Goal: Information Seeking & Learning: Learn about a topic

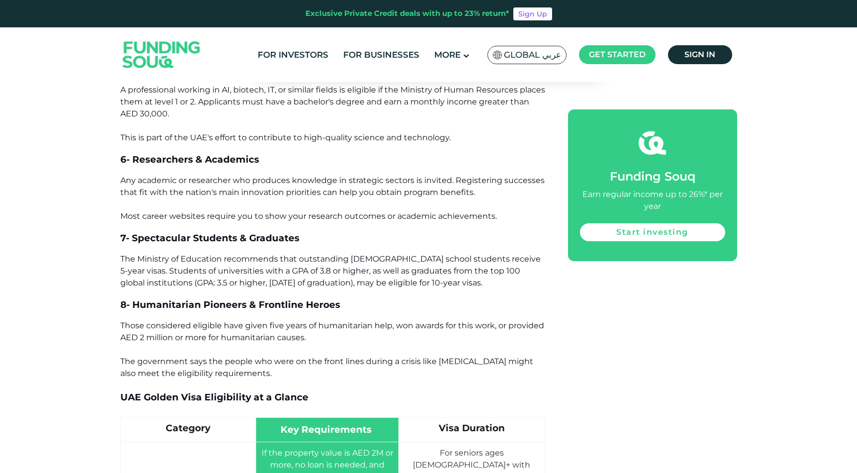
scroll to position [1311, 0]
click at [331, 213] on span "Any academic or researcher who produces knowledge in strategic sectors is invit…" at bounding box center [332, 197] width 424 height 45
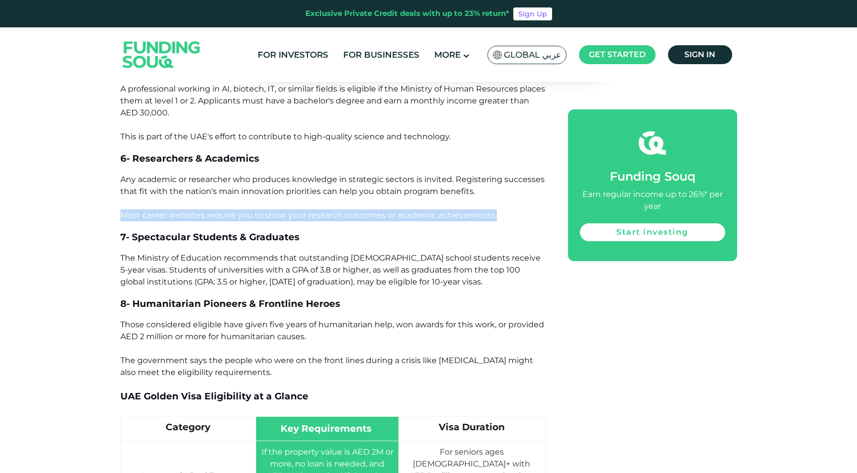
click at [331, 213] on span "Any academic or researcher who produces knowledge in strategic sectors is invit…" at bounding box center [332, 197] width 424 height 45
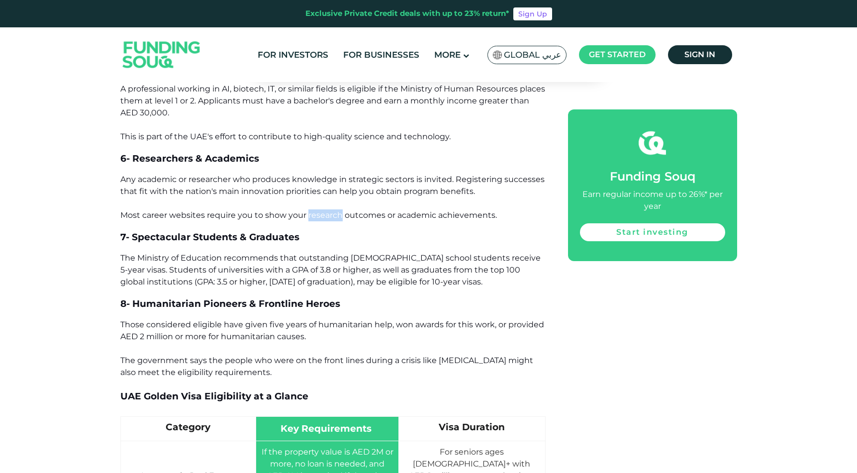
click at [331, 213] on span "Any academic or researcher who produces knowledge in strategic sectors is invit…" at bounding box center [332, 197] width 424 height 45
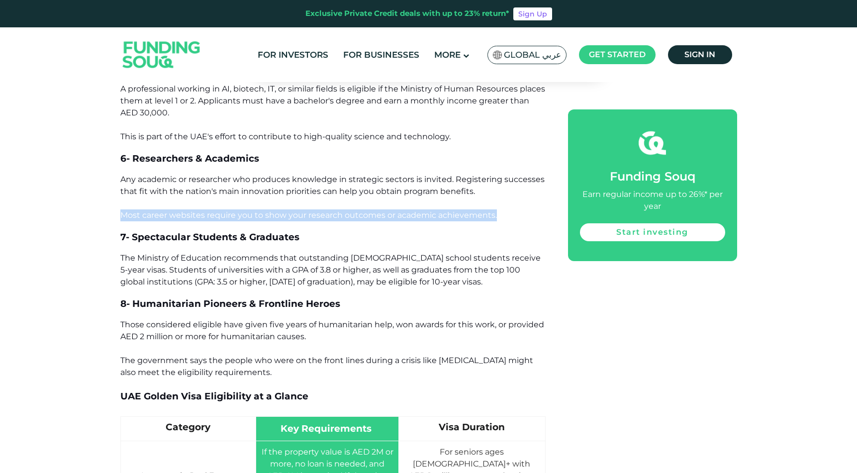
click at [331, 213] on span "Any academic or researcher who produces knowledge in strategic sectors is invit…" at bounding box center [332, 197] width 424 height 45
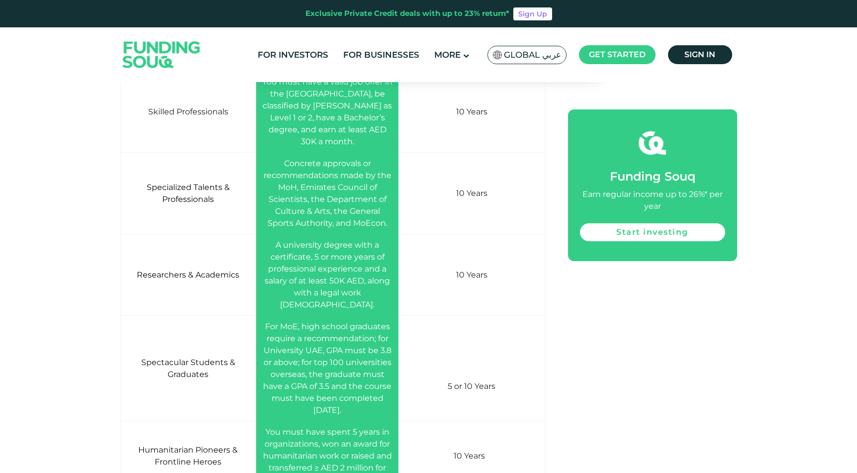
scroll to position [1940, 0]
click at [355, 258] on span "A university degree with a certificate, 5 or more years of professional experie…" at bounding box center [327, 273] width 125 height 69
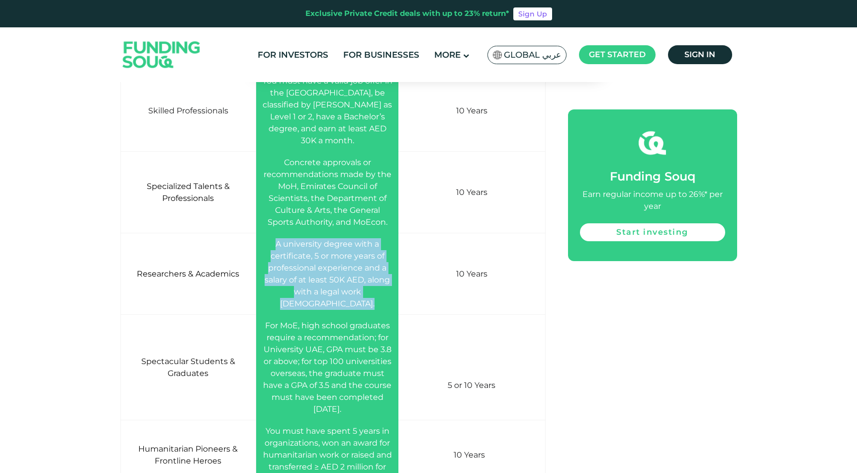
click at [355, 258] on span "A university degree with a certificate, 5 or more years of professional experie…" at bounding box center [327, 273] width 125 height 69
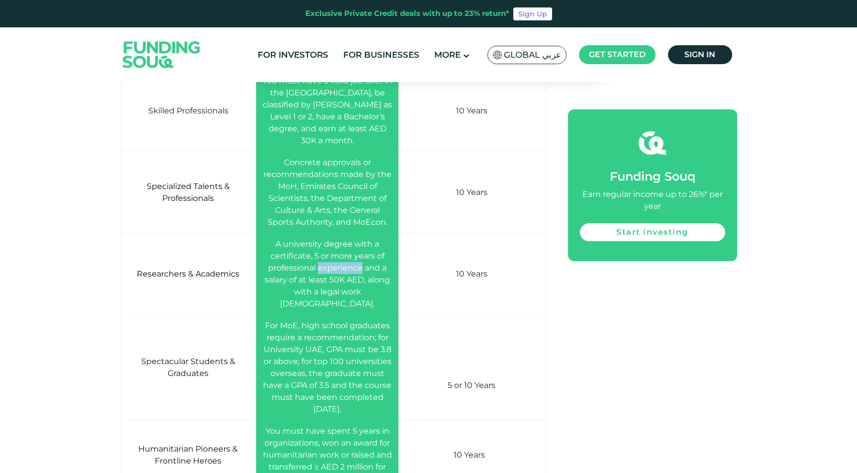
click at [355, 258] on span "A university degree with a certificate, 5 or more years of professional experie…" at bounding box center [327, 273] width 125 height 69
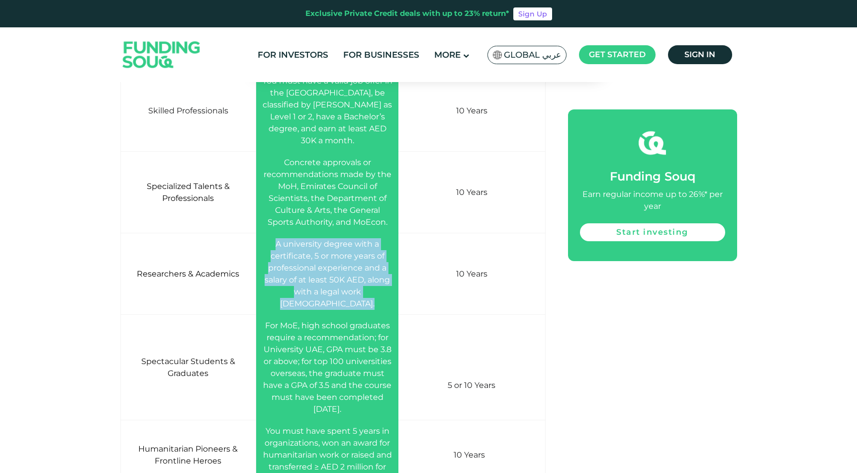
click at [355, 258] on span "A university degree with a certificate, 5 or more years of professional experie…" at bounding box center [327, 273] width 125 height 69
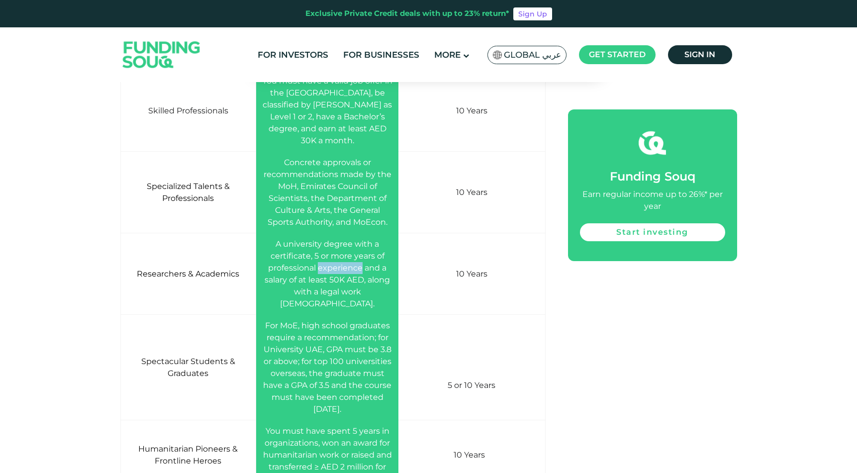
click at [355, 258] on span "A university degree with a certificate, 5 or more years of professional experie…" at bounding box center [327, 273] width 125 height 69
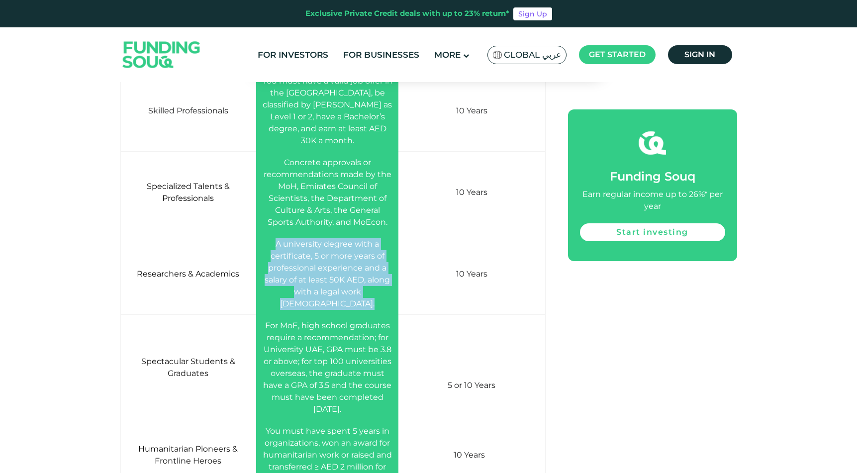
click at [355, 258] on span "A university degree with a certificate, 5 or more years of professional experie…" at bounding box center [327, 273] width 125 height 69
click at [354, 258] on span "A university degree with a certificate, 5 or more years of professional experie…" at bounding box center [327, 273] width 125 height 69
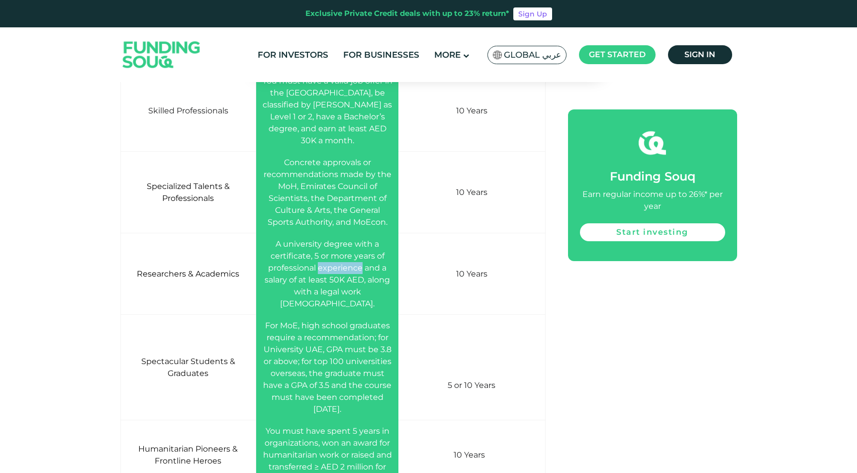
click at [354, 258] on span "A university degree with a certificate, 5 or more years of professional experie…" at bounding box center [327, 273] width 125 height 69
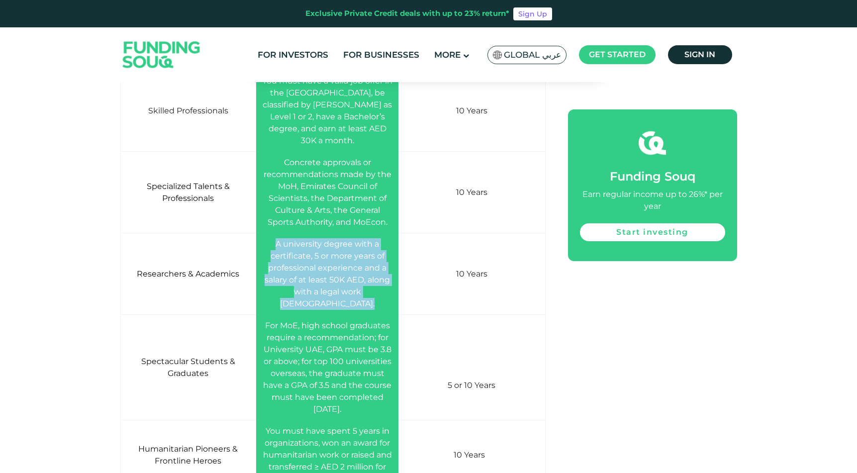
click at [354, 258] on span "A university degree with a certificate, 5 or more years of professional experie…" at bounding box center [327, 273] width 125 height 69
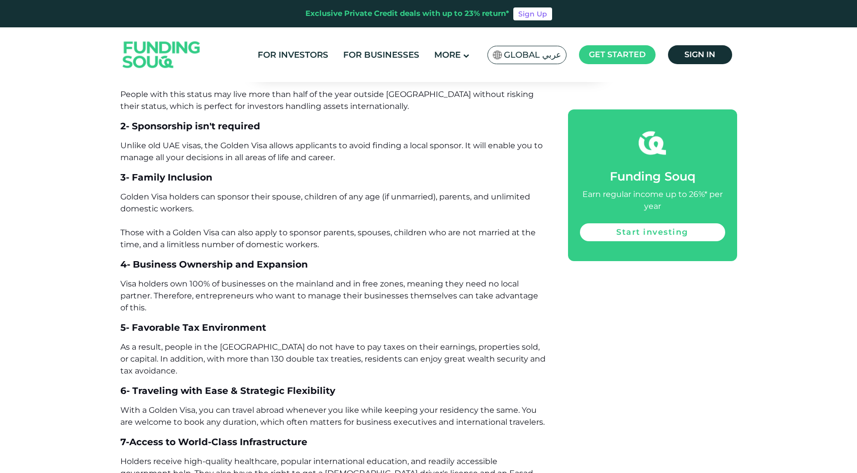
scroll to position [2486, 0]
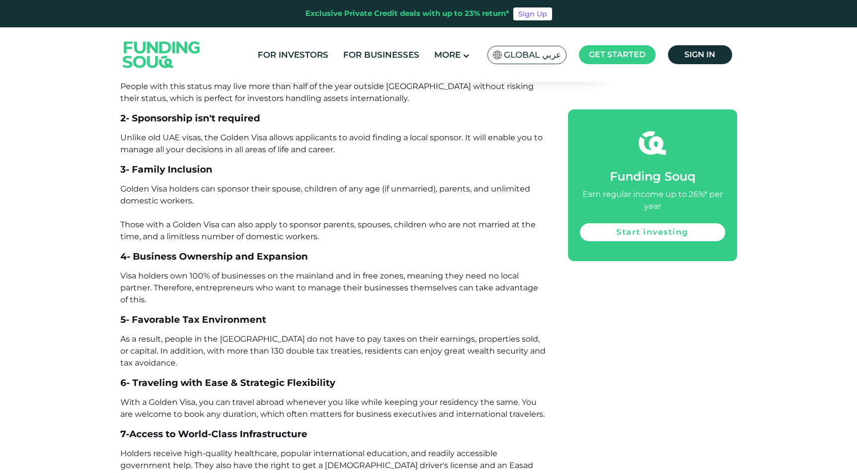
click at [373, 184] on span "Golden Visa holders can sponsor their spouse, children of any age (if unmarried…" at bounding box center [327, 212] width 415 height 57
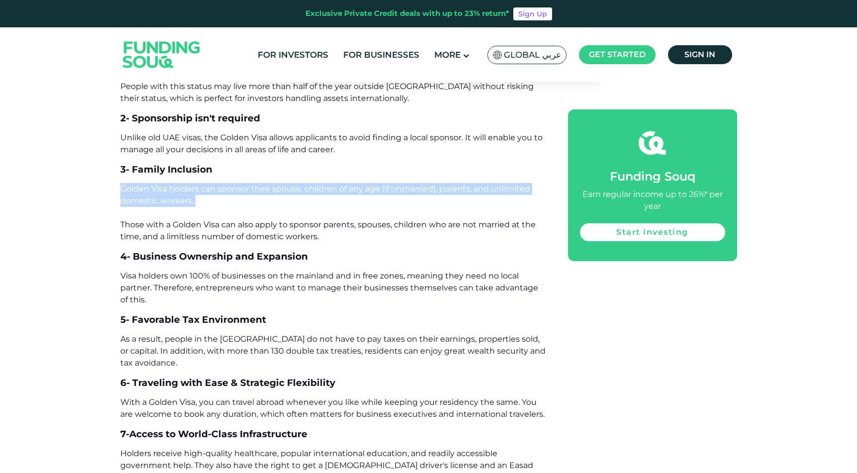
click at [373, 184] on span "Golden Visa holders can sponsor their spouse, children of any age (if unmarried…" at bounding box center [327, 212] width 415 height 57
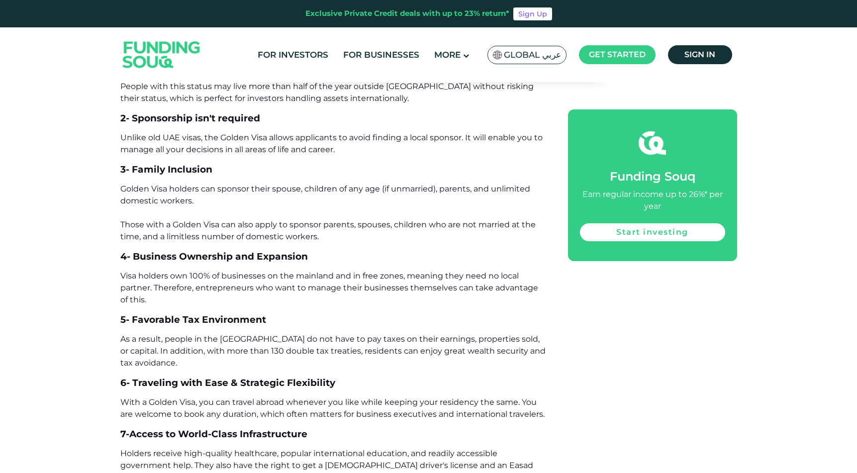
click at [351, 203] on span "Golden Visa holders can sponsor their spouse, children of any age (if unmarried…" at bounding box center [327, 212] width 415 height 57
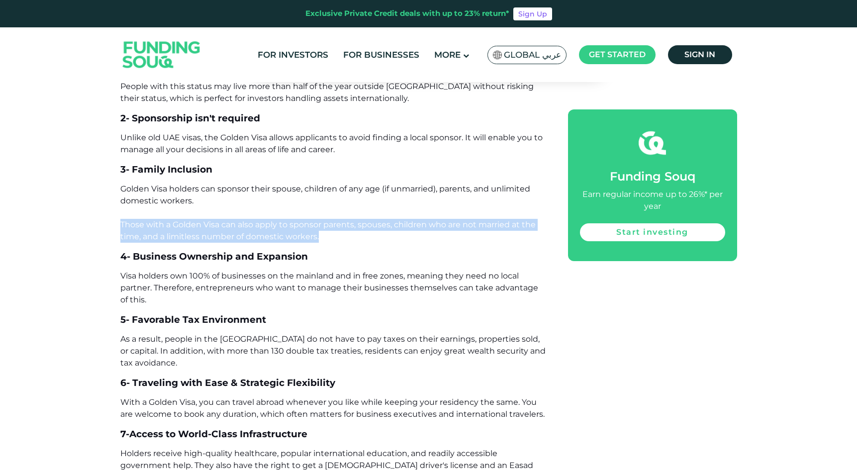
click at [351, 203] on span "Golden Visa holders can sponsor their spouse, children of any age (if unmarried…" at bounding box center [327, 212] width 415 height 57
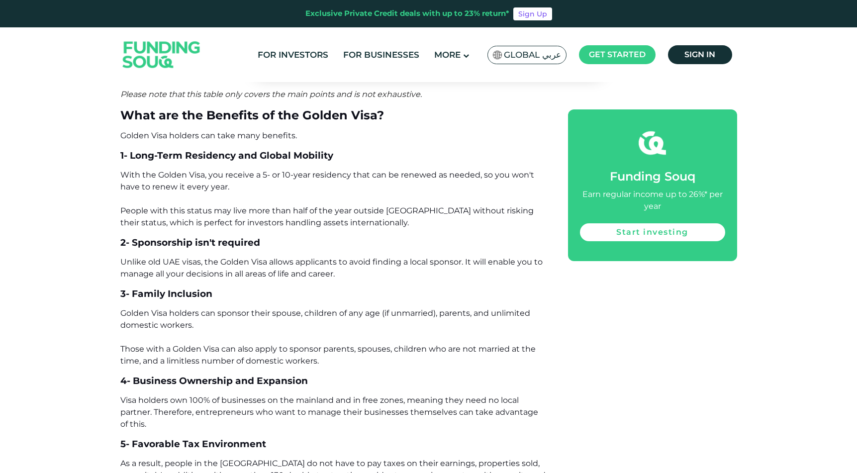
scroll to position [2360, 0]
click at [332, 171] on span "With the Golden Visa, you receive a 5- or 10-year residency that can be renewed…" at bounding box center [327, 199] width 414 height 57
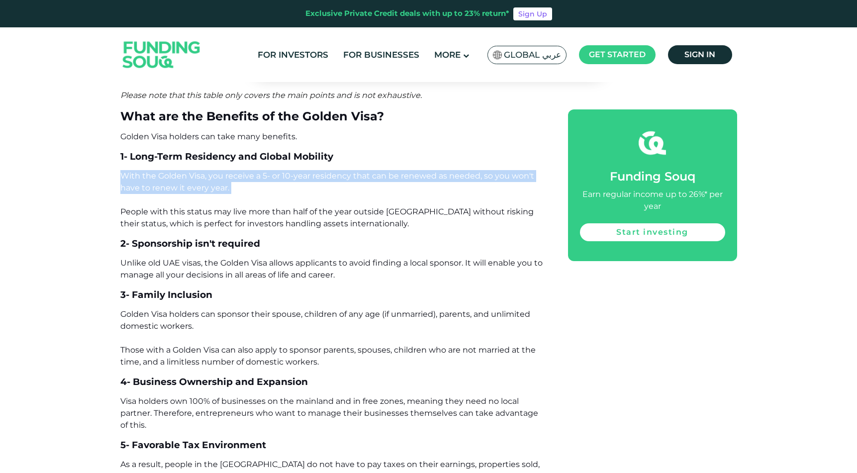
click at [332, 171] on span "With the Golden Visa, you receive a 5- or 10-year residency that can be renewed…" at bounding box center [327, 199] width 414 height 57
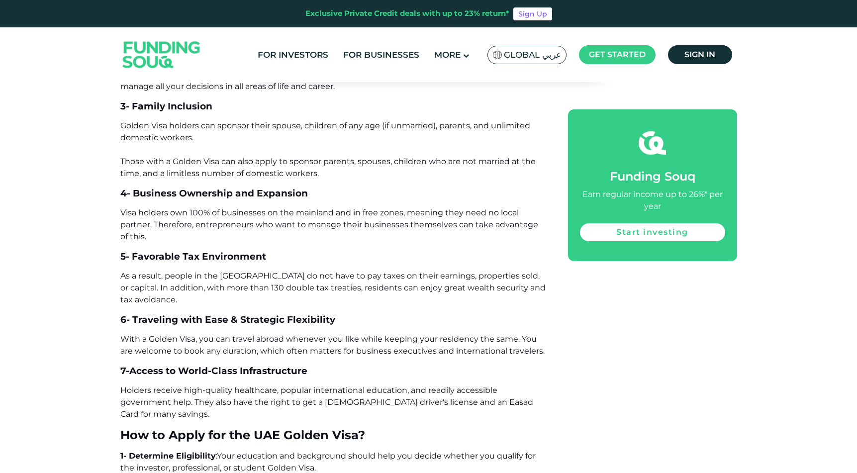
scroll to position [2551, 0]
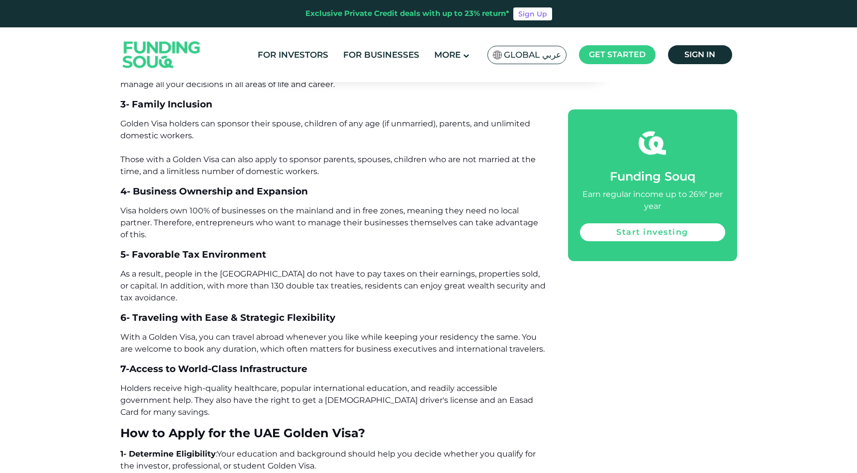
click at [328, 206] on span "Visa holders own 100% of businesses on the mainland and in free zones, meaning …" at bounding box center [329, 222] width 418 height 33
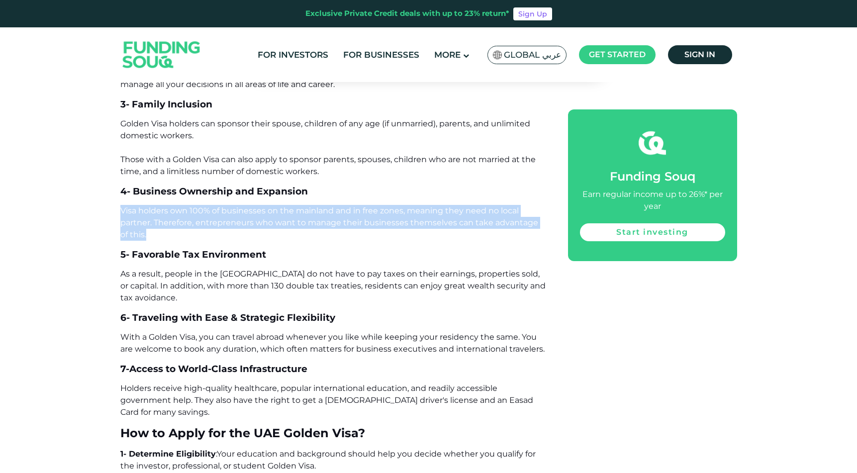
click at [328, 206] on span "Visa holders own 100% of businesses on the mainland and in free zones, meaning …" at bounding box center [329, 222] width 418 height 33
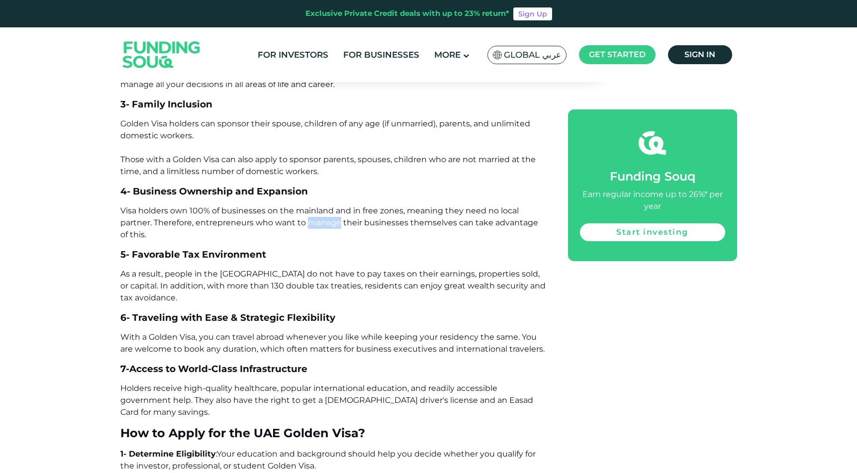
click at [328, 206] on span "Visa holders own 100% of businesses on the mainland and in free zones, meaning …" at bounding box center [329, 222] width 418 height 33
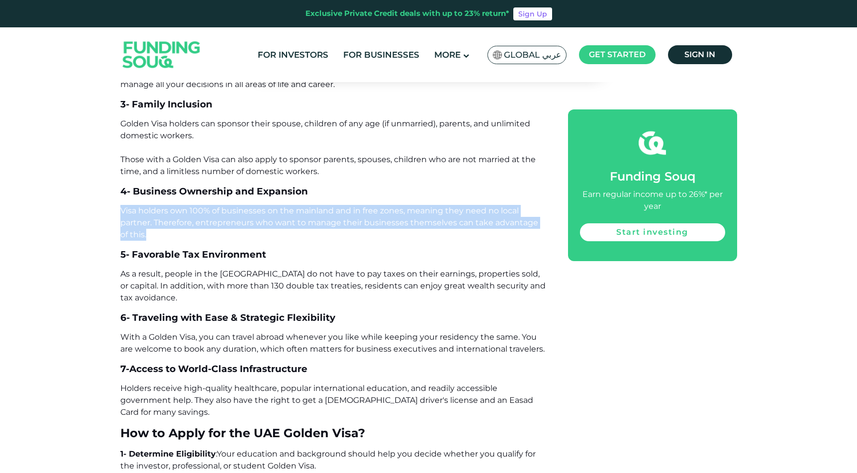
click at [328, 206] on span "Visa holders own 100% of businesses on the mainland and in free zones, meaning …" at bounding box center [329, 222] width 418 height 33
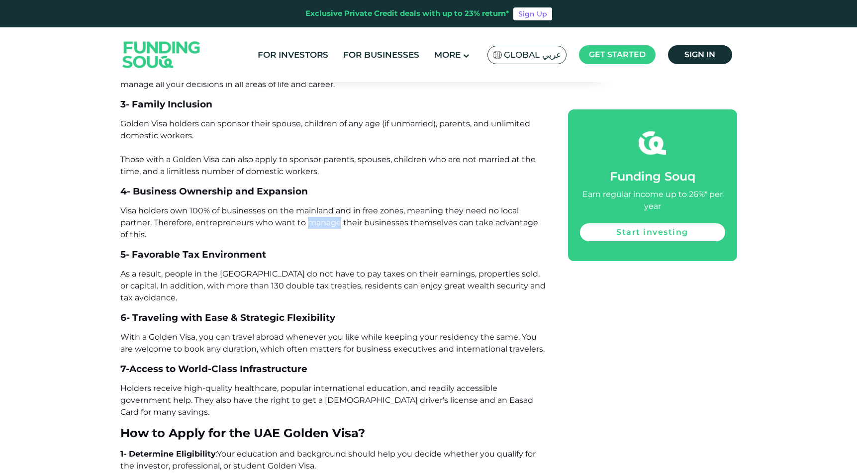
click at [328, 206] on span "Visa holders own 100% of businesses on the mainland and in free zones, meaning …" at bounding box center [329, 222] width 418 height 33
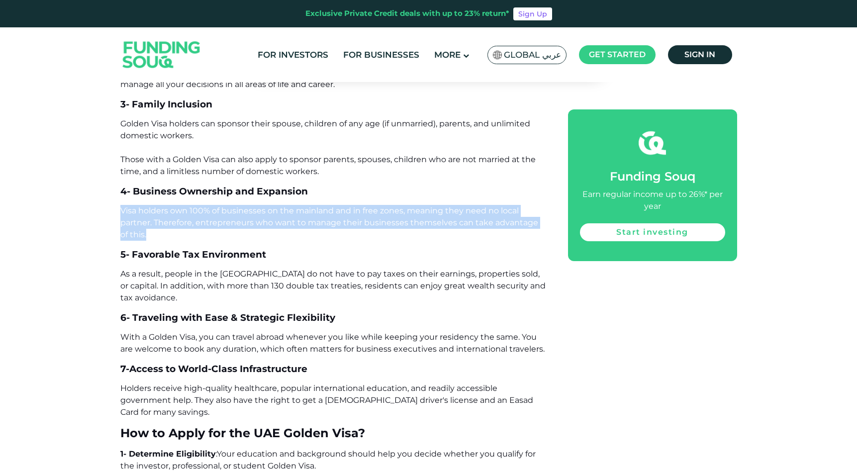
click at [328, 206] on span "Visa holders own 100% of businesses on the mainland and in free zones, meaning …" at bounding box center [329, 222] width 418 height 33
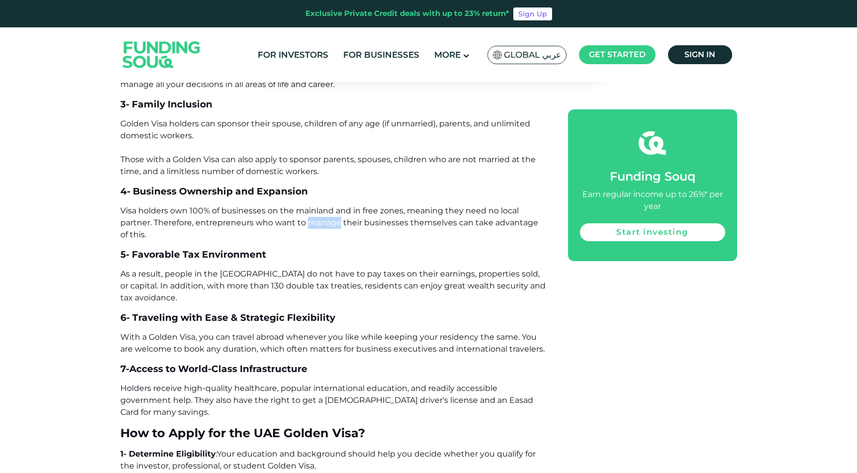
click at [328, 206] on span "Visa holders own 100% of businesses on the mainland and in free zones, meaning …" at bounding box center [329, 222] width 418 height 33
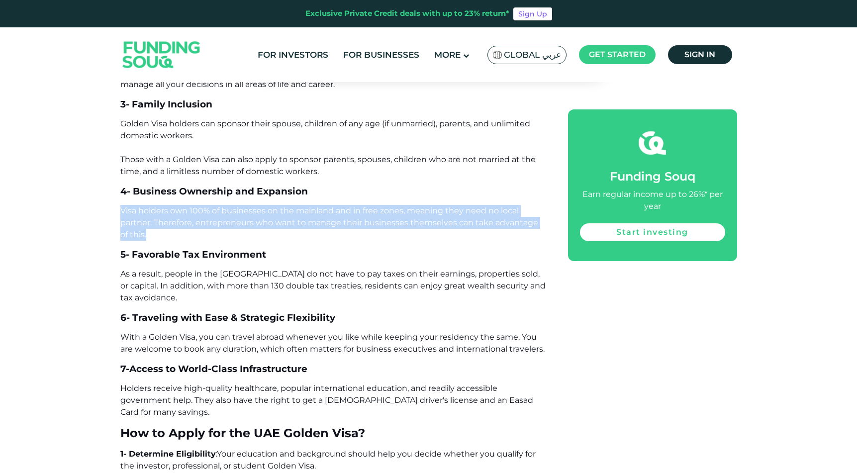
click at [328, 206] on span "Visa holders own 100% of businesses on the mainland and in free zones, meaning …" at bounding box center [329, 222] width 418 height 33
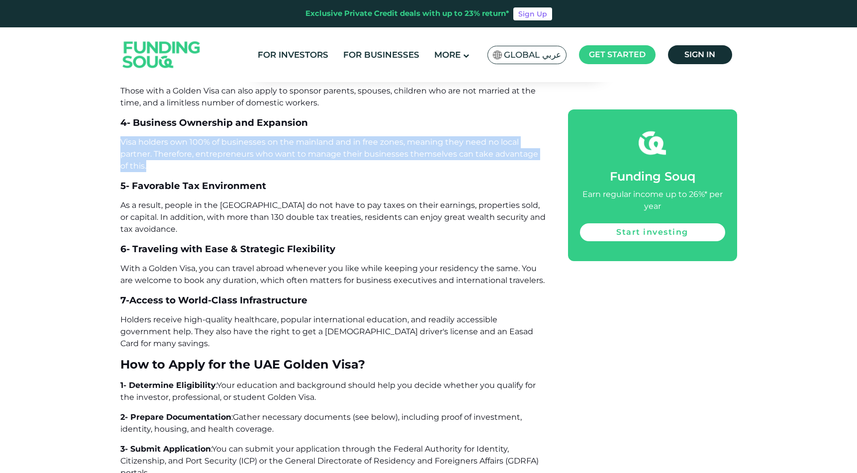
scroll to position [2621, 0]
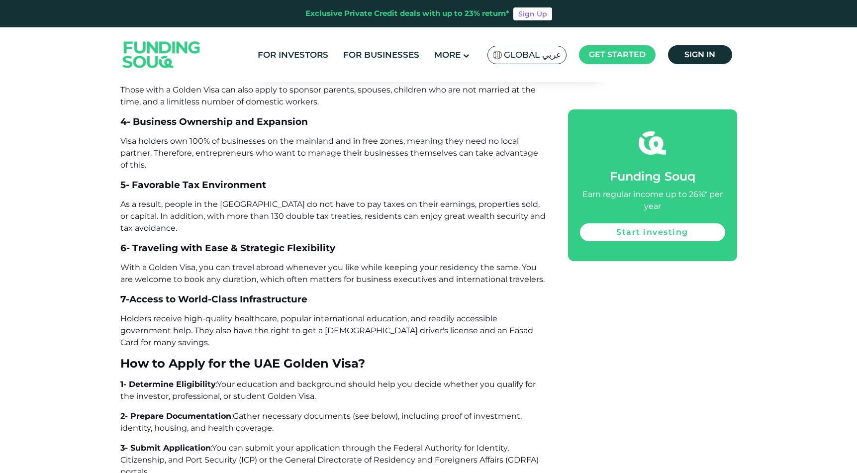
click at [323, 200] on span "As a result, people in the [GEOGRAPHIC_DATA] do not have to pay taxes on their …" at bounding box center [332, 216] width 425 height 33
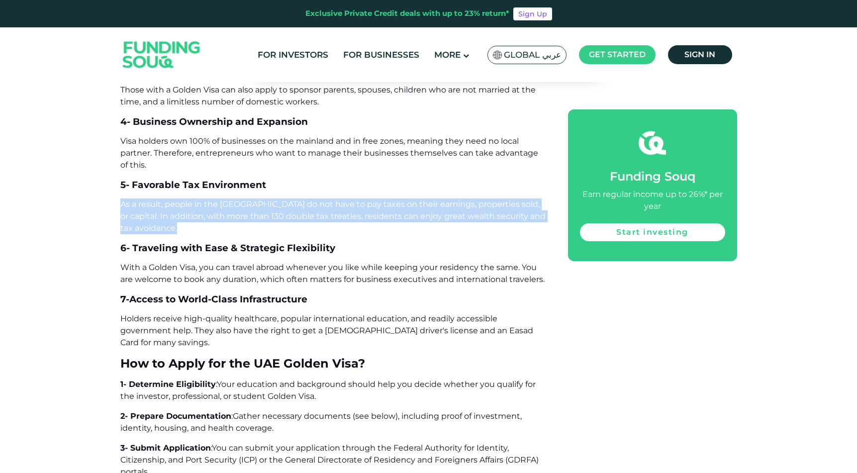
click at [323, 200] on span "As a result, people in the [GEOGRAPHIC_DATA] do not have to pay taxes on their …" at bounding box center [332, 216] width 425 height 33
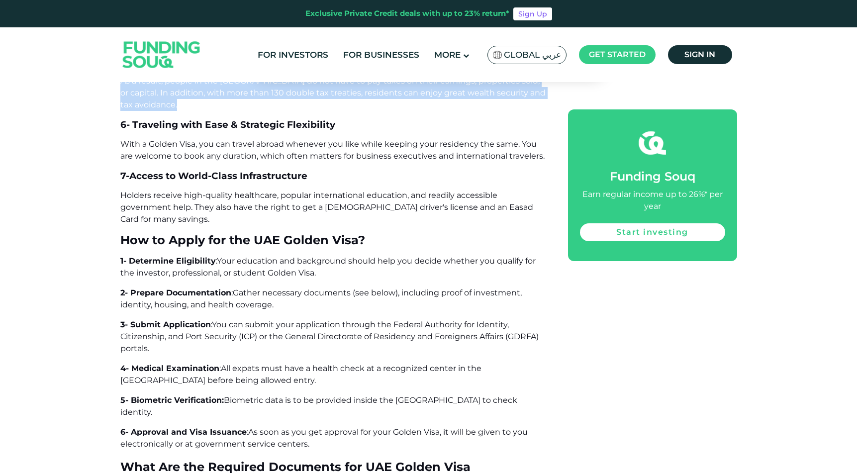
scroll to position [2745, 0]
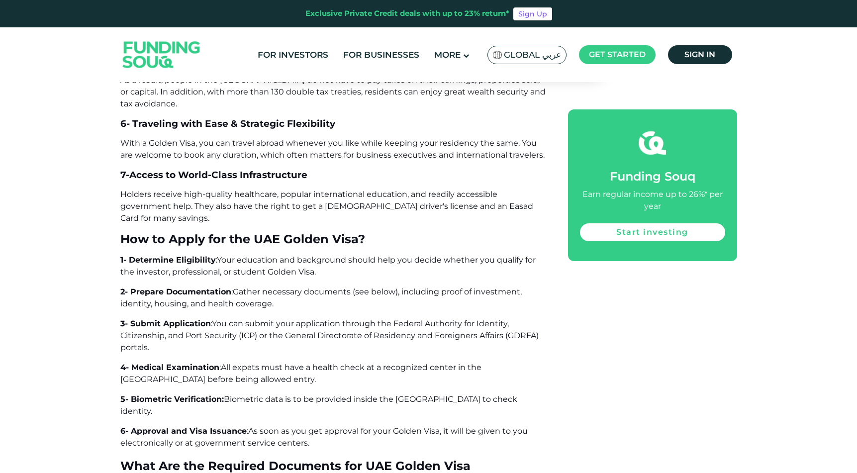
click at [356, 138] on span "With a Golden Visa, you can travel abroad whenever you like while keeping your …" at bounding box center [332, 148] width 424 height 21
click at [355, 138] on span "With a Golden Visa, you can travel abroad whenever you like while keeping your …" at bounding box center [332, 148] width 424 height 21
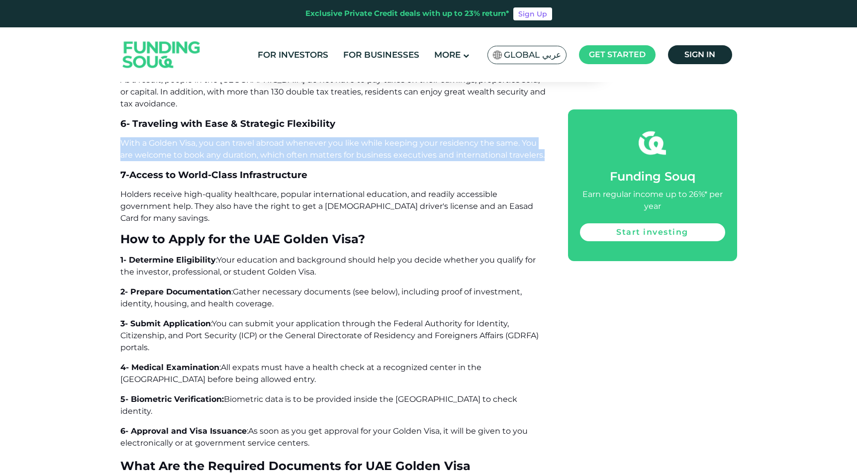
click at [355, 138] on span "With a Golden Visa, you can travel abroad whenever you like while keeping your …" at bounding box center [332, 148] width 424 height 21
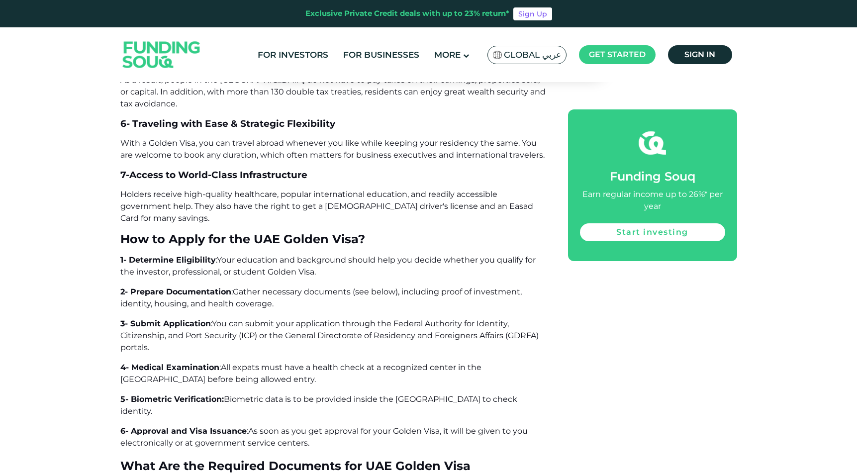
click at [350, 189] on p "Holders receive high-quality healthcare, popular international education, and r…" at bounding box center [332, 207] width 425 height 36
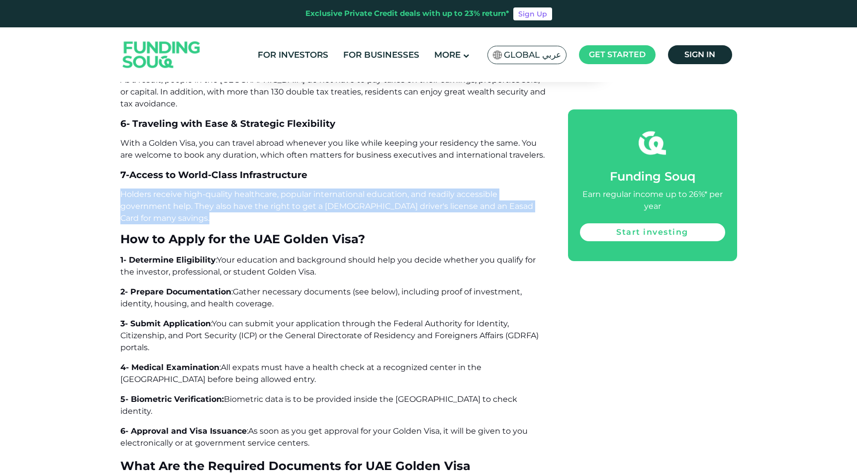
click at [350, 189] on p "Holders receive high-quality healthcare, popular international education, and r…" at bounding box center [332, 207] width 425 height 36
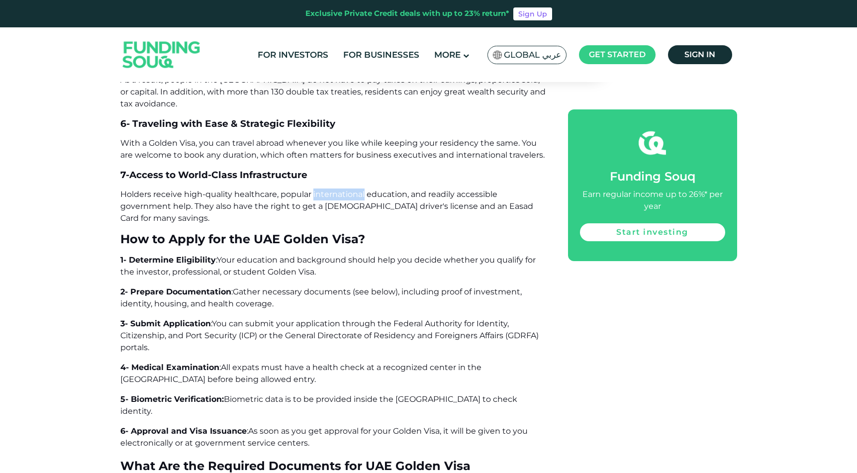
click at [350, 189] on p "Holders receive high-quality healthcare, popular international education, and r…" at bounding box center [332, 207] width 425 height 36
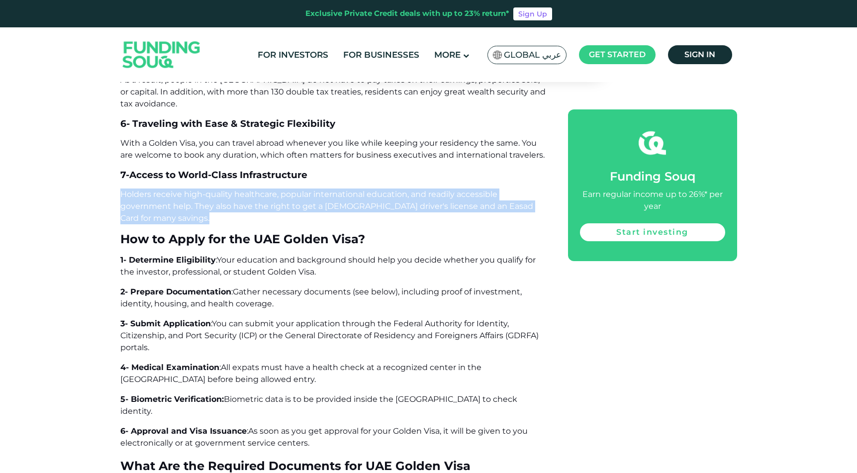
click at [350, 189] on p "Holders receive high-quality healthcare, popular international education, and r…" at bounding box center [332, 207] width 425 height 36
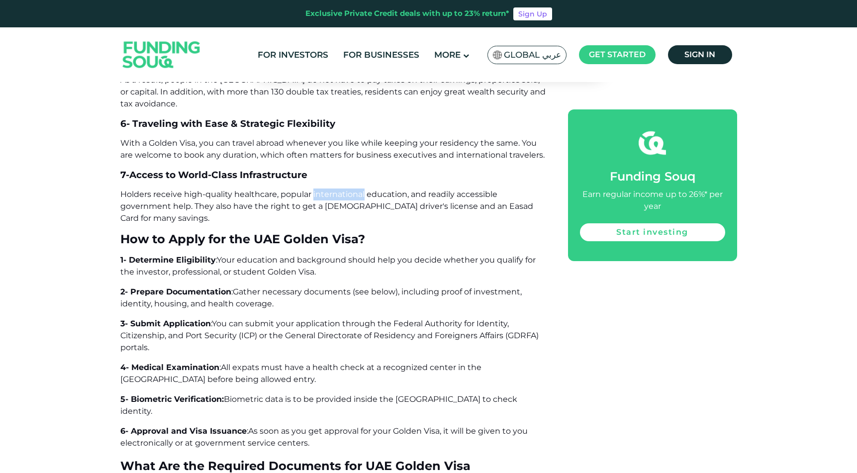
click at [350, 189] on p "Holders receive high-quality healthcare, popular international education, and r…" at bounding box center [332, 207] width 425 height 36
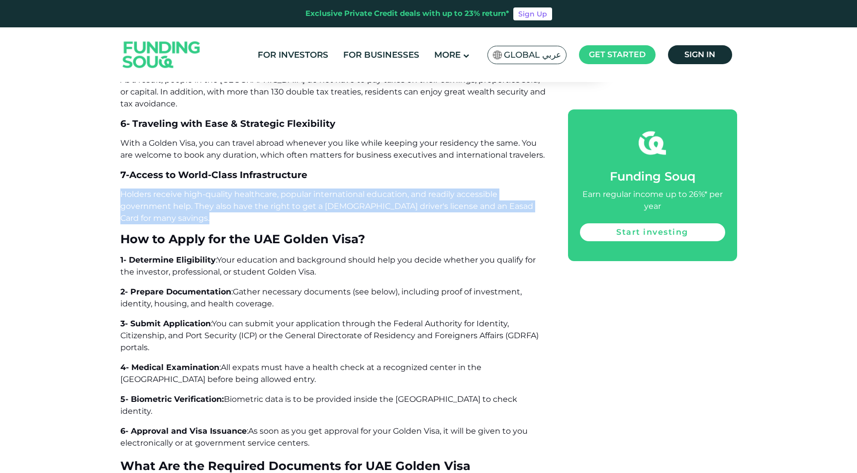
click at [350, 189] on p "Holders receive high-quality healthcare, popular international education, and r…" at bounding box center [332, 207] width 425 height 36
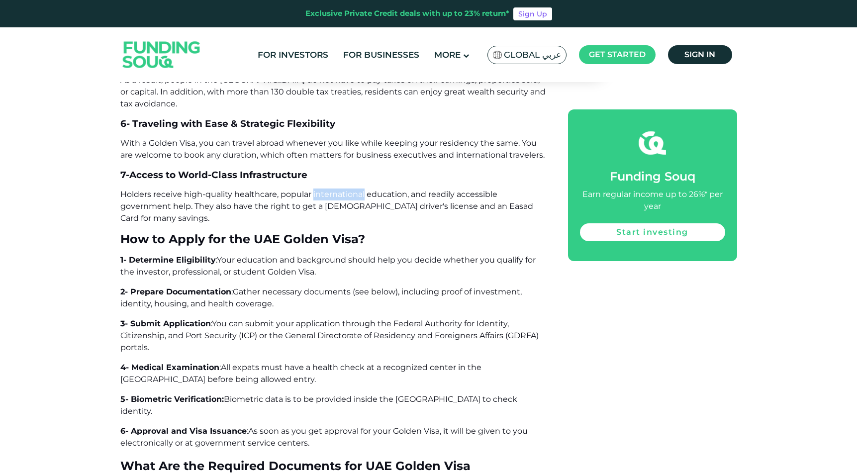
click at [350, 189] on p "Holders receive high-quality healthcare, popular international education, and r…" at bounding box center [332, 207] width 425 height 36
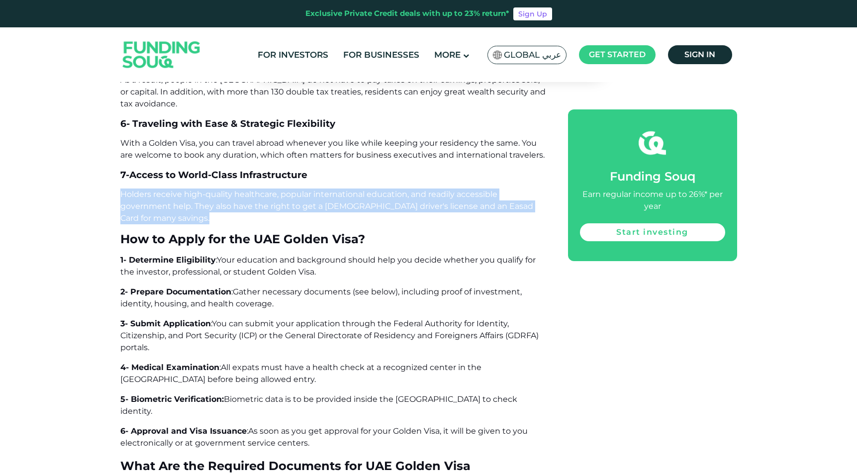
click at [350, 189] on p "Holders receive high-quality healthcare, popular international education, and r…" at bounding box center [332, 207] width 425 height 36
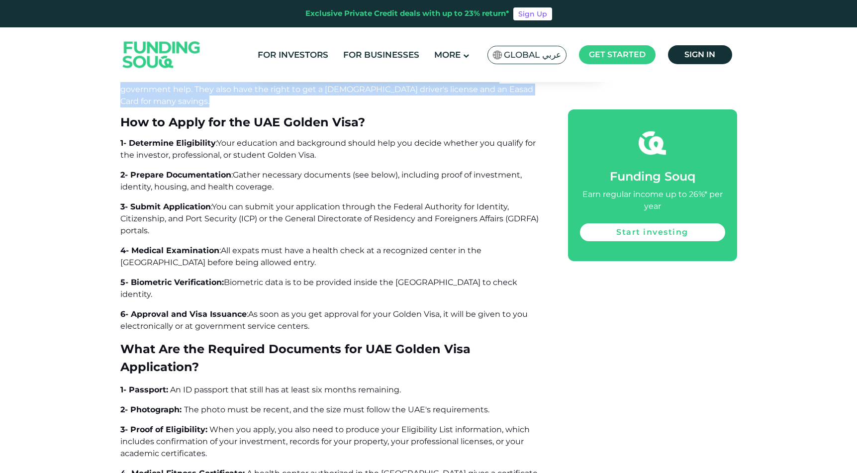
scroll to position [2877, 0]
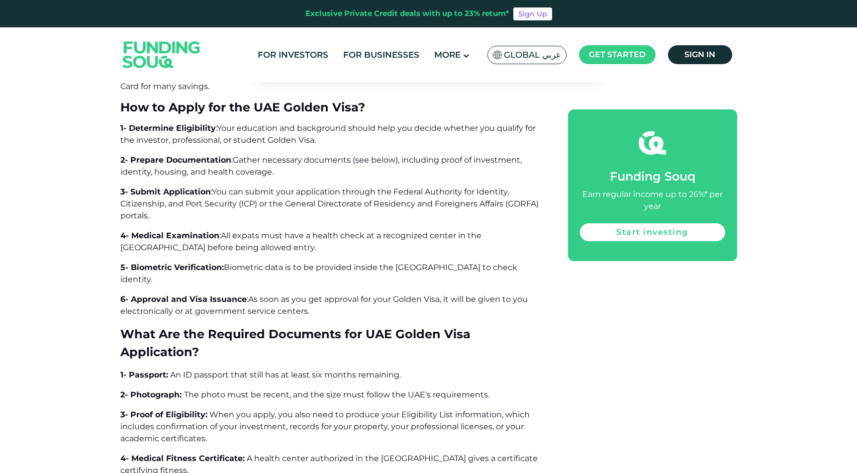
click at [334, 122] on p "1- Determine Eligibility : Your education and background should help you decide…" at bounding box center [332, 134] width 425 height 24
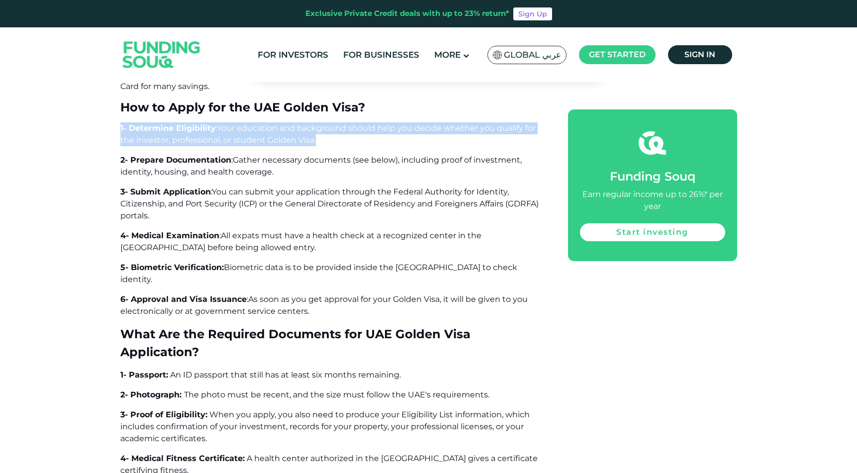
click at [334, 122] on p "1- Determine Eligibility : Your education and background should help you decide…" at bounding box center [332, 134] width 425 height 24
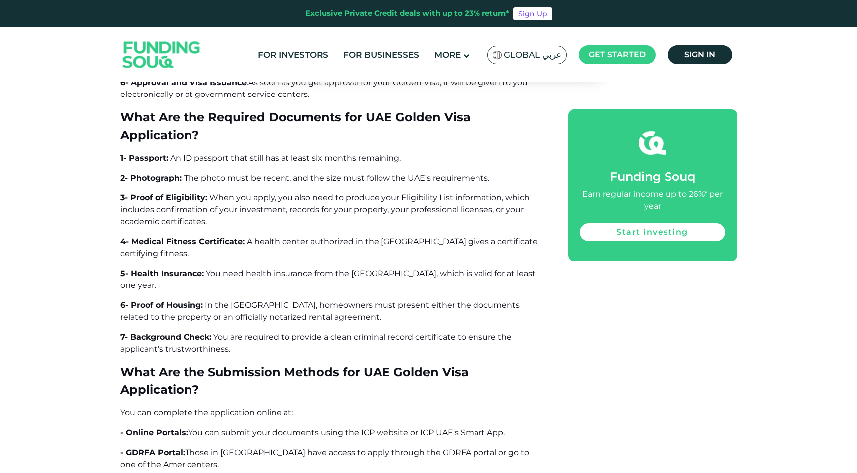
scroll to position [3095, 0]
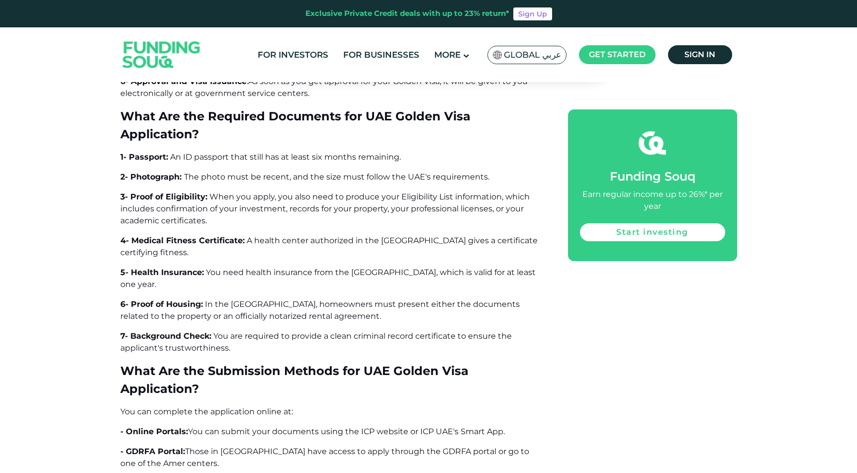
click at [350, 236] on span "A health center authorized in the [GEOGRAPHIC_DATA] gives a certificate certify…" at bounding box center [328, 246] width 417 height 21
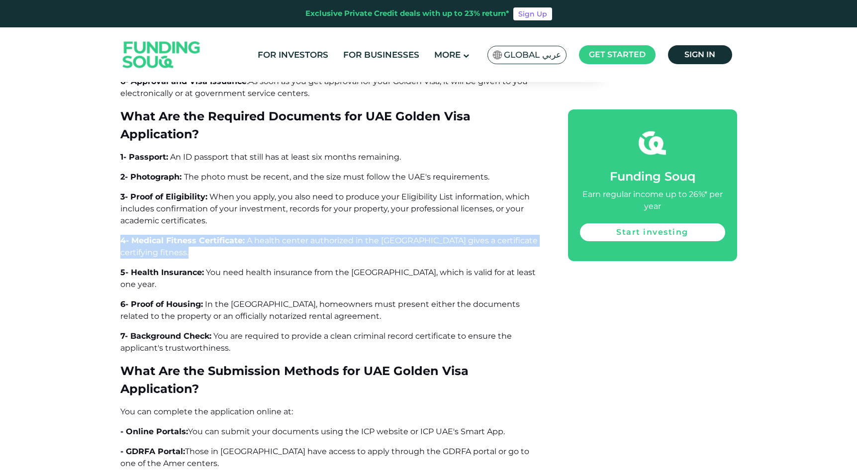
click at [350, 236] on span "A health center authorized in the [GEOGRAPHIC_DATA] gives a certificate certify…" at bounding box center [328, 246] width 417 height 21
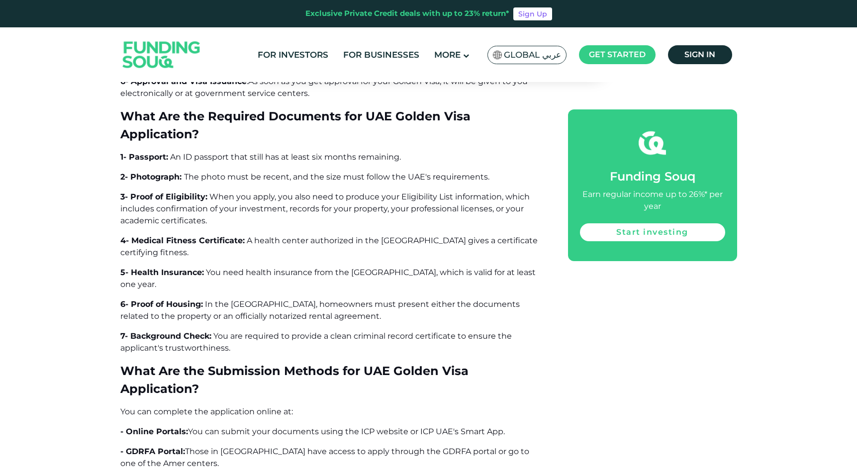
click at [331, 268] on span "You need health insurance from the [GEOGRAPHIC_DATA], which is valid for at lea…" at bounding box center [327, 278] width 415 height 21
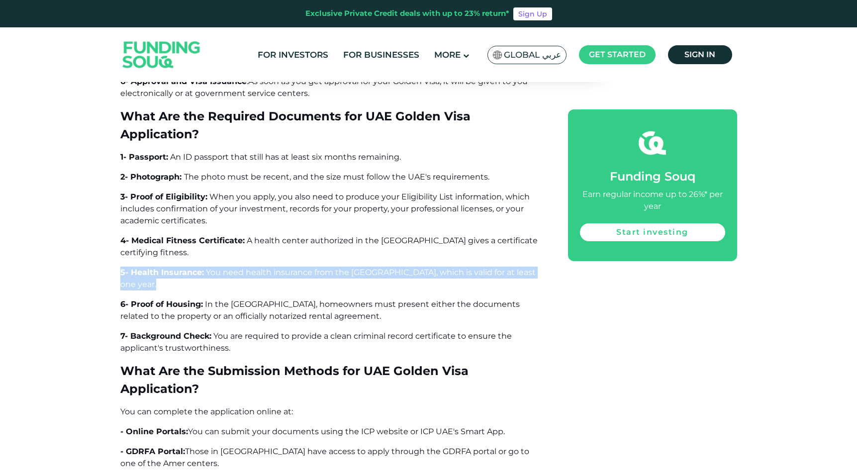
click at [331, 268] on span "You need health insurance from the [GEOGRAPHIC_DATA], which is valid for at lea…" at bounding box center [327, 278] width 415 height 21
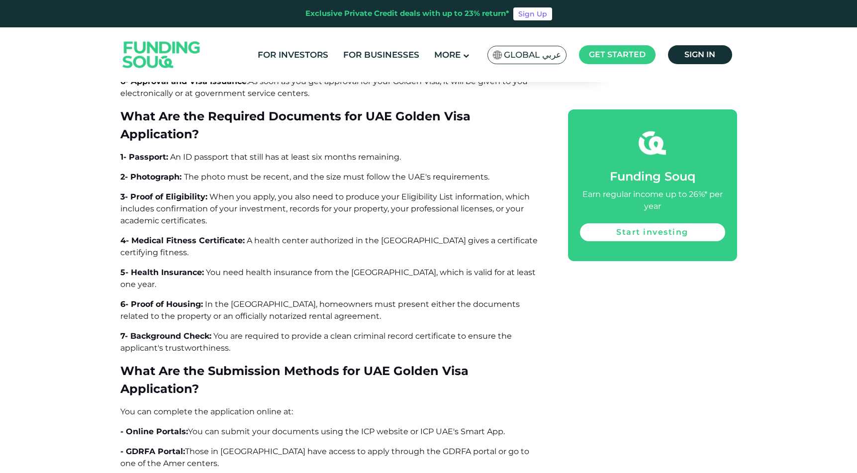
click at [328, 300] on span "In the [GEOGRAPHIC_DATA], homeowners must present either the documents related …" at bounding box center [320, 310] width 400 height 21
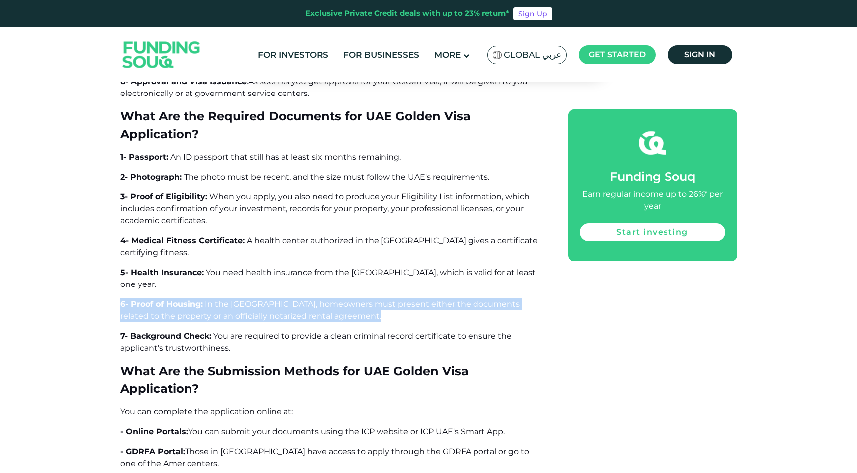
click at [328, 300] on span "In the [GEOGRAPHIC_DATA], homeowners must present either the documents related …" at bounding box center [320, 310] width 400 height 21
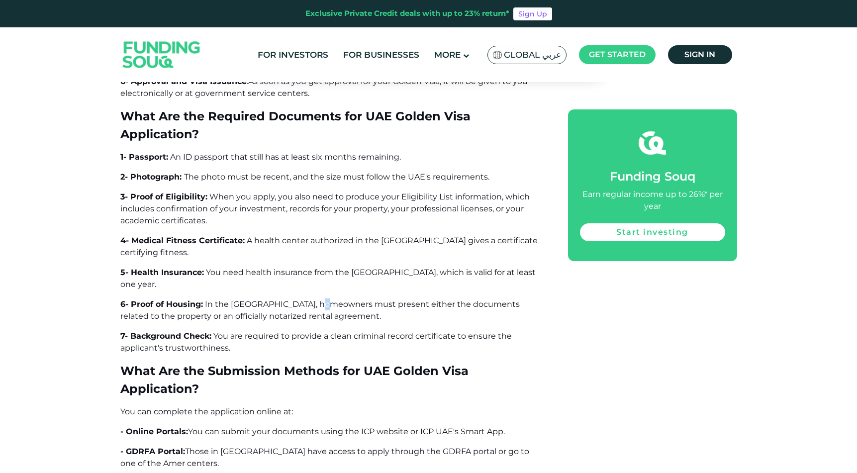
click at [328, 300] on span "In the [GEOGRAPHIC_DATA], homeowners must present either the documents related …" at bounding box center [320, 310] width 400 height 21
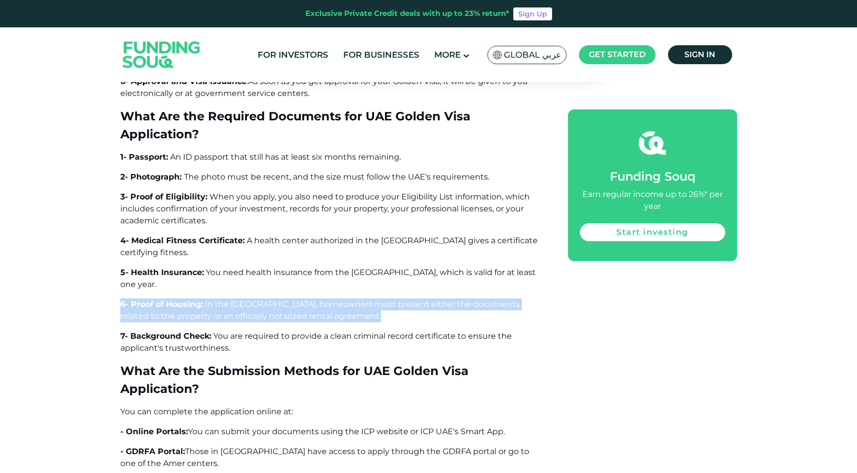
click at [328, 300] on span "In the [GEOGRAPHIC_DATA], homeowners must present either the documents related …" at bounding box center [320, 310] width 400 height 21
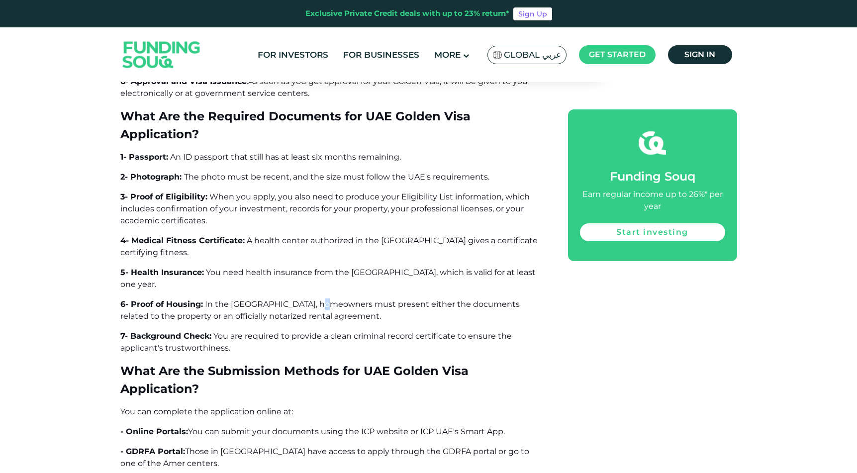
click at [328, 300] on span "In the [GEOGRAPHIC_DATA], homeowners must present either the documents related …" at bounding box center [320, 310] width 400 height 21
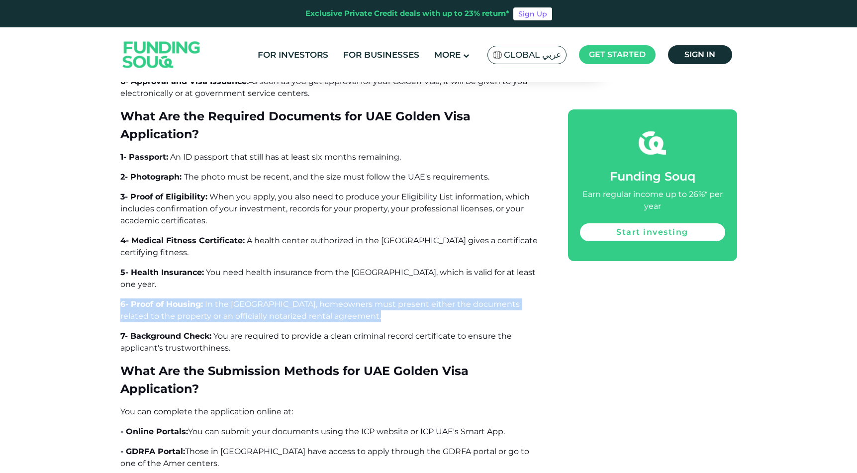
click at [328, 300] on span "In the [GEOGRAPHIC_DATA], homeowners must present either the documents related …" at bounding box center [320, 310] width 400 height 21
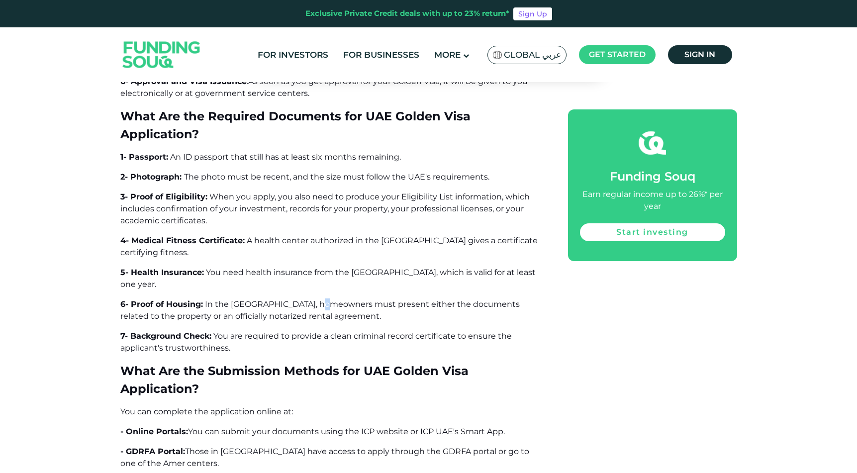
click at [328, 300] on span "In the [GEOGRAPHIC_DATA], homeowners must present either the documents related …" at bounding box center [320, 310] width 400 height 21
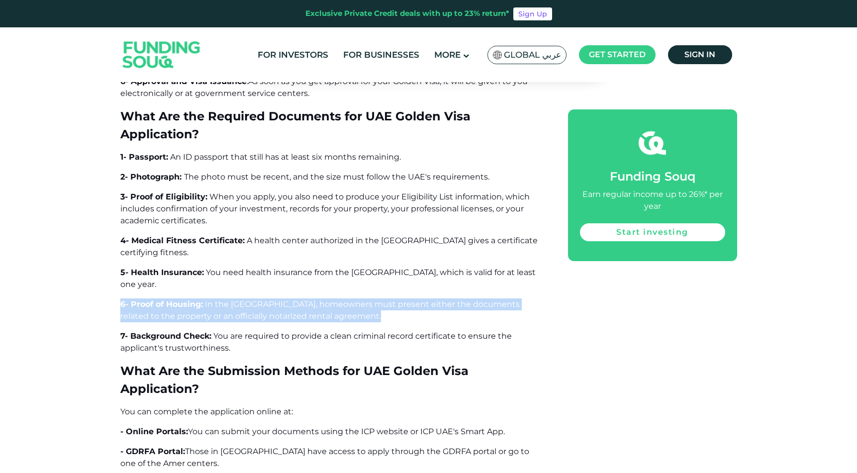
click at [328, 300] on span "In the [GEOGRAPHIC_DATA], homeowners must present either the documents related …" at bounding box center [320, 310] width 400 height 21
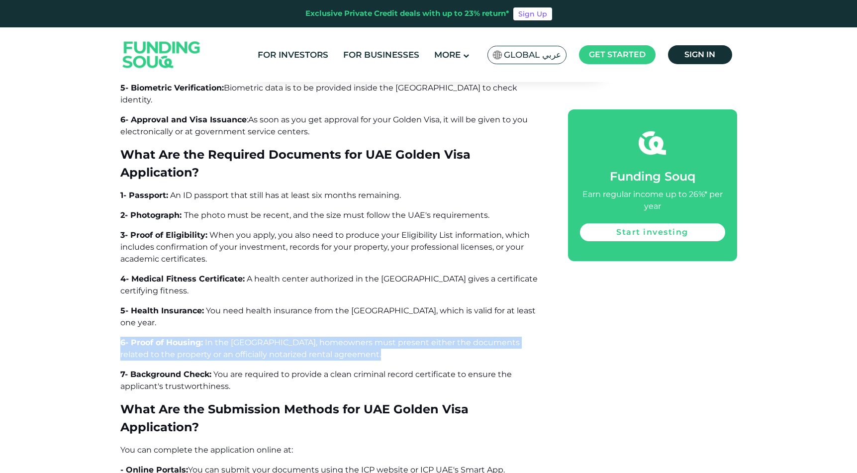
scroll to position [3056, 0]
click at [307, 338] on p "6- Proof of Housing: In the [GEOGRAPHIC_DATA], homeowners must present either t…" at bounding box center [332, 350] width 425 height 24
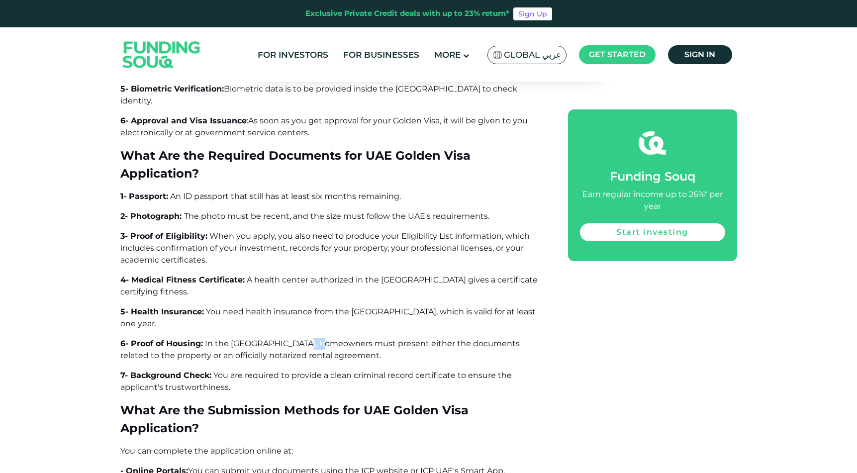
click at [307, 338] on p "6- Proof of Housing: In the [GEOGRAPHIC_DATA], homeowners must present either t…" at bounding box center [332, 350] width 425 height 24
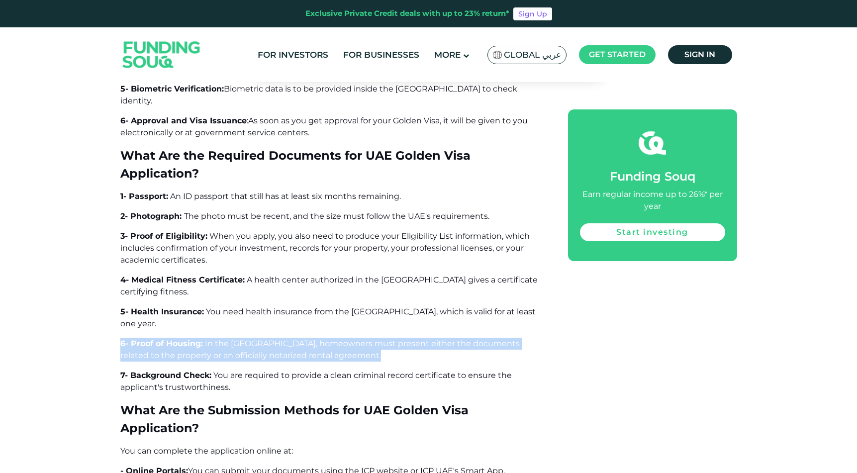
click at [307, 338] on p "6- Proof of Housing: In the [GEOGRAPHIC_DATA], homeowners must present either t…" at bounding box center [332, 350] width 425 height 24
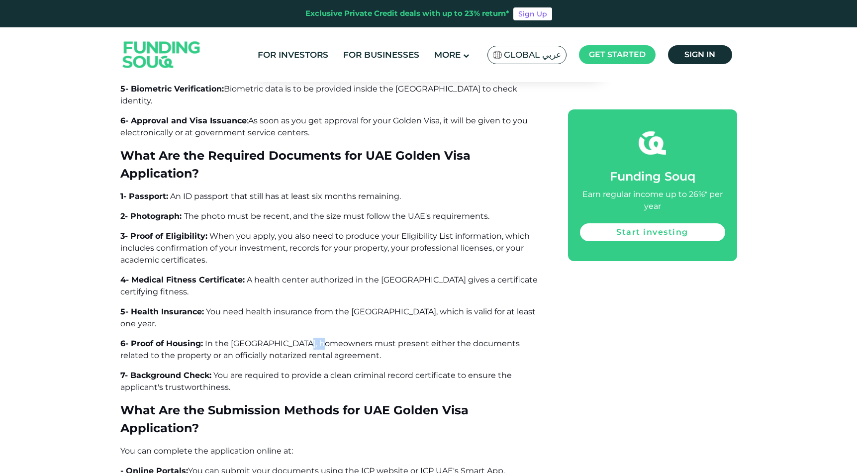
click at [307, 338] on p "6- Proof of Housing: In the [GEOGRAPHIC_DATA], homeowners must present either t…" at bounding box center [332, 350] width 425 height 24
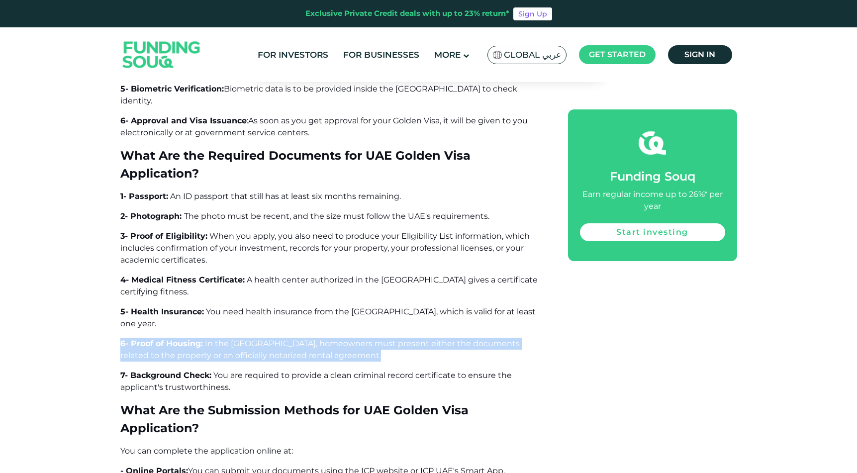
click at [307, 338] on p "6- Proof of Housing: In the [GEOGRAPHIC_DATA], homeowners must present either t…" at bounding box center [332, 350] width 425 height 24
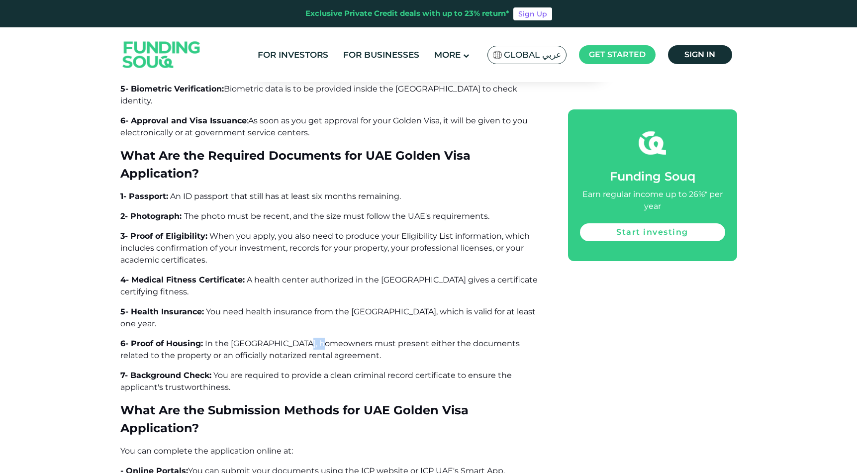
click at [307, 338] on p "6- Proof of Housing: In the [GEOGRAPHIC_DATA], homeowners must present either t…" at bounding box center [332, 350] width 425 height 24
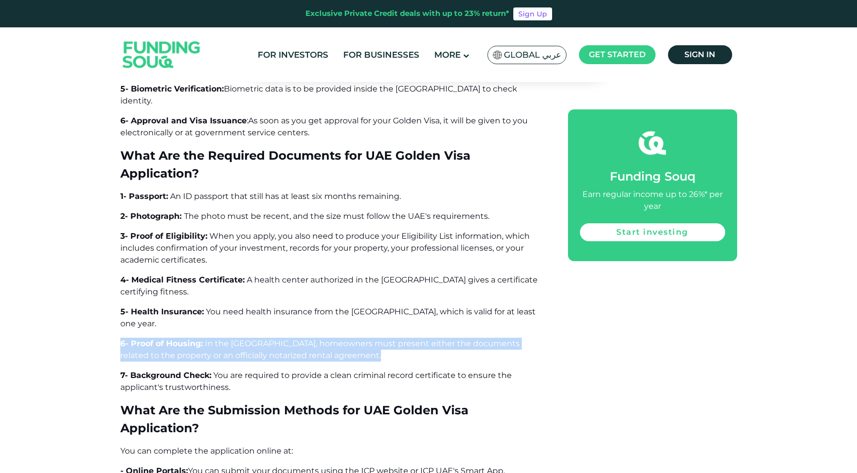
click at [307, 338] on p "6- Proof of Housing: In the [GEOGRAPHIC_DATA], homeowners must present either t…" at bounding box center [332, 350] width 425 height 24
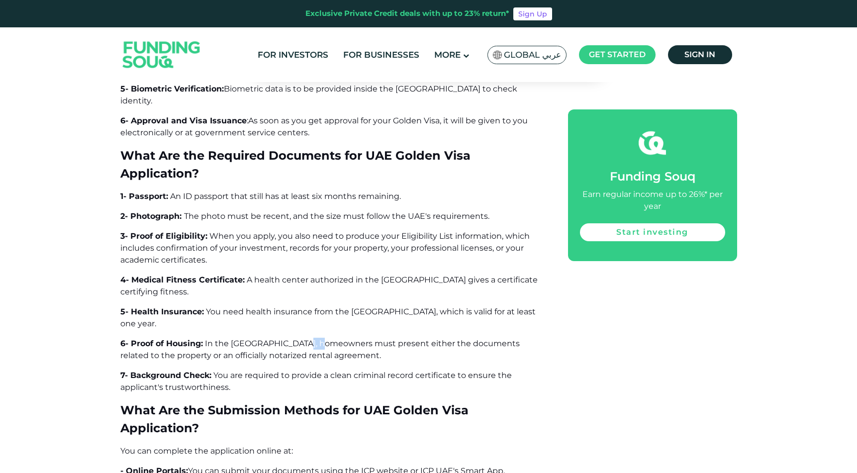
click at [307, 338] on p "6- Proof of Housing: In the [GEOGRAPHIC_DATA], homeowners must present either t…" at bounding box center [332, 350] width 425 height 24
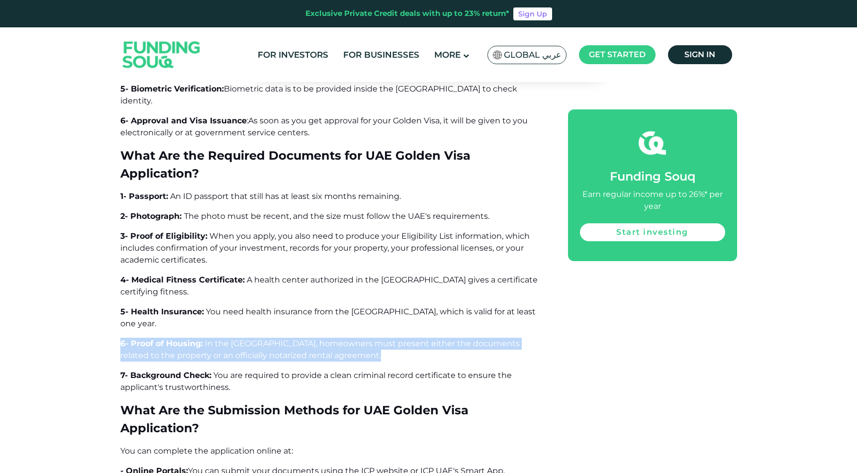
click at [307, 338] on p "6- Proof of Housing: In the [GEOGRAPHIC_DATA], homeowners must present either t…" at bounding box center [332, 350] width 425 height 24
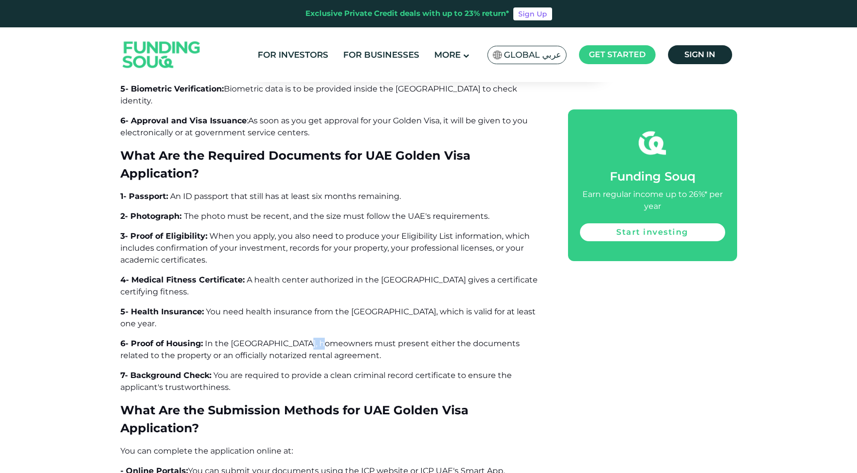
click at [307, 338] on p "6- Proof of Housing: In the [GEOGRAPHIC_DATA], homeowners must present either t…" at bounding box center [332, 350] width 425 height 24
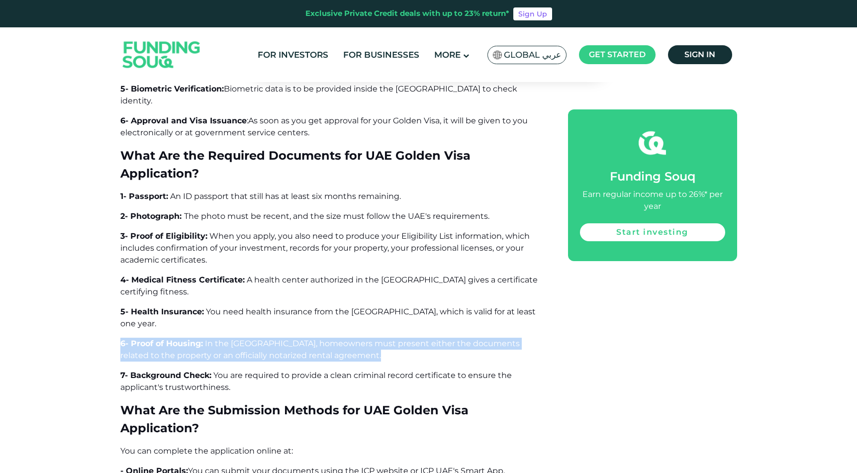
click at [307, 338] on p "6- Proof of Housing: In the [GEOGRAPHIC_DATA], homeowners must present either t…" at bounding box center [332, 350] width 425 height 24
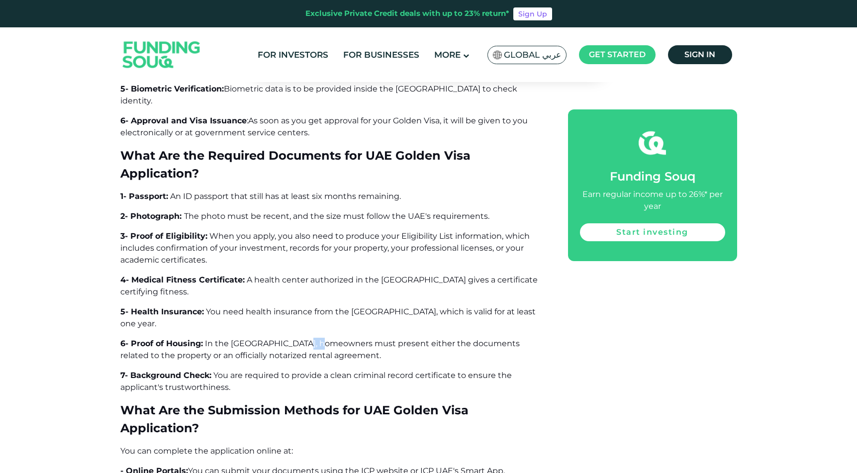
click at [307, 338] on p "6- Proof of Housing: In the [GEOGRAPHIC_DATA], homeowners must present either t…" at bounding box center [332, 350] width 425 height 24
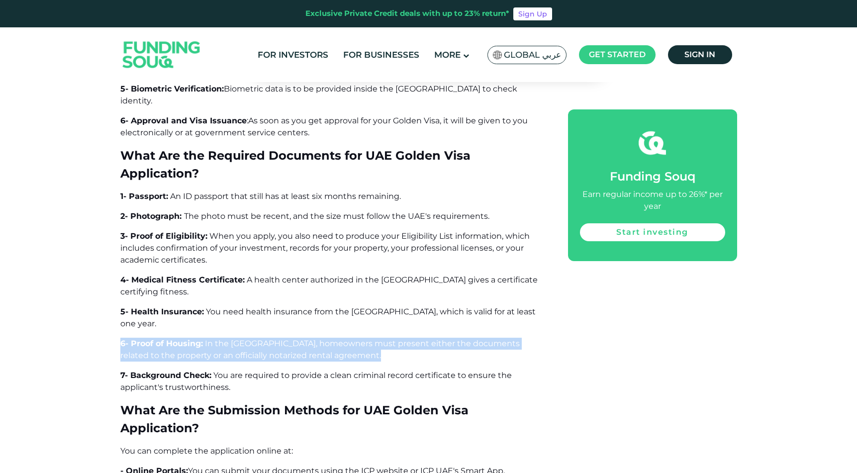
click at [307, 338] on p "6- Proof of Housing: In the [GEOGRAPHIC_DATA], homeowners must present either t…" at bounding box center [332, 350] width 425 height 24
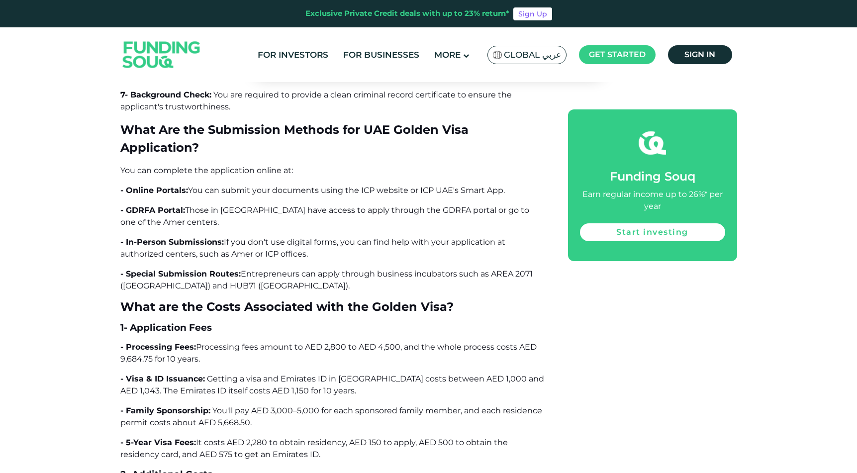
scroll to position [3337, 0]
drag, startPoint x: 120, startPoint y: 300, endPoint x: 153, endPoint y: 301, distance: 32.9
click at [153, 341] on span "Processing fees amount to AED 2,800 to AED 4,500, and the whole process costs A…" at bounding box center [328, 351] width 416 height 21
drag, startPoint x: 153, startPoint y: 301, endPoint x: 520, endPoint y: 291, distance: 367.8
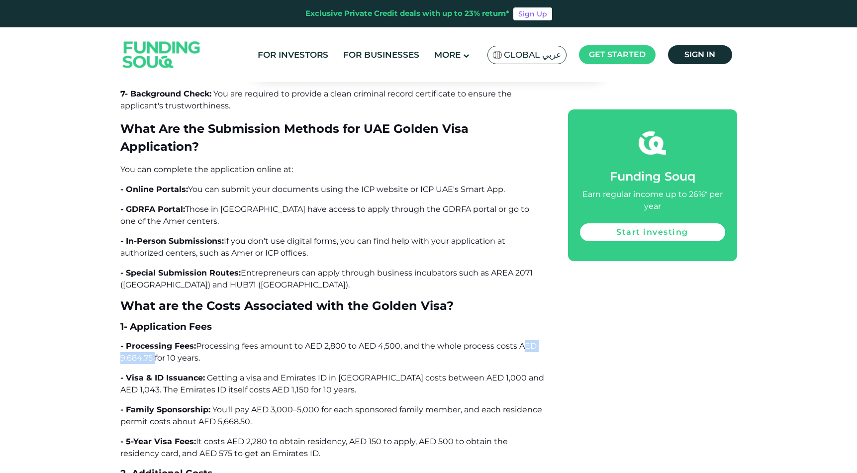
click at [520, 341] on span "Processing fees amount to AED 2,800 to AED 4,500, and the whole process costs A…" at bounding box center [328, 351] width 416 height 21
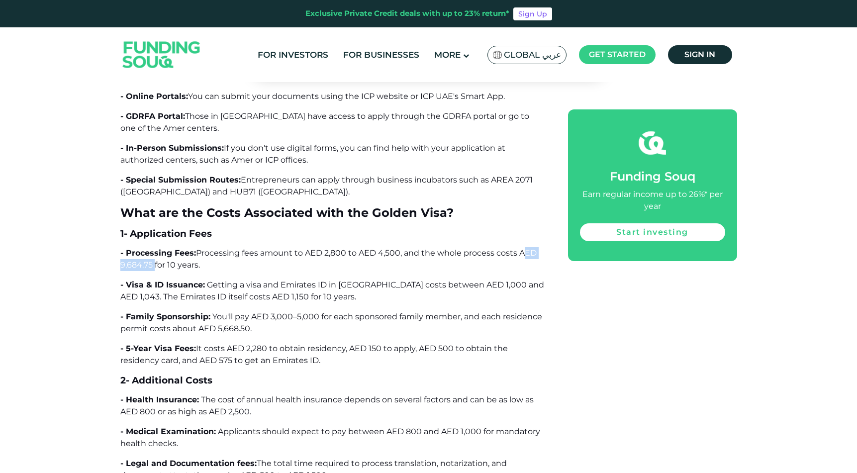
scroll to position [3431, 0]
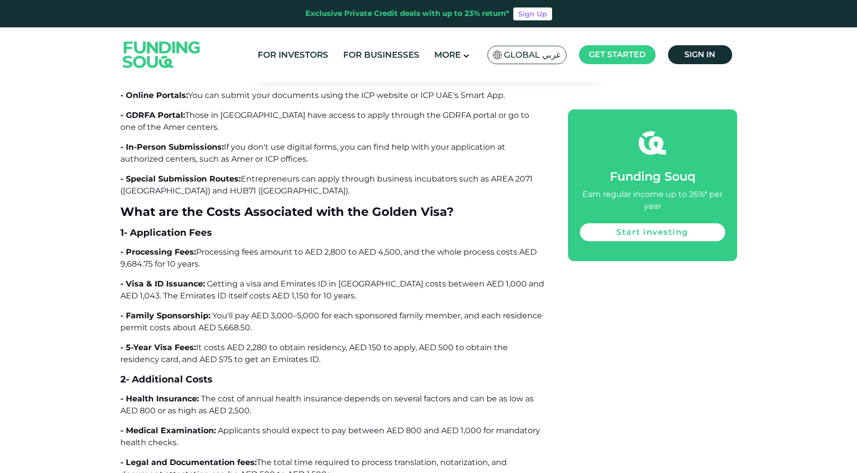
click at [309, 279] on span "Getting a visa and Emirates ID in [GEOGRAPHIC_DATA] costs between AED 1,000 and…" at bounding box center [332, 289] width 424 height 21
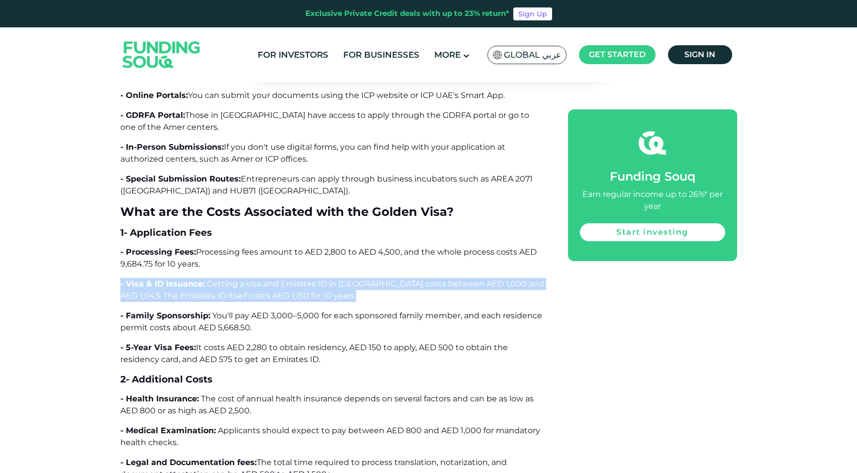
click at [309, 279] on span "Getting a visa and Emirates ID in [GEOGRAPHIC_DATA] costs between AED 1,000 and…" at bounding box center [332, 289] width 424 height 21
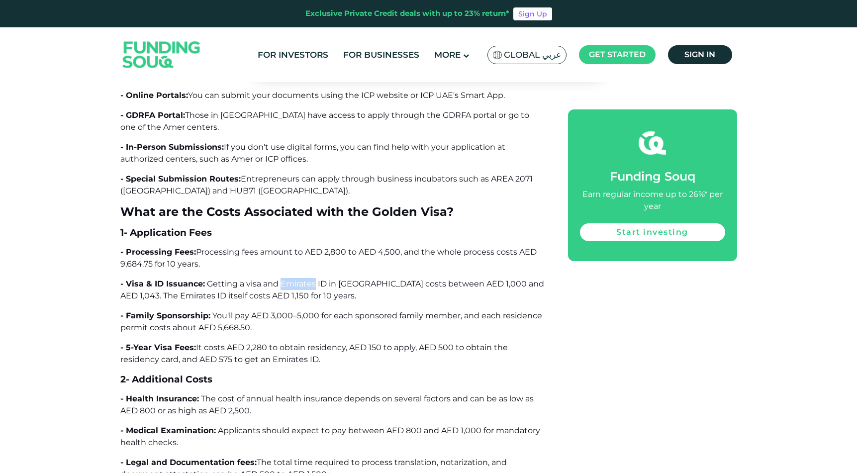
click at [309, 279] on span "Getting a visa and Emirates ID in [GEOGRAPHIC_DATA] costs between AED 1,000 and…" at bounding box center [332, 289] width 424 height 21
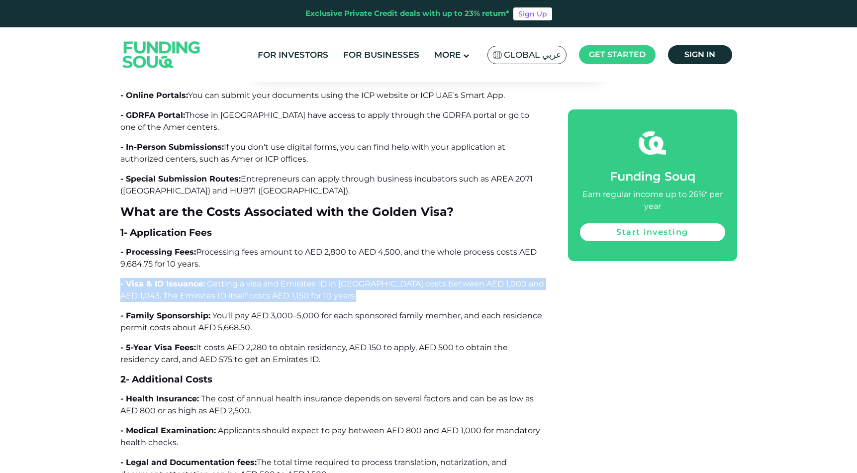
click at [309, 279] on span "Getting a visa and Emirates ID in [GEOGRAPHIC_DATA] costs between AED 1,000 and…" at bounding box center [332, 289] width 424 height 21
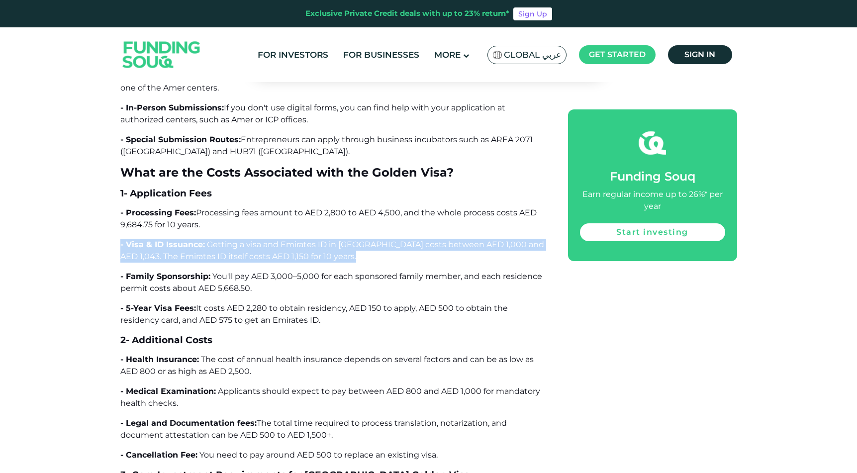
scroll to position [3475, 0]
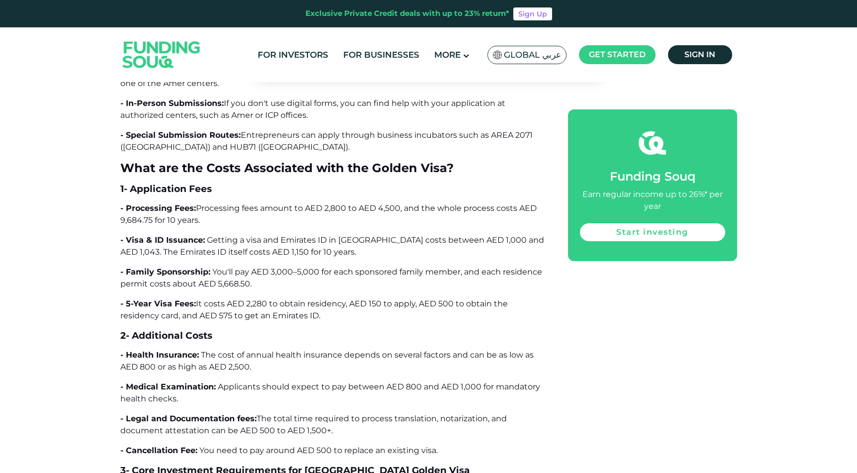
click at [309, 349] on p "- Health Insurance: The cost of annual health insurance depends on several fact…" at bounding box center [332, 361] width 425 height 24
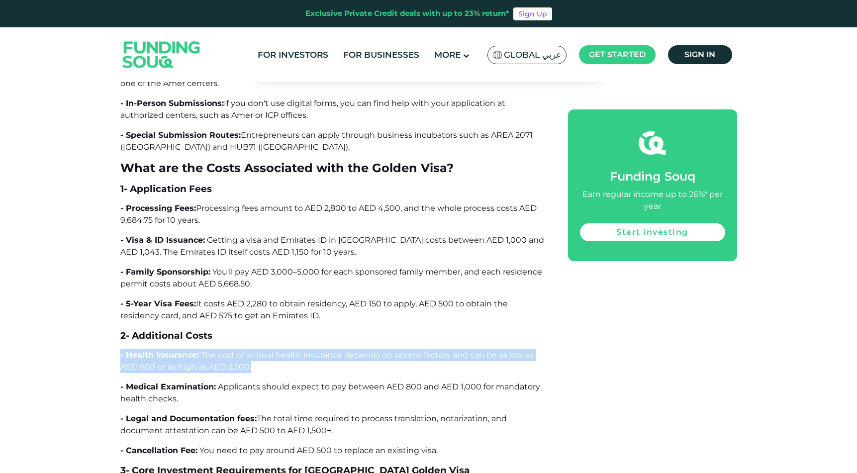
click at [309, 349] on p "- Health Insurance: The cost of annual health insurance depends on several fact…" at bounding box center [332, 361] width 425 height 24
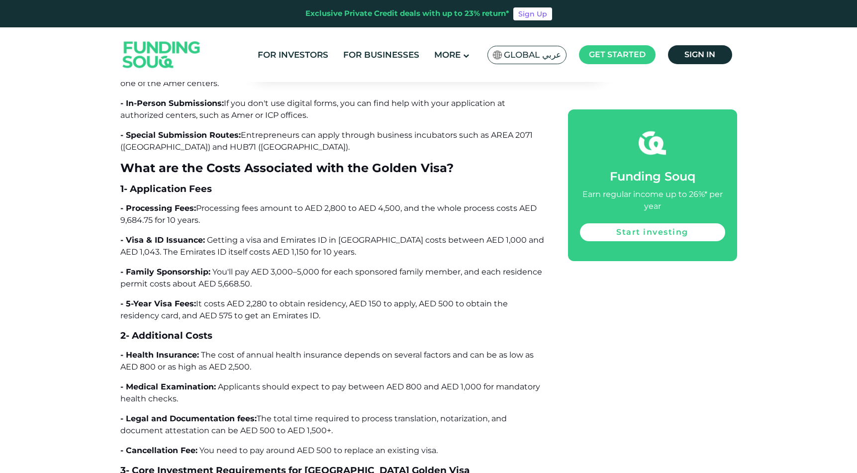
click at [309, 349] on p "- Health Insurance: The cost of annual health insurance depends on several fact…" at bounding box center [332, 361] width 425 height 24
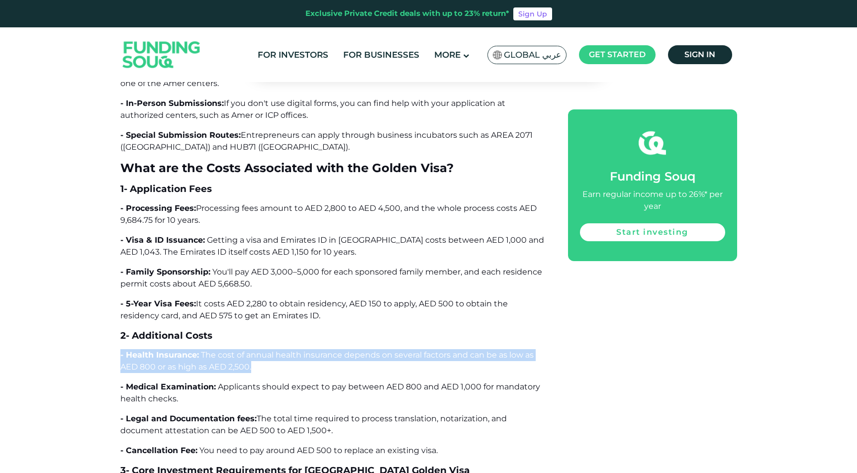
click at [309, 349] on p "- Health Insurance: The cost of annual health insurance depends on several fact…" at bounding box center [332, 361] width 425 height 24
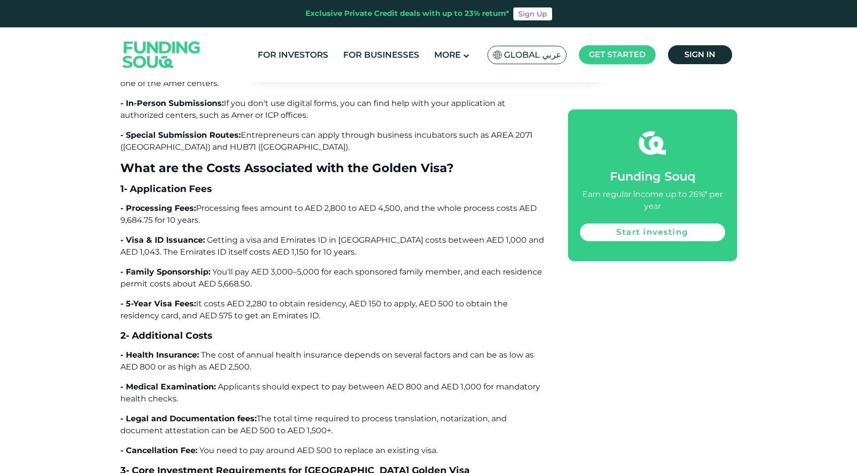
click at [309, 349] on p "- Health Insurance: The cost of annual health insurance depends on several fact…" at bounding box center [332, 361] width 425 height 24
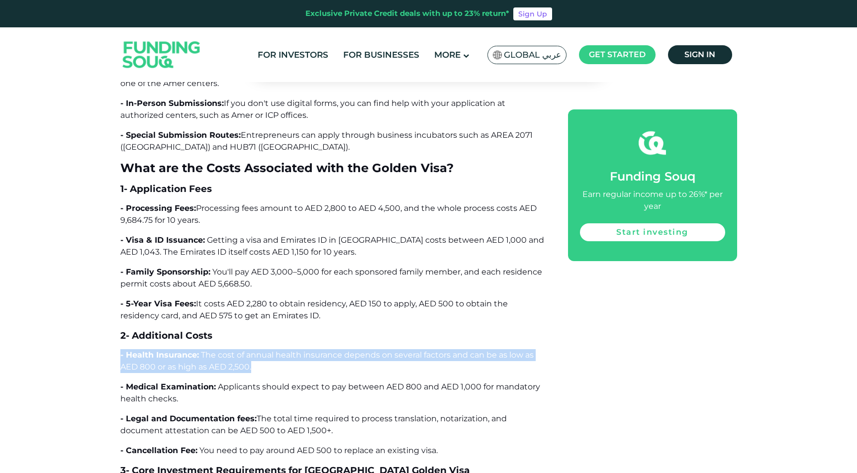
click at [309, 349] on p "- Health Insurance: The cost of annual health insurance depends on several fact…" at bounding box center [332, 361] width 425 height 24
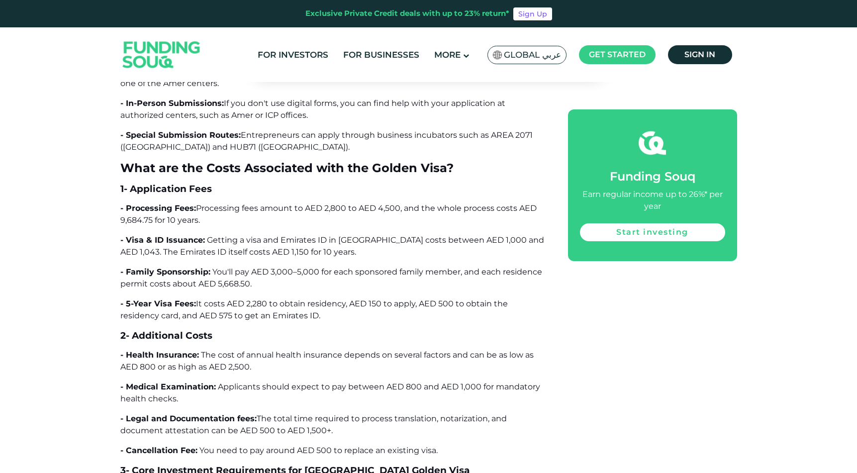
click at [309, 349] on p "- Health Insurance: The cost of annual health insurance depends on several fact…" at bounding box center [332, 361] width 425 height 24
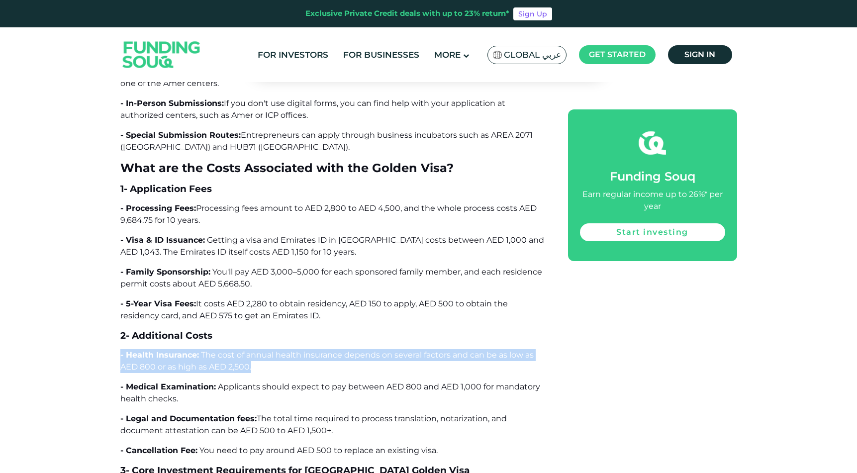
click at [309, 349] on p "- Health Insurance: The cost of annual health insurance depends on several fact…" at bounding box center [332, 361] width 425 height 24
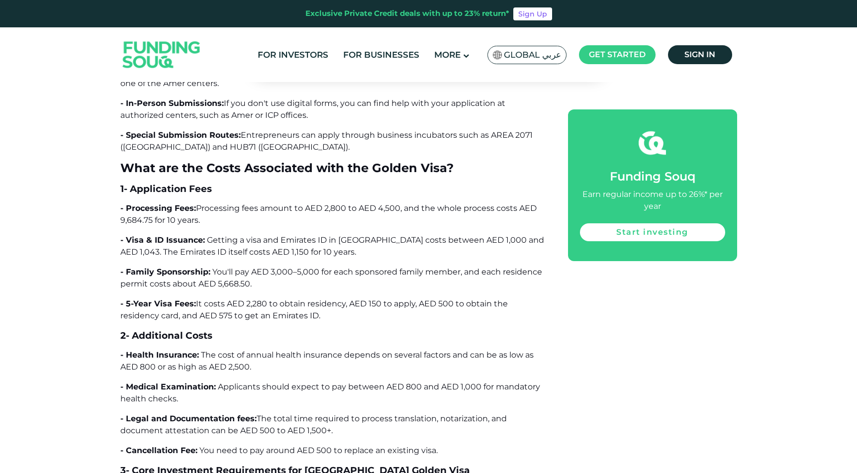
click at [308, 382] on span "Applicants should expect to pay between AED 800 and AED 1,000 for mandatory hea…" at bounding box center [330, 392] width 420 height 21
click at [309, 382] on span "Applicants should expect to pay between AED 800 and AED 1,000 for mandatory hea…" at bounding box center [330, 392] width 420 height 21
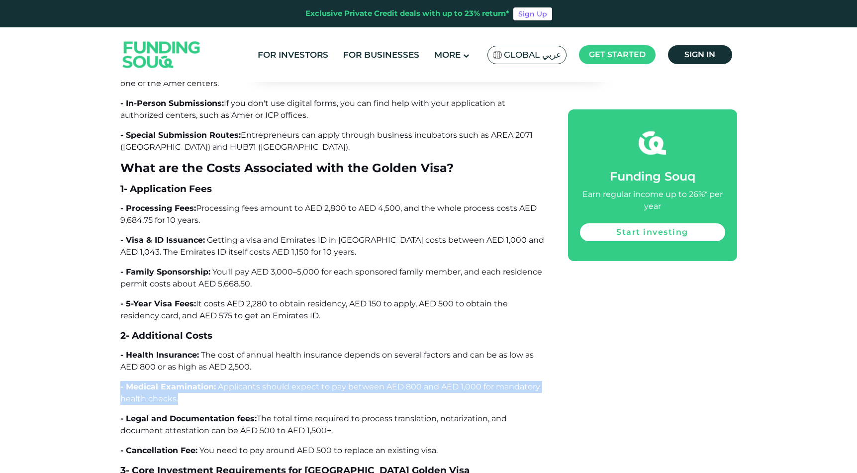
click at [309, 382] on span "Applicants should expect to pay between AED 800 and AED 1,000 for mandatory hea…" at bounding box center [330, 392] width 420 height 21
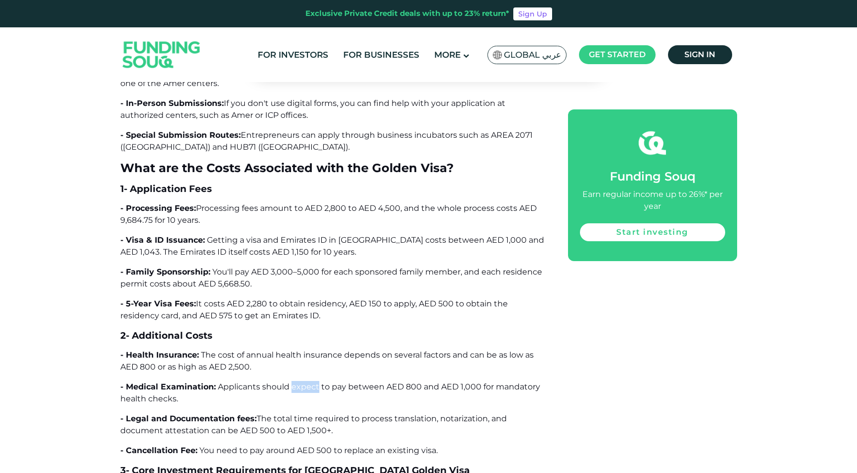
click at [309, 382] on span "Applicants should expect to pay between AED 800 and AED 1,000 for mandatory hea…" at bounding box center [330, 392] width 420 height 21
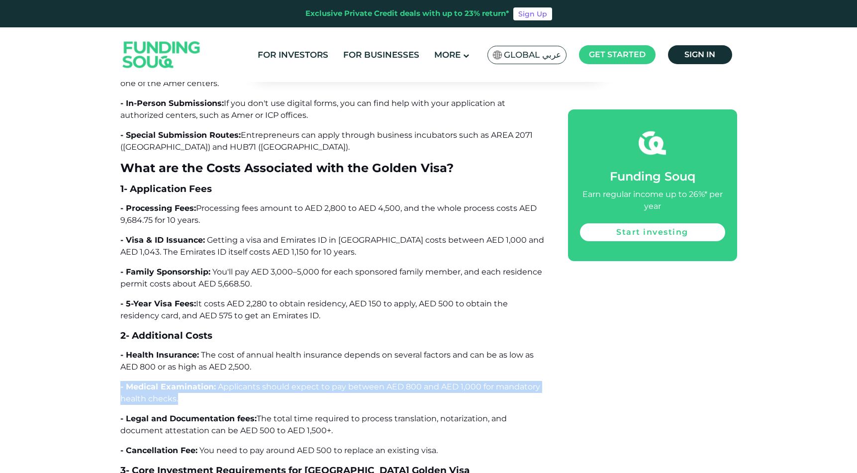
click at [309, 382] on span "Applicants should expect to pay between AED 800 and AED 1,000 for mandatory hea…" at bounding box center [330, 392] width 420 height 21
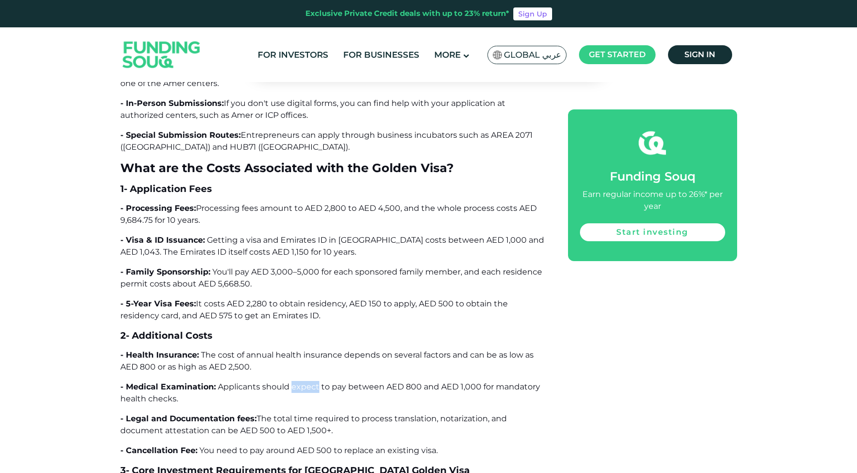
click at [309, 382] on span "Applicants should expect to pay between AED 800 and AED 1,000 for mandatory hea…" at bounding box center [330, 392] width 420 height 21
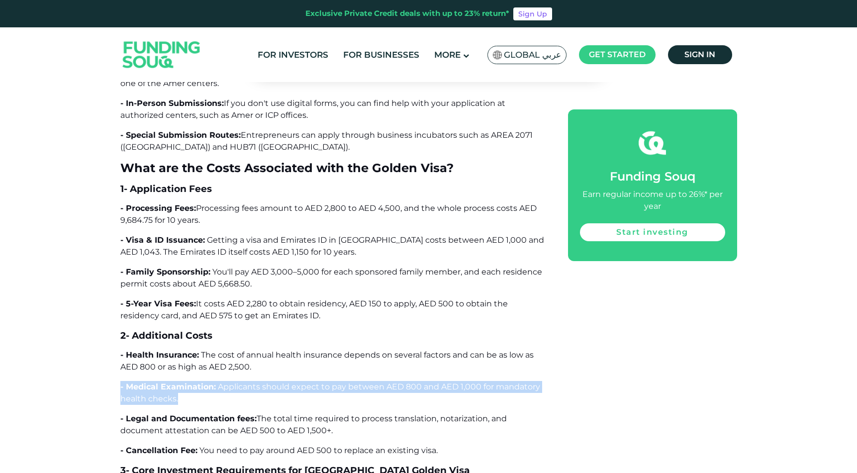
click at [309, 382] on span "Applicants should expect to pay between AED 800 and AED 1,000 for mandatory hea…" at bounding box center [330, 392] width 420 height 21
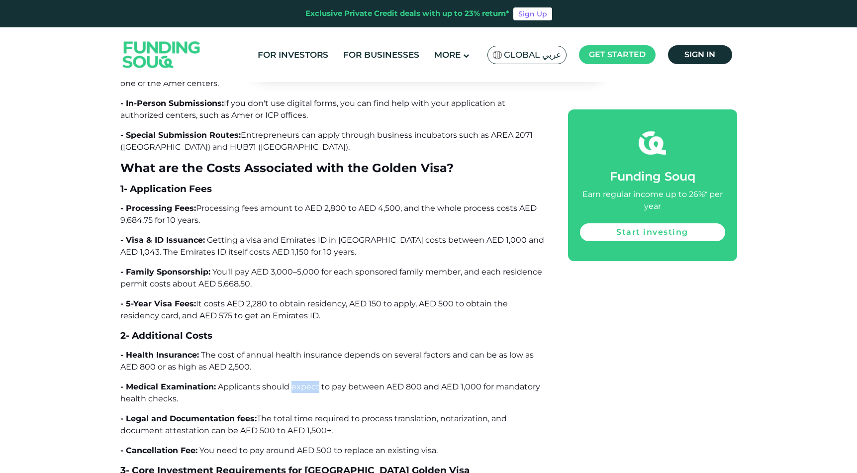
click at [309, 382] on span "Applicants should expect to pay between AED 800 and AED 1,000 for mandatory hea…" at bounding box center [330, 392] width 420 height 21
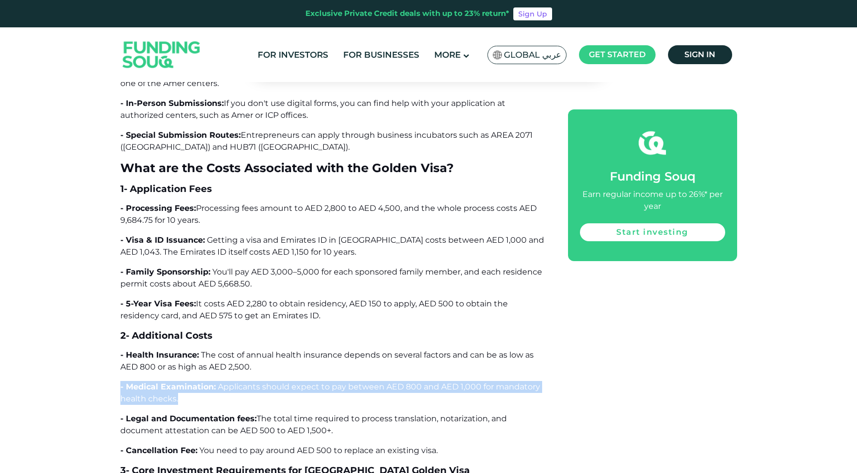
click at [309, 382] on span "Applicants should expect to pay between AED 800 and AED 1,000 for mandatory hea…" at bounding box center [330, 392] width 420 height 21
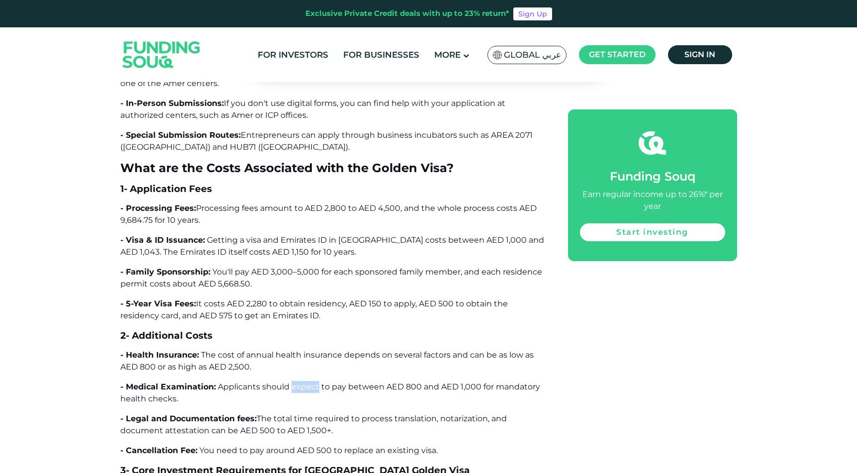
click at [309, 382] on span "Applicants should expect to pay between AED 800 and AED 1,000 for mandatory hea…" at bounding box center [330, 392] width 420 height 21
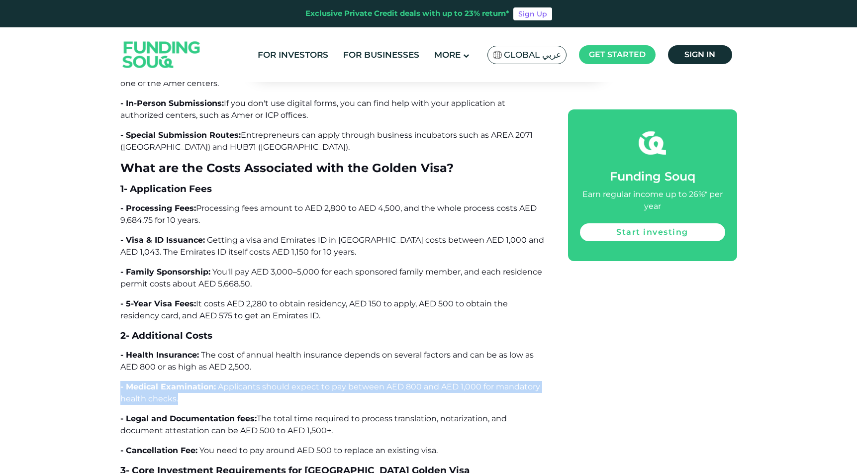
click at [309, 382] on span "Applicants should expect to pay between AED 800 and AED 1,000 for mandatory hea…" at bounding box center [330, 392] width 420 height 21
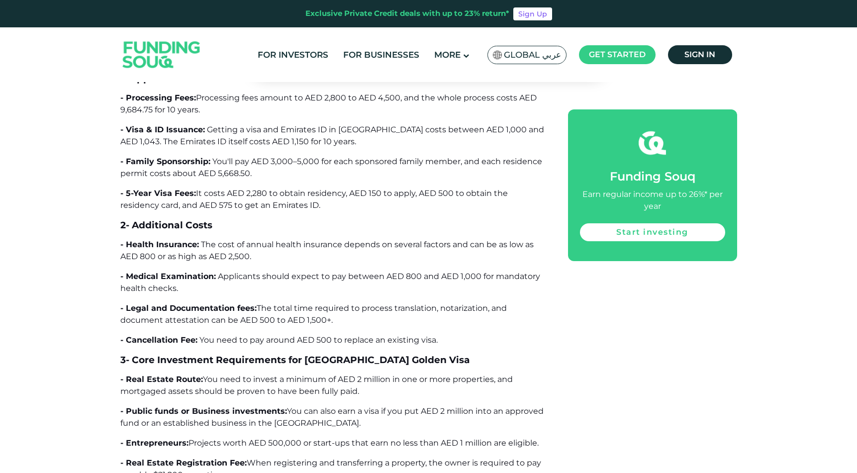
scroll to position [3584, 0]
drag, startPoint x: 296, startPoint y: 280, endPoint x: 331, endPoint y: 280, distance: 35.8
click at [331, 336] on span "You need to pay around AED 500 to replace an existing visa." at bounding box center [319, 340] width 238 height 9
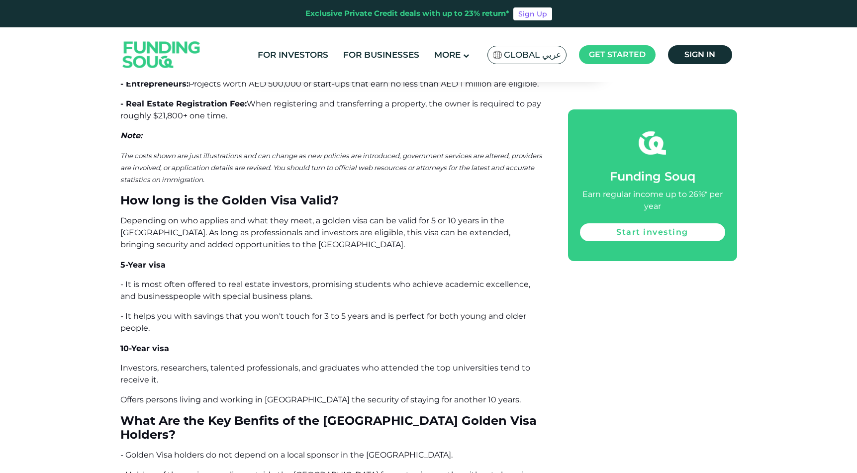
scroll to position [3945, 0]
click at [349, 362] on p "Investors, researchers, talented professionals, and graduates who attended the …" at bounding box center [332, 374] width 425 height 24
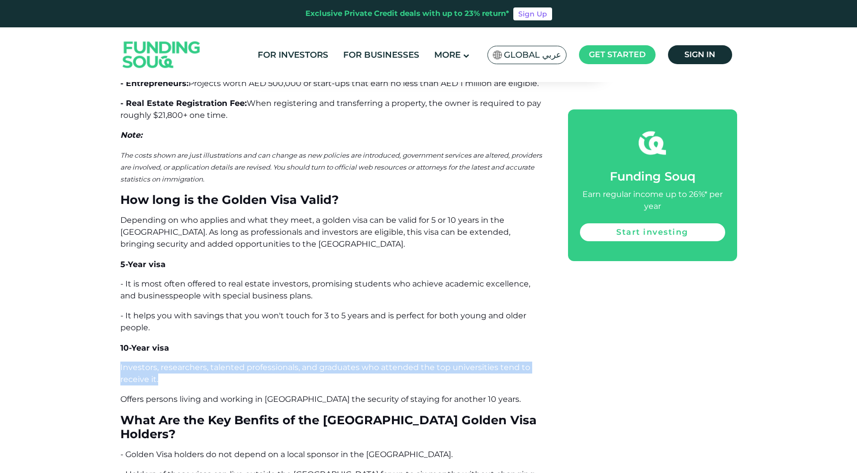
click at [349, 362] on p "Investors, researchers, talented professionals, and graduates who attended the …" at bounding box center [332, 374] width 425 height 24
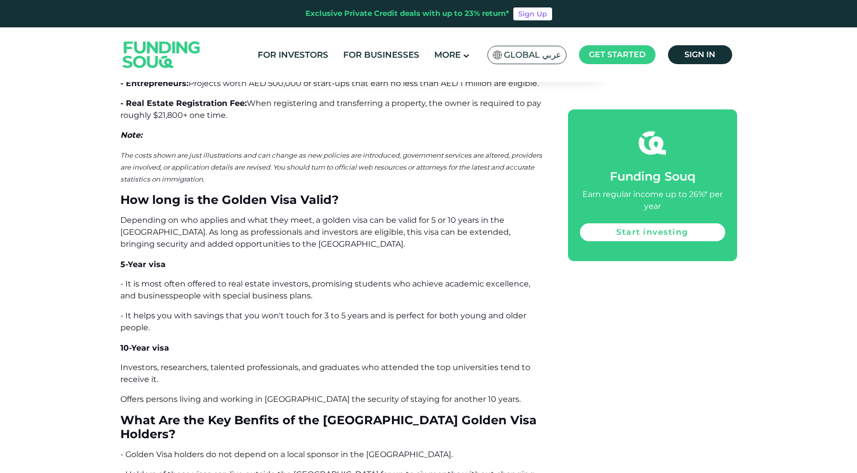
click at [349, 362] on p "Investors, researchers, talented professionals, and graduates who attended the …" at bounding box center [332, 374] width 425 height 24
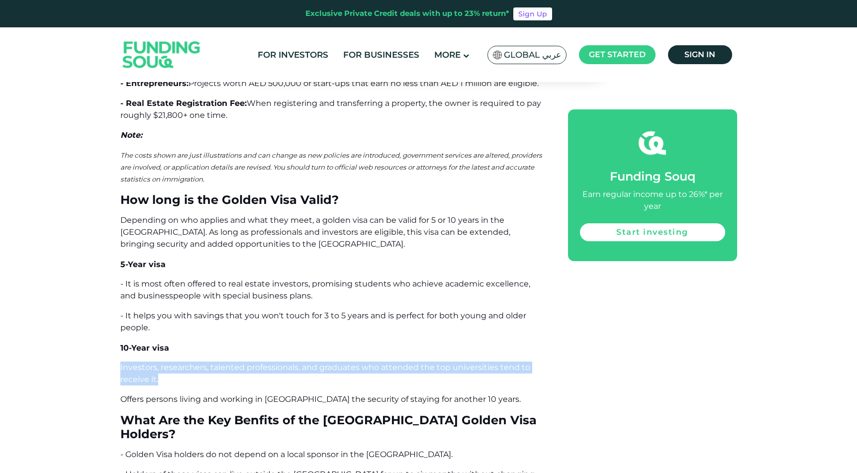
click at [349, 362] on p "Investors, researchers, talented professionals, and graduates who attended the …" at bounding box center [332, 374] width 425 height 24
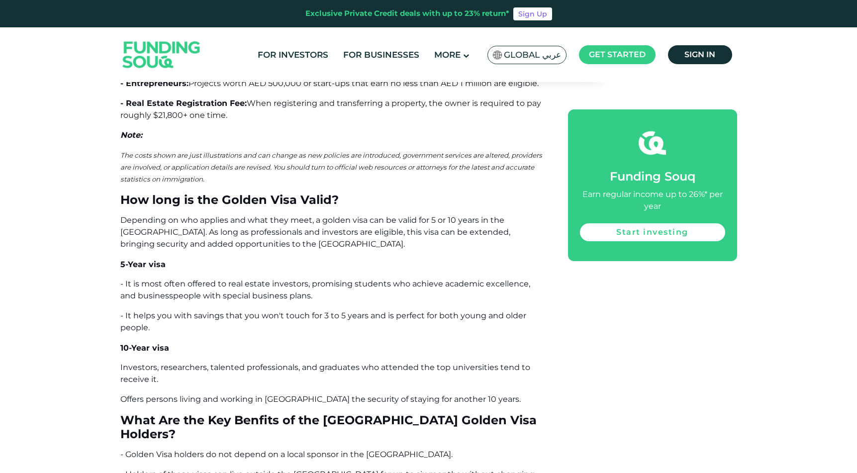
click at [349, 362] on p "Investors, researchers, talented professionals, and graduates who attended the …" at bounding box center [332, 374] width 425 height 24
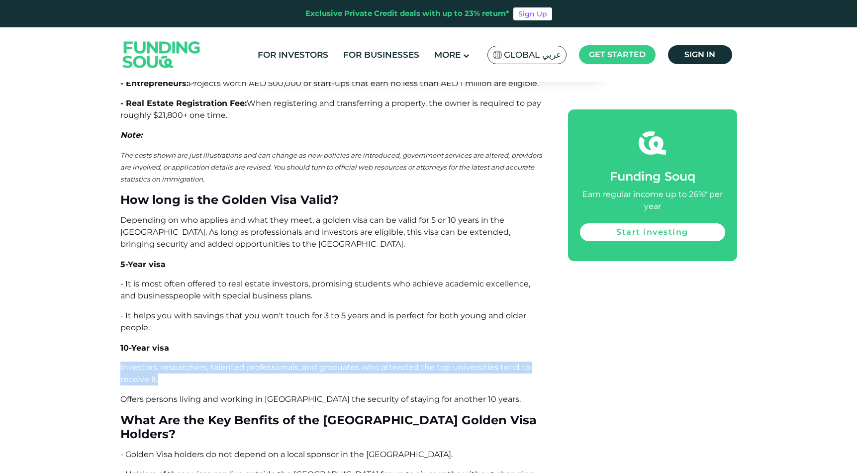
click at [349, 362] on p "Investors, researchers, talented professionals, and graduates who attended the …" at bounding box center [332, 374] width 425 height 24
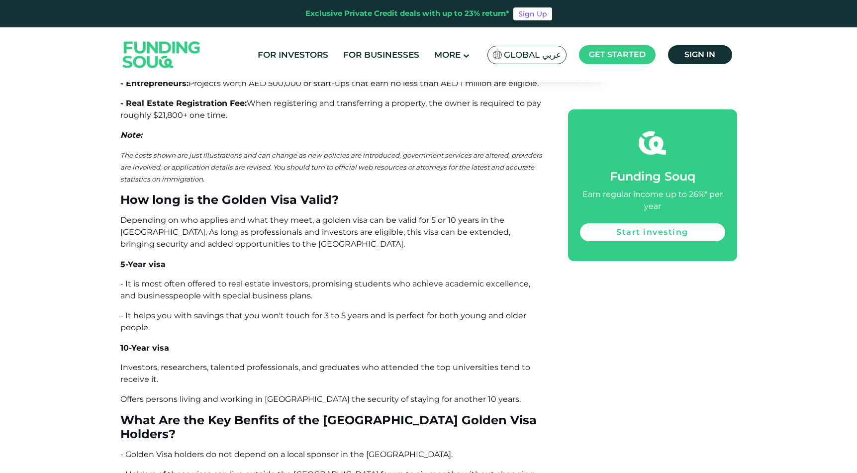
click at [349, 362] on p "Investors, researchers, talented professionals, and graduates who attended the …" at bounding box center [332, 374] width 425 height 24
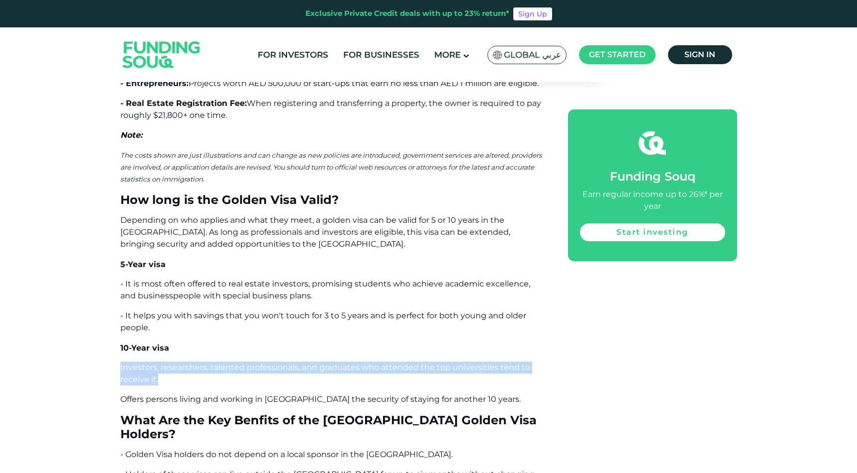
click at [349, 362] on p "Investors, researchers, talented professionals, and graduates who attended the …" at bounding box center [332, 374] width 425 height 24
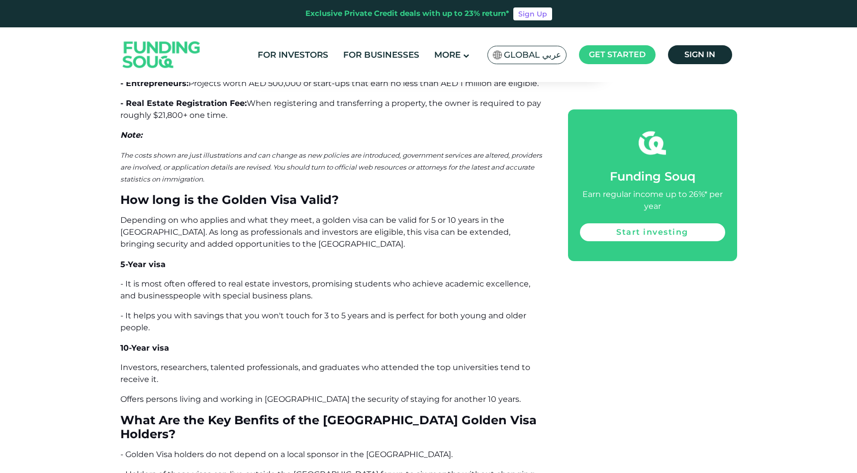
click at [349, 362] on p "Investors, researchers, talented professionals, and graduates who attended the …" at bounding box center [332, 374] width 425 height 24
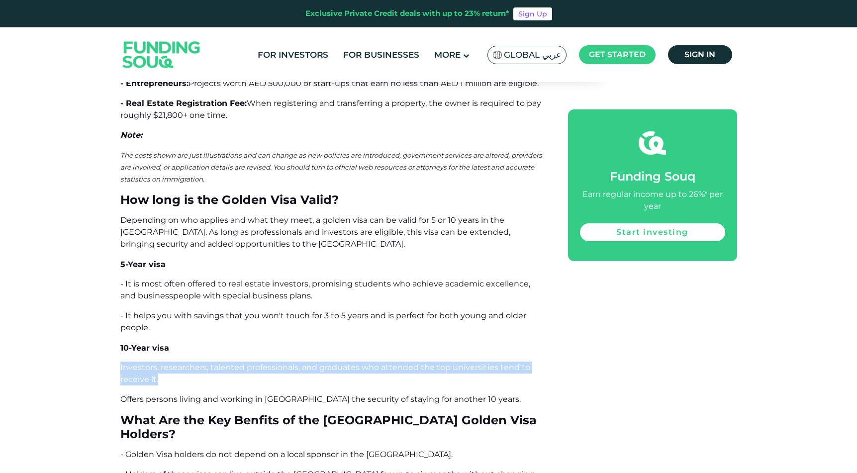
click at [349, 362] on p "Investors, researchers, talented professionals, and graduates who attended the …" at bounding box center [332, 374] width 425 height 24
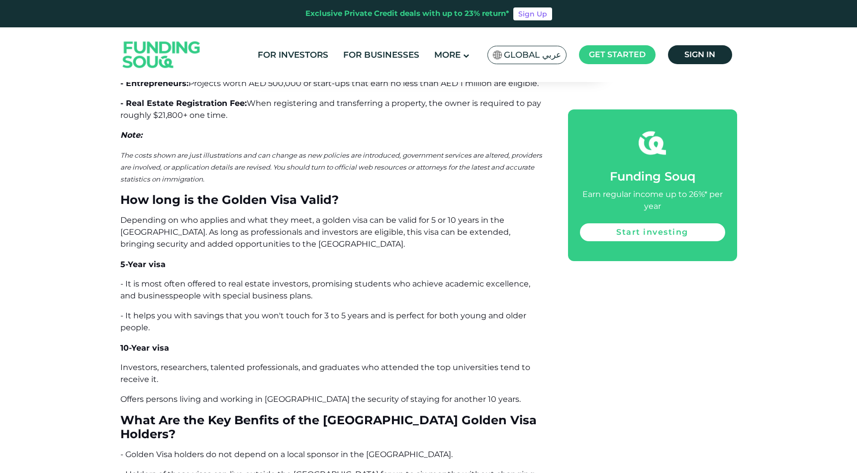
click at [349, 362] on p "Investors, researchers, talented professionals, and graduates who attended the …" at bounding box center [332, 374] width 425 height 24
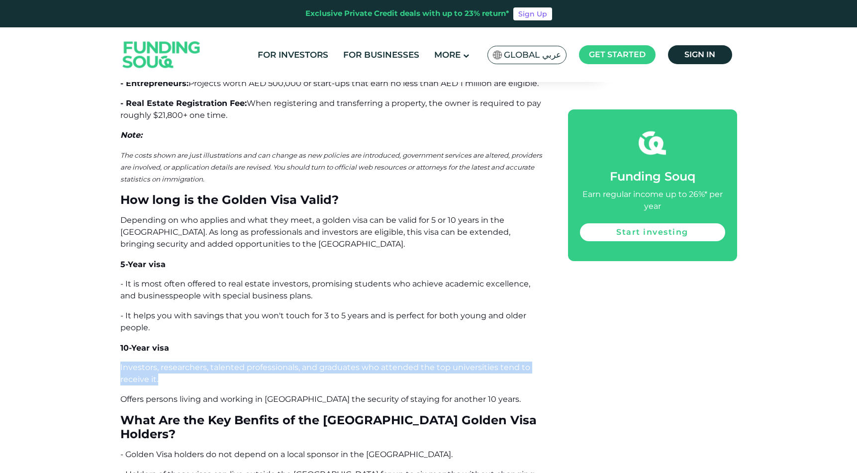
click at [349, 362] on p "Investors, researchers, talented professionals, and graduates who attended the …" at bounding box center [332, 374] width 425 height 24
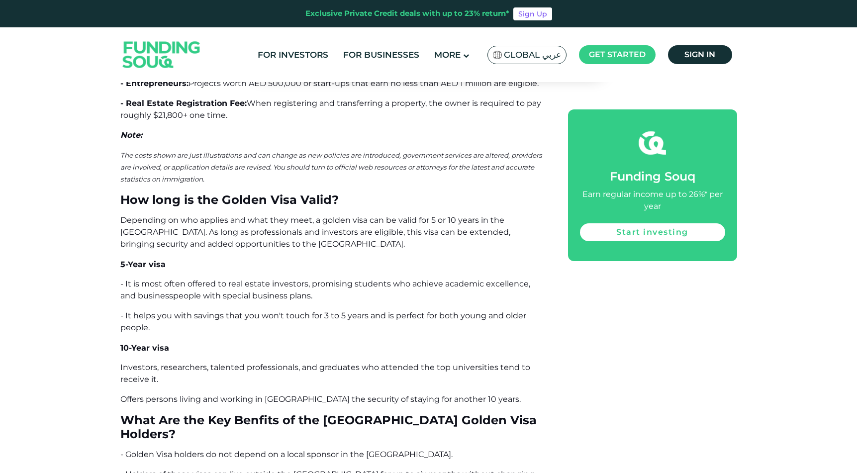
click at [349, 362] on p "Investors, researchers, talented professionals, and graduates who attended the …" at bounding box center [332, 374] width 425 height 24
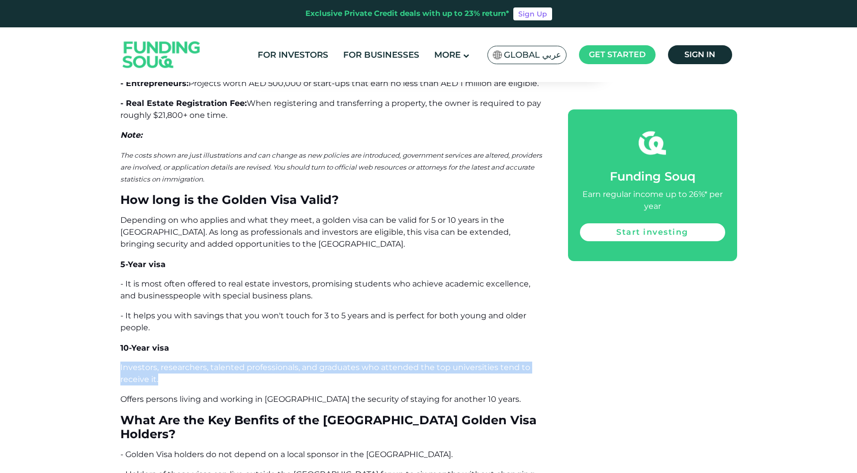
click at [349, 362] on p "Investors, researchers, talented professionals, and graduates who attended the …" at bounding box center [332, 374] width 425 height 24
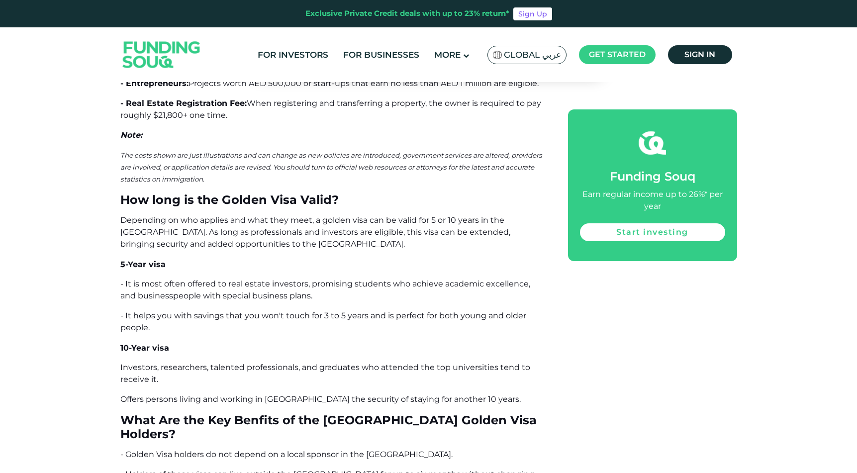
click at [349, 362] on p "Investors, researchers, talented professionals, and graduates who attended the …" at bounding box center [332, 374] width 425 height 24
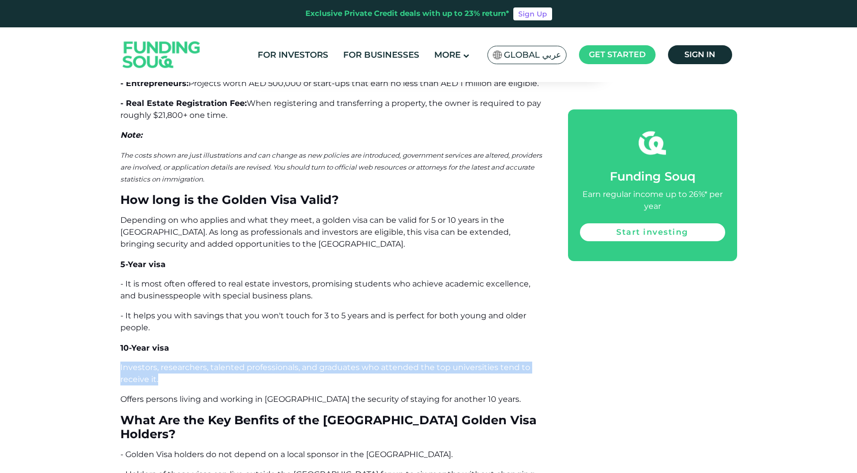
click at [349, 362] on p "Investors, researchers, talented professionals, and graduates who attended the …" at bounding box center [332, 374] width 425 height 24
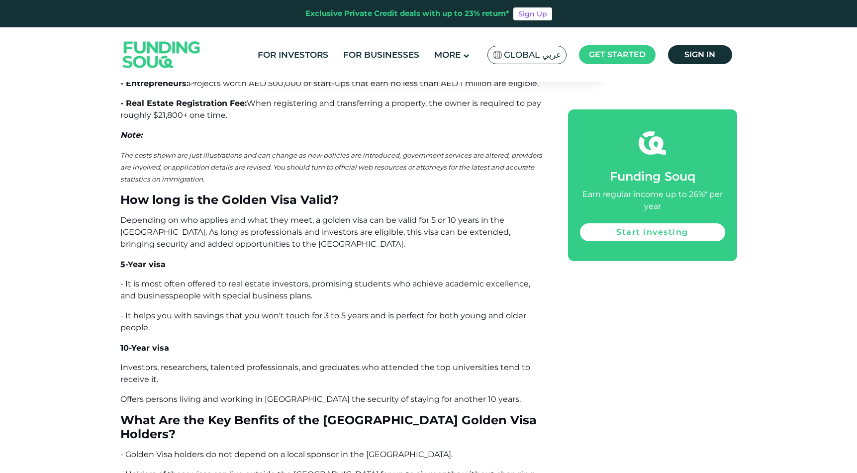
click at [349, 362] on p "Investors, researchers, talented professionals, and graduates who attended the …" at bounding box center [332, 374] width 425 height 24
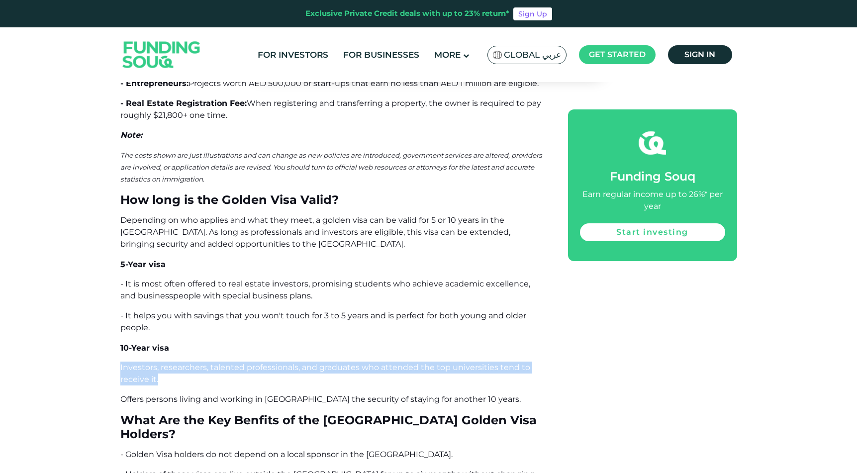
click at [349, 362] on p "Investors, researchers, talented professionals, and graduates who attended the …" at bounding box center [332, 374] width 425 height 24
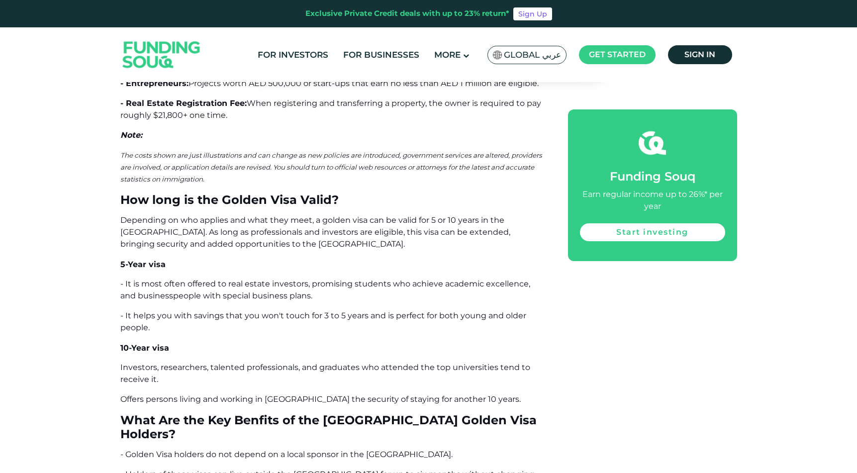
click at [349, 362] on p "Investors, researchers, talented professionals, and graduates who attended the …" at bounding box center [332, 374] width 425 height 24
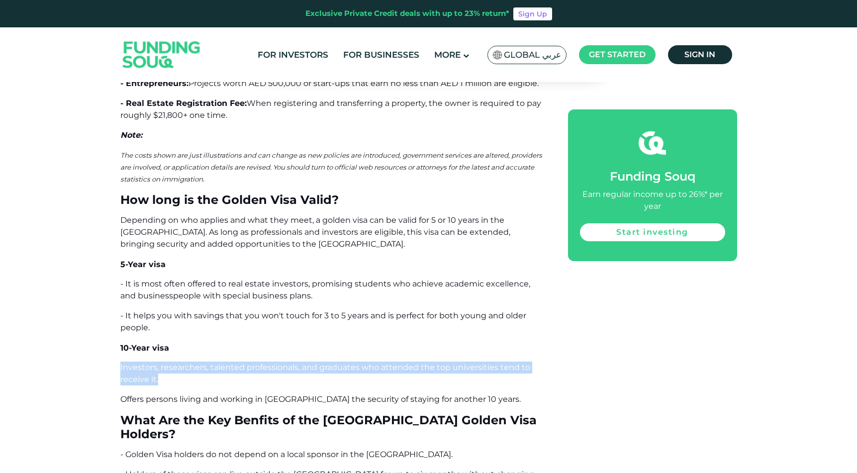
click at [349, 362] on p "Investors, researchers, talented professionals, and graduates who attended the …" at bounding box center [332, 374] width 425 height 24
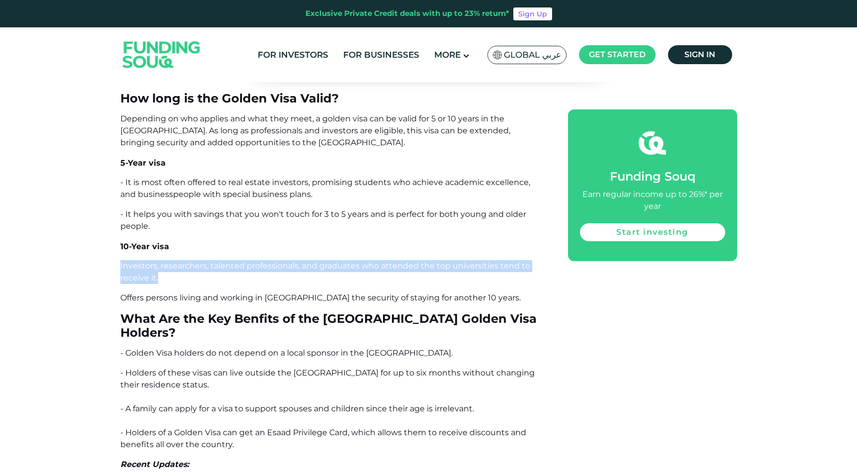
scroll to position [4048, 0]
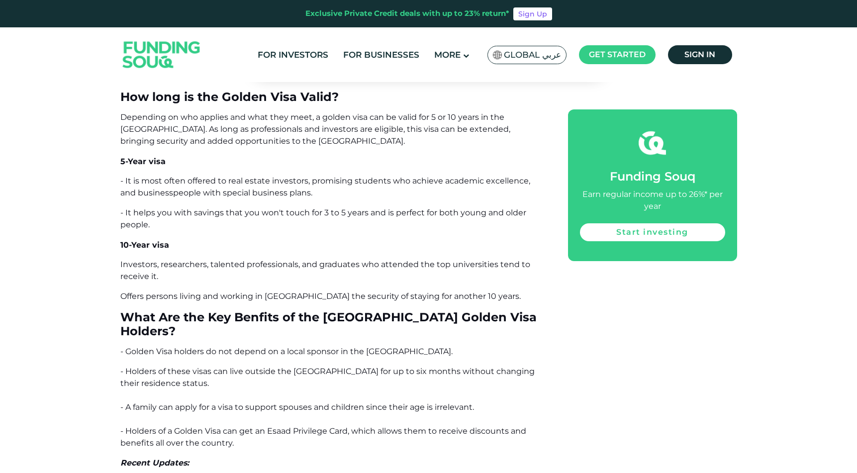
click at [306, 246] on div "The [GEOGRAPHIC_DATA] ([GEOGRAPHIC_DATA]) is establishing itself as a hub of op…" at bounding box center [332, 284] width 425 height 7394
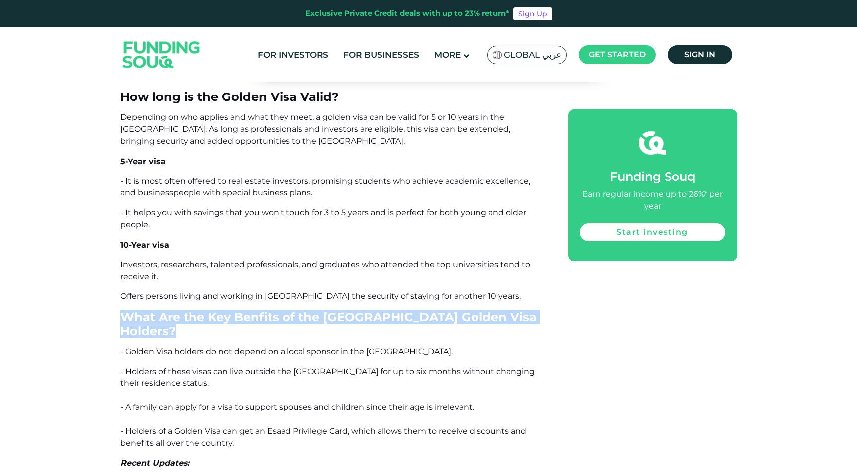
click at [306, 246] on div "The [GEOGRAPHIC_DATA] ([GEOGRAPHIC_DATA]) is establishing itself as a hub of op…" at bounding box center [332, 284] width 425 height 7394
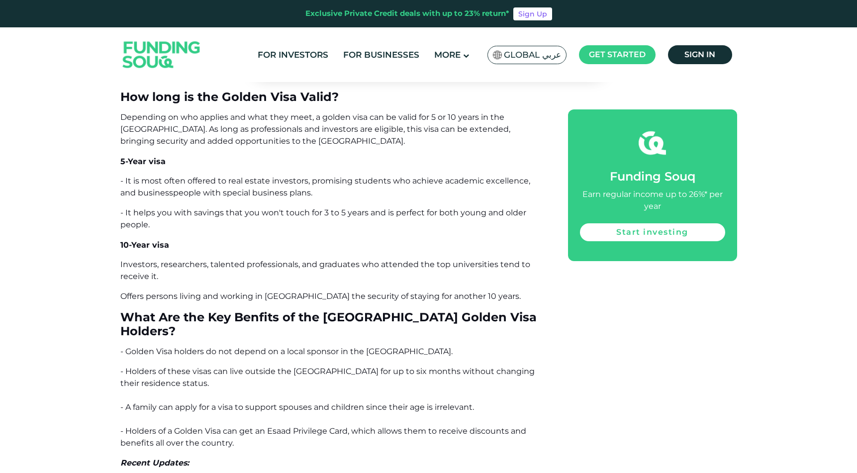
click at [302, 292] on span "Offers persons living and working in [GEOGRAPHIC_DATA] the security of staying …" at bounding box center [320, 296] width 401 height 9
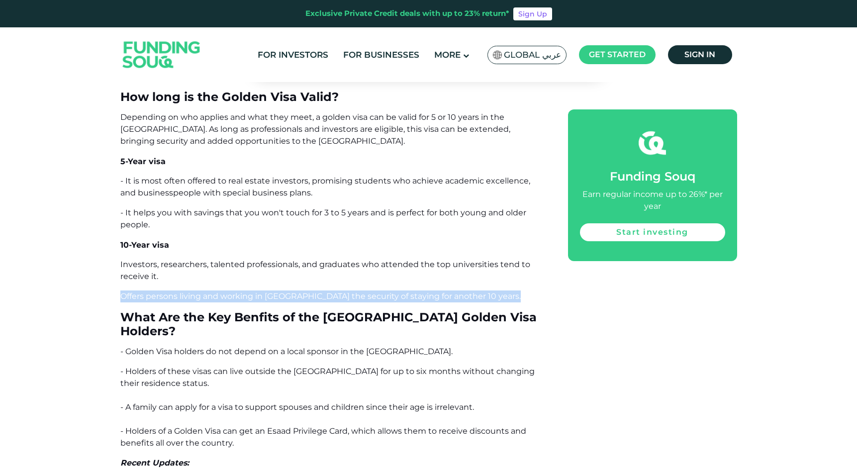
click at [302, 292] on span "Offers persons living and working in [GEOGRAPHIC_DATA] the security of staying …" at bounding box center [320, 296] width 401 height 9
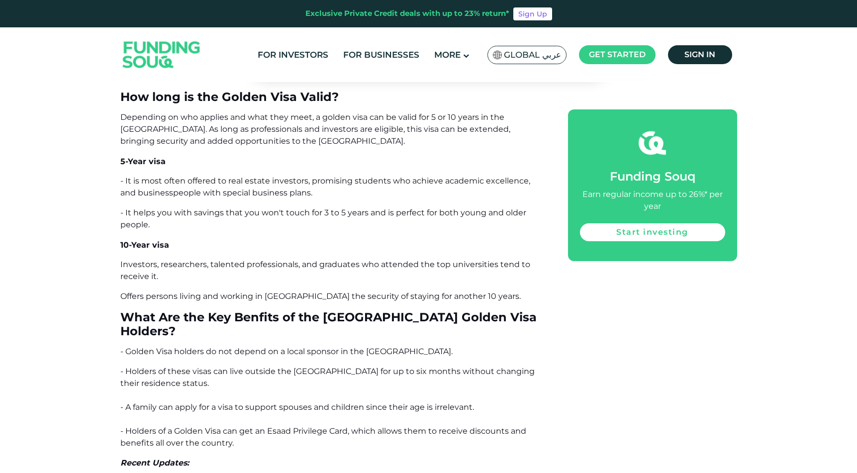
click at [312, 347] on span "- Golden Visa holders do not depend on a local sponsor in the [GEOGRAPHIC_DATA]." at bounding box center [286, 351] width 332 height 9
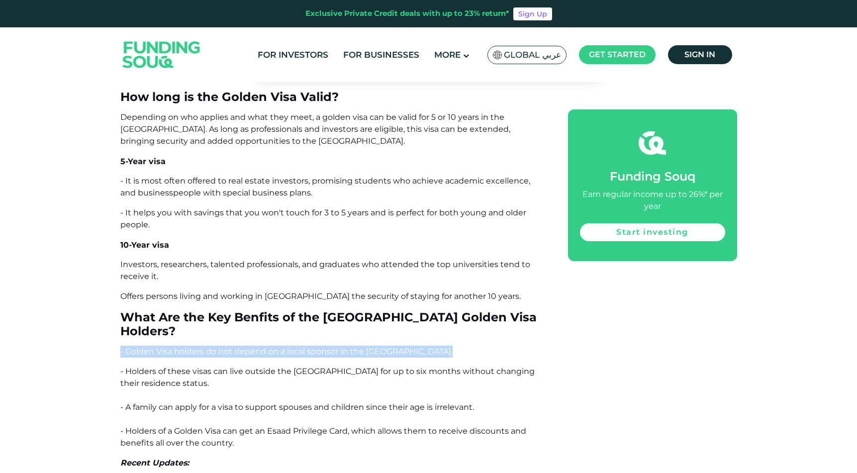
click at [312, 347] on span "- Golden Visa holders do not depend on a local sponsor in the [GEOGRAPHIC_DATA]." at bounding box center [286, 351] width 332 height 9
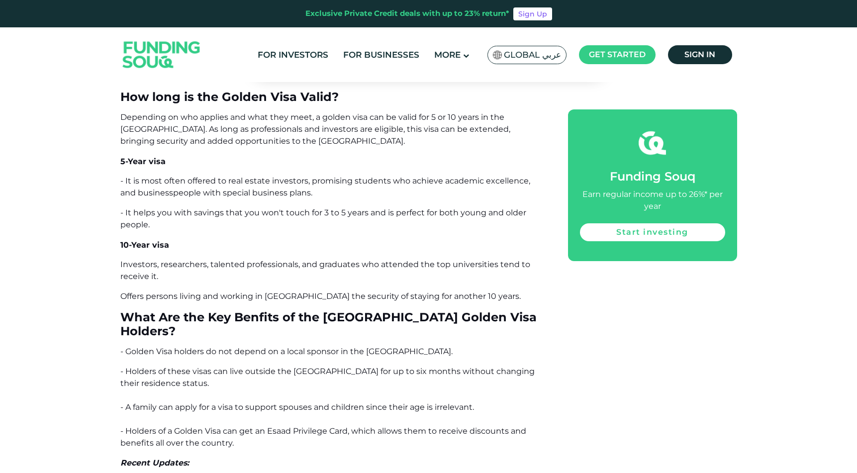
click at [317, 367] on span "- Holders of these visas can live outside the [GEOGRAPHIC_DATA] for up to six m…" at bounding box center [327, 377] width 414 height 21
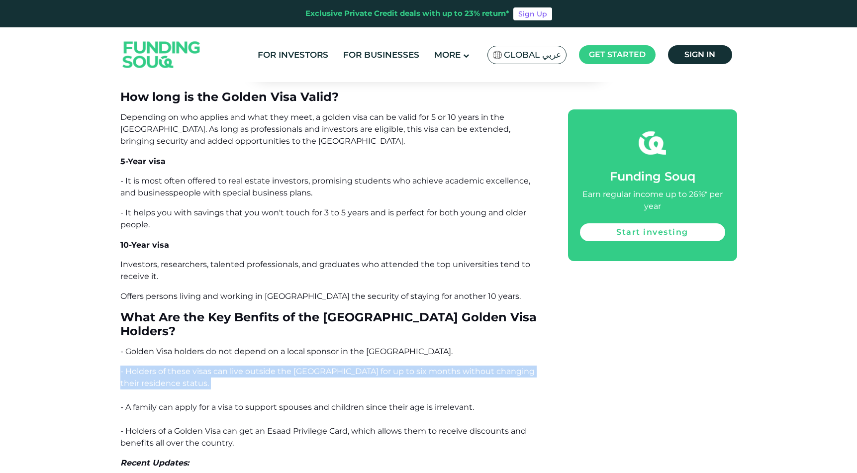
click at [317, 367] on span "- Holders of these visas can live outside the [GEOGRAPHIC_DATA] for up to six m…" at bounding box center [327, 377] width 414 height 21
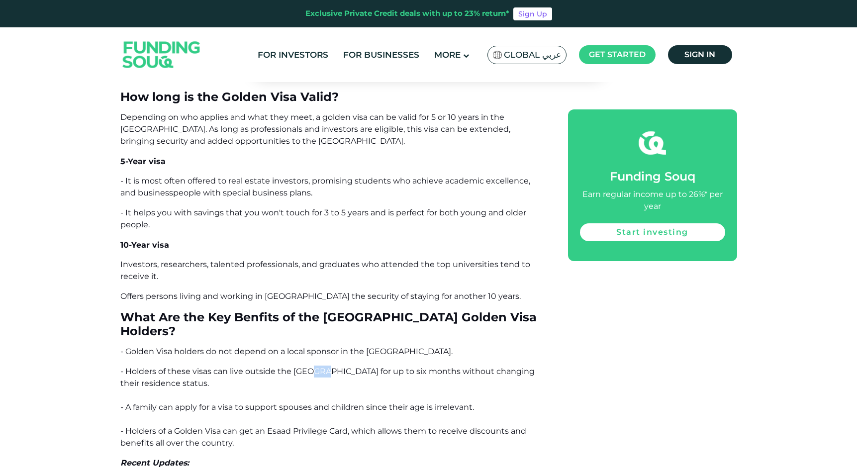
click at [317, 367] on span "- Holders of these visas can live outside the [GEOGRAPHIC_DATA] for up to six m…" at bounding box center [327, 377] width 414 height 21
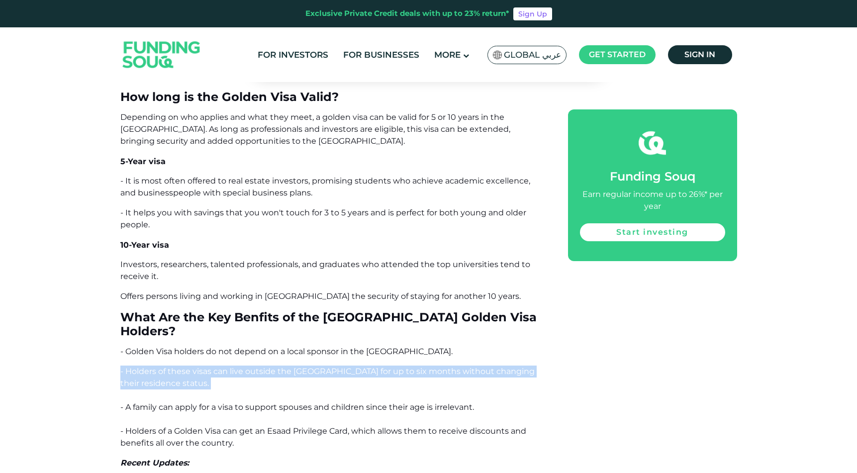
click at [317, 367] on span "- Holders of these visas can live outside the [GEOGRAPHIC_DATA] for up to six m…" at bounding box center [327, 377] width 414 height 21
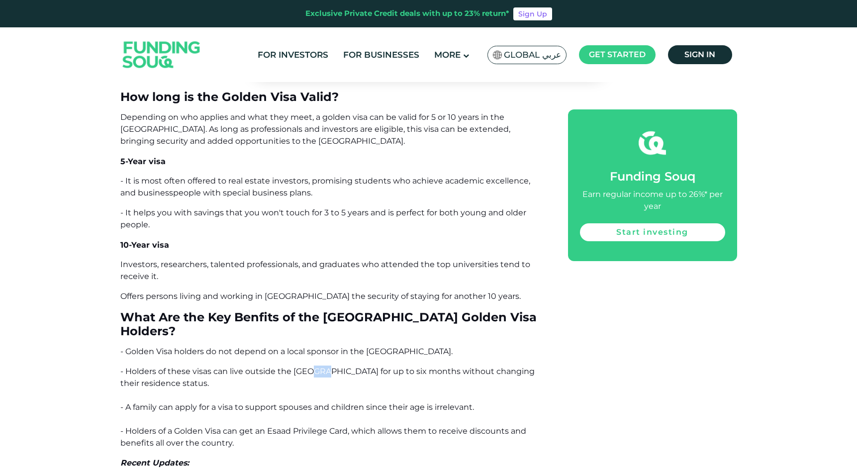
click at [317, 367] on span "- Holders of these visas can live outside the [GEOGRAPHIC_DATA] for up to six m…" at bounding box center [327, 377] width 414 height 21
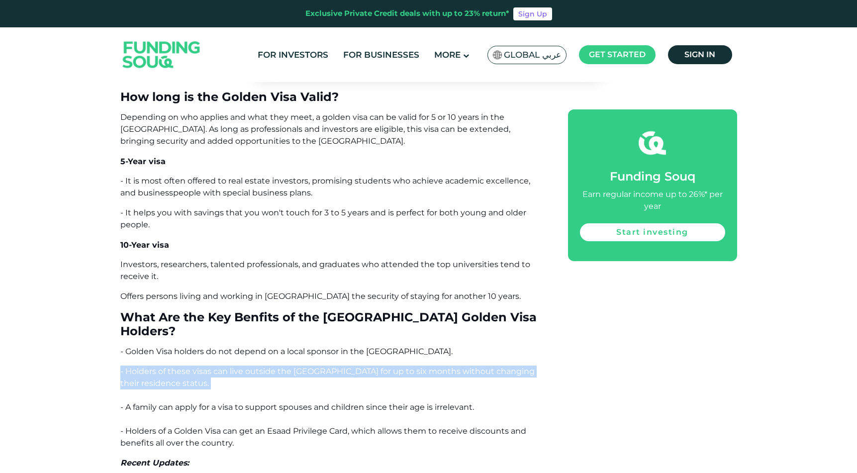
click at [317, 367] on span "- Holders of these visas can live outside the [GEOGRAPHIC_DATA] for up to six m…" at bounding box center [327, 377] width 414 height 21
click at [318, 367] on span "- Holders of these visas can live outside the [GEOGRAPHIC_DATA] for up to six m…" at bounding box center [327, 377] width 414 height 21
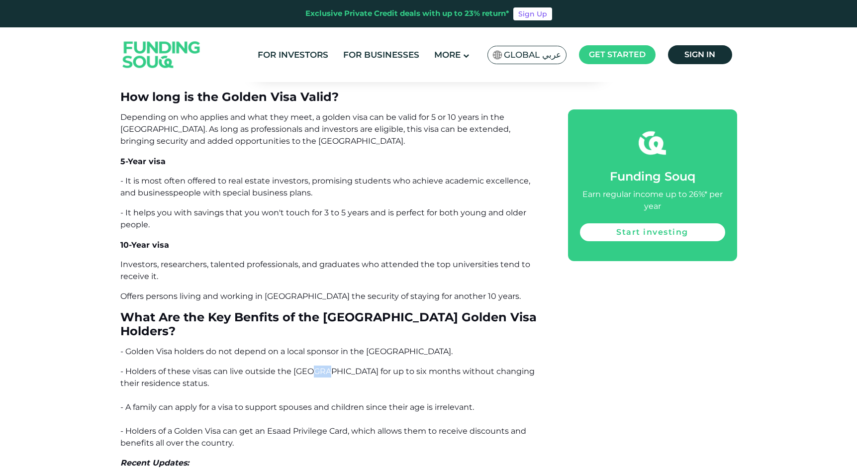
click at [318, 367] on span "- Holders of these visas can live outside the [GEOGRAPHIC_DATA] for up to six m…" at bounding box center [327, 377] width 414 height 21
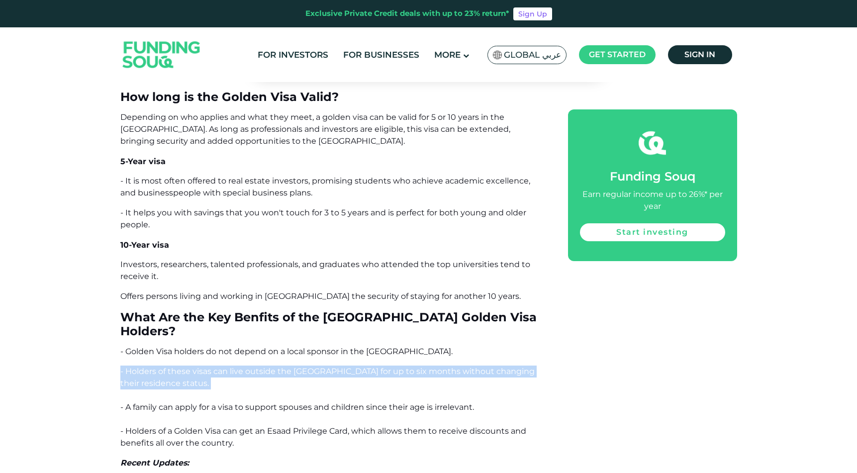
click at [318, 367] on span "- Holders of these visas can live outside the [GEOGRAPHIC_DATA] for up to six m…" at bounding box center [327, 377] width 414 height 21
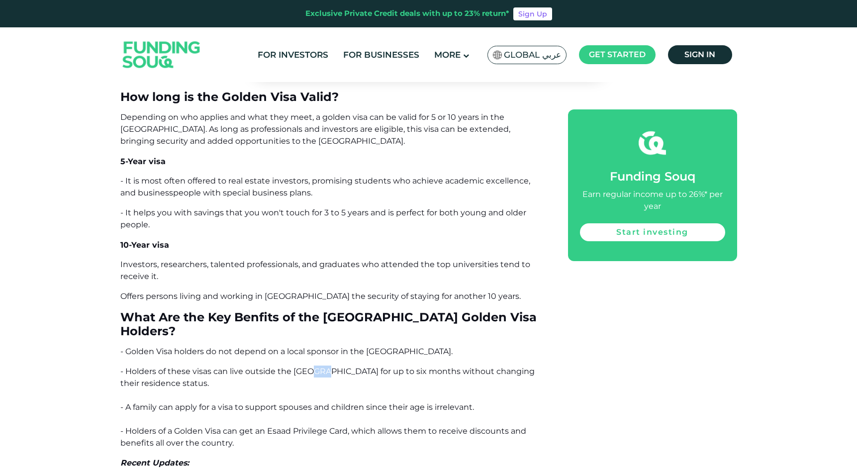
click at [318, 367] on span "- Holders of these visas can live outside the [GEOGRAPHIC_DATA] for up to six m…" at bounding box center [327, 377] width 414 height 21
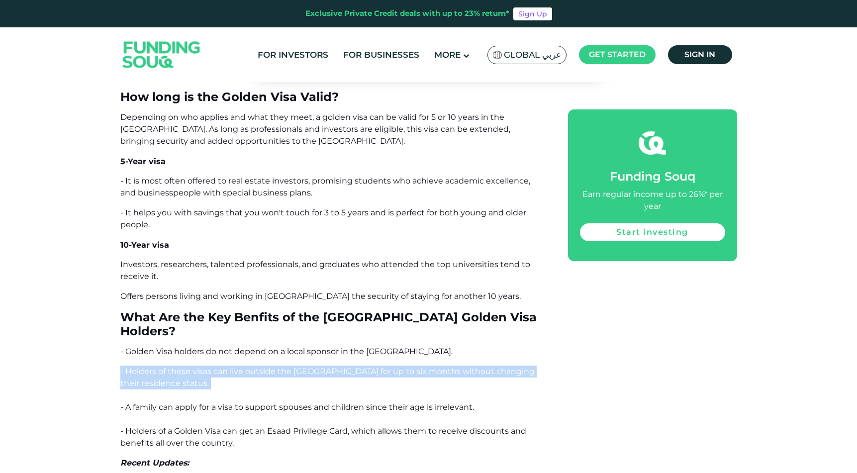
click at [318, 367] on span "- Holders of these visas can live outside the [GEOGRAPHIC_DATA] for up to six m…" at bounding box center [327, 377] width 414 height 21
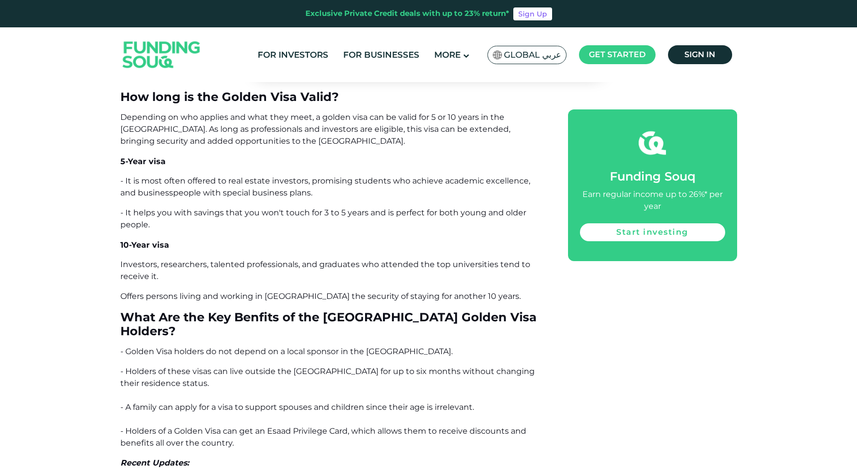
click at [318, 367] on span "- Holders of these visas can live outside the [GEOGRAPHIC_DATA] for up to six m…" at bounding box center [327, 377] width 414 height 21
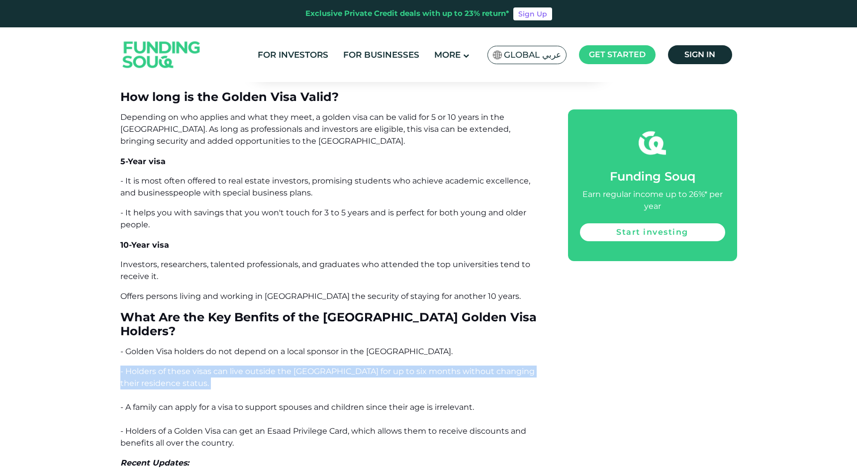
click at [318, 367] on span "- Holders of these visas can live outside the [GEOGRAPHIC_DATA] for up to six m…" at bounding box center [327, 377] width 414 height 21
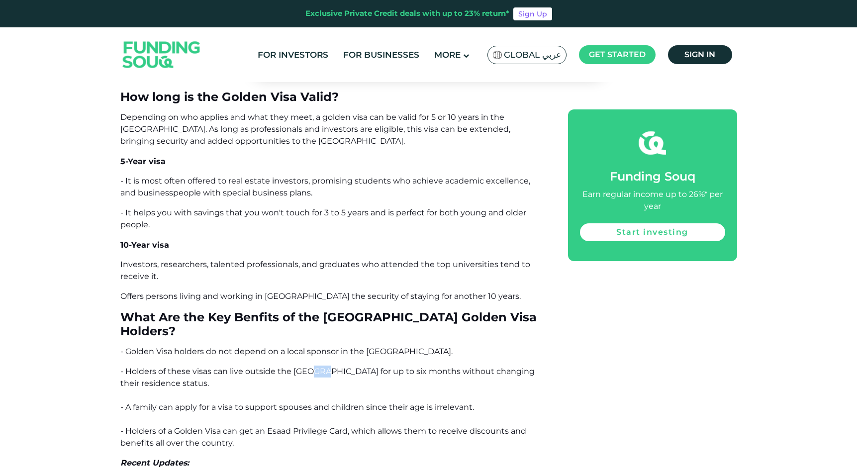
click at [318, 367] on span "- Holders of these visas can live outside the [GEOGRAPHIC_DATA] for up to six m…" at bounding box center [327, 377] width 414 height 21
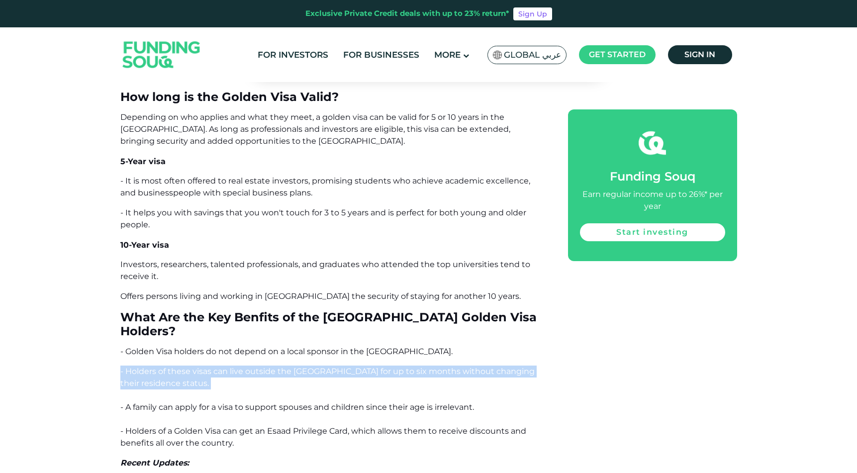
click at [318, 367] on span "- Holders of these visas can live outside the [GEOGRAPHIC_DATA] for up to six m…" at bounding box center [327, 377] width 414 height 21
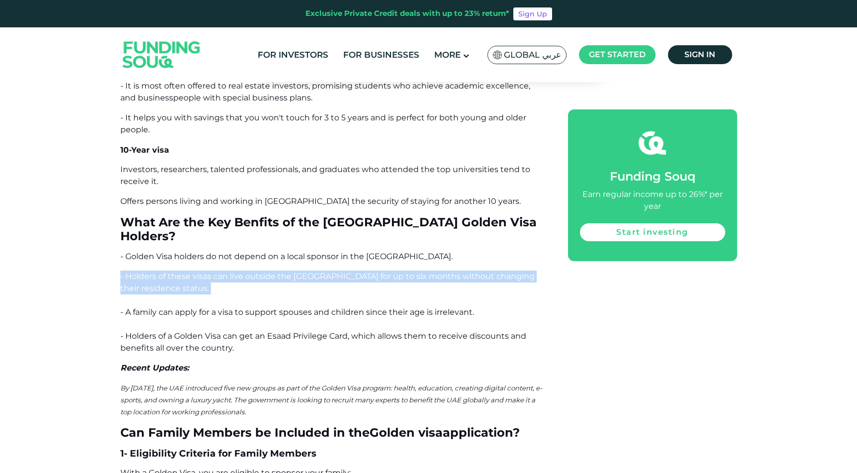
scroll to position [4155, 0]
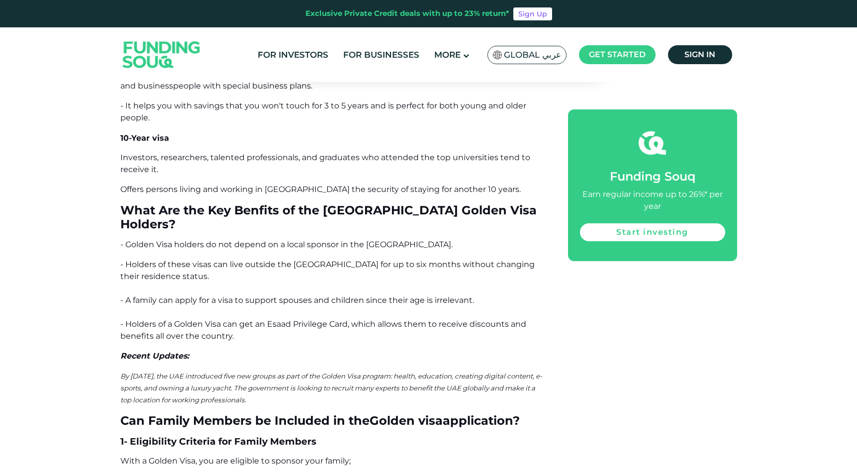
click at [306, 296] on span "- A family can apply for a visa to support spouses and children since their age…" at bounding box center [297, 300] width 354 height 9
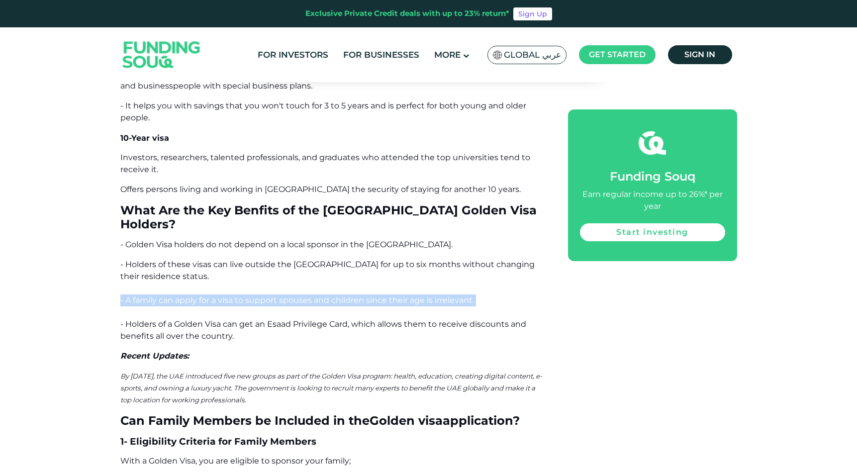
click at [306, 296] on span "- A family can apply for a visa to support spouses and children since their age…" at bounding box center [297, 300] width 354 height 9
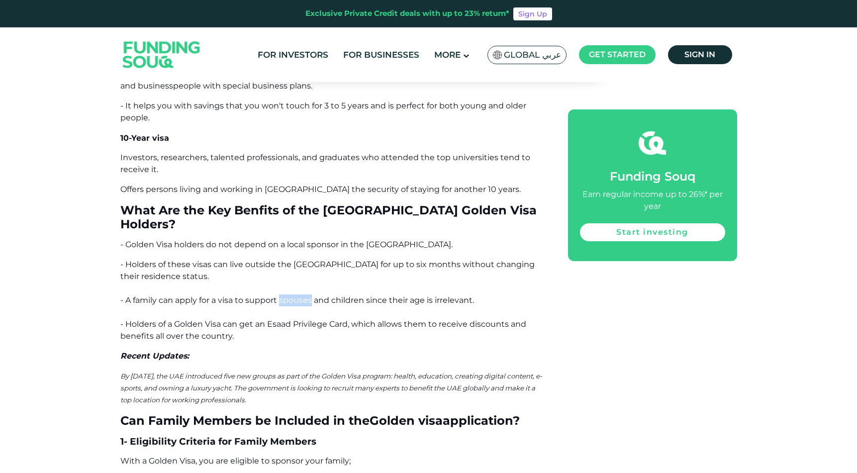
click at [306, 296] on span "- A family can apply for a visa to support spouses and children since their age…" at bounding box center [297, 300] width 354 height 9
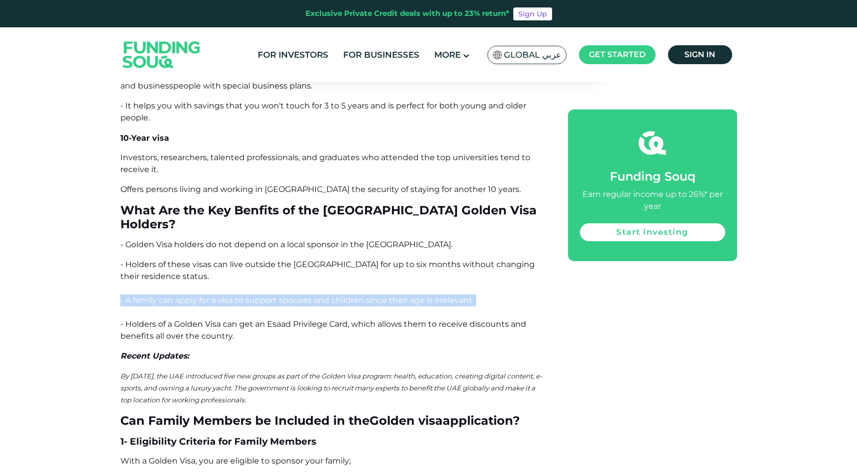
click at [306, 296] on span "- A family can apply for a visa to support spouses and children since their age…" at bounding box center [297, 300] width 354 height 9
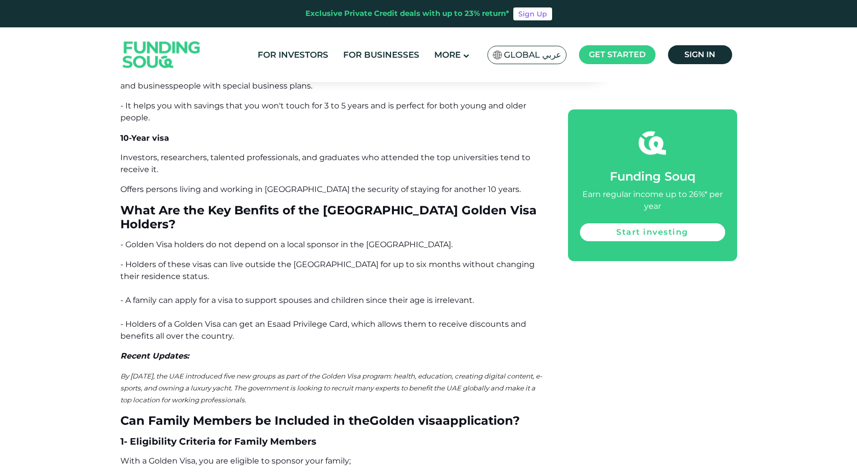
click at [311, 319] on span "- Holders of a Golden Visa can get an Esaad Privilege Card, which allows them t…" at bounding box center [323, 329] width 406 height 21
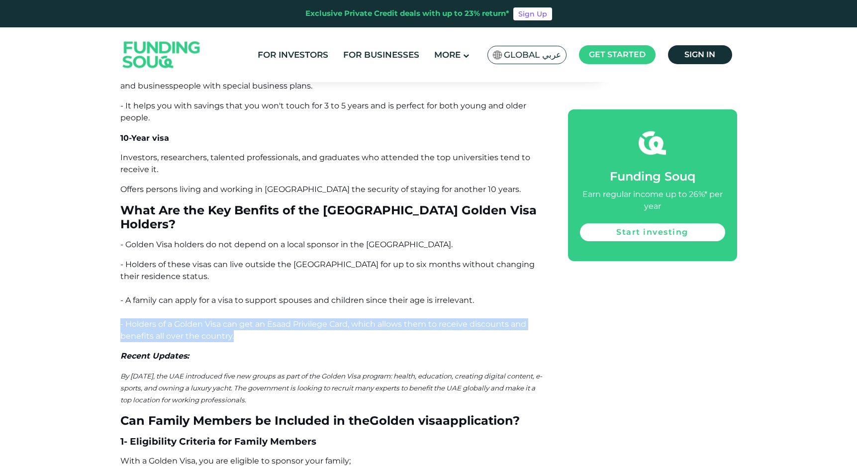
click at [311, 319] on span "- Holders of a Golden Visa can get an Esaad Privilege Card, which allows them t…" at bounding box center [323, 329] width 406 height 21
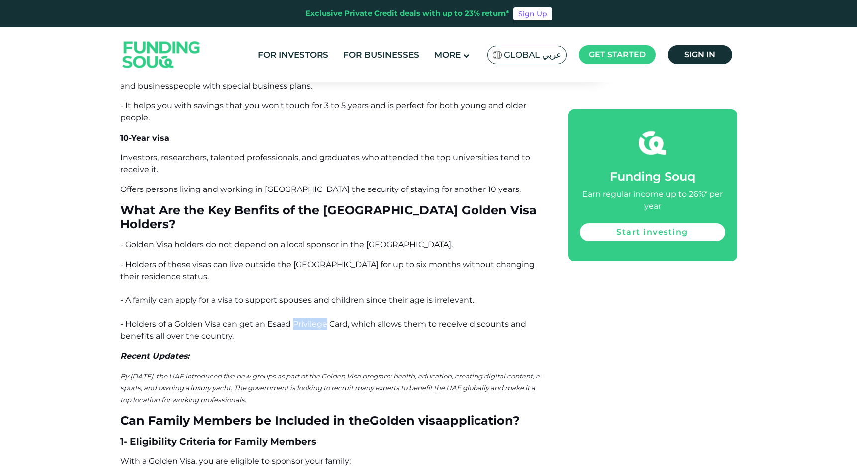
click at [311, 319] on span "- Holders of a Golden Visa can get an Esaad Privilege Card, which allows them t…" at bounding box center [323, 329] width 406 height 21
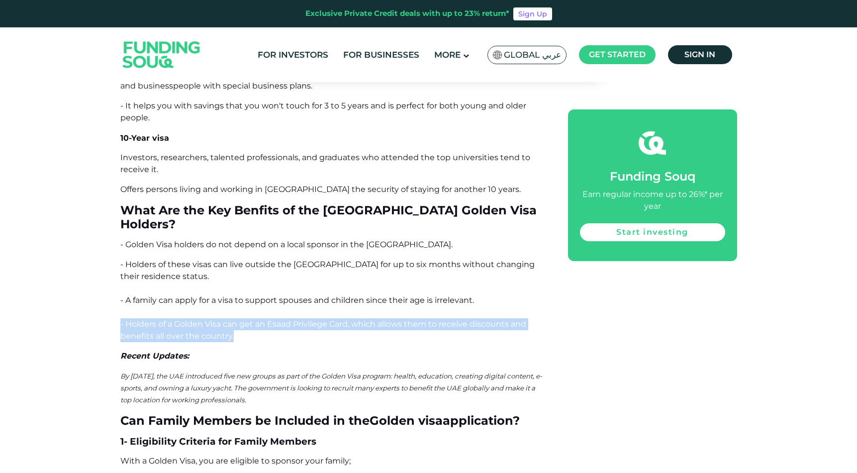
click at [311, 319] on span "- Holders of a Golden Visa can get an Esaad Privilege Card, which allows them t…" at bounding box center [323, 329] width 406 height 21
click at [308, 319] on span "- Holders of a Golden Visa can get an Esaad Privilege Card, which allows them t…" at bounding box center [323, 329] width 406 height 21
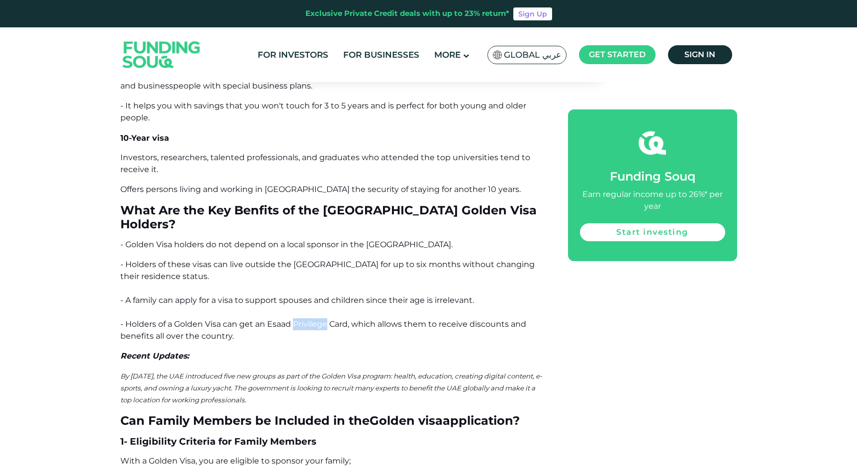
click at [308, 319] on span "- Holders of a Golden Visa can get an Esaad Privilege Card, which allows them t…" at bounding box center [323, 329] width 406 height 21
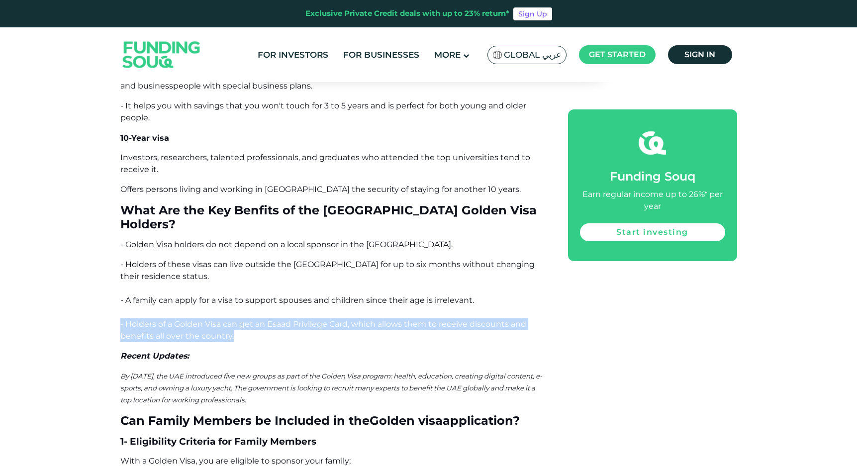
click at [308, 319] on span "- Holders of a Golden Visa can get an Esaad Privilege Card, which allows them t…" at bounding box center [323, 329] width 406 height 21
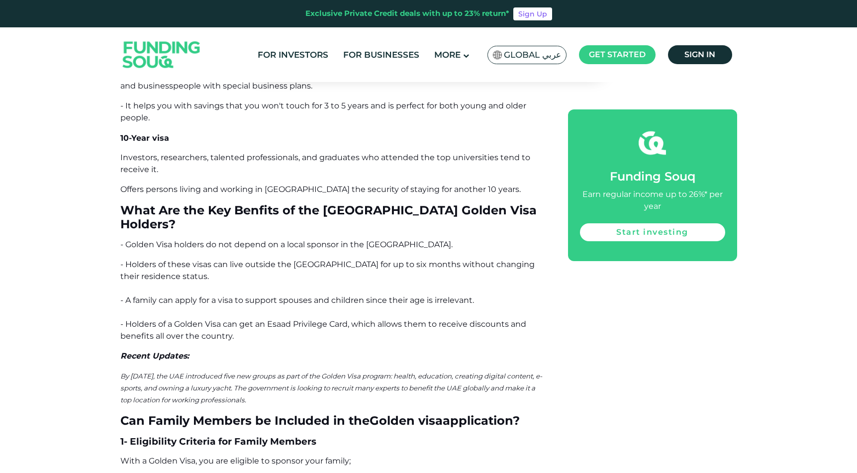
click at [304, 319] on span "- Holders of a Golden Visa can get an Esaad Privilege Card, which allows them t…" at bounding box center [323, 329] width 406 height 21
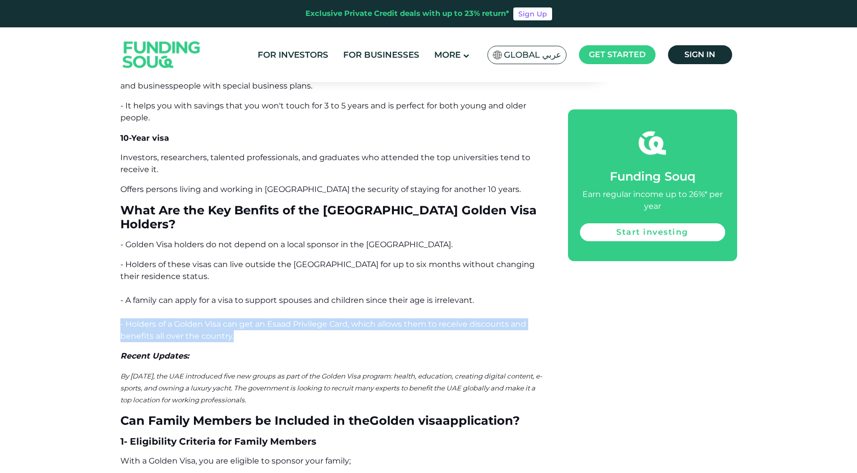
click at [304, 319] on span "- Holders of a Golden Visa can get an Esaad Privilege Card, which allows them t…" at bounding box center [323, 329] width 406 height 21
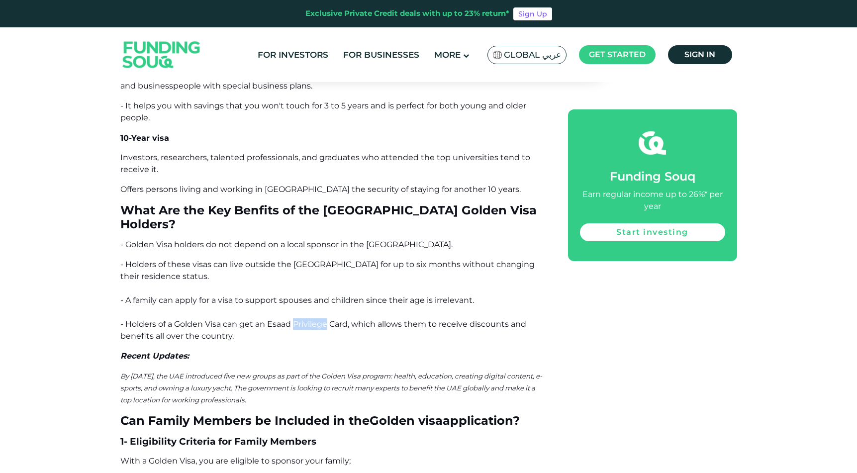
click at [304, 319] on span "- Holders of a Golden Visa can get an Esaad Privilege Card, which allows them t…" at bounding box center [323, 329] width 406 height 21
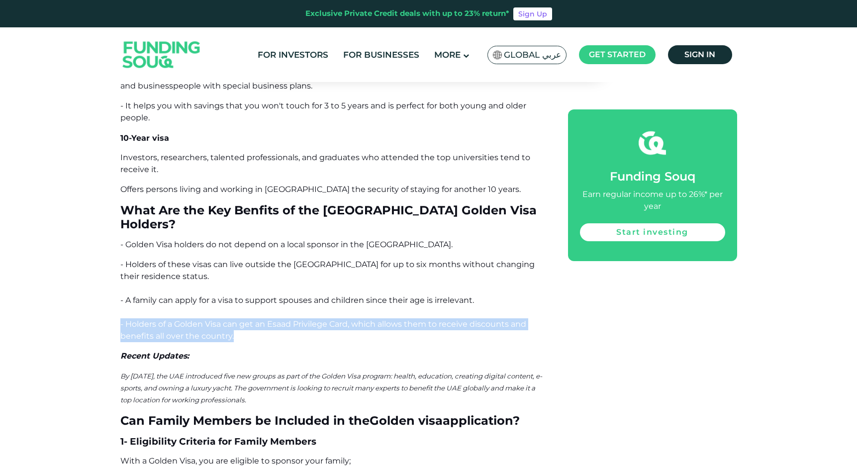
click at [304, 319] on span "- Holders of a Golden Visa can get an Esaad Privilege Card, which allows them t…" at bounding box center [323, 329] width 406 height 21
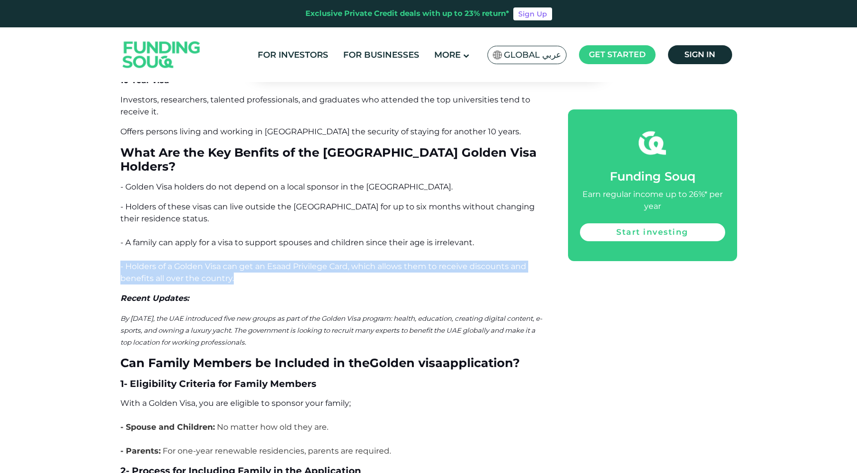
scroll to position [4215, 0]
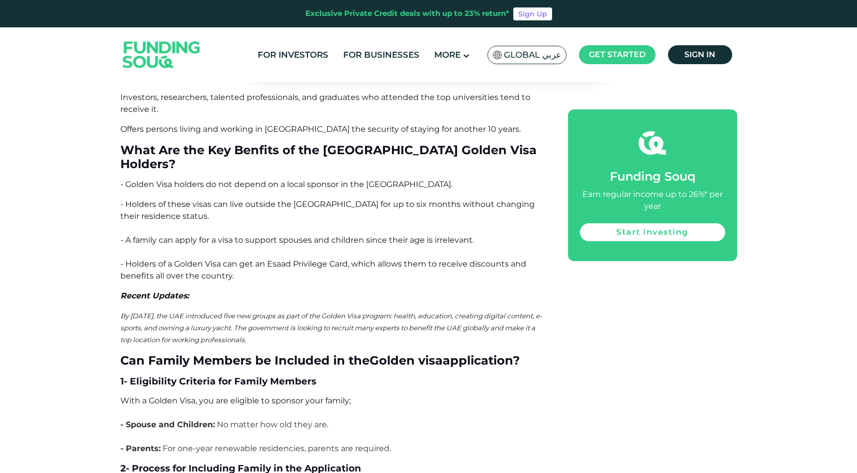
click at [304, 312] on span "By [DATE], the UAE introduced five new groups as part of the Golden Visa progra…" at bounding box center [331, 328] width 422 height 32
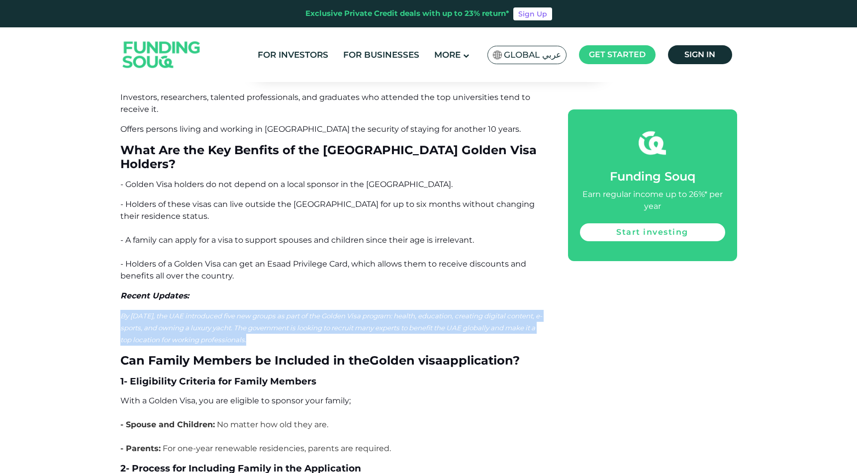
click at [304, 312] on span "By [DATE], the UAE introduced five new groups as part of the Golden Visa progra…" at bounding box center [331, 328] width 422 height 32
click at [308, 310] on p "By [DATE], the UAE introduced five new groups as part of the Golden Visa progra…" at bounding box center [332, 328] width 425 height 36
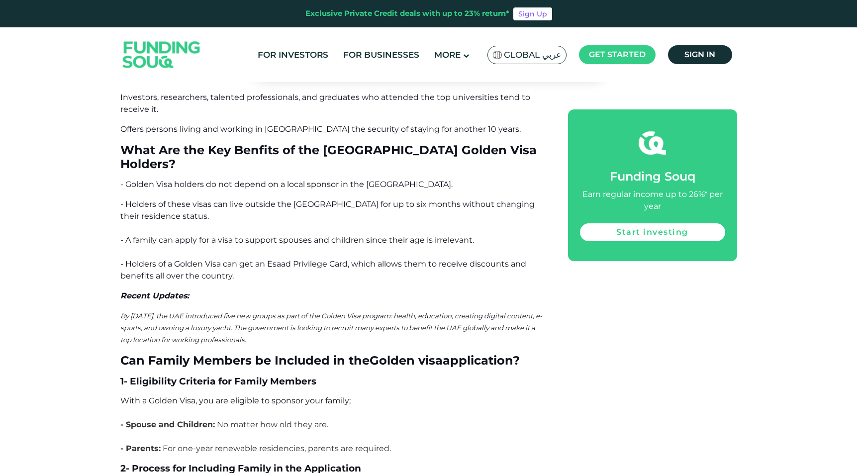
click at [301, 312] on span "By [DATE], the UAE introduced five new groups as part of the Golden Visa progra…" at bounding box center [331, 328] width 422 height 32
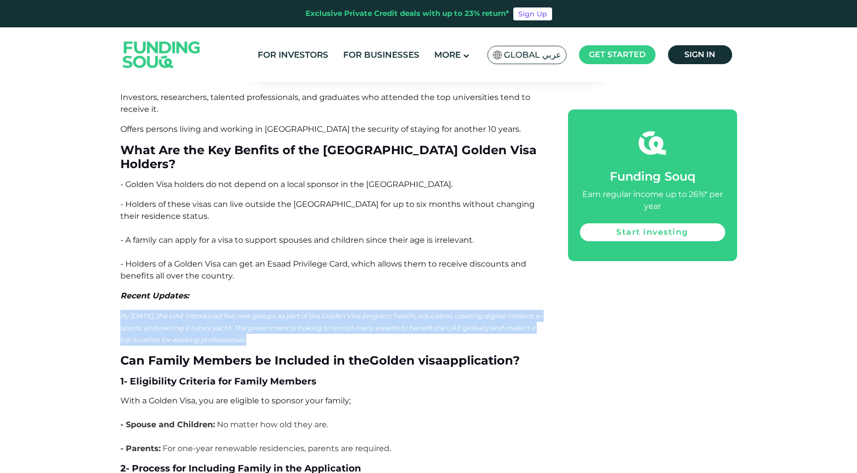
click at [301, 312] on span "By [DATE], the UAE introduced five new groups as part of the Golden Visa progra…" at bounding box center [331, 328] width 422 height 32
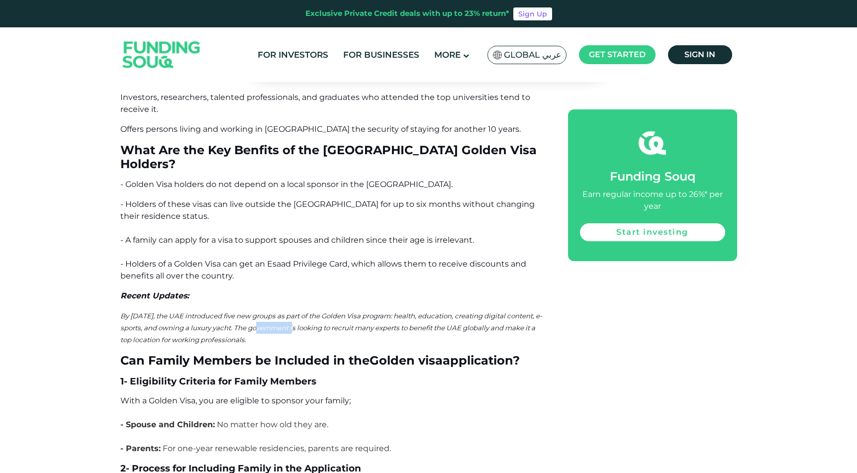
click at [301, 312] on span "By [DATE], the UAE introduced five new groups as part of the Golden Visa progra…" at bounding box center [331, 328] width 422 height 32
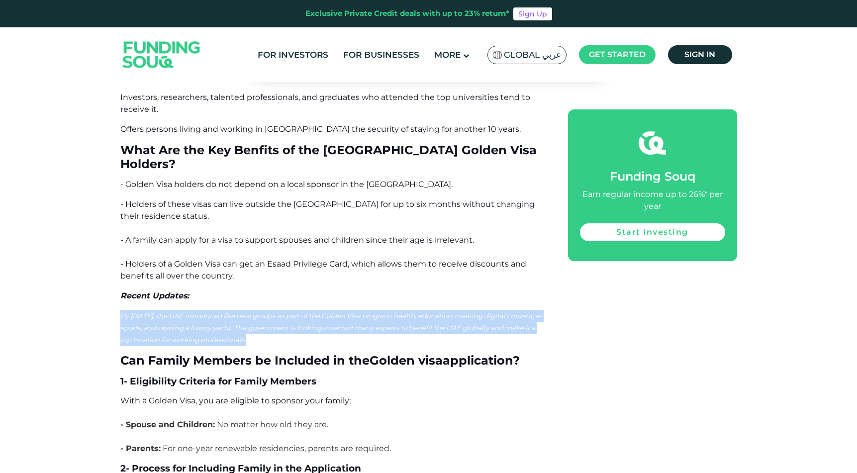
click at [301, 312] on span "By [DATE], the UAE introduced five new groups as part of the Golden Visa progra…" at bounding box center [331, 328] width 422 height 32
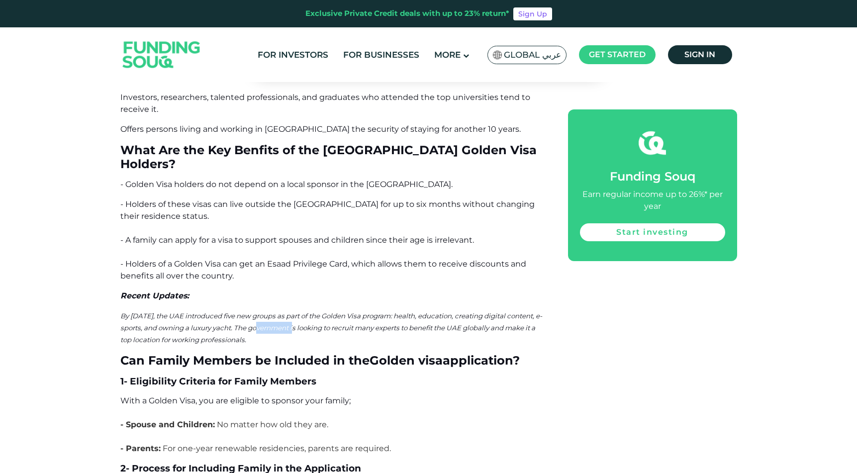
click at [301, 312] on span "By [DATE], the UAE introduced five new groups as part of the Golden Visa progra…" at bounding box center [331, 328] width 422 height 32
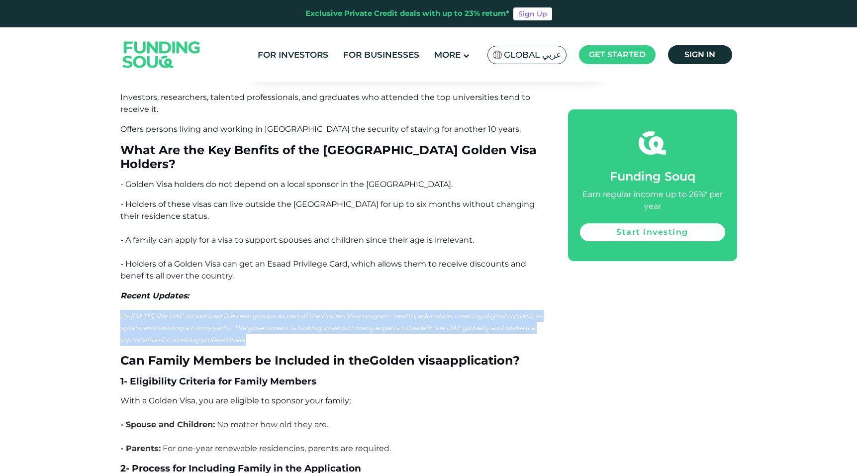
click at [301, 312] on span "By [DATE], the UAE introduced five new groups as part of the Golden Visa progra…" at bounding box center [331, 328] width 422 height 32
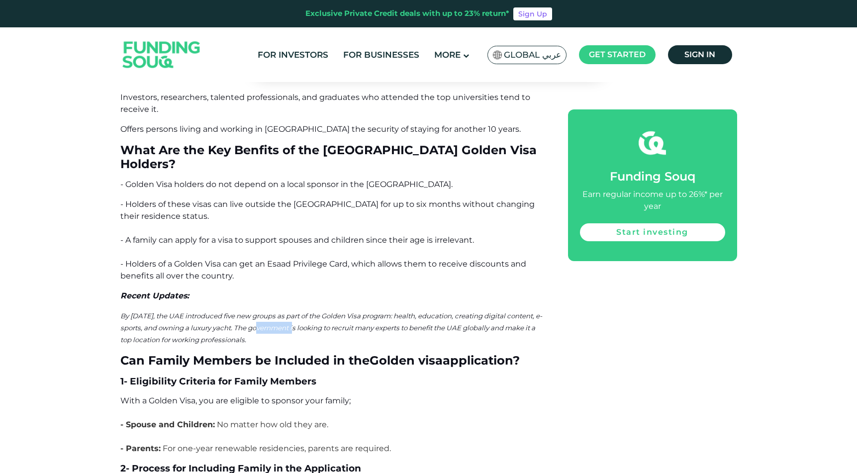
click at [301, 312] on span "By [DATE], the UAE introduced five new groups as part of the Golden Visa progra…" at bounding box center [331, 328] width 422 height 32
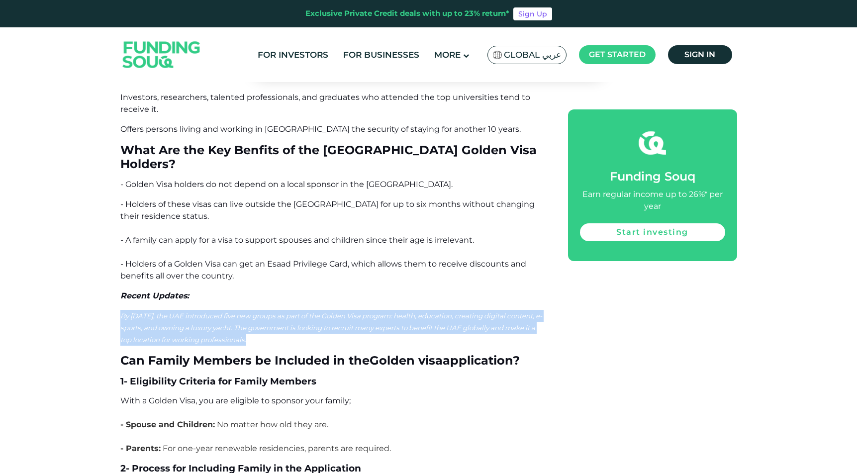
click at [301, 312] on span "By [DATE], the UAE introduced five new groups as part of the Golden Visa progra…" at bounding box center [331, 328] width 422 height 32
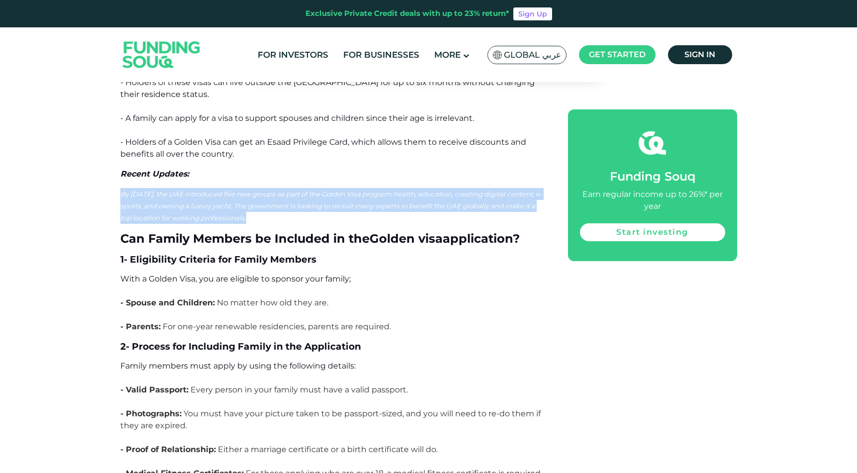
scroll to position [4339, 0]
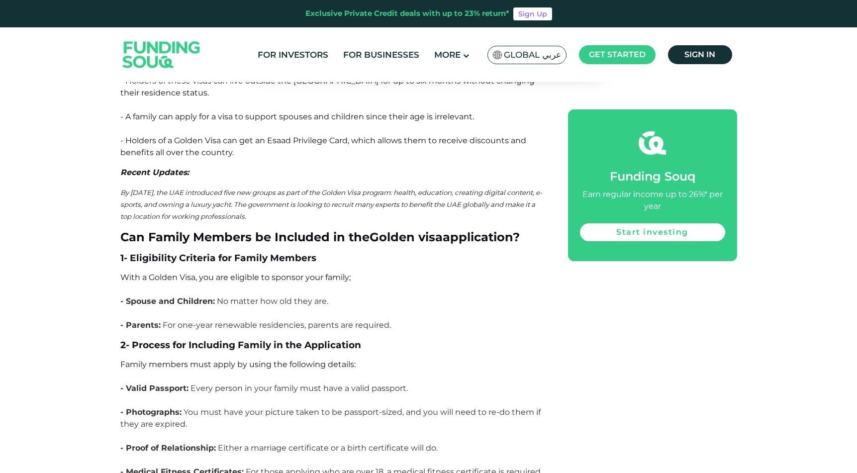
click at [279, 273] on span "With a Golden Visa, you are eligible to sponsor your family;" at bounding box center [235, 277] width 230 height 9
click at [286, 297] on span "No matter how old they are." at bounding box center [272, 301] width 111 height 9
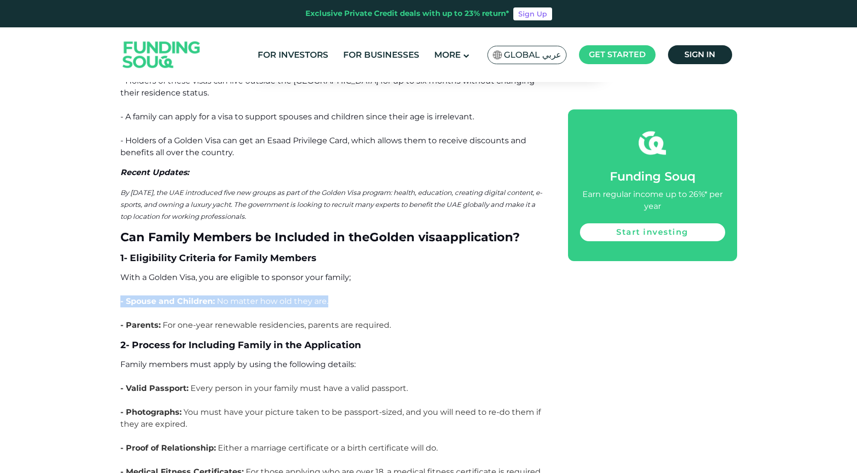
click at [286, 297] on span "No matter how old they are." at bounding box center [272, 301] width 111 height 9
click at [295, 320] on span "For one-year renewable residencies, parents are required." at bounding box center [277, 324] width 228 height 9
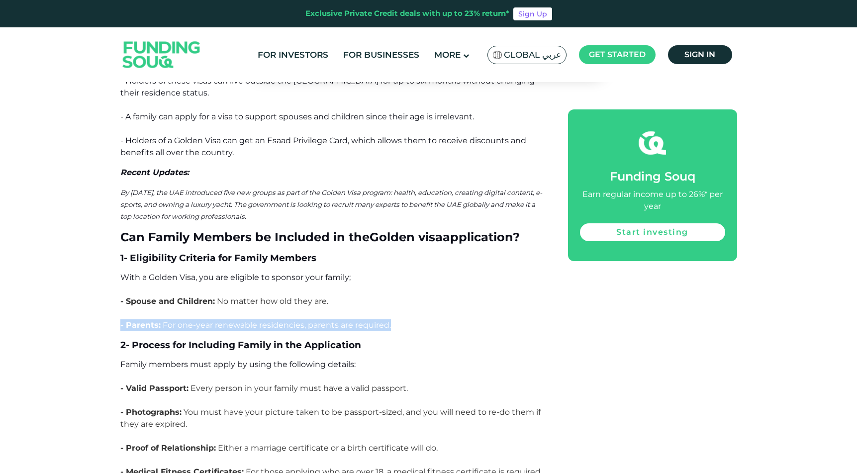
click at [295, 320] on span "For one-year renewable residencies, parents are required." at bounding box center [277, 324] width 228 height 9
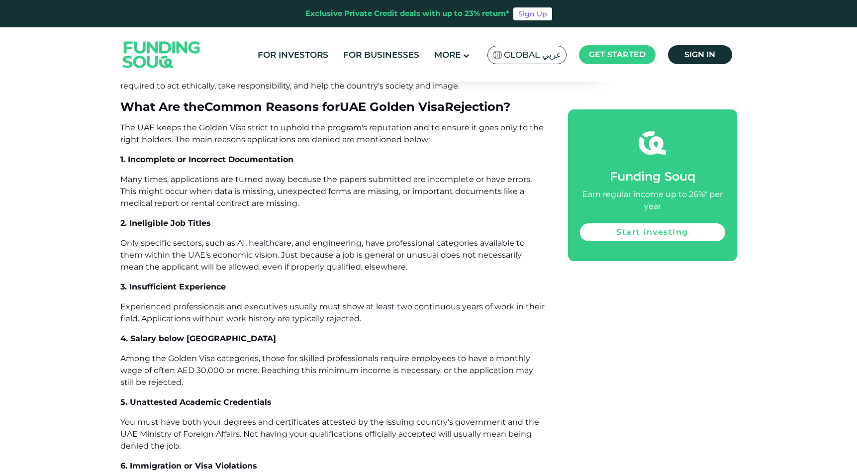
scroll to position [5311, 0]
click at [357, 237] on span "Only specific sectors, such as AI, healthcare, and engineering, have profession…" at bounding box center [322, 253] width 405 height 33
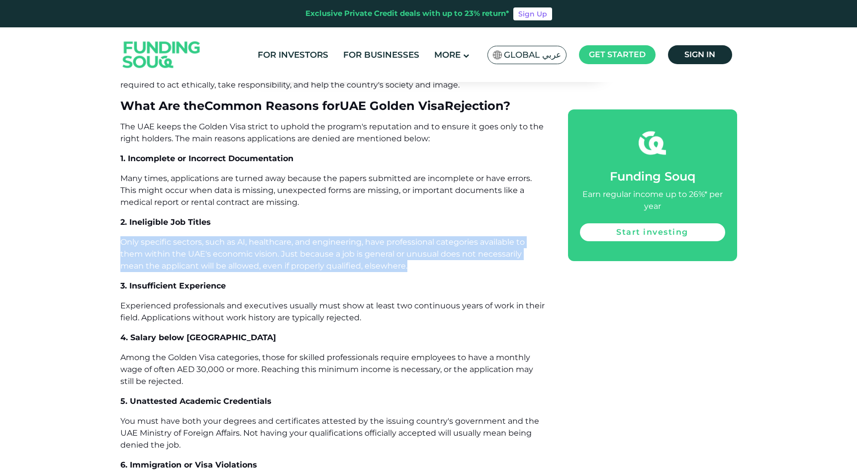
click at [357, 237] on span "Only specific sectors, such as AI, healthcare, and engineering, have profession…" at bounding box center [322, 253] width 405 height 33
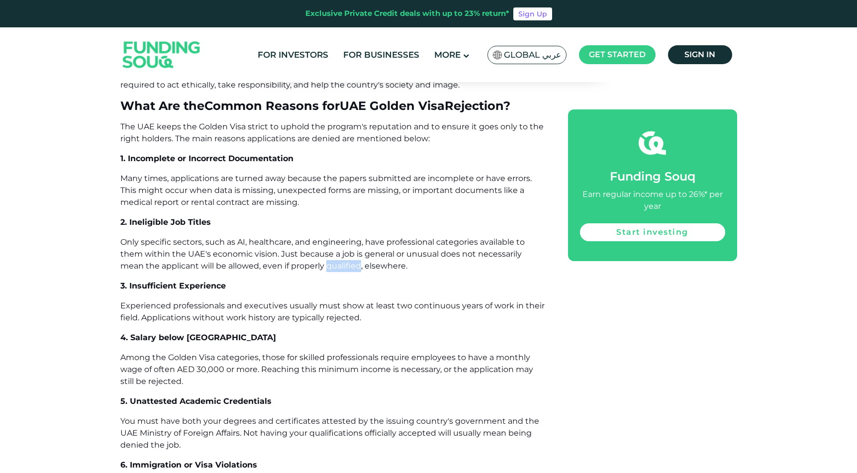
click at [357, 237] on span "Only specific sectors, such as AI, healthcare, and engineering, have profession…" at bounding box center [322, 253] width 405 height 33
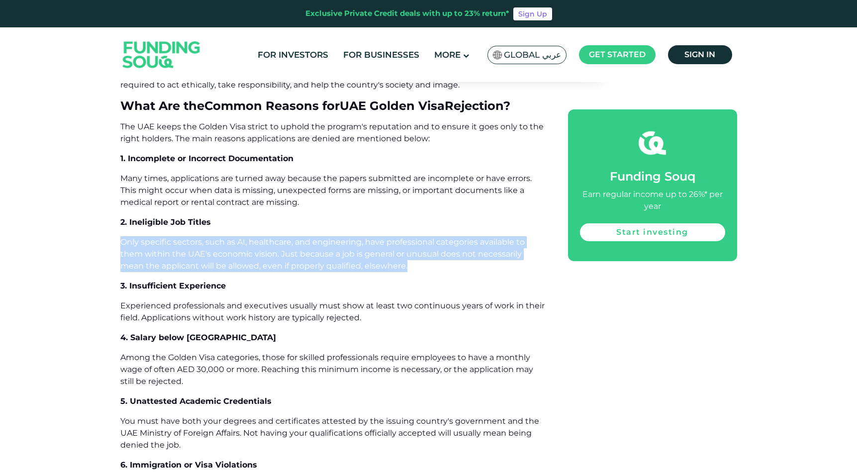
click at [357, 237] on span "Only specific sectors, such as AI, healthcare, and engineering, have profession…" at bounding box center [322, 253] width 405 height 33
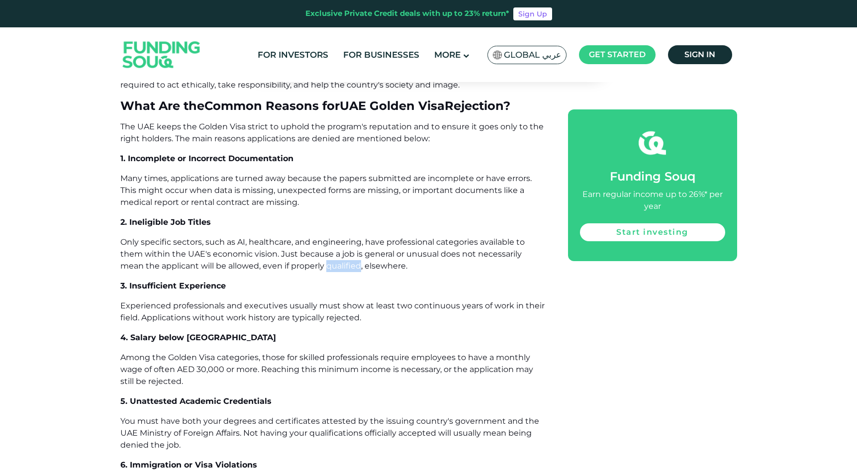
click at [357, 237] on span "Only specific sectors, such as AI, healthcare, and engineering, have profession…" at bounding box center [322, 253] width 405 height 33
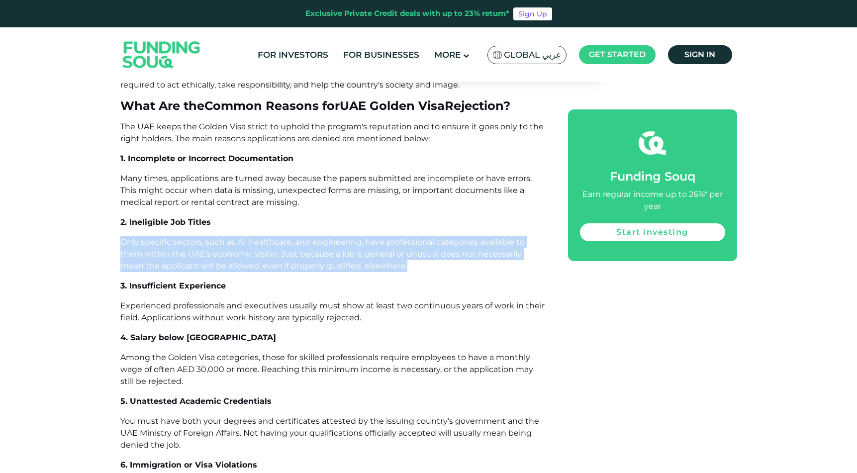
click at [357, 237] on span "Only specific sectors, such as AI, healthcare, and engineering, have profession…" at bounding box center [322, 253] width 405 height 33
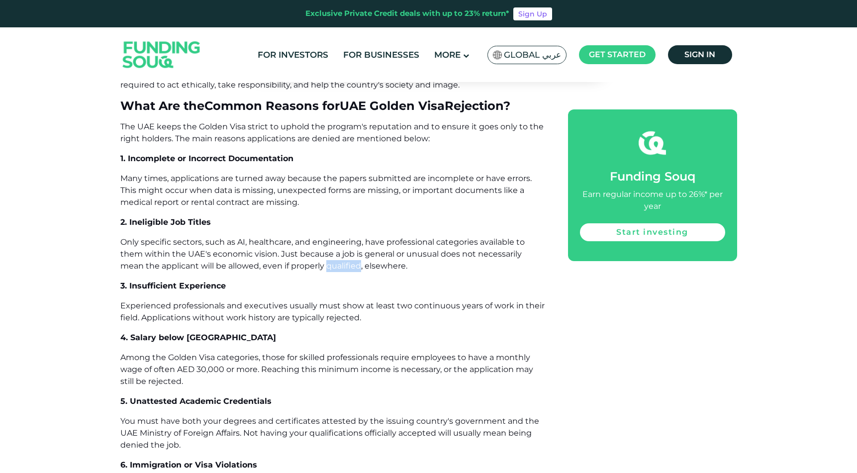
click at [357, 237] on span "Only specific sectors, such as AI, healthcare, and engineering, have profession…" at bounding box center [322, 253] width 405 height 33
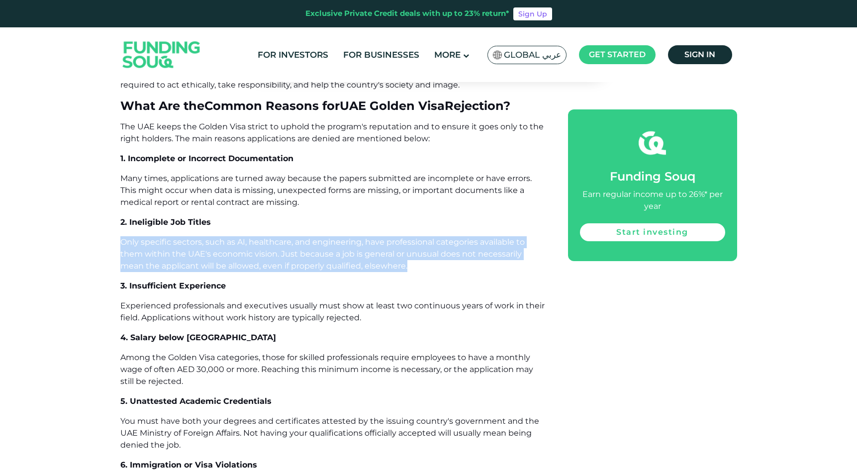
click at [357, 237] on span "Only specific sectors, such as AI, healthcare, and engineering, have profession…" at bounding box center [322, 253] width 405 height 33
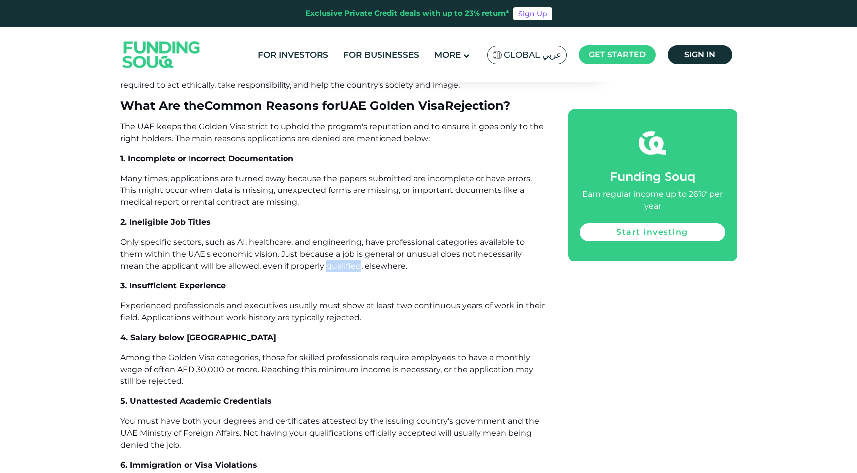
click at [357, 237] on span "Only specific sectors, such as AI, healthcare, and engineering, have profession…" at bounding box center [322, 253] width 405 height 33
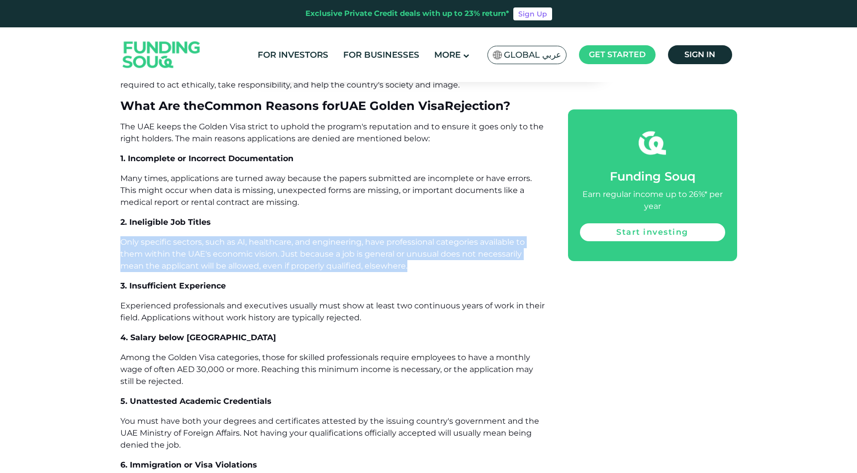
click at [357, 237] on span "Only specific sectors, such as AI, healthcare, and engineering, have profession…" at bounding box center [322, 253] width 405 height 33
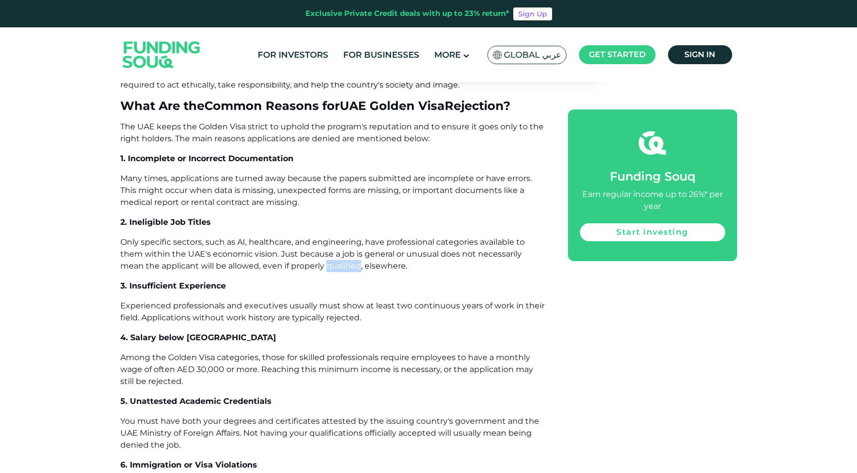
click at [357, 237] on span "Only specific sectors, such as AI, healthcare, and engineering, have profession…" at bounding box center [322, 253] width 405 height 33
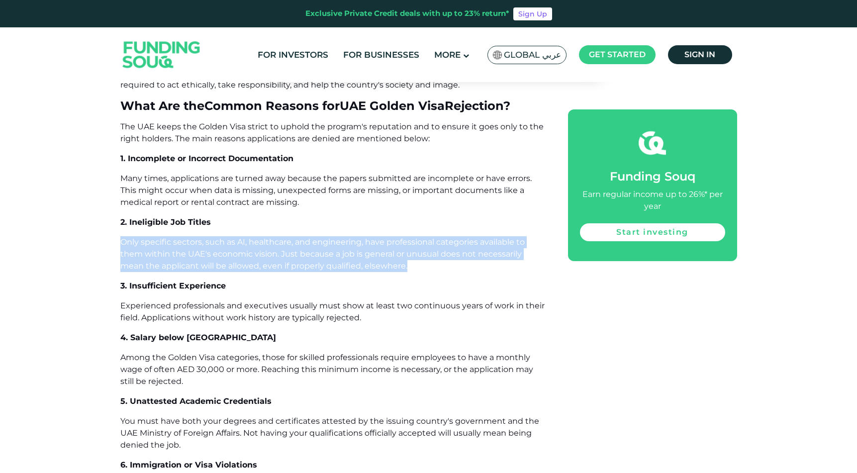
click at [357, 237] on span "Only specific sectors, such as AI, healthcare, and engineering, have profession…" at bounding box center [322, 253] width 405 height 33
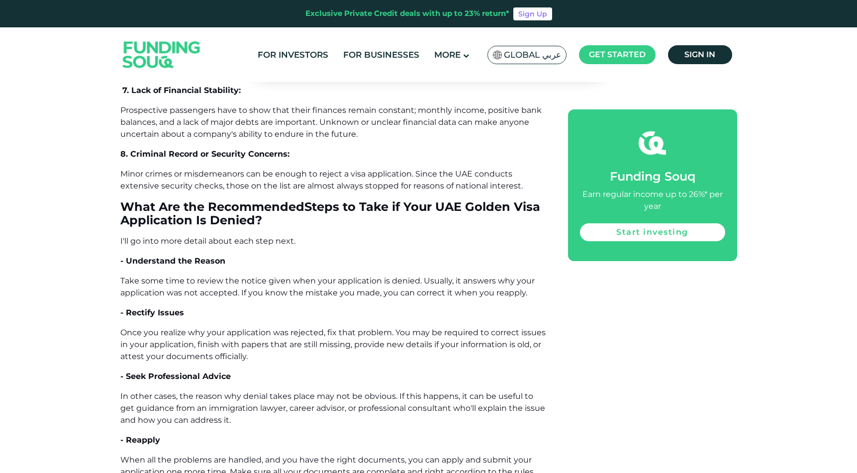
scroll to position [5740, 0]
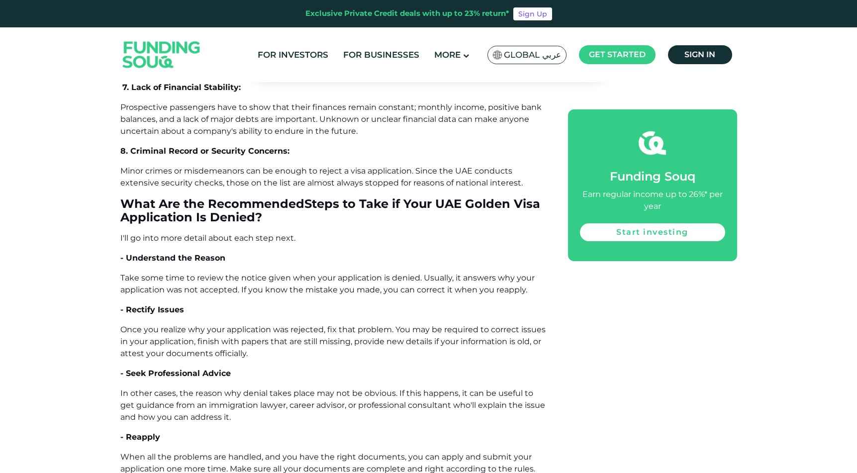
click at [344, 273] on span "Take some time to review the notice given when your application is denied. Usua…" at bounding box center [327, 283] width 414 height 21
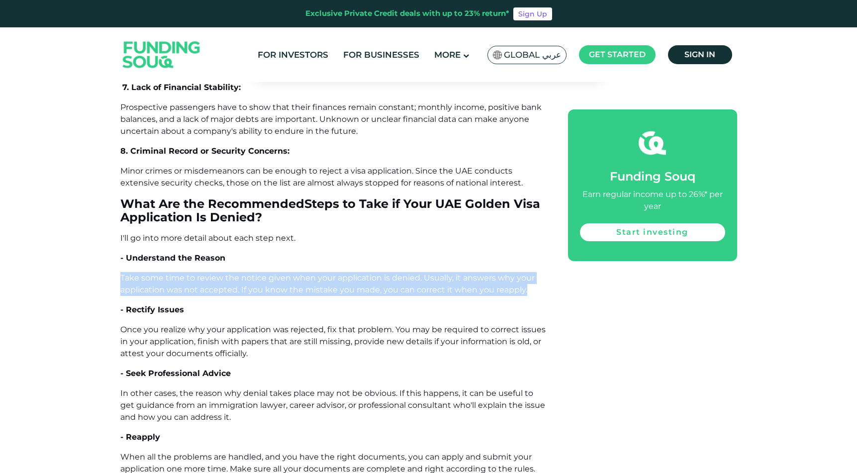
click at [344, 273] on span "Take some time to review the notice given when your application is denied. Usua…" at bounding box center [327, 283] width 414 height 21
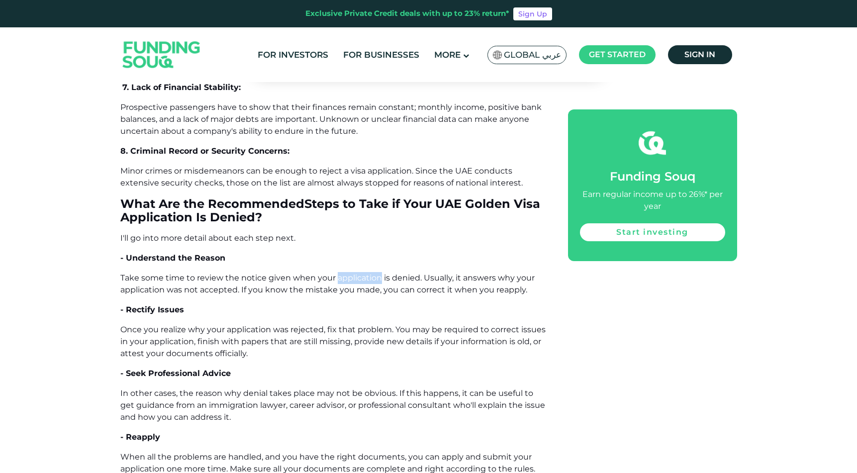
click at [344, 273] on span "Take some time to review the notice given when your application is denied. Usua…" at bounding box center [327, 283] width 414 height 21
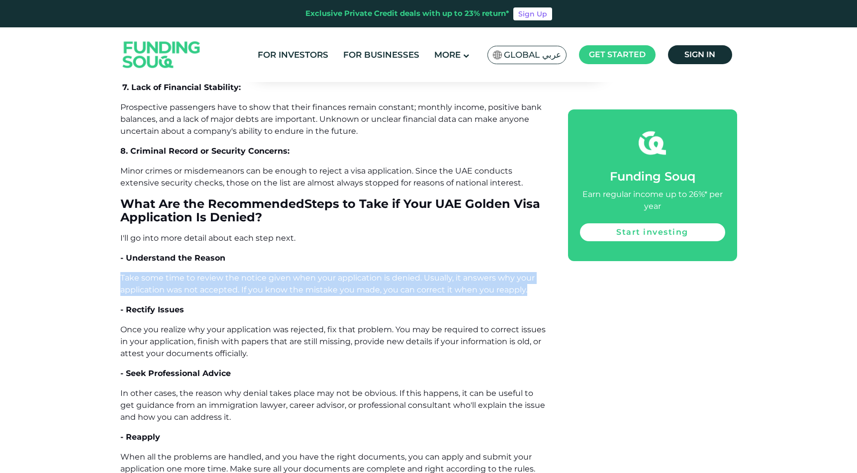
click at [344, 273] on span "Take some time to review the notice given when your application is denied. Usua…" at bounding box center [327, 283] width 414 height 21
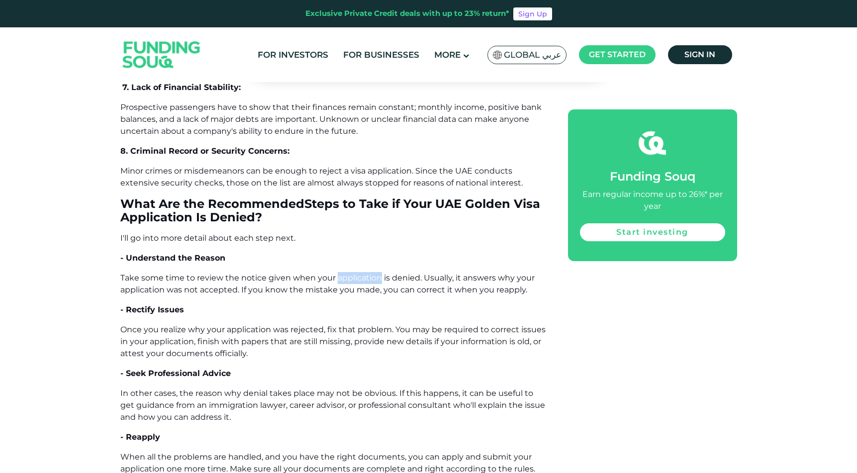
click at [344, 273] on span "Take some time to review the notice given when your application is denied. Usua…" at bounding box center [327, 283] width 414 height 21
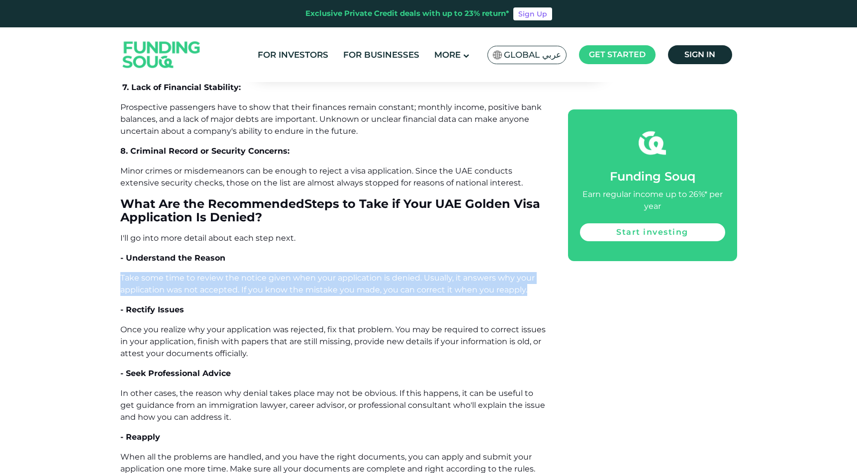
click at [344, 273] on span "Take some time to review the notice given when your application is denied. Usua…" at bounding box center [327, 283] width 414 height 21
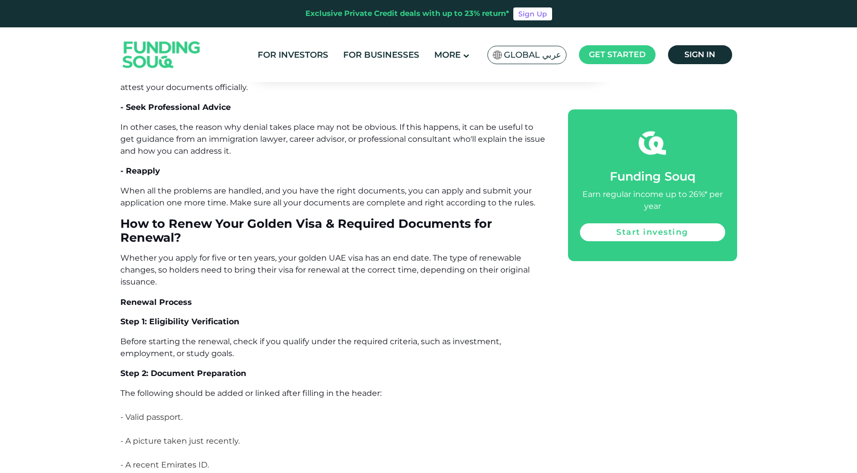
scroll to position [6009, 0]
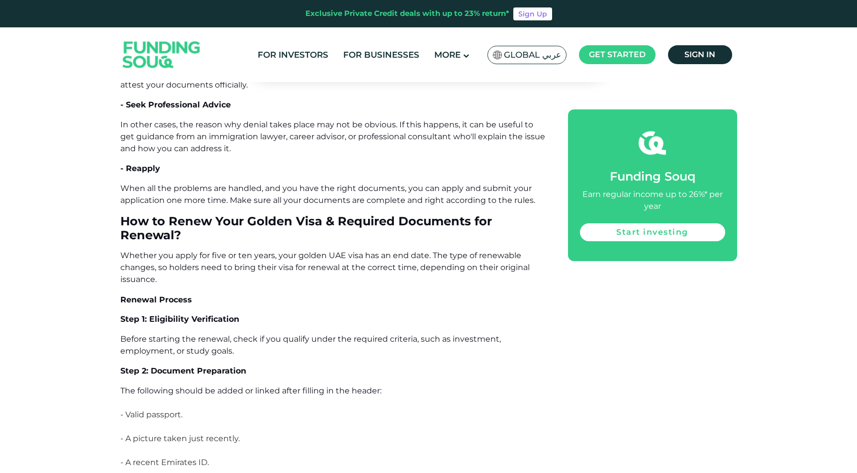
click at [339, 250] on p "Whether you apply for five or ten years, your golden UAE visa has an end date. …" at bounding box center [332, 268] width 425 height 36
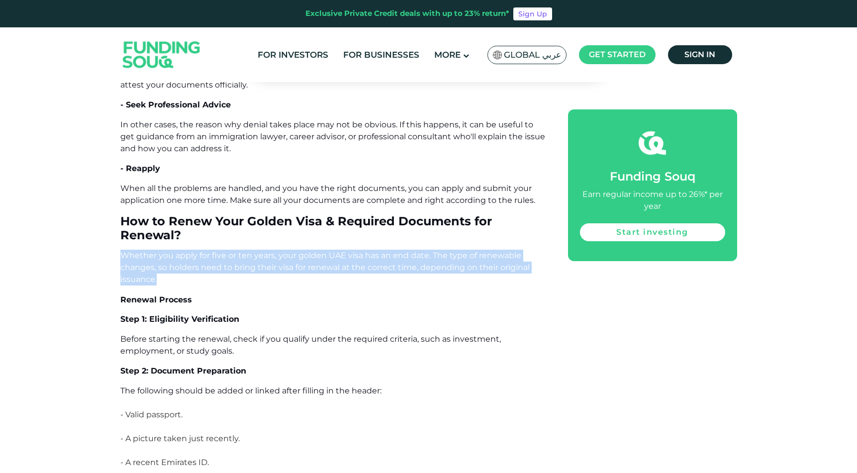
click at [339, 250] on p "Whether you apply for five or ten years, your golden UAE visa has an end date. …" at bounding box center [332, 268] width 425 height 36
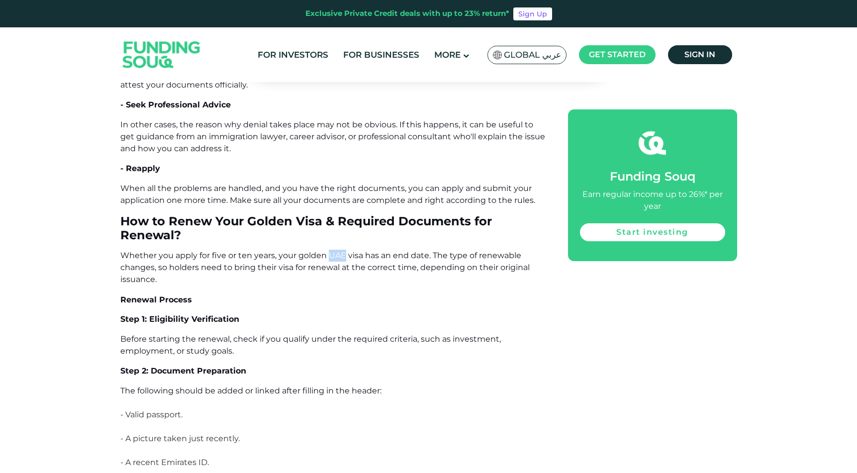
click at [339, 250] on p "Whether you apply for five or ten years, your golden UAE visa has an end date. …" at bounding box center [332, 268] width 425 height 36
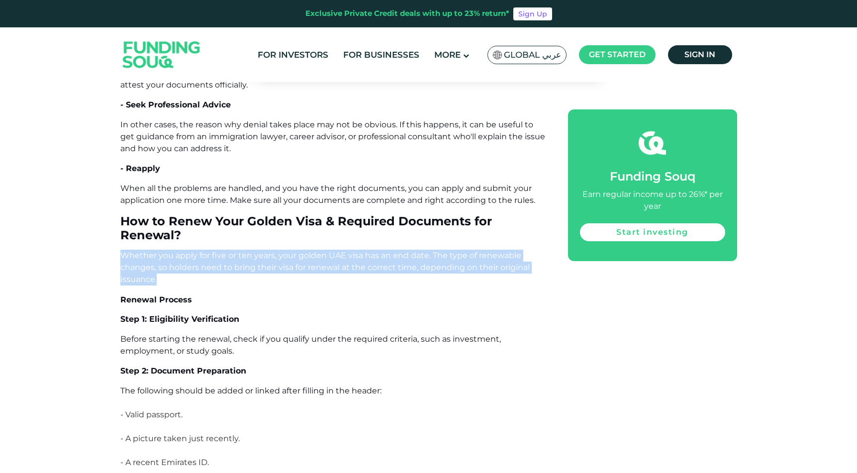
click at [339, 250] on p "Whether you apply for five or ten years, your golden UAE visa has an end date. …" at bounding box center [332, 268] width 425 height 36
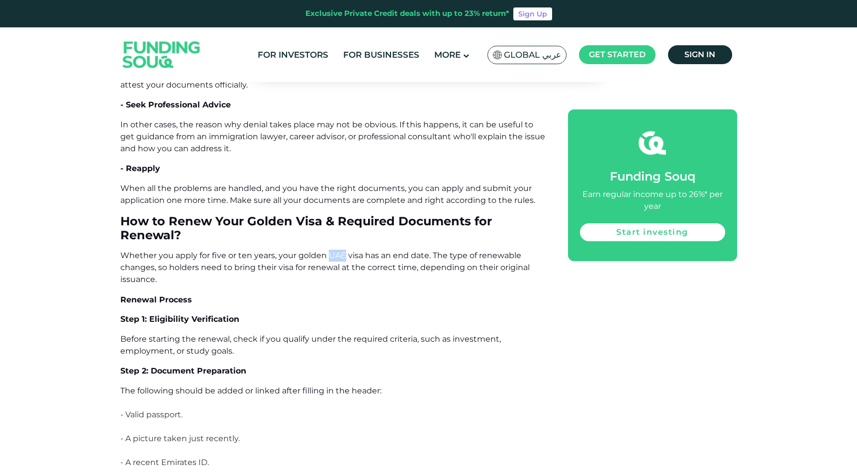
click at [339, 250] on p "Whether you apply for five or ten years, your golden UAE visa has an end date. …" at bounding box center [332, 268] width 425 height 36
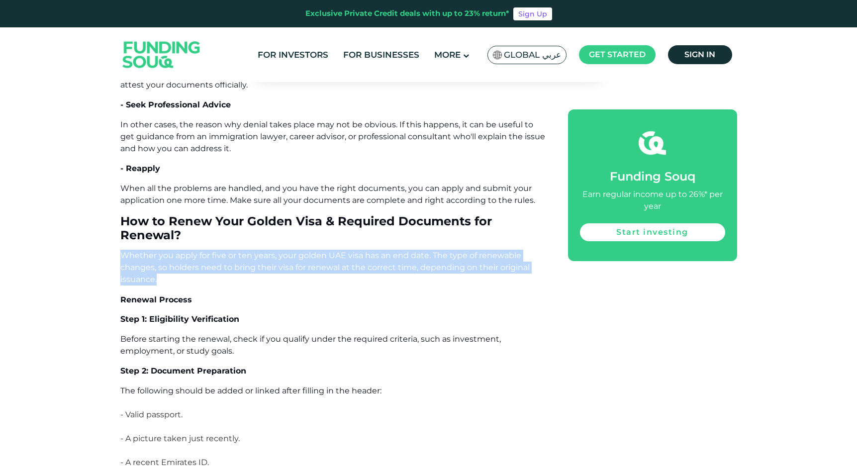
click at [339, 250] on p "Whether you apply for five or ten years, your golden UAE visa has an end date. …" at bounding box center [332, 268] width 425 height 36
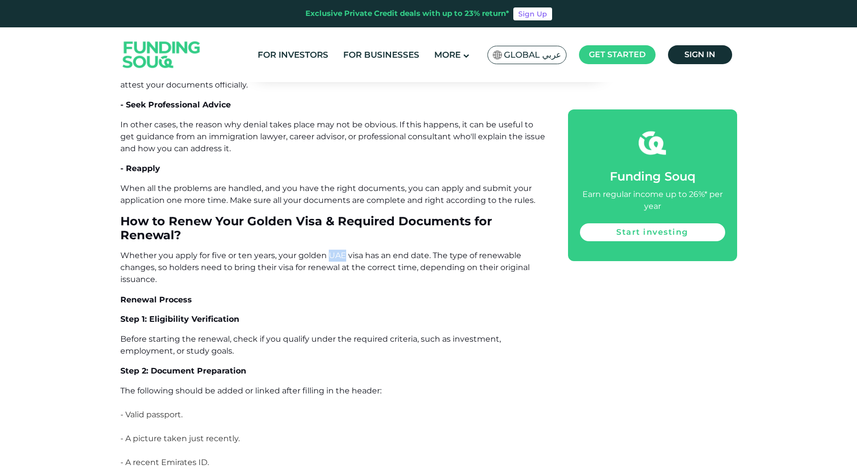
click at [339, 250] on p "Whether you apply for five or ten years, your golden UAE visa has an end date. …" at bounding box center [332, 268] width 425 height 36
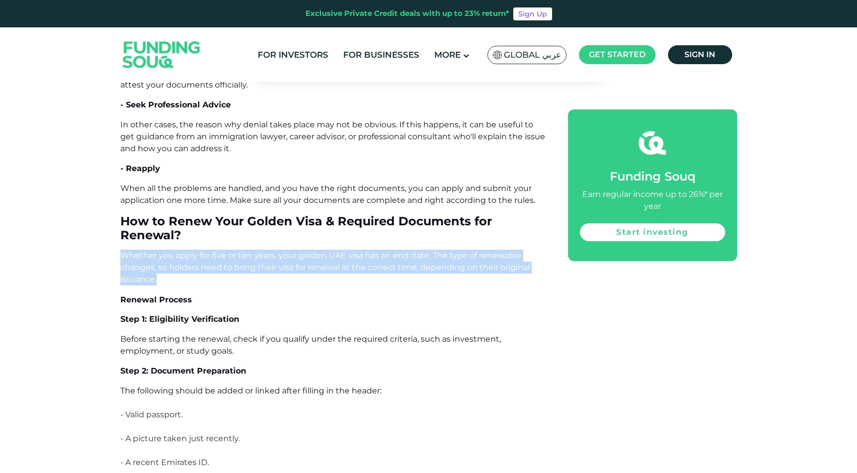
click at [339, 250] on p "Whether you apply for five or ten years, your golden UAE visa has an end date. …" at bounding box center [332, 268] width 425 height 36
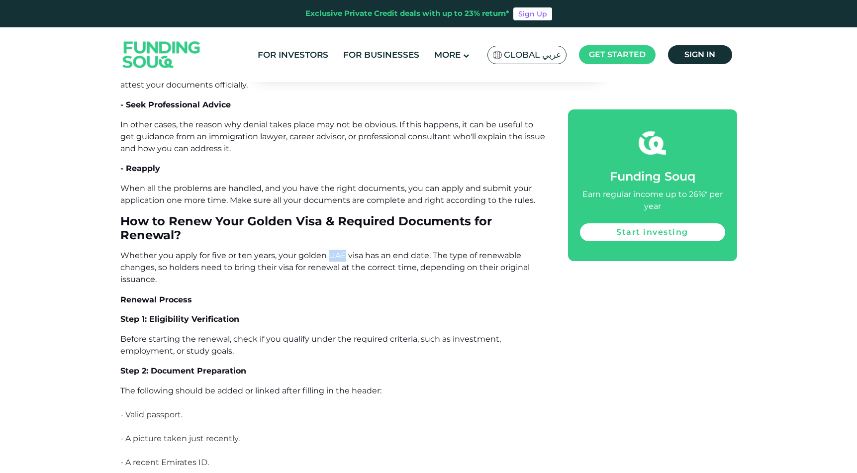
click at [339, 250] on p "Whether you apply for five or ten years, your golden UAE visa has an end date. …" at bounding box center [332, 268] width 425 height 36
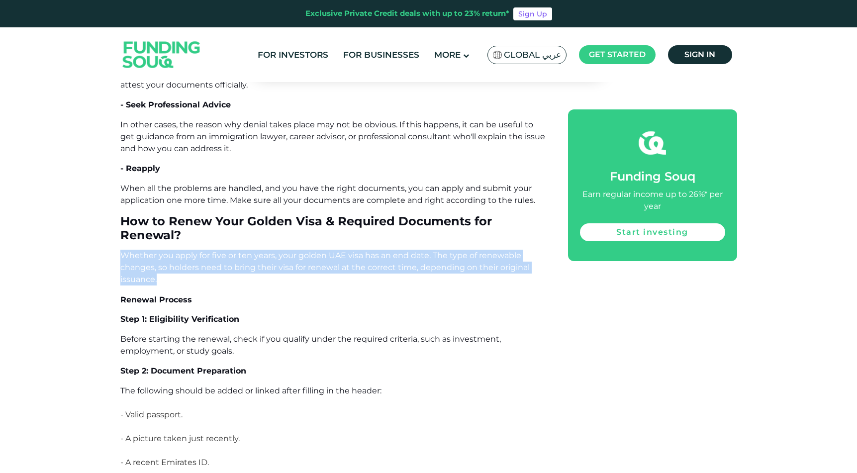
click at [339, 250] on p "Whether you apply for five or ten years, your golden UAE visa has an end date. …" at bounding box center [332, 268] width 425 height 36
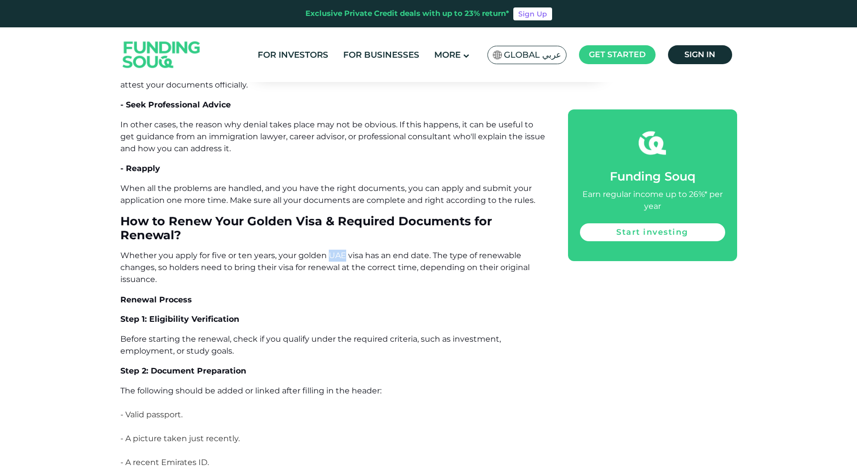
click at [339, 250] on p "Whether you apply for five or ten years, your golden UAE visa has an end date. …" at bounding box center [332, 268] width 425 height 36
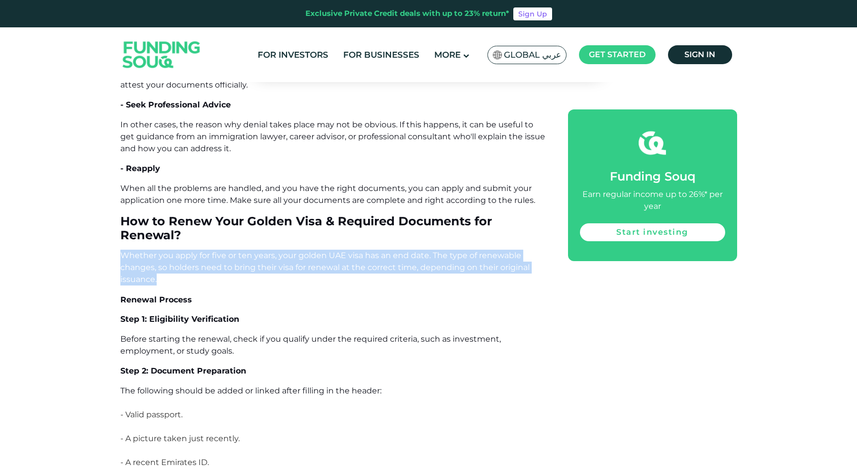
click at [339, 250] on p "Whether you apply for five or ten years, your golden UAE visa has an end date. …" at bounding box center [332, 268] width 425 height 36
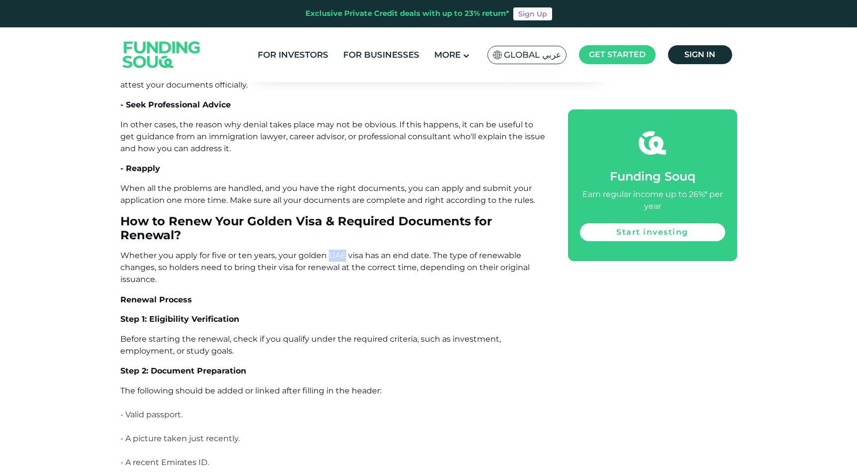
click at [339, 250] on p "Whether you apply for five or ten years, your golden UAE visa has an end date. …" at bounding box center [332, 268] width 425 height 36
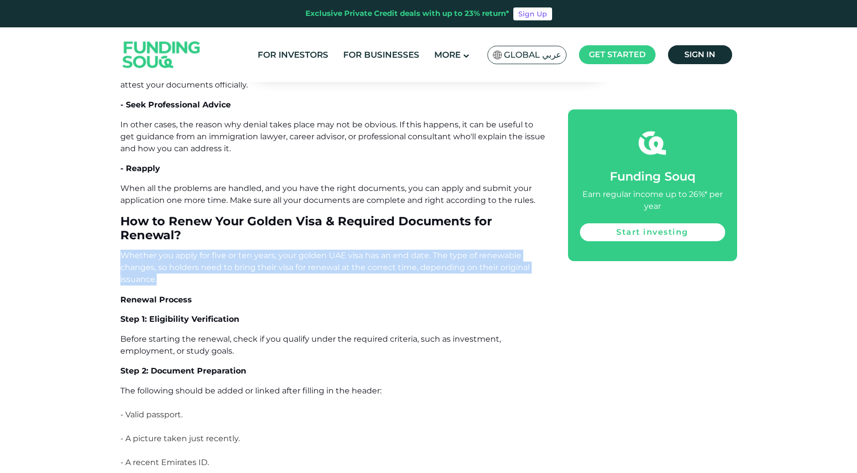
click at [339, 250] on p "Whether you apply for five or ten years, your golden UAE visa has an end date. …" at bounding box center [332, 268] width 425 height 36
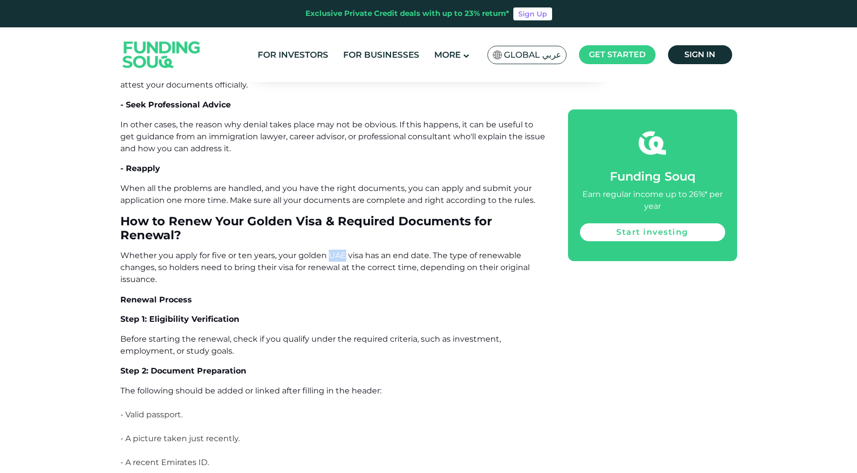
click at [339, 250] on p "Whether you apply for five or ten years, your golden UAE visa has an end date. …" at bounding box center [332, 268] width 425 height 36
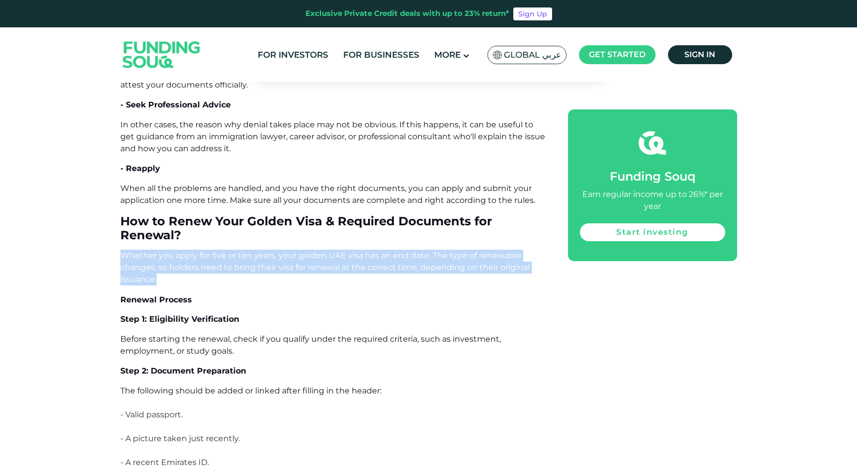
click at [339, 250] on p "Whether you apply for five or ten years, your golden UAE visa has an end date. …" at bounding box center [332, 268] width 425 height 36
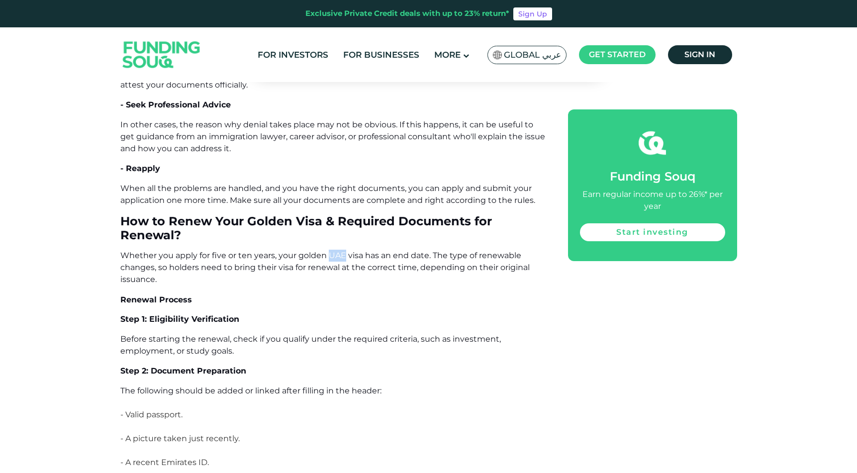
click at [339, 250] on p "Whether you apply for five or ten years, your golden UAE visa has an end date. …" at bounding box center [332, 268] width 425 height 36
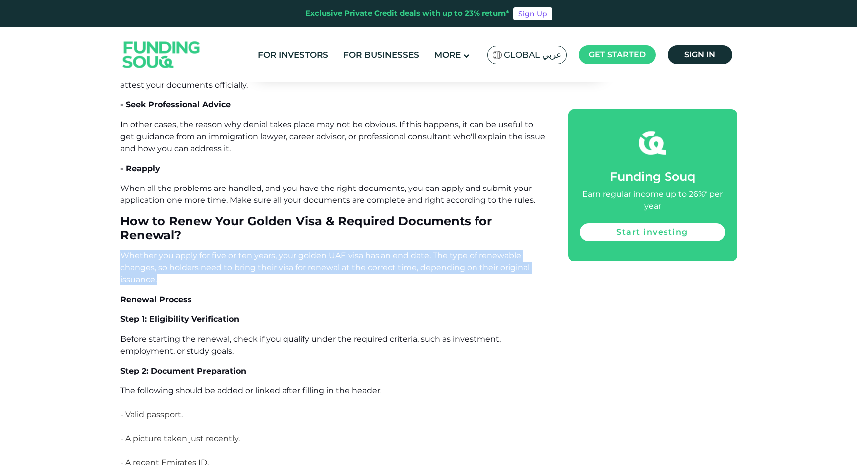
click at [339, 250] on p "Whether you apply for five or ten years, your golden UAE visa has an end date. …" at bounding box center [332, 268] width 425 height 36
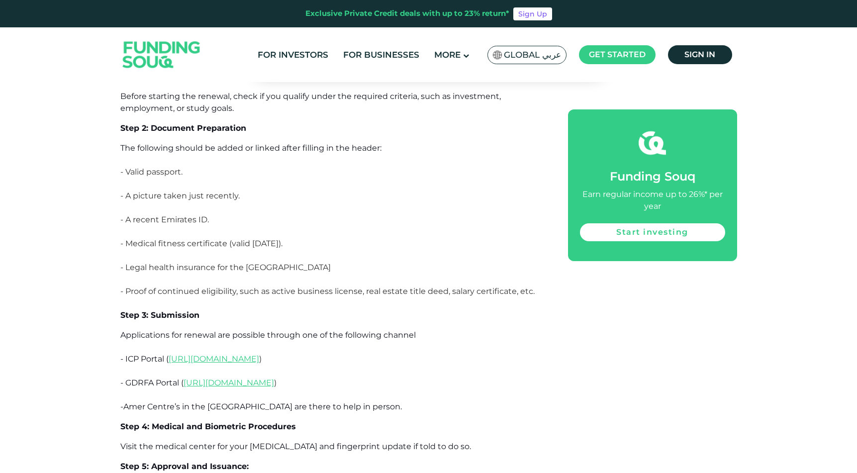
scroll to position [6252, 0]
click at [367, 330] on span "Applications for renewal are possible through one of the following channel" at bounding box center [268, 334] width 296 height 9
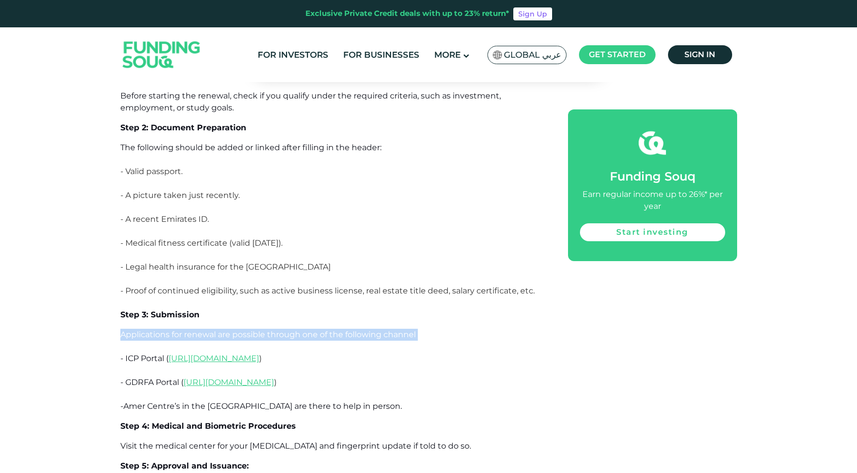
click at [367, 330] on span "Applications for renewal are possible through one of the following channel" at bounding box center [268, 334] width 296 height 9
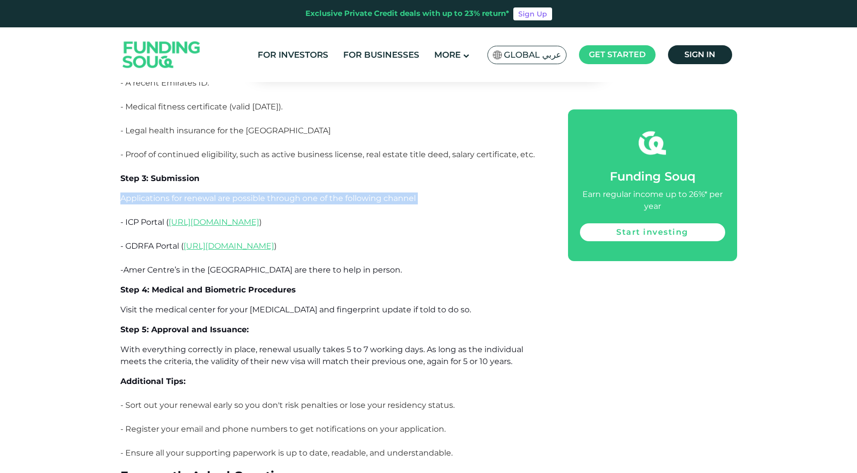
scroll to position [6392, 0]
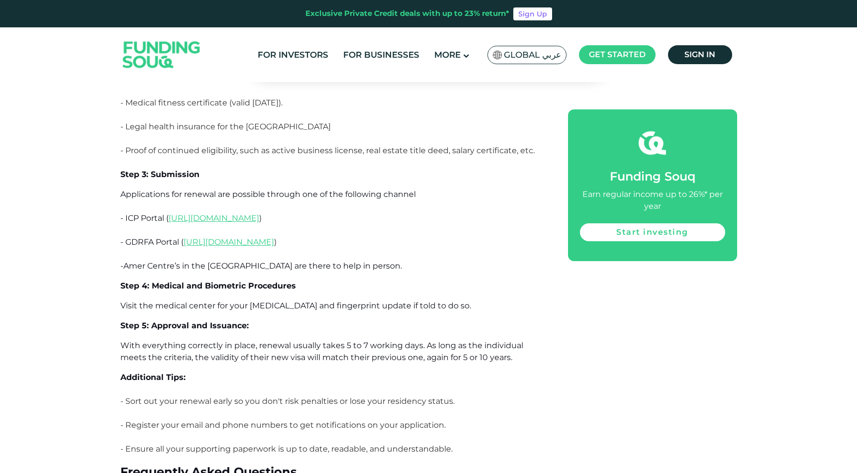
click at [398, 301] on span "Visit the medical center for your [MEDICAL_DATA] and fingerprint update if told…" at bounding box center [295, 305] width 351 height 9
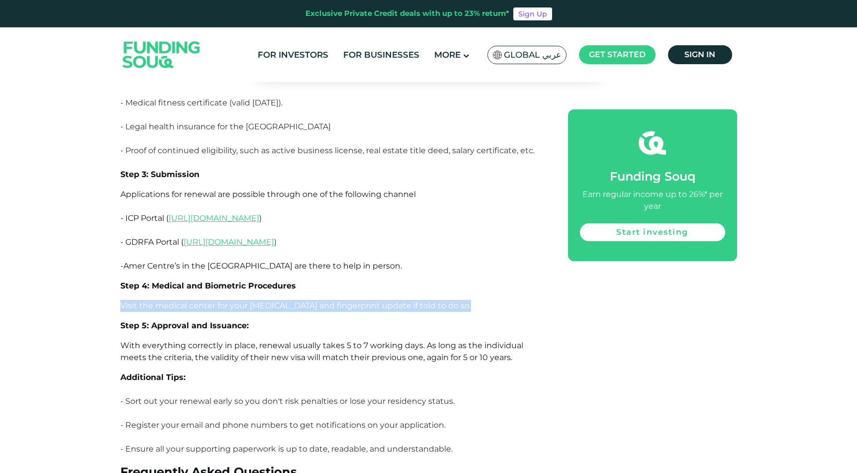
click at [398, 301] on span "Visit the medical center for your [MEDICAL_DATA] and fingerprint update if told…" at bounding box center [295, 305] width 351 height 9
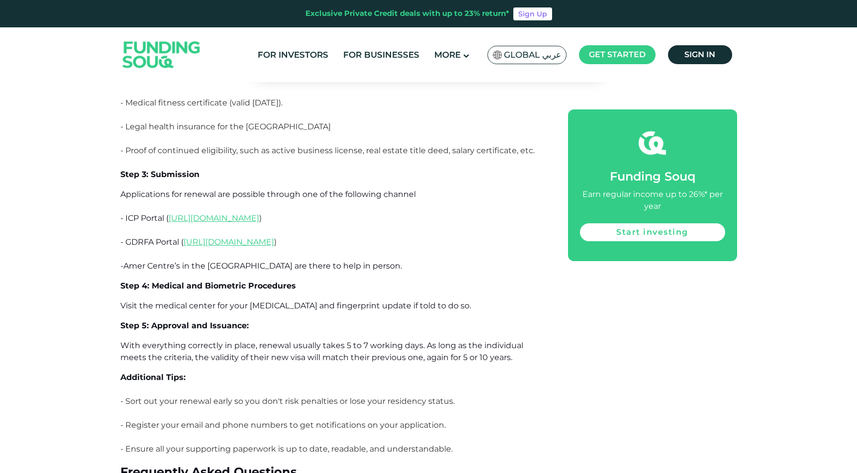
click at [401, 340] on p "With everything correctly in place, renewal usually takes 5 to 7 working days. …" at bounding box center [332, 352] width 425 height 24
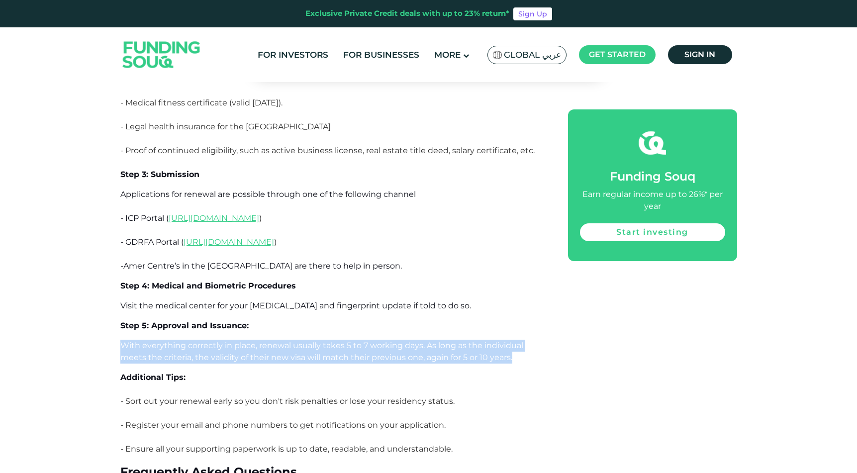
click at [401, 340] on p "With everything correctly in place, renewal usually takes 5 to 7 working days. …" at bounding box center [332, 352] width 425 height 24
click at [401, 341] on span "With everything correctly in place, renewal usually takes 5 to 7 working days. …" at bounding box center [321, 351] width 403 height 21
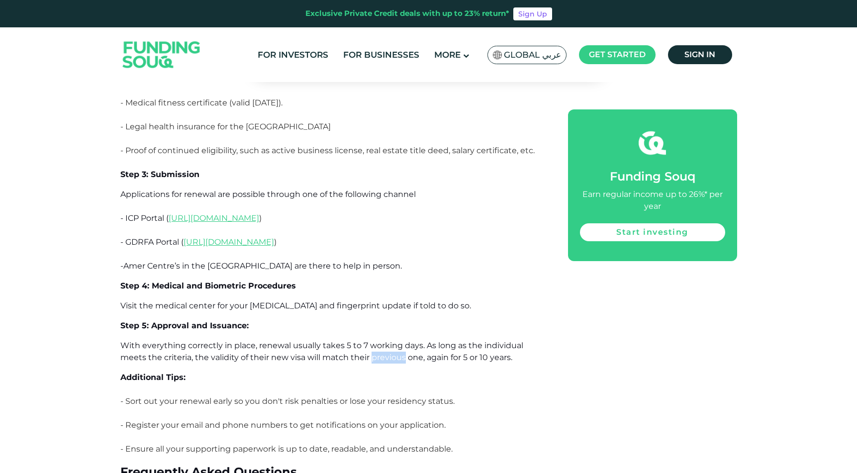
click at [401, 341] on span "With everything correctly in place, renewal usually takes 5 to 7 working days. …" at bounding box center [321, 351] width 403 height 21
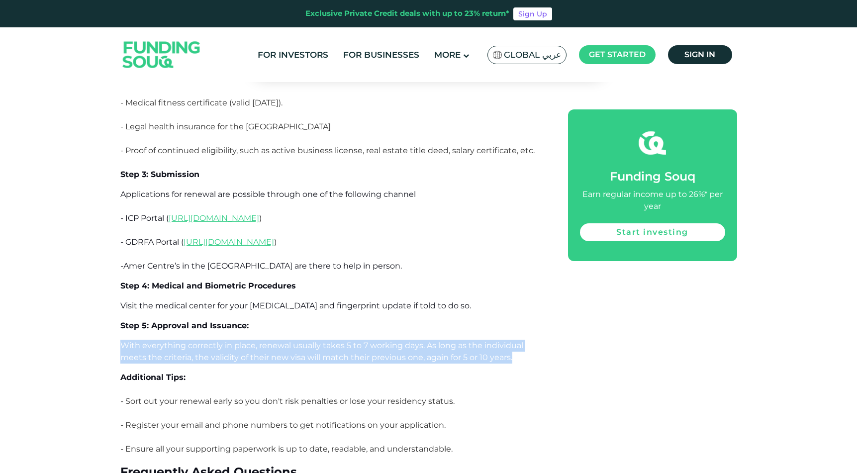
click at [401, 341] on span "With everything correctly in place, renewal usually takes 5 to 7 working days. …" at bounding box center [321, 351] width 403 height 21
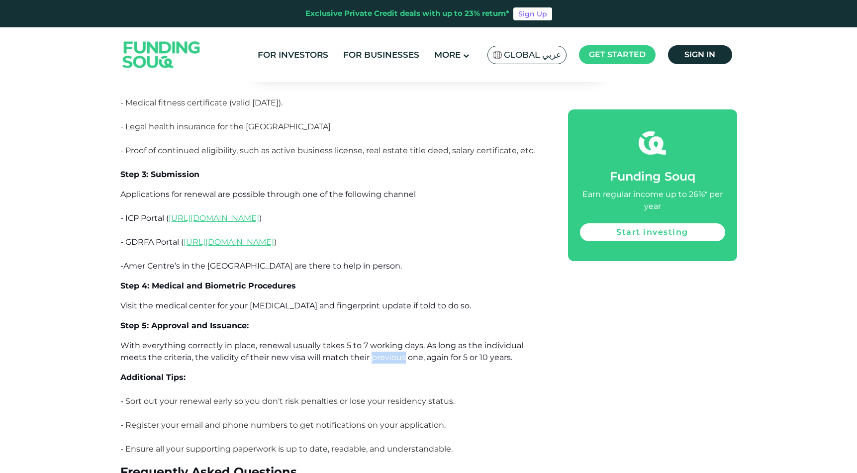
click at [401, 341] on span "With everything correctly in place, renewal usually takes 5 to 7 working days. …" at bounding box center [321, 351] width 403 height 21
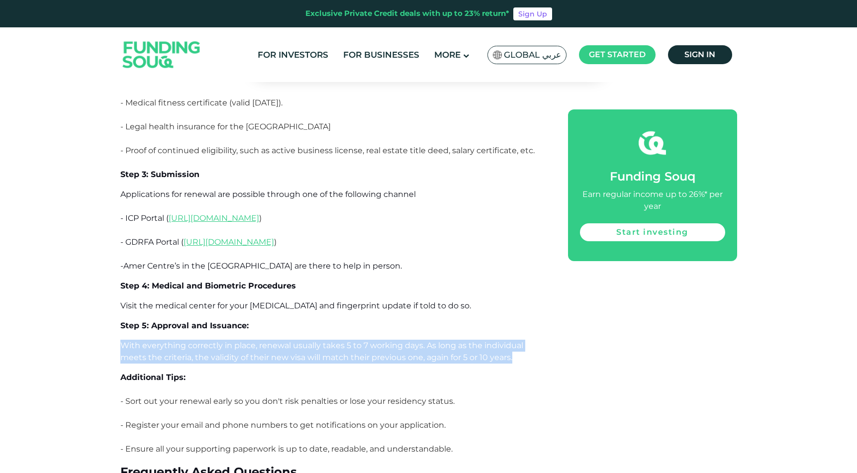
click at [401, 341] on span "With everything correctly in place, renewal usually takes 5 to 7 working days. …" at bounding box center [321, 351] width 403 height 21
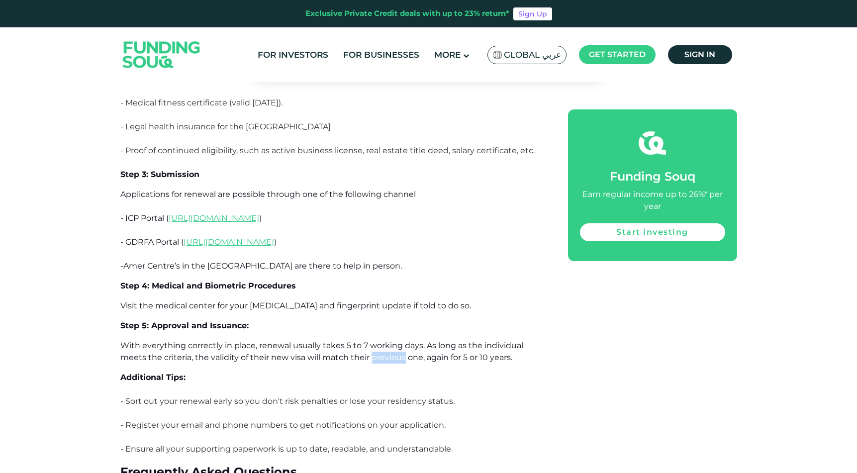
click at [401, 341] on span "With everything correctly in place, renewal usually takes 5 to 7 working days. …" at bounding box center [321, 351] width 403 height 21
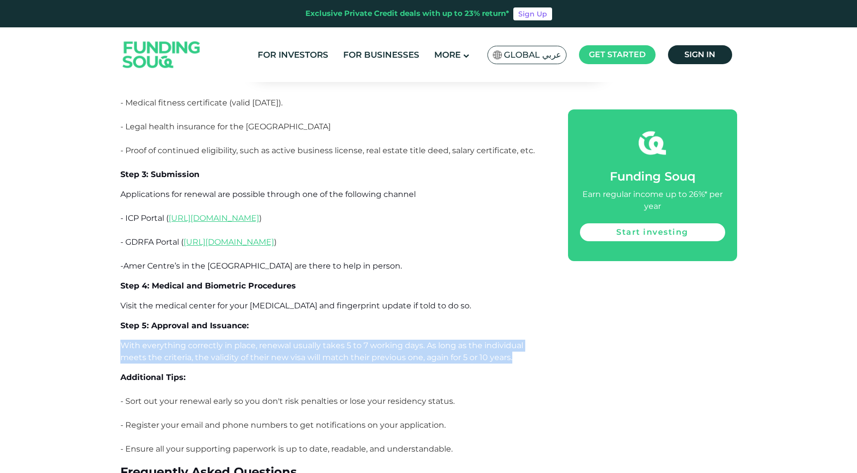
click at [401, 341] on span "With everything correctly in place, renewal usually takes 5 to 7 working days. …" at bounding box center [321, 351] width 403 height 21
click at [401, 340] on p "With everything correctly in place, renewal usually takes 5 to 7 working days. …" at bounding box center [332, 352] width 425 height 24
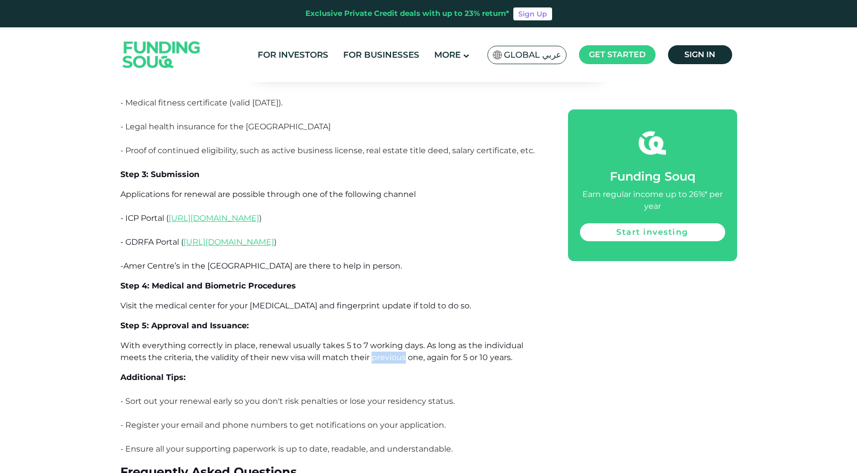
click at [401, 340] on p "With everything correctly in place, renewal usually takes 5 to 7 working days. …" at bounding box center [332, 352] width 425 height 24
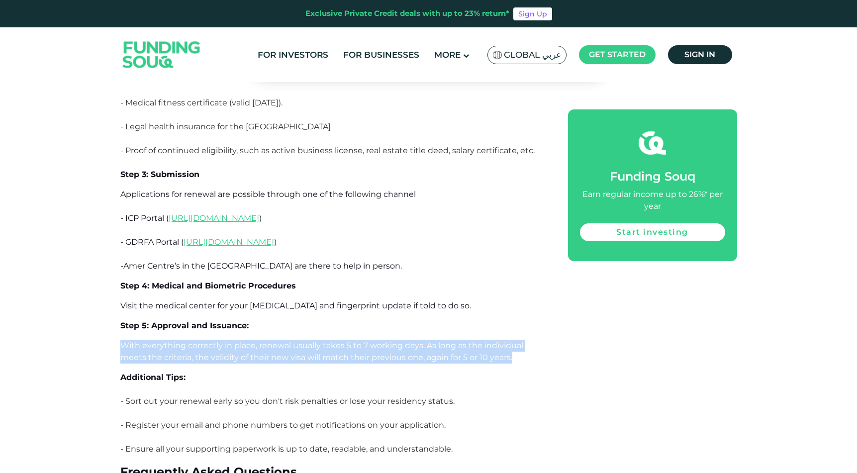
click at [401, 340] on p "With everything correctly in place, renewal usually takes 5 to 7 working days. …" at bounding box center [332, 352] width 425 height 24
click at [403, 341] on span "With everything correctly in place, renewal usually takes 5 to 7 working days. …" at bounding box center [321, 351] width 403 height 21
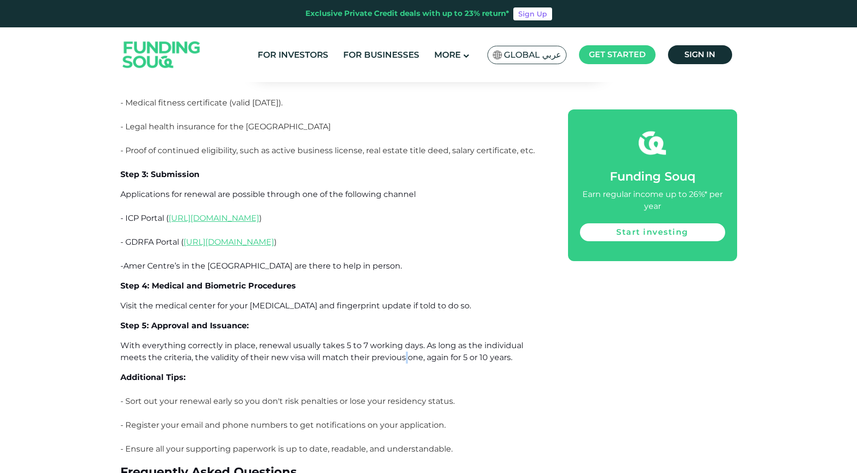
click at [403, 341] on span "With everything correctly in place, renewal usually takes 5 to 7 working days. …" at bounding box center [321, 351] width 403 height 21
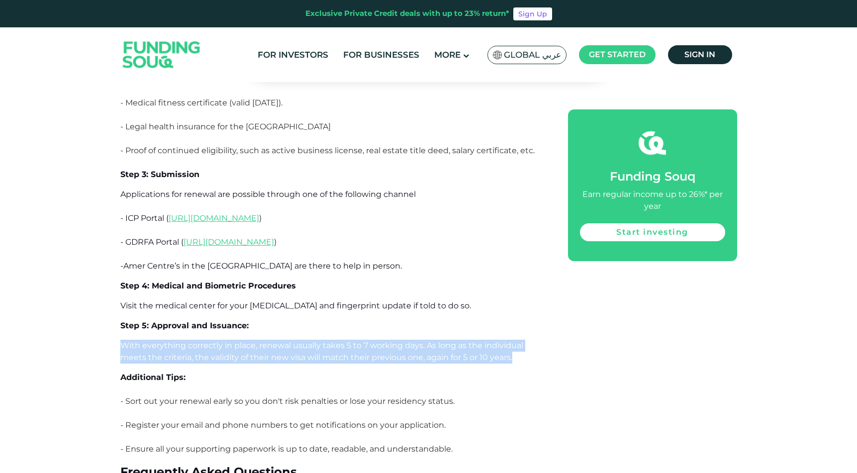
click at [403, 341] on span "With everything correctly in place, renewal usually takes 5 to 7 working days. …" at bounding box center [321, 351] width 403 height 21
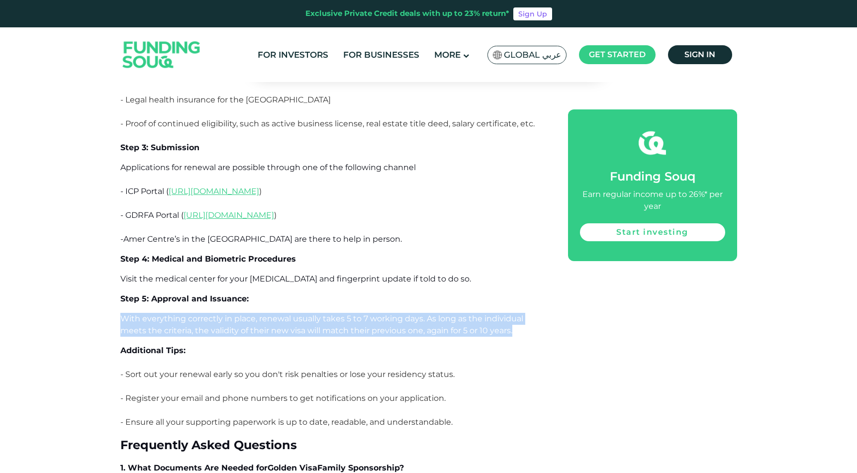
scroll to position [6436, 0]
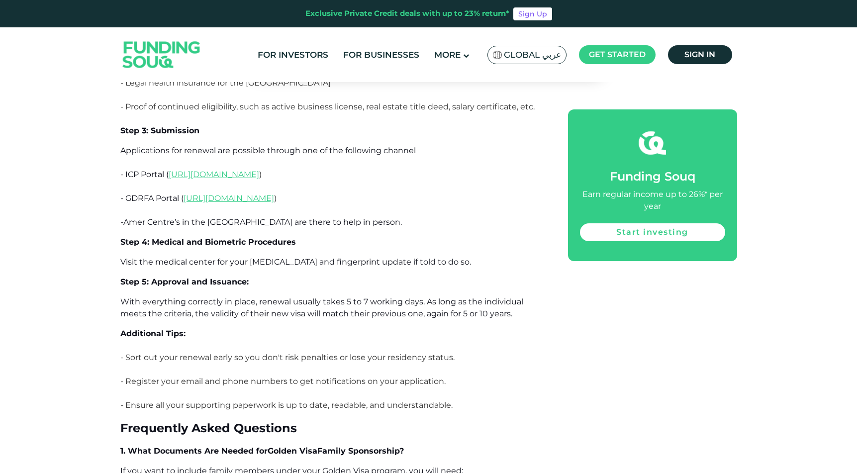
click at [400, 352] on p "- Sort out your renewal early so you don't risk penalties or lose your residenc…" at bounding box center [332, 364] width 425 height 24
click at [399, 352] on p "- Sort out your renewal early so you don't risk penalties or lose your residenc…" at bounding box center [332, 364] width 425 height 24
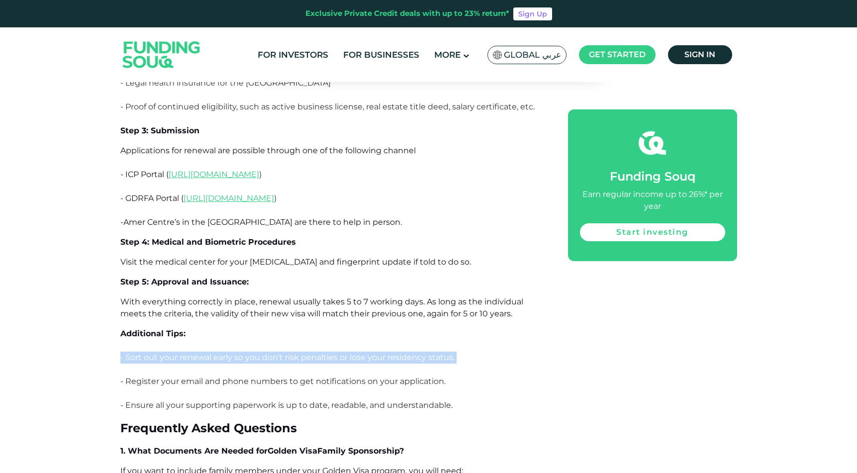
click at [399, 352] on p "- Sort out your renewal early so you don't risk penalties or lose your residenc…" at bounding box center [332, 364] width 425 height 24
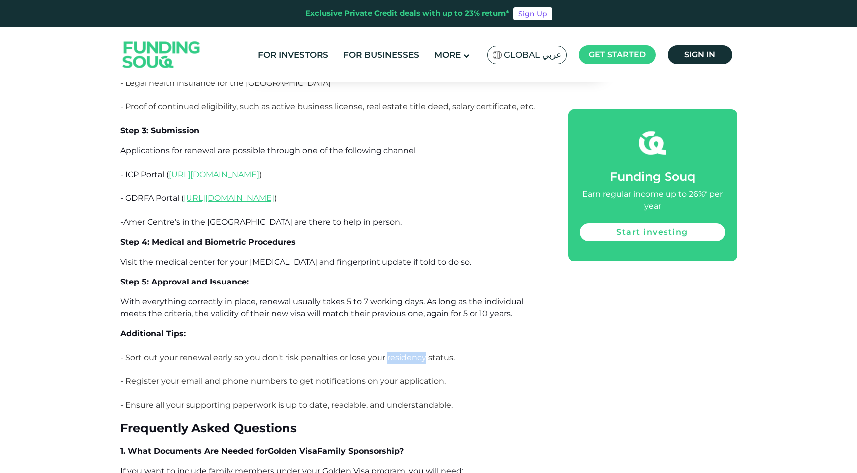
click at [399, 352] on p "- Sort out your renewal early so you don't risk penalties or lose your residenc…" at bounding box center [332, 364] width 425 height 24
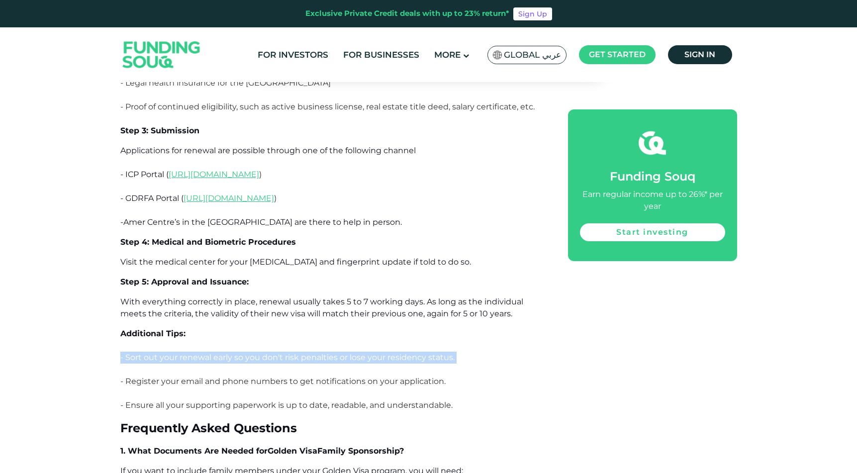
click at [399, 352] on p "- Sort out your renewal early so you don't risk penalties or lose your residenc…" at bounding box center [332, 364] width 425 height 24
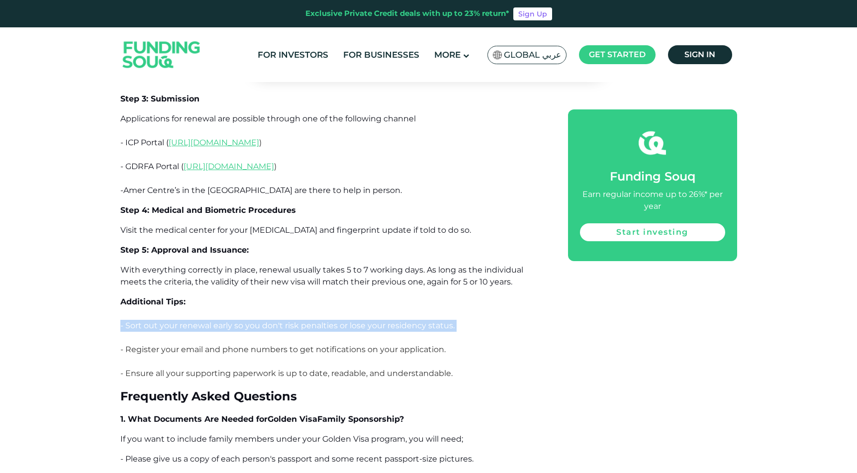
scroll to position [6470, 0]
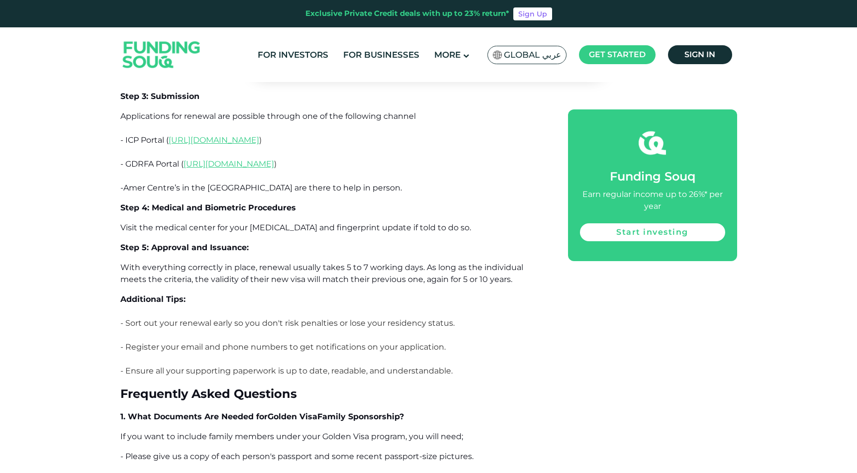
click at [399, 341] on p "- Register your email and phone numbers to get notifications on your applicatio…" at bounding box center [332, 353] width 425 height 24
click at [406, 365] on p "- Ensure all your supporting paperwork is up to date, readable, and understanda…" at bounding box center [332, 371] width 425 height 12
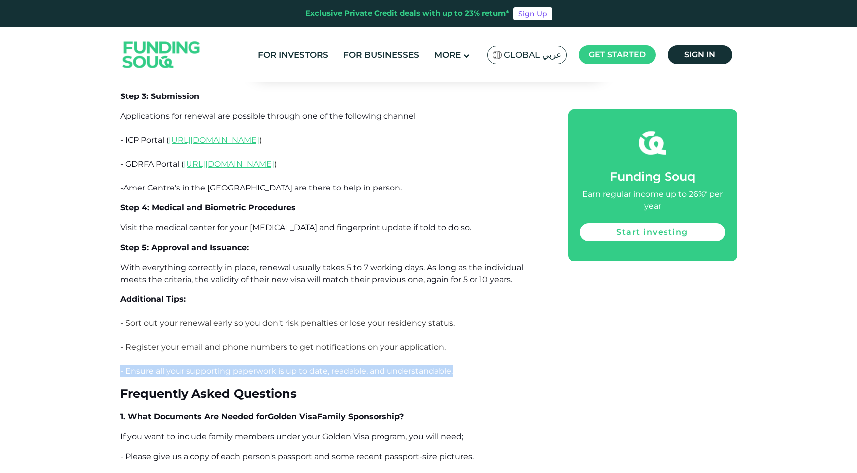
click at [406, 365] on p "- Ensure all your supporting paperwork is up to date, readable, and understanda…" at bounding box center [332, 371] width 425 height 12
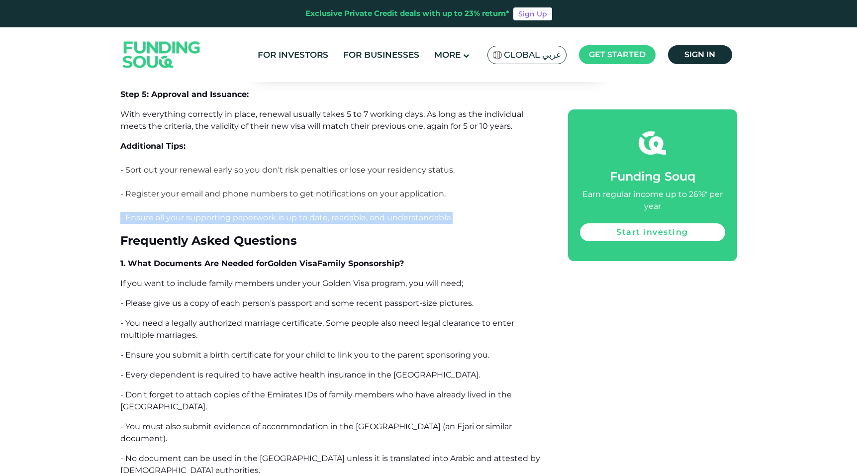
scroll to position [6624, 0]
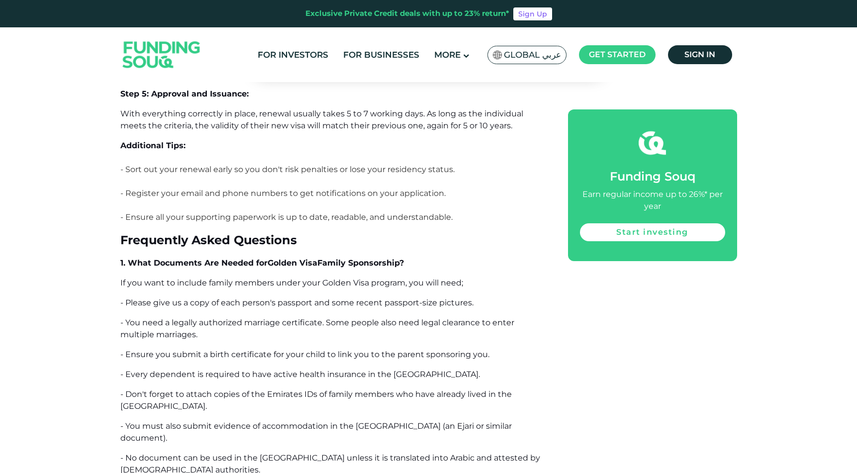
click at [358, 278] on span "If you want to include family members under your Golden Visa program, you will …" at bounding box center [291, 282] width 343 height 9
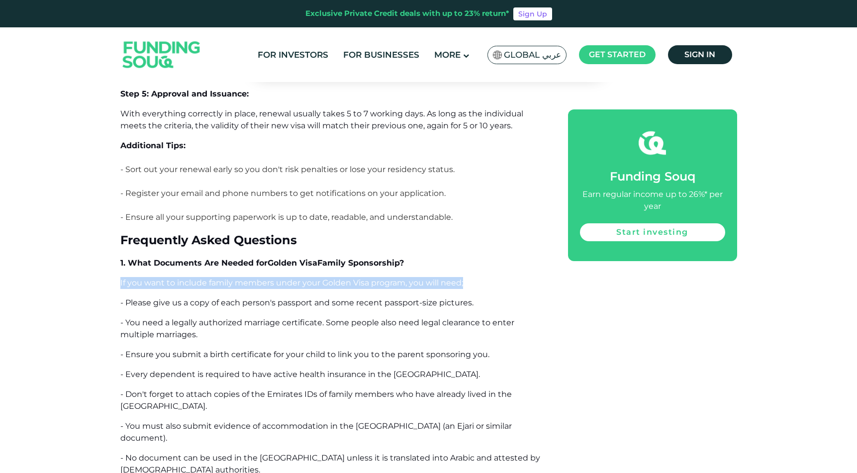
click at [358, 278] on span "If you want to include family members under your Golden Visa program, you will …" at bounding box center [291, 282] width 343 height 9
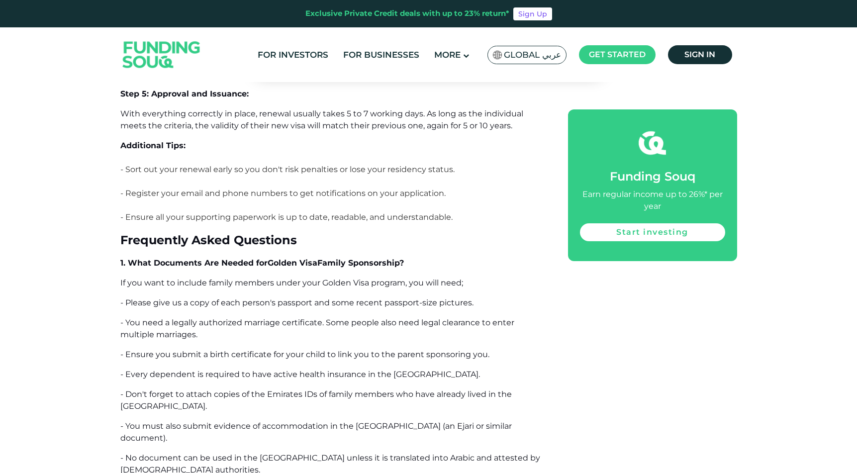
click at [365, 298] on span "- Please give us a copy of each person's passport and some recent passport-size…" at bounding box center [296, 302] width 353 height 9
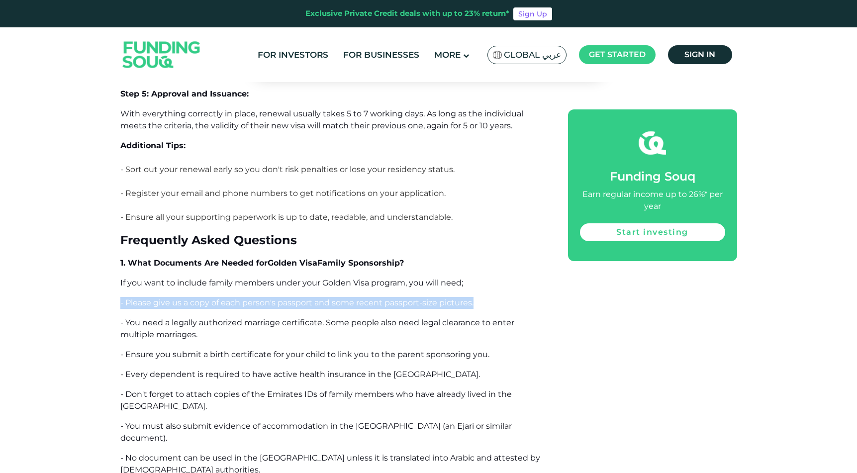
click at [365, 298] on span "- Please give us a copy of each person's passport and some recent passport-size…" at bounding box center [296, 302] width 353 height 9
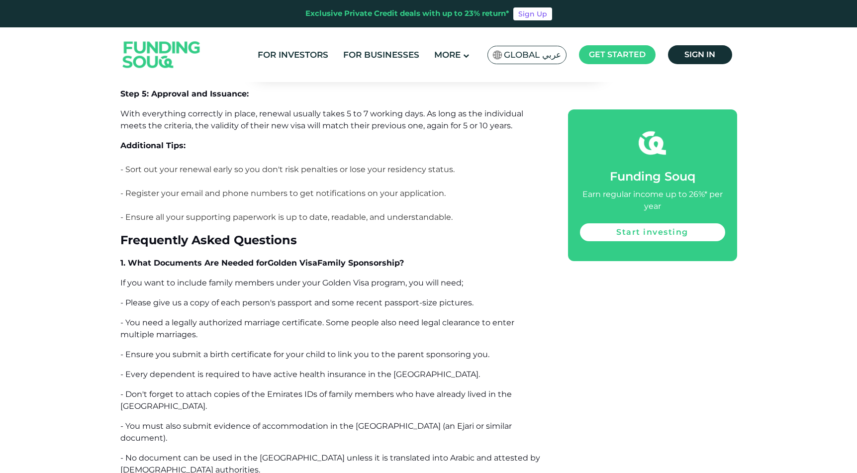
click at [374, 318] on span "- You need a legally authorized marriage certificate. Some people also need leg…" at bounding box center [317, 328] width 394 height 21
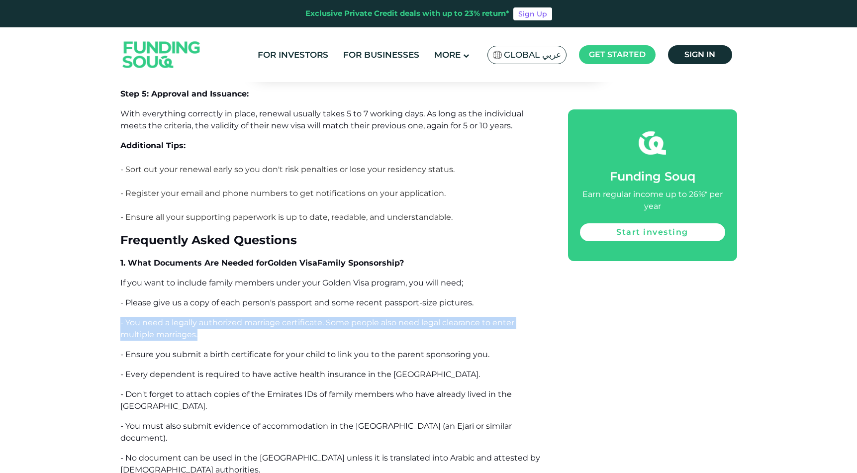
click at [374, 318] on span "- You need a legally authorized marriage certificate. Some people also need leg…" at bounding box center [317, 328] width 394 height 21
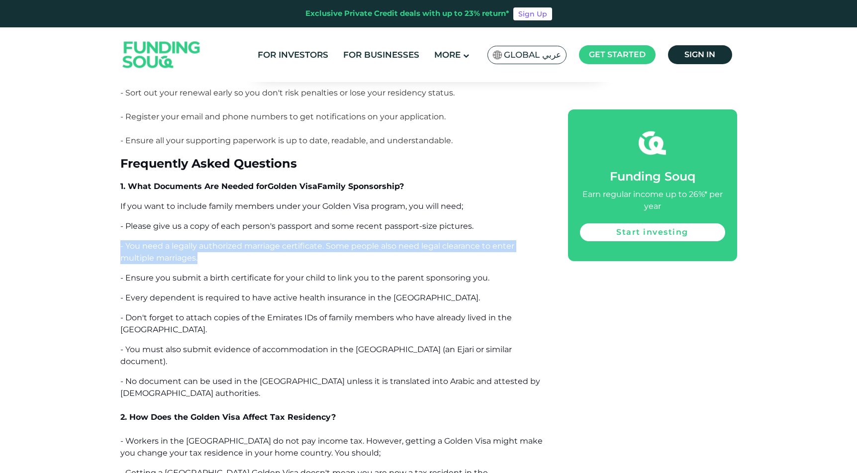
scroll to position [6704, 0]
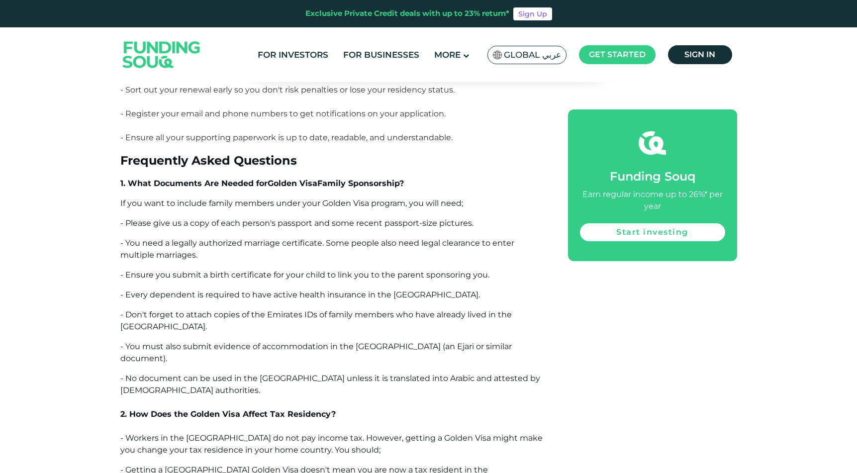
click at [375, 270] on span "- Ensure you submit a birth certificate for your child to link you to the paren…" at bounding box center [304, 274] width 369 height 9
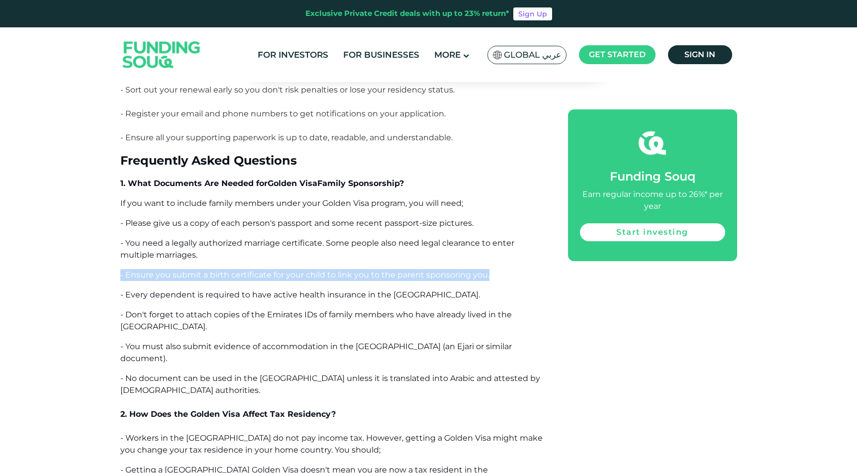
click at [375, 270] on span "- Ensure you submit a birth certificate for your child to link you to the paren…" at bounding box center [304, 274] width 369 height 9
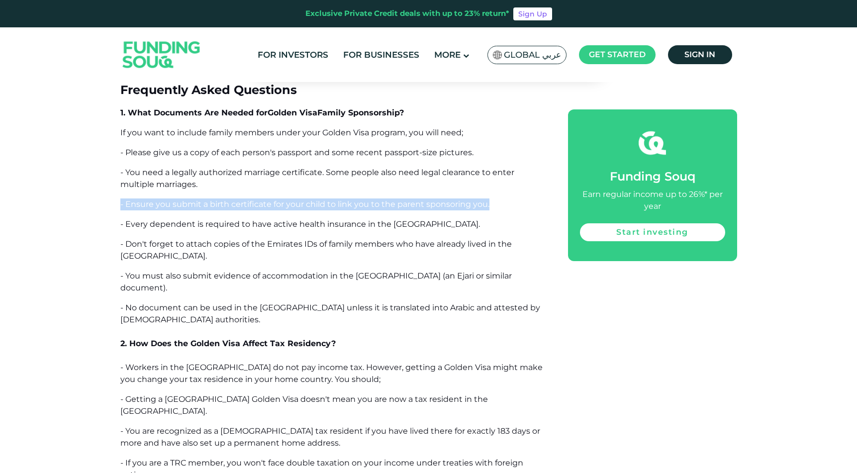
scroll to position [6775, 0]
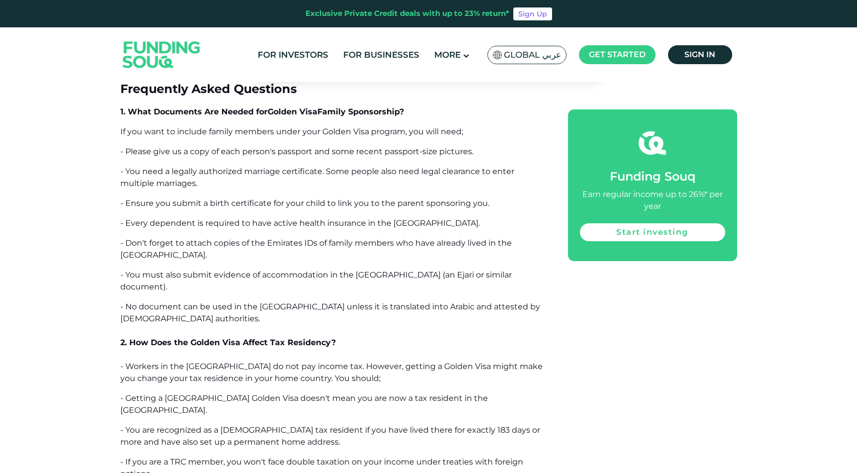
click at [272, 362] on span "- Workers in the [GEOGRAPHIC_DATA] do not pay income tax. However, getting a Go…" at bounding box center [331, 372] width 422 height 21
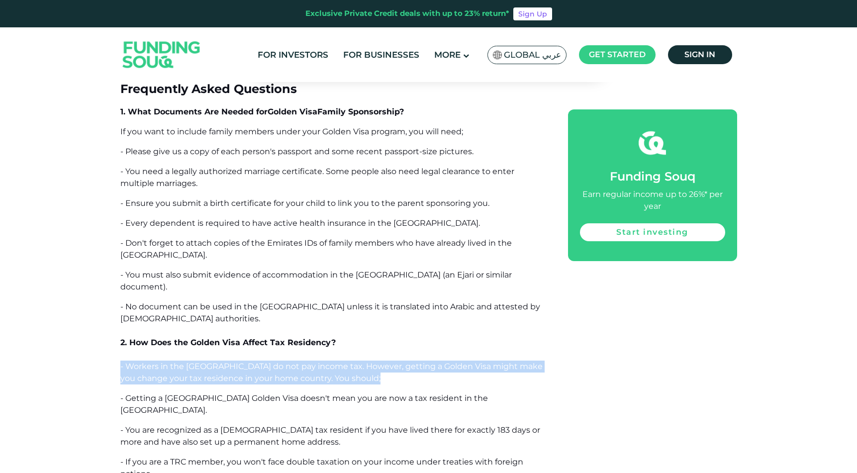
click at [272, 362] on span "- Workers in the [GEOGRAPHIC_DATA] do not pay income tax. However, getting a Go…" at bounding box center [331, 372] width 422 height 21
click at [283, 362] on span "- Workers in the [GEOGRAPHIC_DATA] do not pay income tax. However, getting a Go…" at bounding box center [331, 372] width 422 height 21
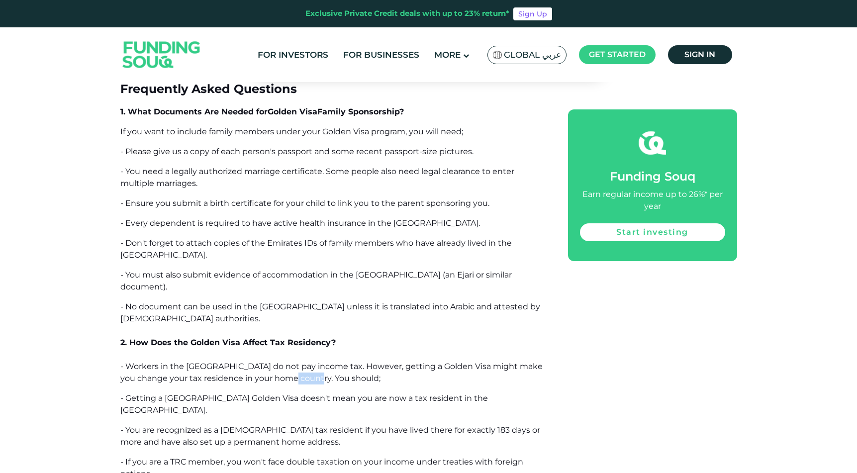
click at [283, 362] on span "- Workers in the [GEOGRAPHIC_DATA] do not pay income tax. However, getting a Go…" at bounding box center [331, 372] width 422 height 21
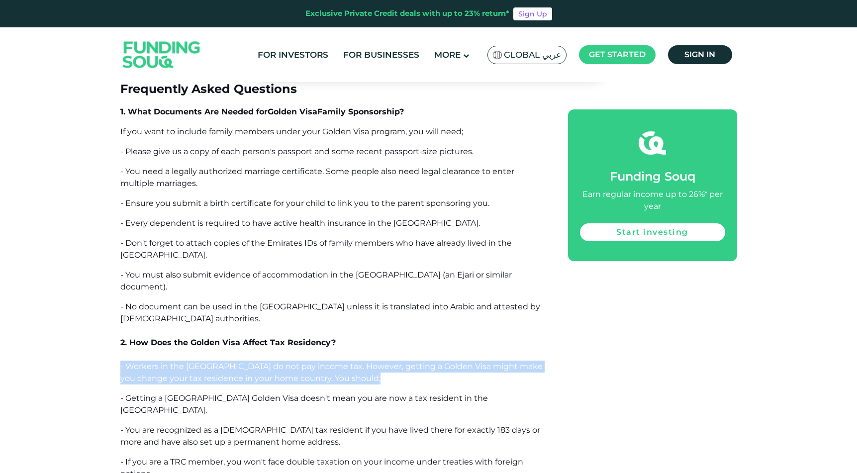
click at [283, 362] on span "- Workers in the [GEOGRAPHIC_DATA] do not pay income tax. However, getting a Go…" at bounding box center [331, 372] width 422 height 21
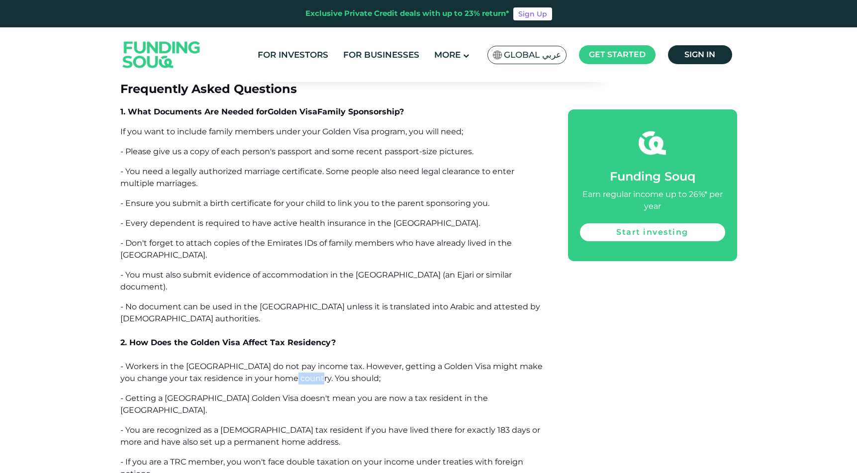
click at [283, 362] on span "- Workers in the [GEOGRAPHIC_DATA] do not pay income tax. However, getting a Go…" at bounding box center [331, 372] width 422 height 21
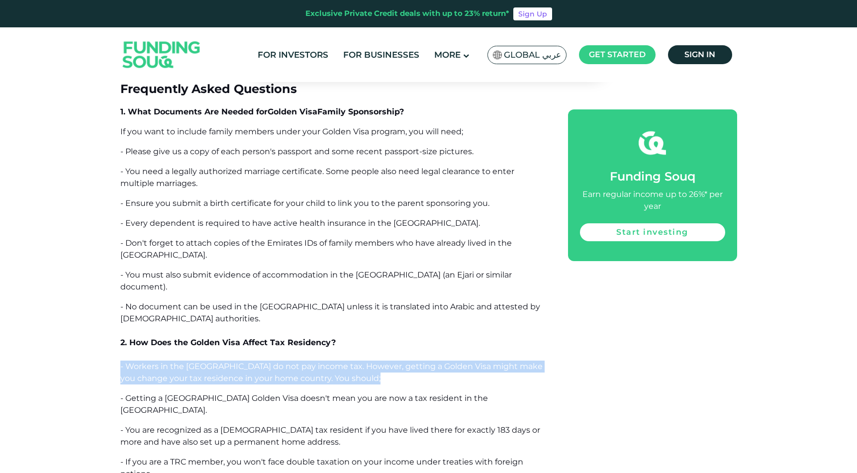
click at [283, 362] on span "- Workers in the [GEOGRAPHIC_DATA] do not pay income tax. However, getting a Go…" at bounding box center [331, 372] width 422 height 21
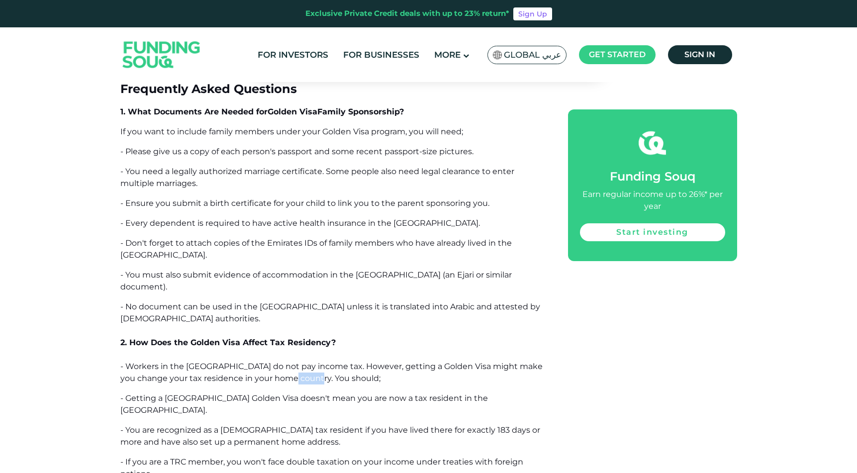
click at [283, 362] on span "- Workers in the [GEOGRAPHIC_DATA] do not pay income tax. However, getting a Go…" at bounding box center [331, 372] width 422 height 21
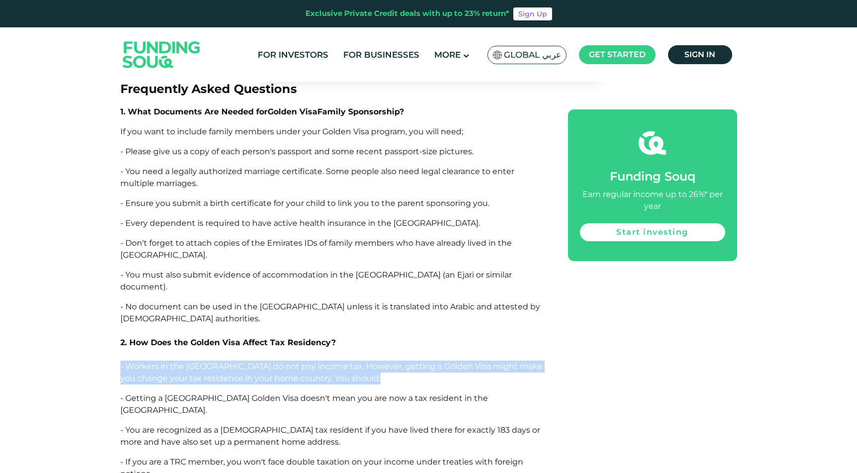
click at [283, 362] on span "- Workers in the [GEOGRAPHIC_DATA] do not pay income tax. However, getting a Go…" at bounding box center [331, 372] width 422 height 21
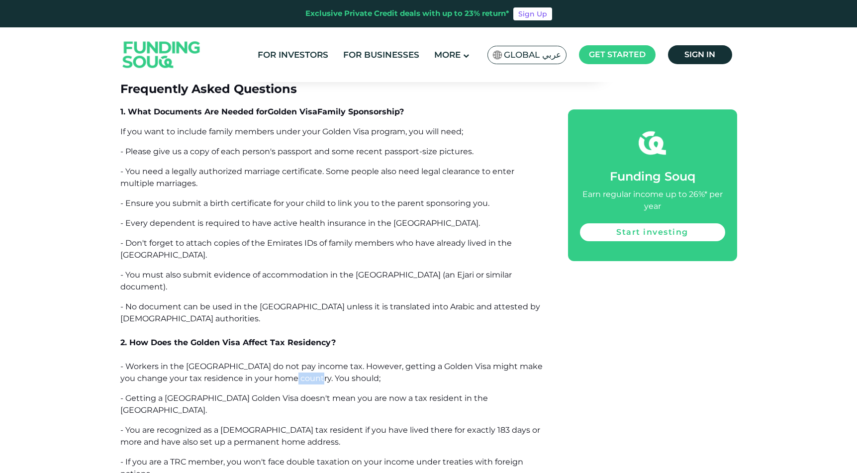
click at [283, 362] on span "- Workers in the [GEOGRAPHIC_DATA] do not pay income tax. However, getting a Go…" at bounding box center [331, 372] width 422 height 21
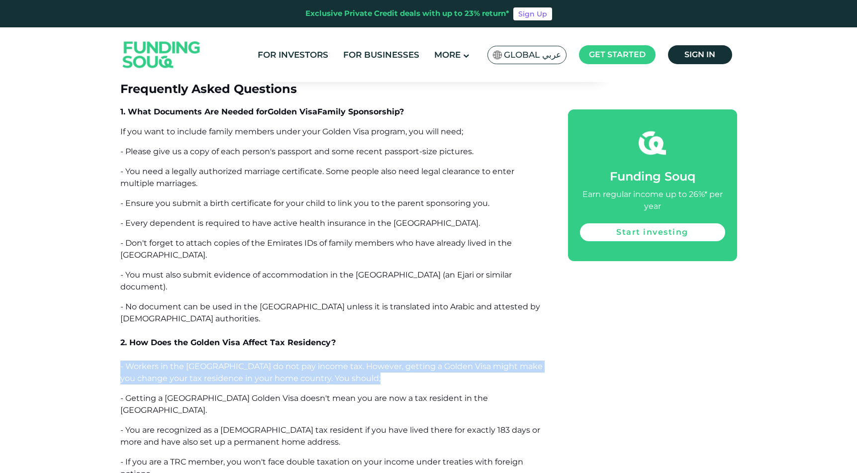
click at [283, 362] on span "- Workers in the [GEOGRAPHIC_DATA] do not pay income tax. However, getting a Go…" at bounding box center [331, 372] width 422 height 21
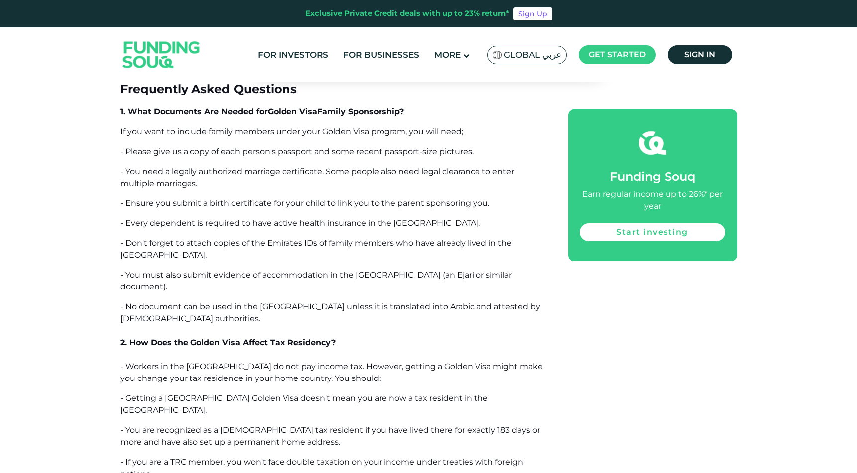
click at [284, 394] on span "- Getting a [GEOGRAPHIC_DATA] Golden Visa doesn't mean you are now a tax reside…" at bounding box center [304, 404] width 368 height 21
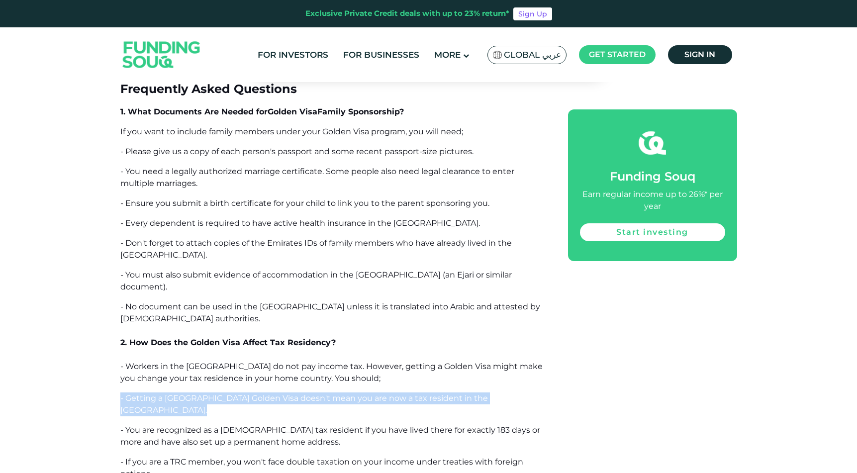
click at [284, 394] on span "- Getting a [GEOGRAPHIC_DATA] Golden Visa doesn't mean you are now a tax reside…" at bounding box center [304, 404] width 368 height 21
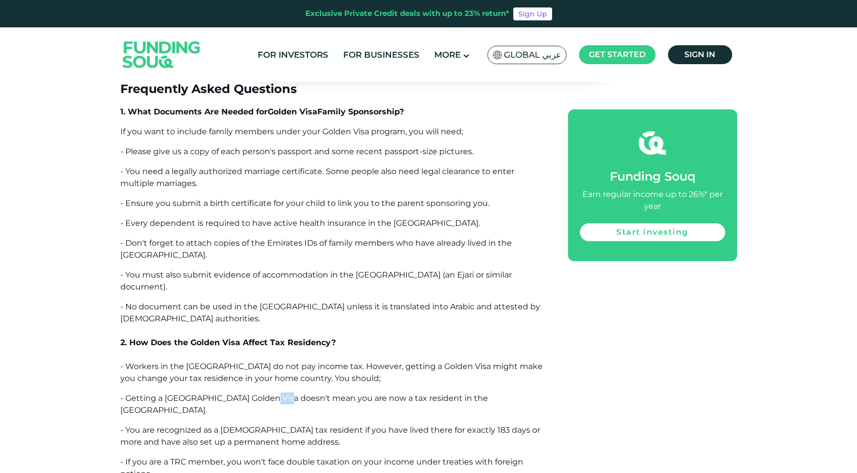
click at [284, 394] on span "- Getting a [GEOGRAPHIC_DATA] Golden Visa doesn't mean you are now a tax reside…" at bounding box center [304, 404] width 368 height 21
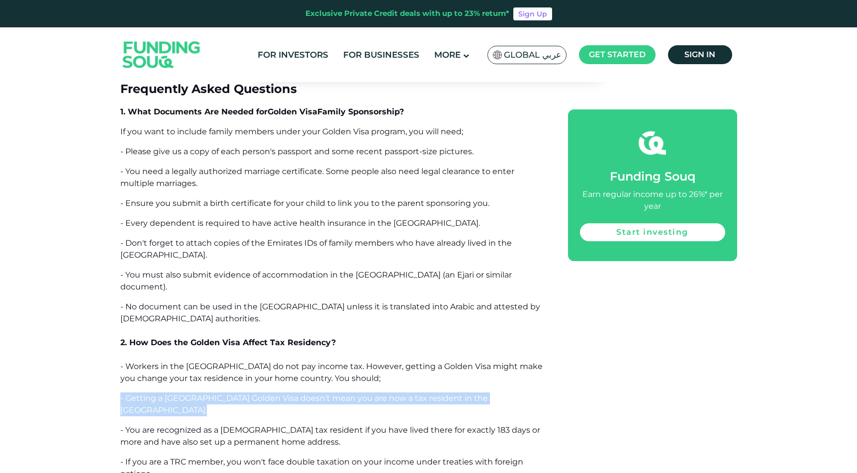
click at [284, 394] on span "- Getting a [GEOGRAPHIC_DATA] Golden Visa doesn't mean you are now a tax reside…" at bounding box center [304, 404] width 368 height 21
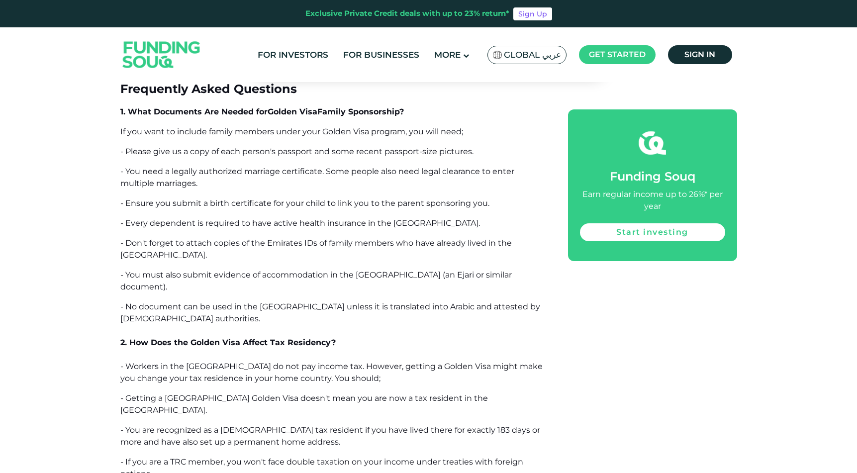
click at [281, 425] on span "- You are recognized as a [DEMOGRAPHIC_DATA] tax resident if you have lived the…" at bounding box center [330, 435] width 420 height 21
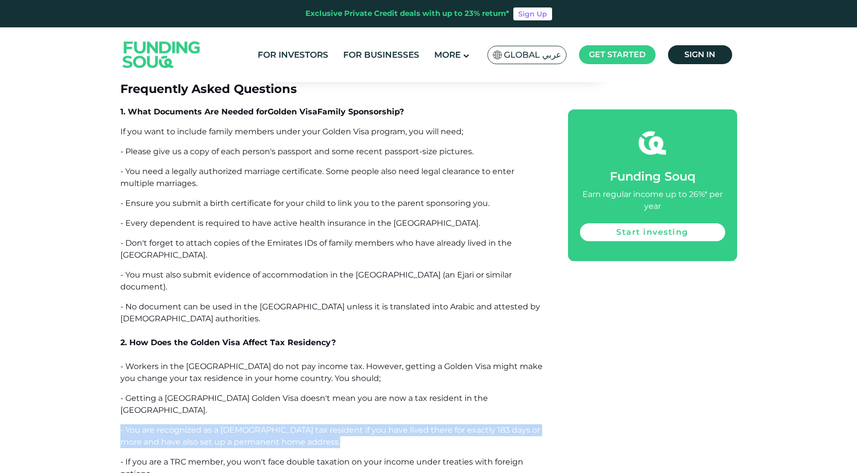
click at [281, 425] on span "- You are recognized as a [DEMOGRAPHIC_DATA] tax resident if you have lived the…" at bounding box center [330, 435] width 420 height 21
click at [286, 425] on span "- You are recognized as a [DEMOGRAPHIC_DATA] tax resident if you have lived the…" at bounding box center [330, 435] width 420 height 21
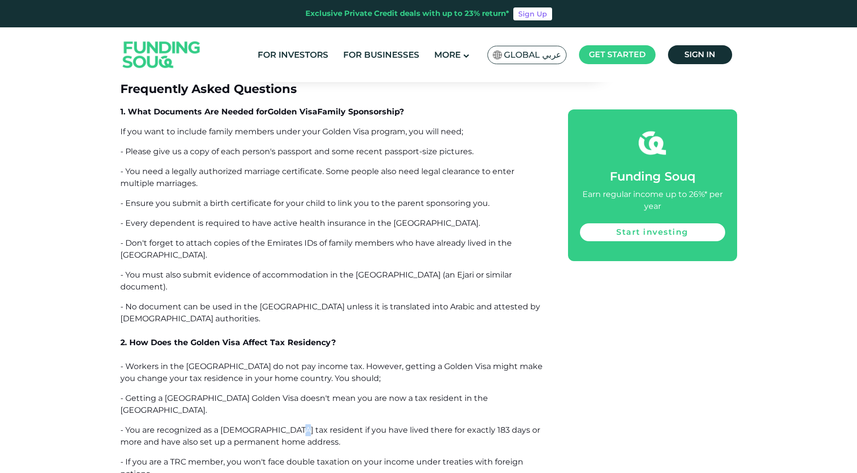
click at [286, 425] on span "- You are recognized as a [DEMOGRAPHIC_DATA] tax resident if you have lived the…" at bounding box center [330, 435] width 420 height 21
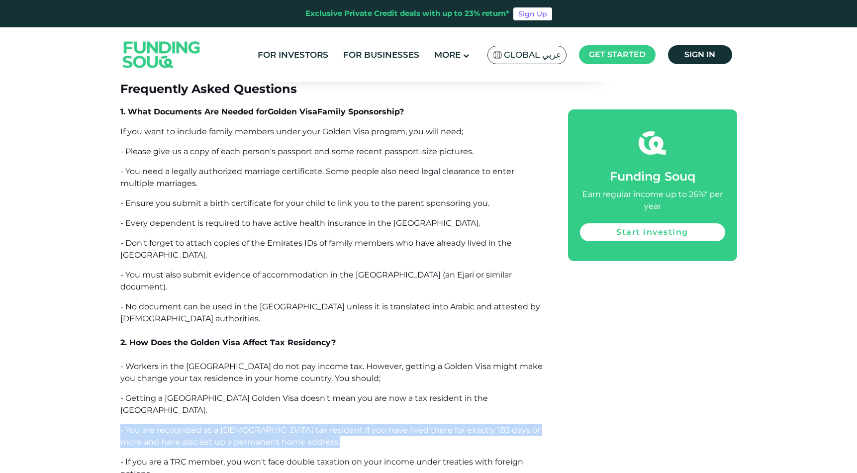
click at [286, 425] on span "- You are recognized as a [DEMOGRAPHIC_DATA] tax resident if you have lived the…" at bounding box center [330, 435] width 420 height 21
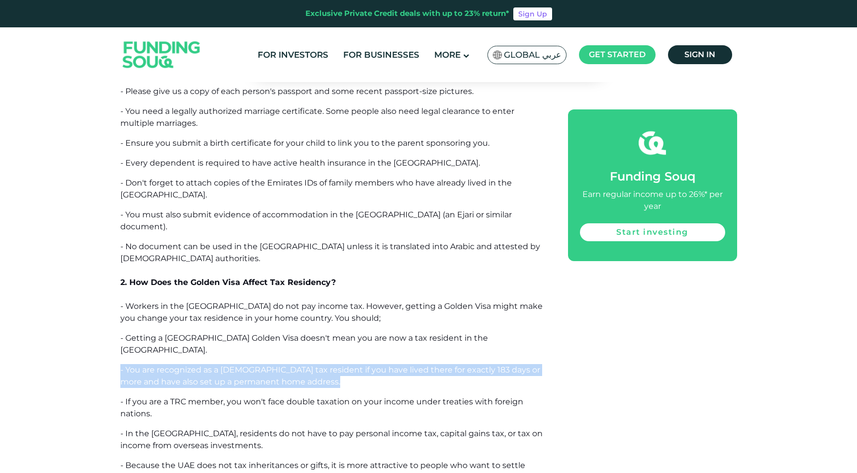
scroll to position [6849, 0]
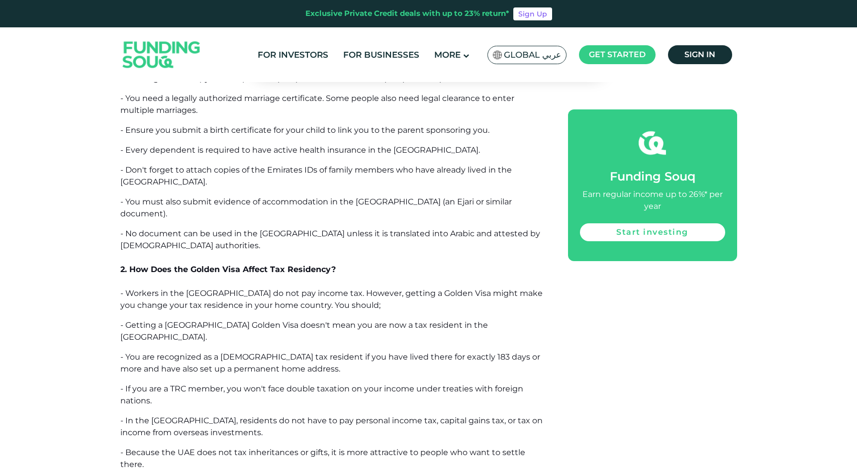
click at [281, 384] on span "- If you are a TRC member, you won't face double taxation on your income under …" at bounding box center [321, 394] width 403 height 21
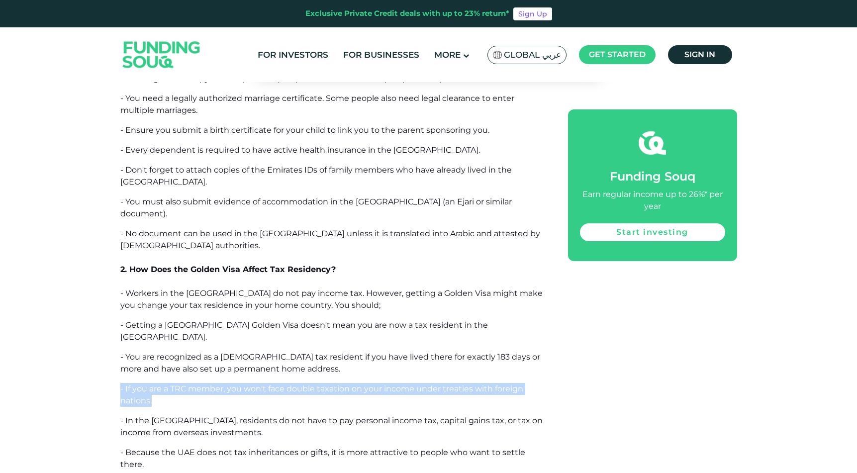
click at [281, 384] on span "- If you are a TRC member, you won't face double taxation on your income under …" at bounding box center [321, 394] width 403 height 21
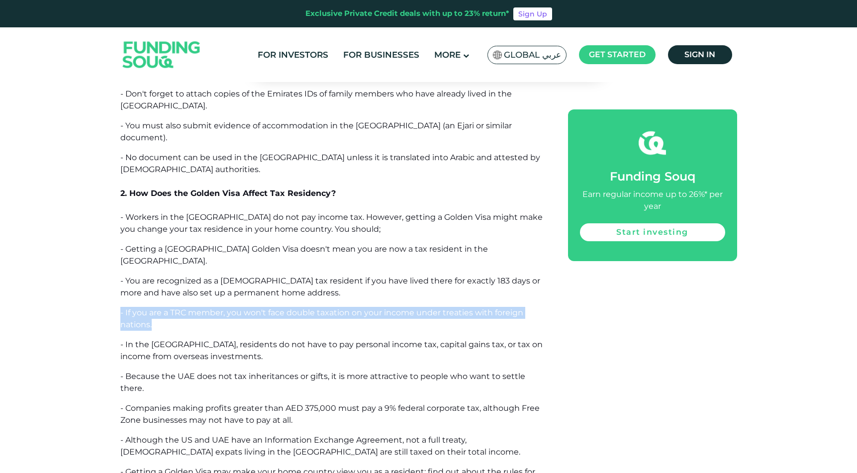
scroll to position [6930, 0]
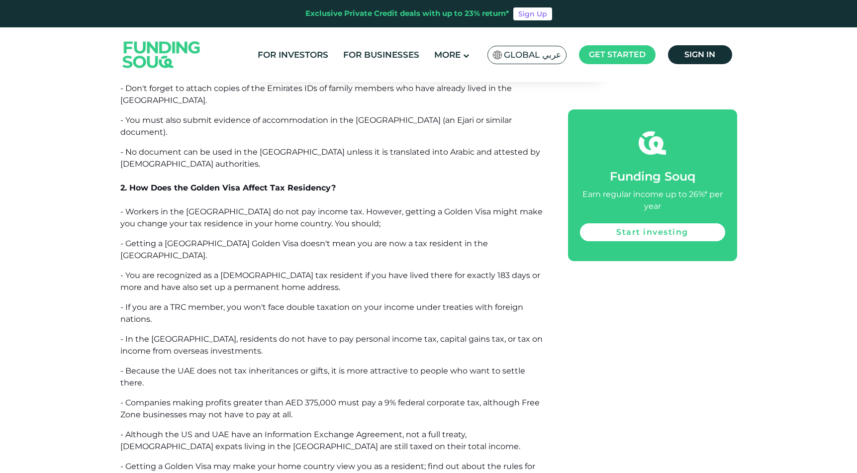
click at [254, 366] on span "- Because the UAE does not tax inheritances or gifts, it is more attractive to …" at bounding box center [322, 376] width 405 height 21
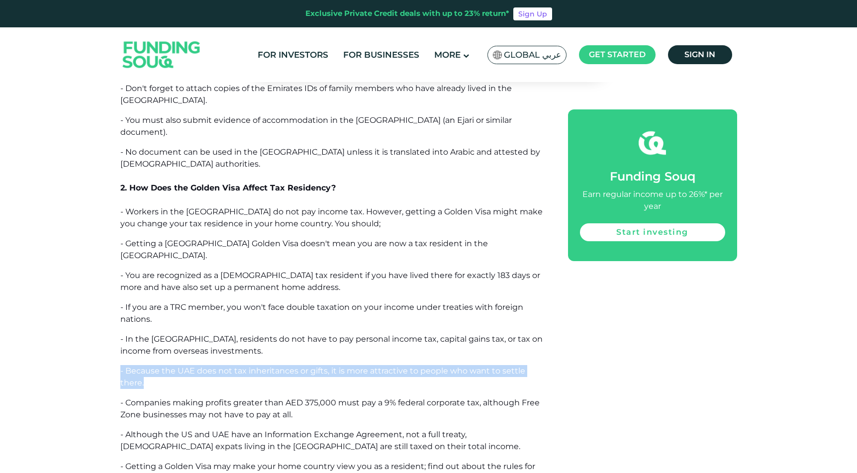
click at [254, 366] on span "- Because the UAE does not tax inheritances or gifts, it is more attractive to …" at bounding box center [322, 376] width 405 height 21
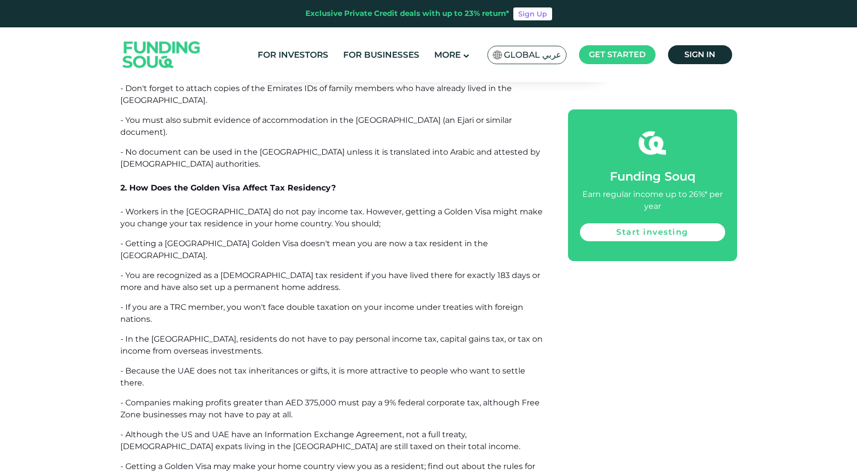
click at [259, 398] on span "- Companies making profits greater than AED 375,000 must pay a 9% federal corpo…" at bounding box center [329, 408] width 419 height 21
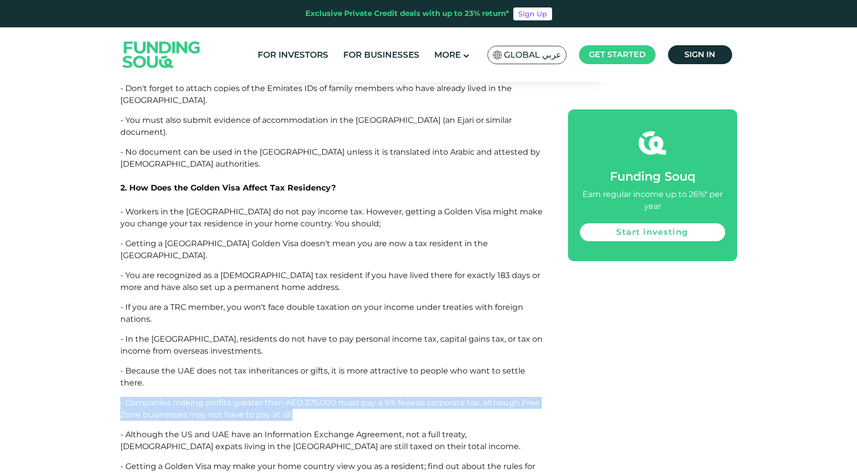
click at [259, 398] on span "- Companies making profits greater than AED 375,000 must pay a 9% federal corpo…" at bounding box center [329, 408] width 419 height 21
click at [271, 398] on span "- Companies making profits greater than AED 375,000 must pay a 9% federal corpo…" at bounding box center [329, 408] width 419 height 21
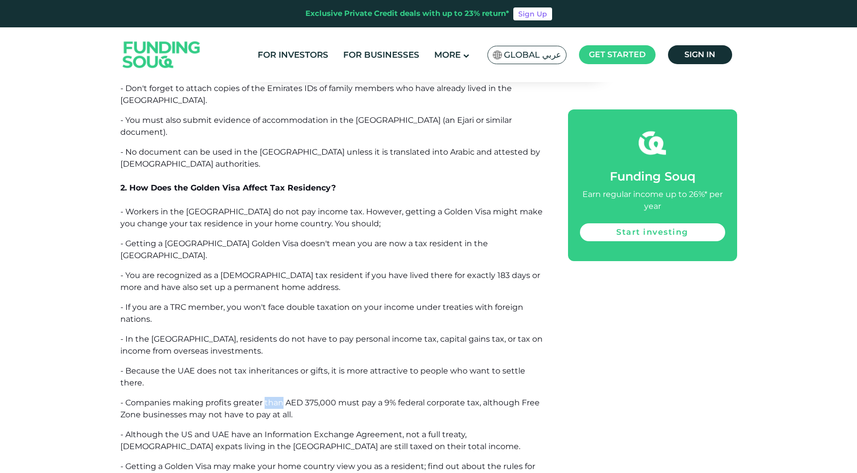
click at [271, 398] on span "- Companies making profits greater than AED 375,000 must pay a 9% federal corpo…" at bounding box center [329, 408] width 419 height 21
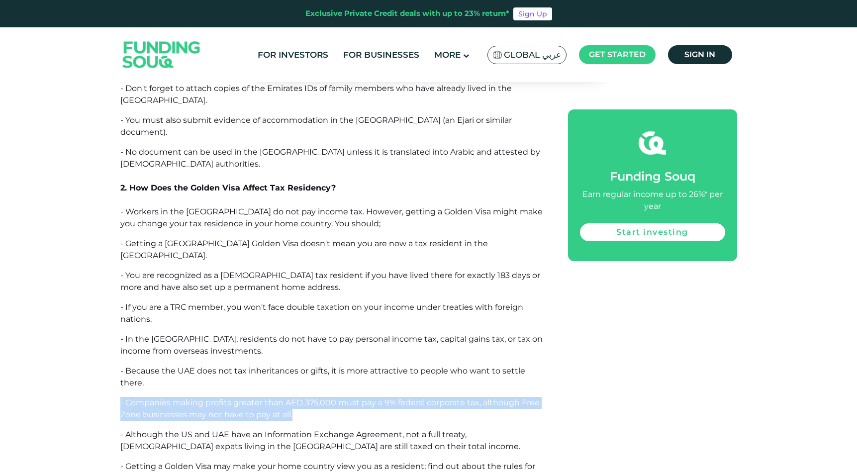
click at [271, 398] on span "- Companies making profits greater than AED 375,000 must pay a 9% federal corpo…" at bounding box center [329, 408] width 419 height 21
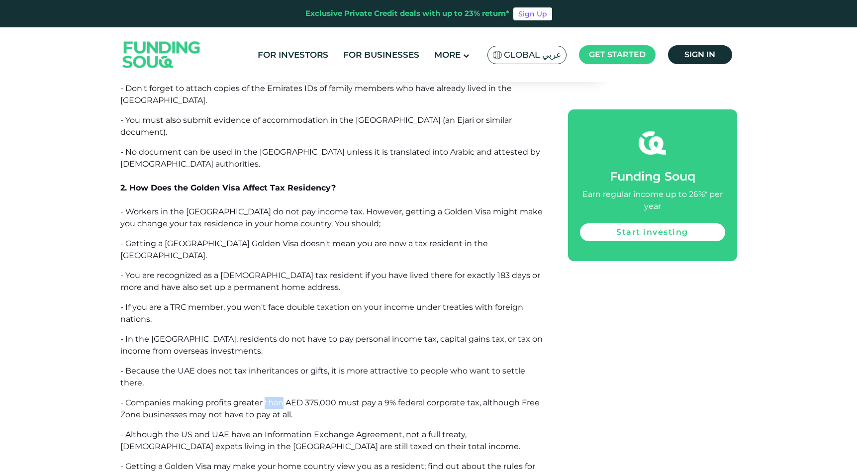
click at [271, 398] on span "- Companies making profits greater than AED 375,000 must pay a 9% federal corpo…" at bounding box center [329, 408] width 419 height 21
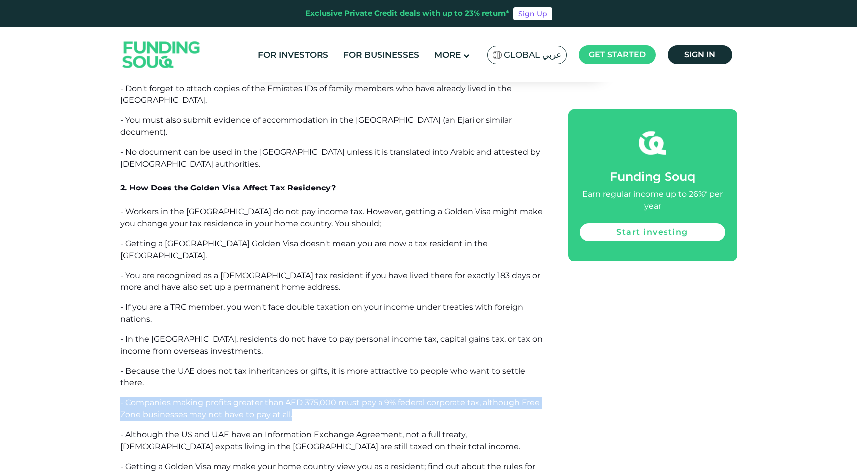
click at [271, 398] on span "- Companies making profits greater than AED 375,000 must pay a 9% federal corpo…" at bounding box center [329, 408] width 419 height 21
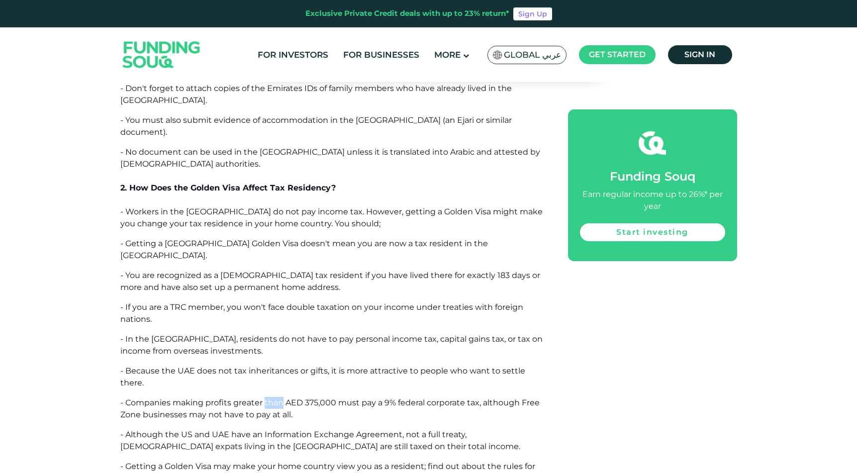
click at [271, 398] on span "- Companies making profits greater than AED 375,000 must pay a 9% federal corpo…" at bounding box center [329, 408] width 419 height 21
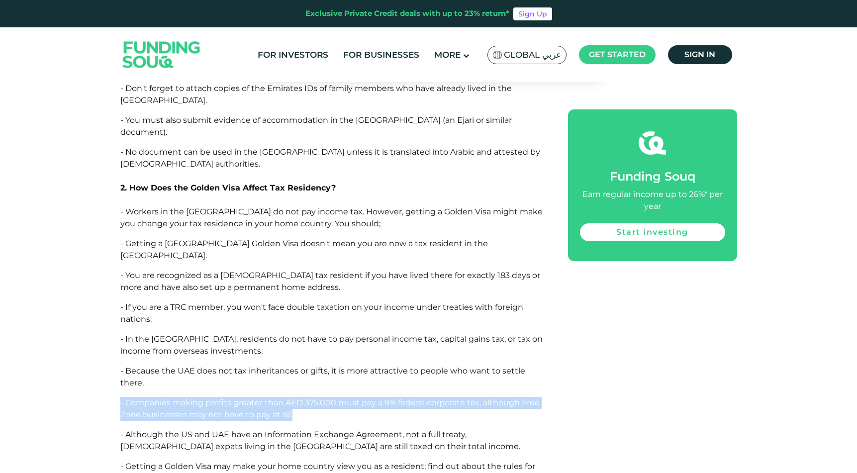
click at [271, 398] on span "- Companies making profits greater than AED 375,000 must pay a 9% federal corpo…" at bounding box center [329, 408] width 419 height 21
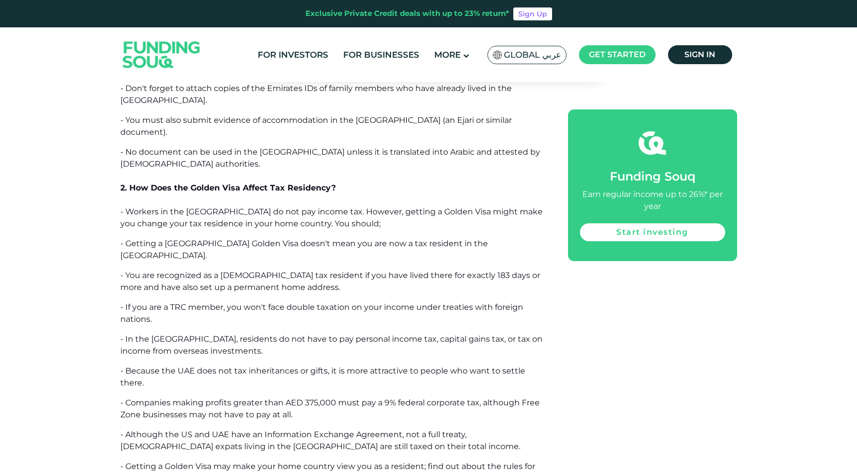
click at [275, 429] on p "- Although the US and UAE have an Information Exchange Agreement, not a full tr…" at bounding box center [332, 441] width 425 height 24
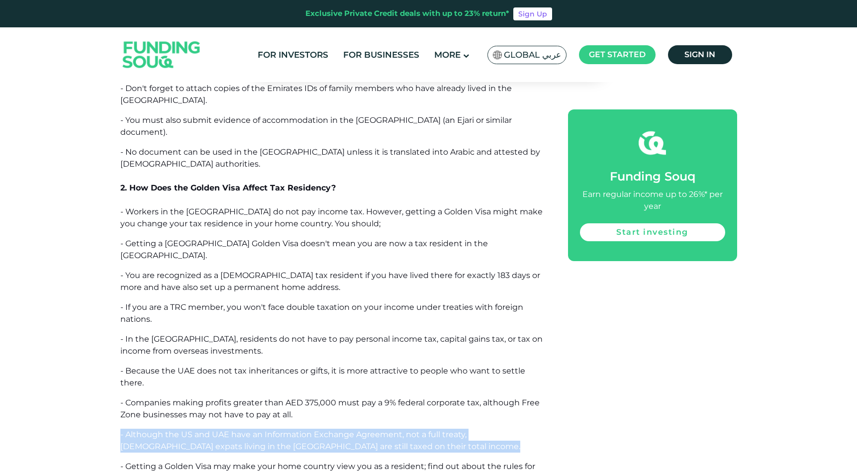
click at [275, 429] on p "- Although the US and UAE have an Information Exchange Agreement, not a full tr…" at bounding box center [332, 441] width 425 height 24
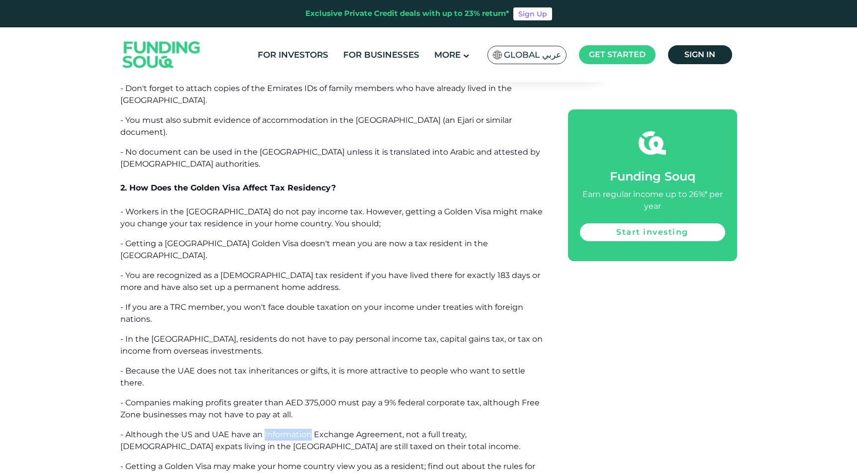
click at [275, 429] on p "- Although the US and UAE have an Information Exchange Agreement, not a full tr…" at bounding box center [332, 441] width 425 height 24
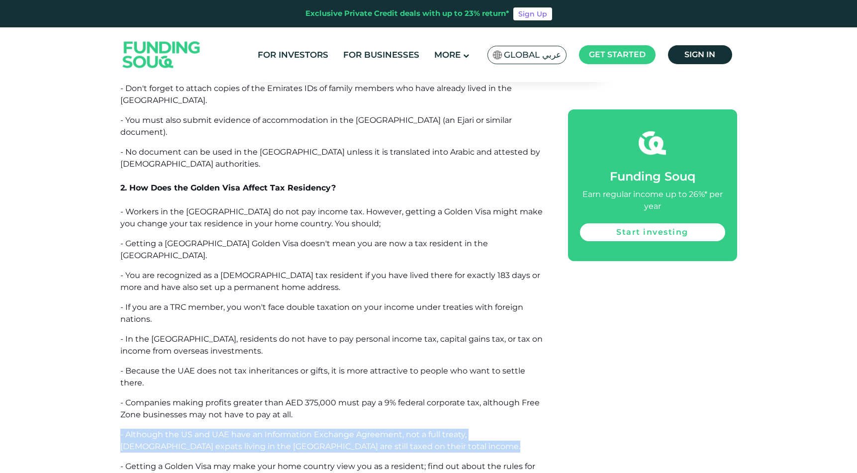
click at [275, 429] on p "- Although the US and UAE have an Information Exchange Agreement, not a full tr…" at bounding box center [332, 441] width 425 height 24
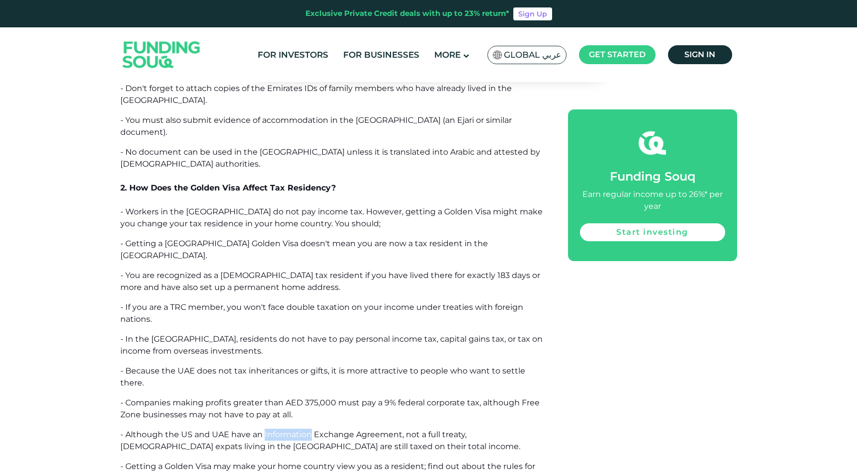
click at [275, 429] on p "- Although the US and UAE have an Information Exchange Agreement, not a full tr…" at bounding box center [332, 441] width 425 height 24
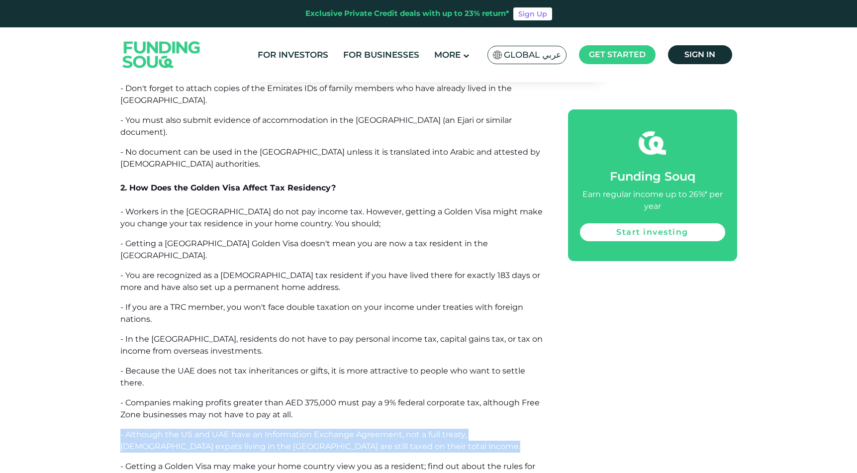
click at [275, 429] on p "- Although the US and UAE have an Information Exchange Agreement, not a full tr…" at bounding box center [332, 441] width 425 height 24
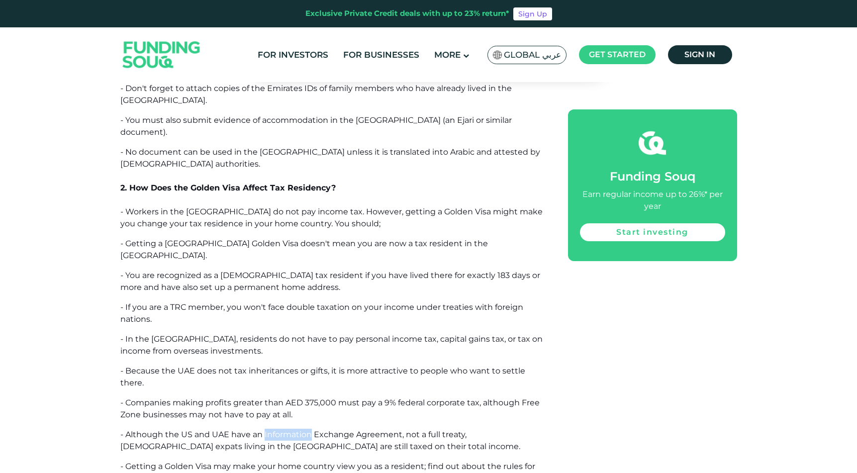
click at [275, 429] on p "- Although the US and UAE have an Information Exchange Agreement, not a full tr…" at bounding box center [332, 441] width 425 height 24
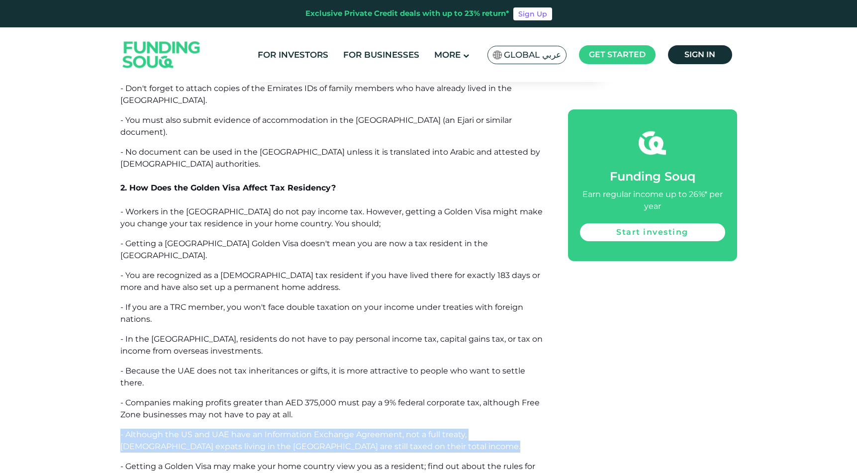
click at [275, 429] on p "- Although the US and UAE have an Information Exchange Agreement, not a full tr…" at bounding box center [332, 441] width 425 height 24
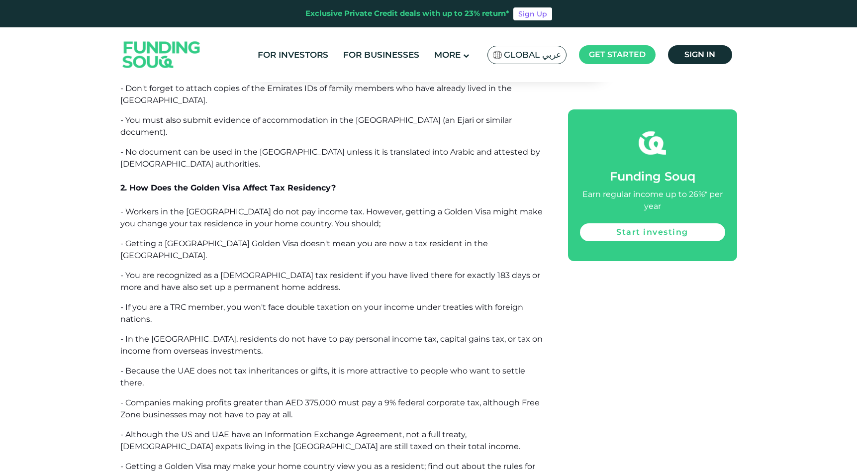
click at [278, 462] on span "- Getting a Golden Visa may make your home country view you as a resident; find…" at bounding box center [327, 472] width 415 height 21
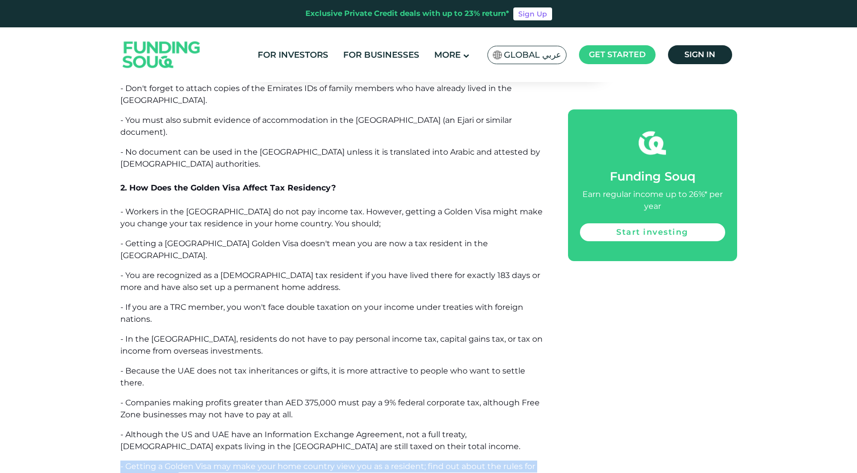
click at [278, 462] on span "- Getting a Golden Visa may make your home country view you as a resident; find…" at bounding box center [327, 472] width 415 height 21
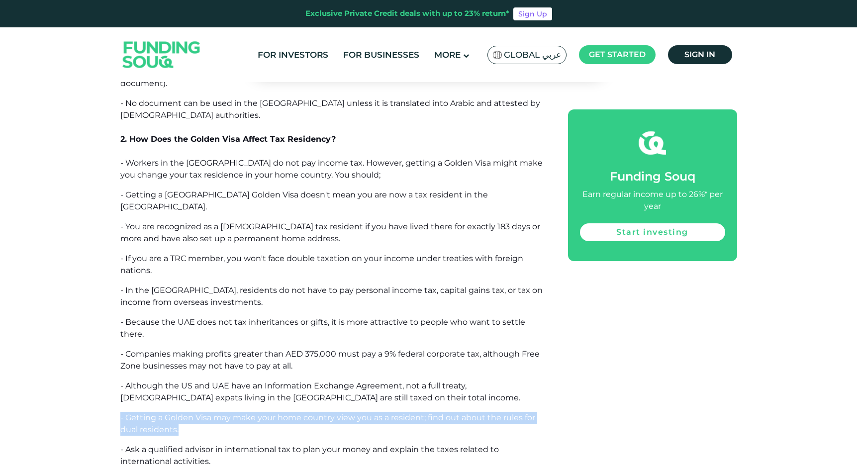
scroll to position [6990, 0]
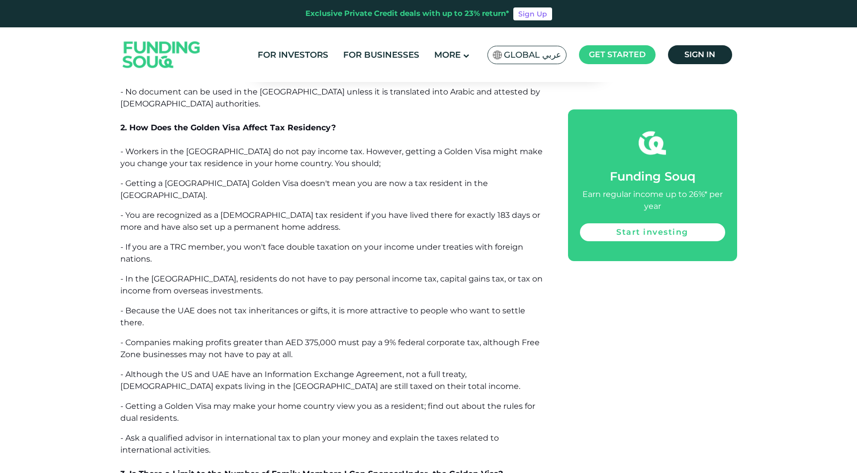
click at [278, 433] on span "- Ask a qualified advisor in international tax to plan your money and explain t…" at bounding box center [309, 443] width 379 height 21
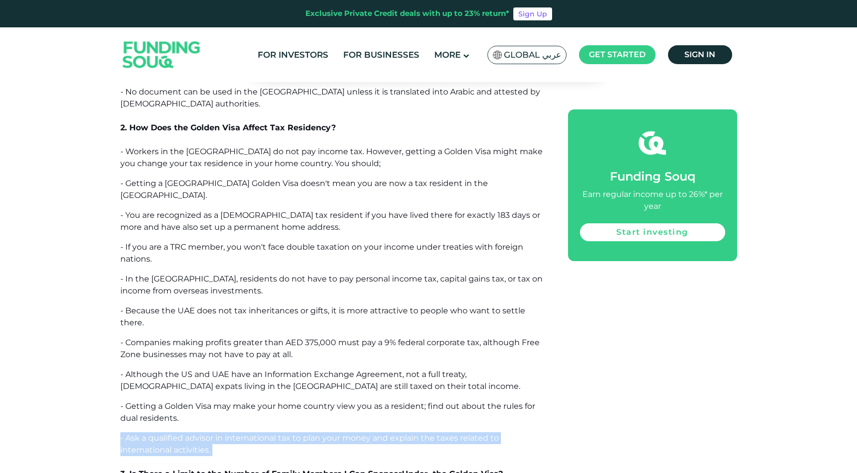
click at [278, 433] on span "- Ask a qualified advisor in international tax to plan your money and explain t…" at bounding box center [309, 443] width 379 height 21
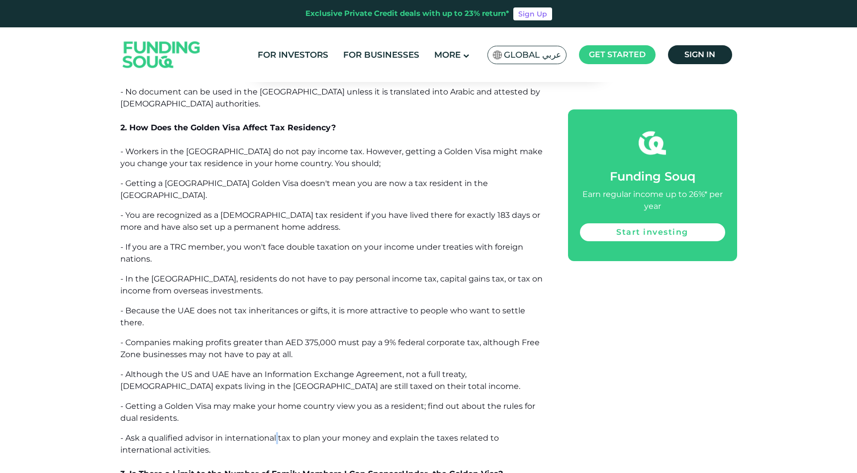
click at [278, 433] on span "- Ask a qualified advisor in international tax to plan your money and explain t…" at bounding box center [309, 443] width 379 height 21
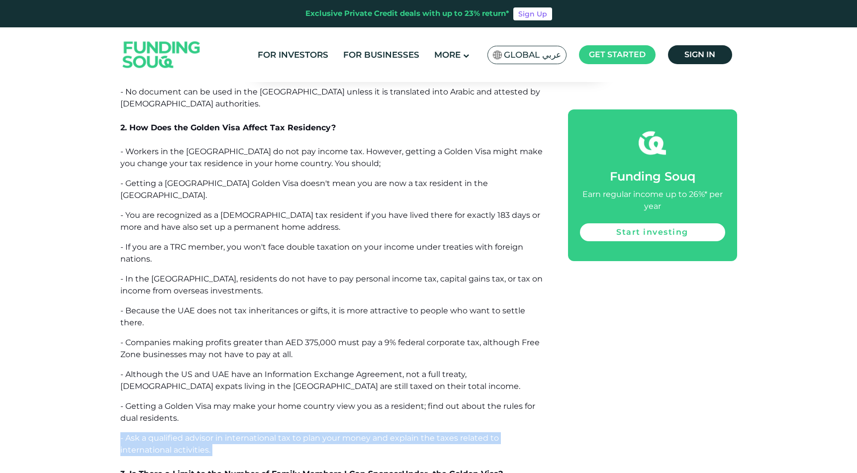
click at [278, 433] on span "- Ask a qualified advisor in international tax to plan your money and explain t…" at bounding box center [309, 443] width 379 height 21
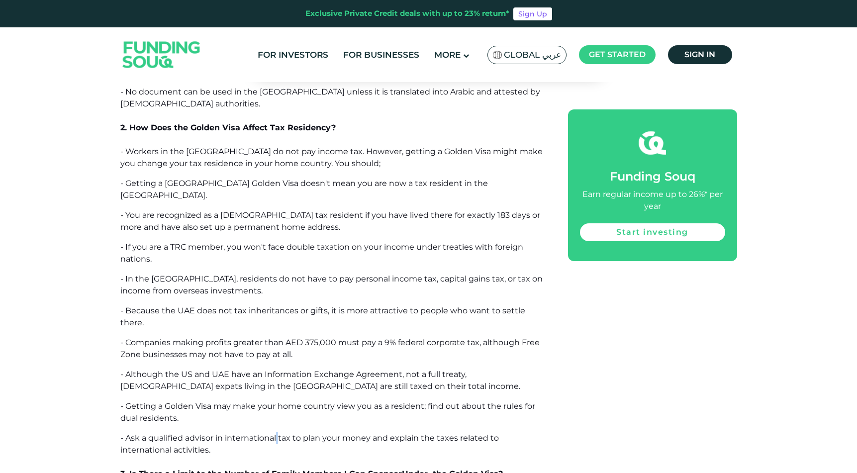
click at [278, 433] on span "- Ask a qualified advisor in international tax to plan your money and explain t…" at bounding box center [309, 443] width 379 height 21
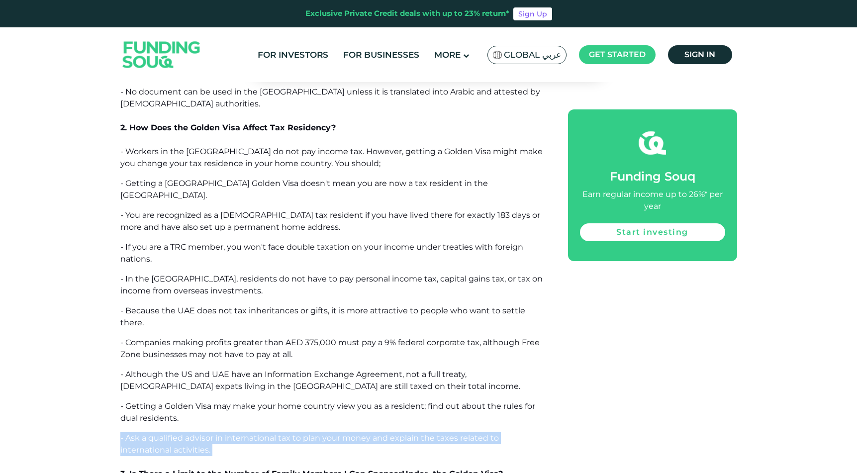
click at [278, 433] on span "- Ask a qualified advisor in international tax to plan your money and explain t…" at bounding box center [309, 443] width 379 height 21
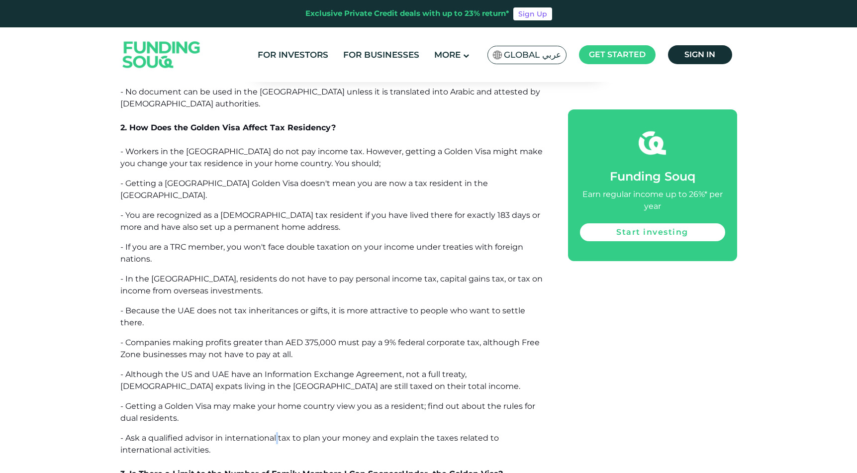
click at [278, 433] on span "- Ask a qualified advisor in international tax to plan your money and explain t…" at bounding box center [309, 443] width 379 height 21
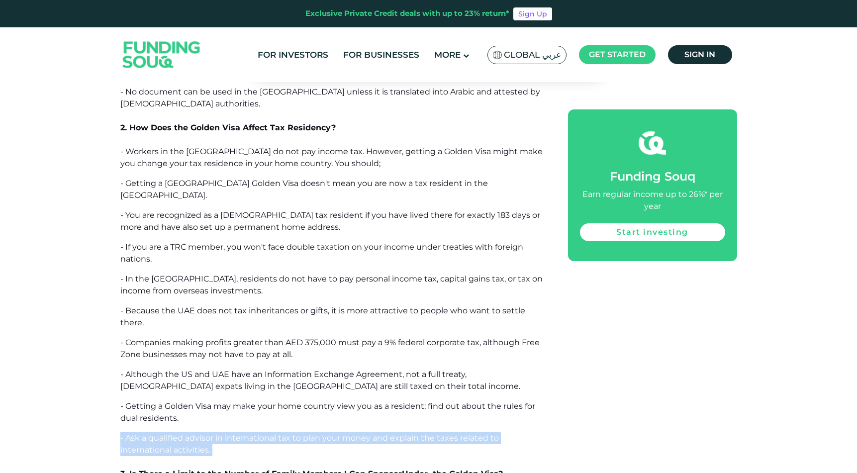
click at [278, 433] on span "- Ask a qualified advisor in international tax to plan your money and explain t…" at bounding box center [309, 443] width 379 height 21
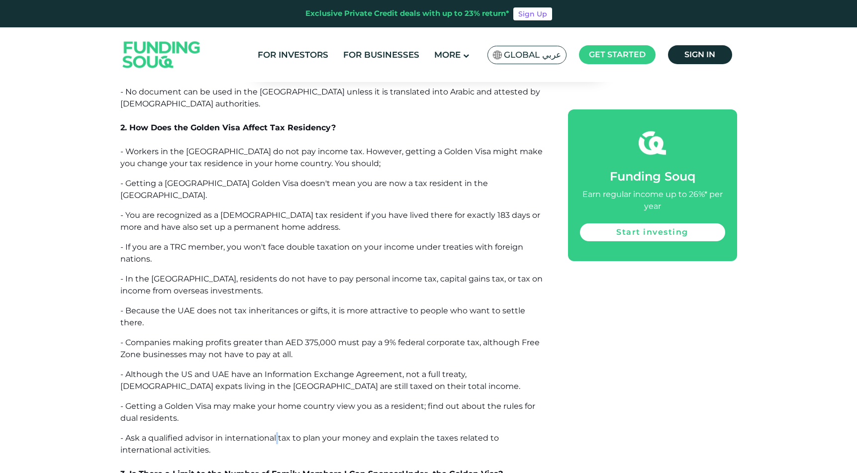
click at [278, 433] on span "- Ask a qualified advisor in international tax to plan your money and explain t…" at bounding box center [309, 443] width 379 height 21
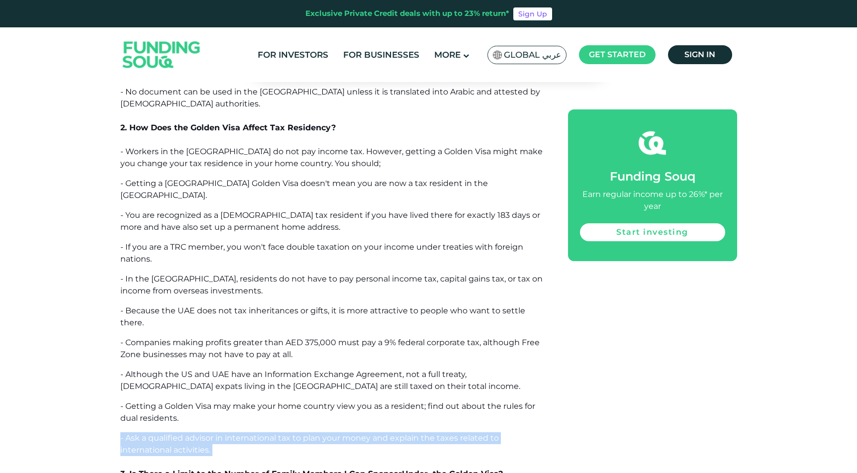
click at [278, 433] on span "- Ask a qualified advisor in international tax to plan your money and explain t…" at bounding box center [309, 443] width 379 height 21
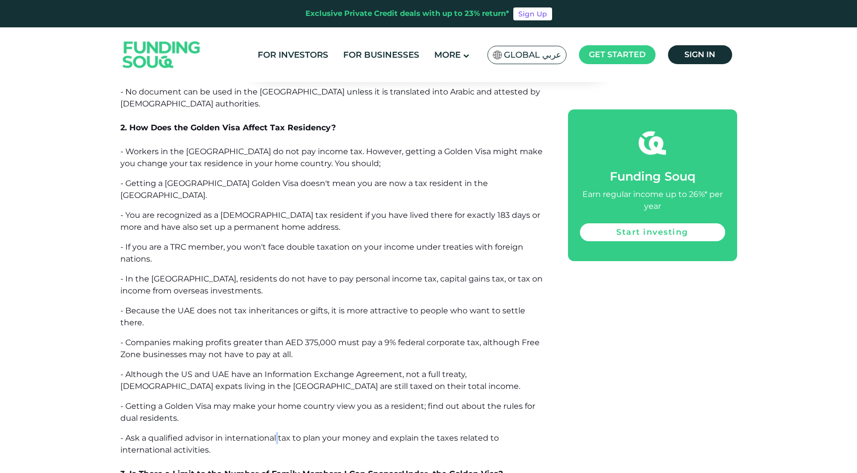
click at [278, 433] on span "- Ask a qualified advisor in international tax to plan your money and explain t…" at bounding box center [309, 443] width 379 height 21
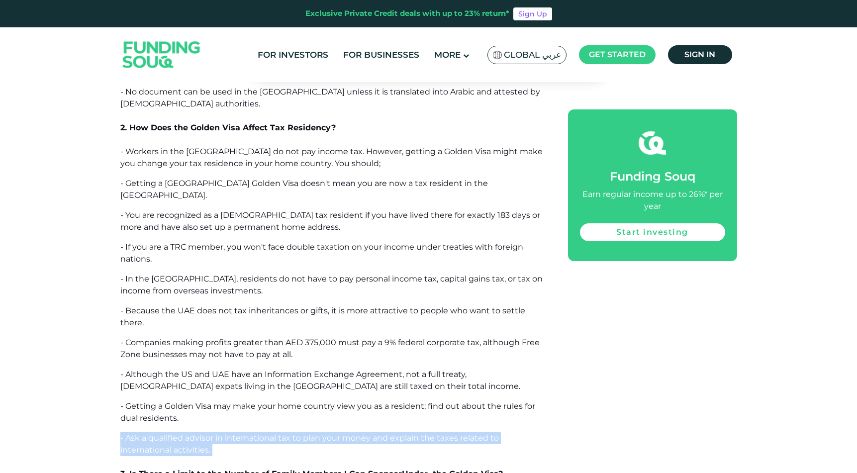
click at [278, 433] on span "- Ask a qualified advisor in international tax to plan your money and explain t…" at bounding box center [309, 443] width 379 height 21
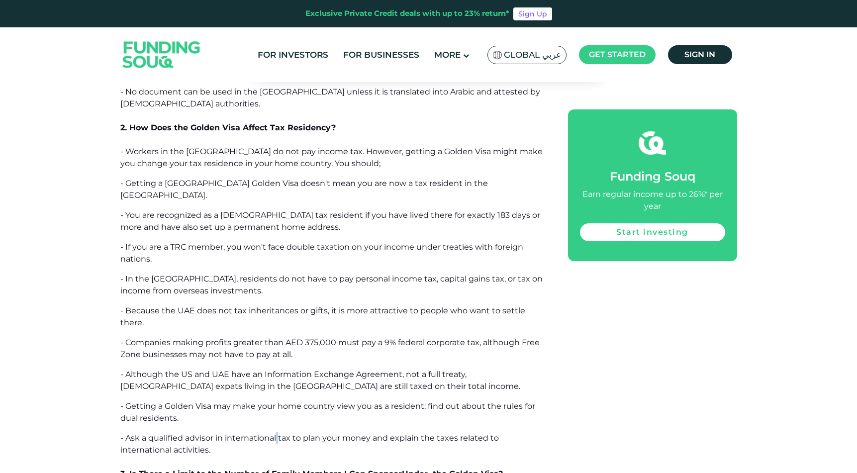
click at [278, 433] on span "- Ask a qualified advisor in international tax to plan your money and explain t…" at bounding box center [309, 443] width 379 height 21
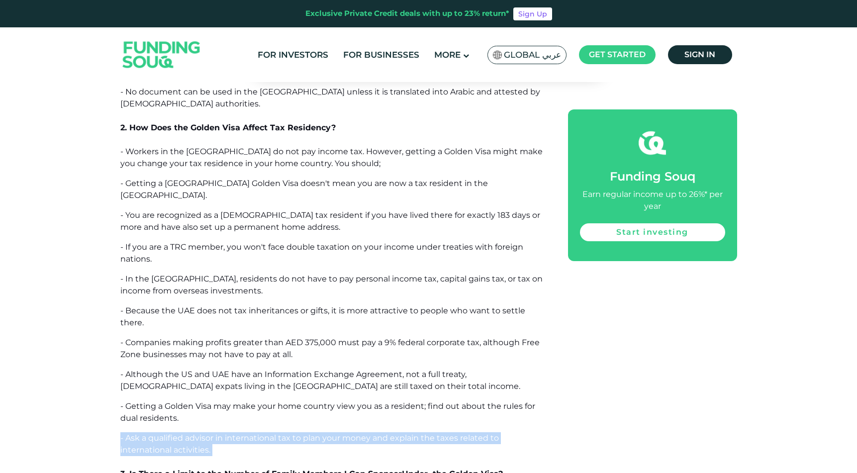
click at [278, 433] on span "- Ask a qualified advisor in international tax to plan your money and explain t…" at bounding box center [309, 443] width 379 height 21
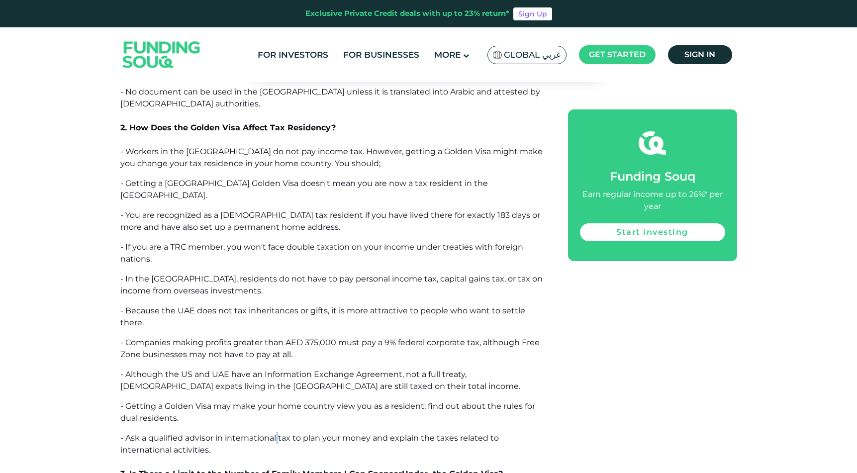
click at [278, 433] on span "- Ask a qualified advisor in international tax to plan your money and explain t…" at bounding box center [309, 443] width 379 height 21
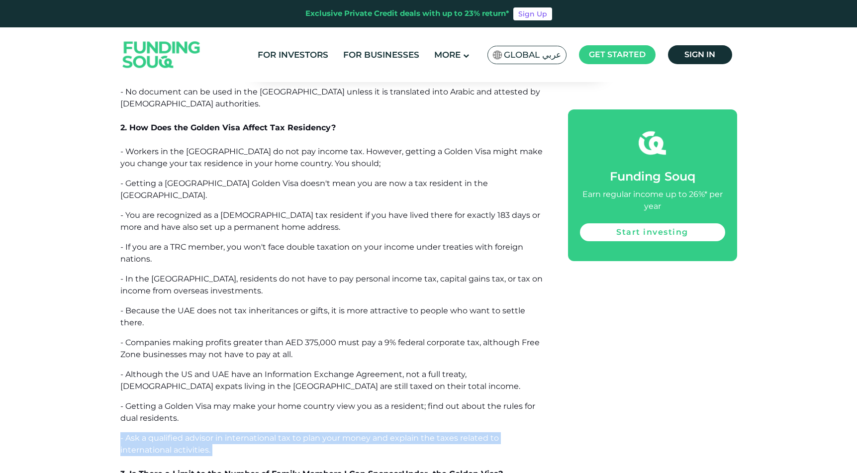
click at [278, 433] on span "- Ask a qualified advisor in international tax to plan your money and explain t…" at bounding box center [309, 443] width 379 height 21
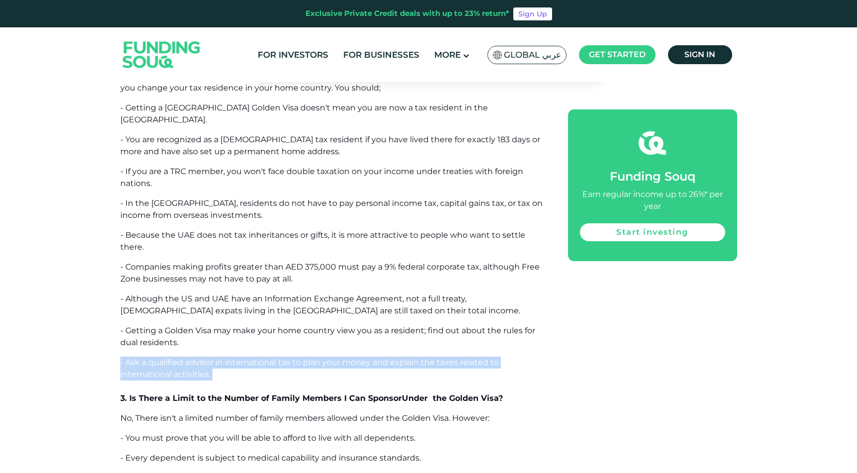
scroll to position [7076, 0]
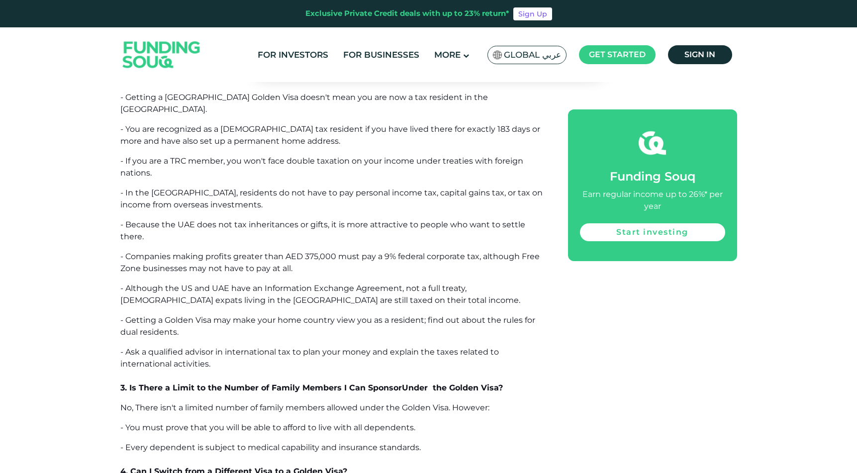
click at [274, 403] on span "No, There isn't a limited number of family members allowed under the Golden Vis…" at bounding box center [304, 407] width 369 height 9
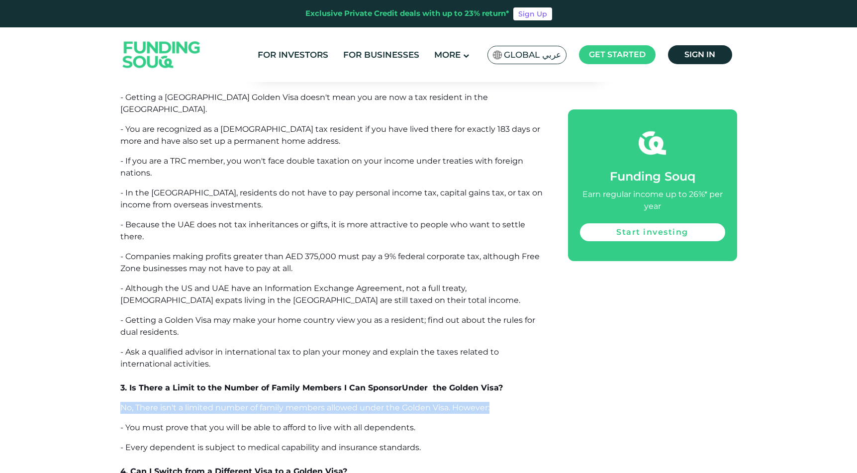
click at [274, 403] on span "No, There isn't a limited number of family members allowed under the Golden Vis…" at bounding box center [304, 407] width 369 height 9
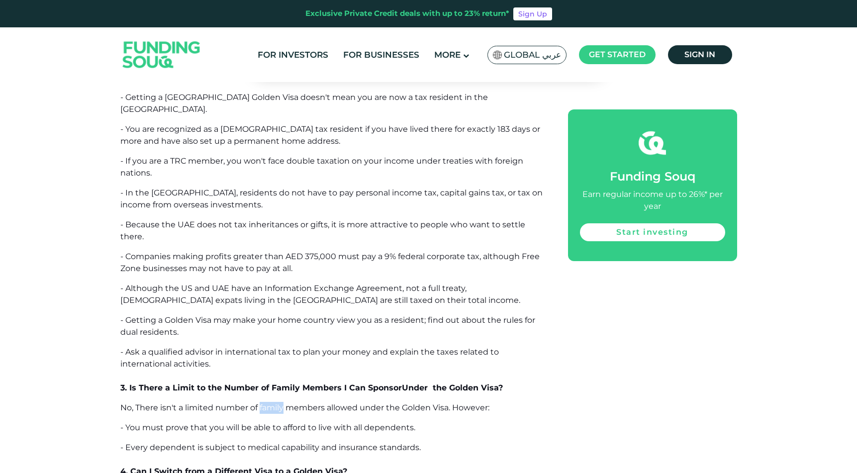
click at [274, 403] on span "No, There isn't a limited number of family members allowed under the Golden Vis…" at bounding box center [304, 407] width 369 height 9
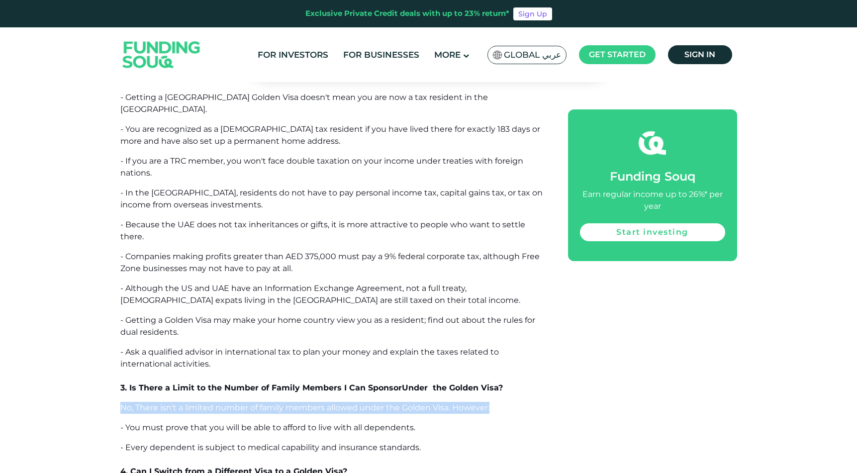
click at [274, 403] on span "No, There isn't a limited number of family members allowed under the Golden Vis…" at bounding box center [304, 407] width 369 height 9
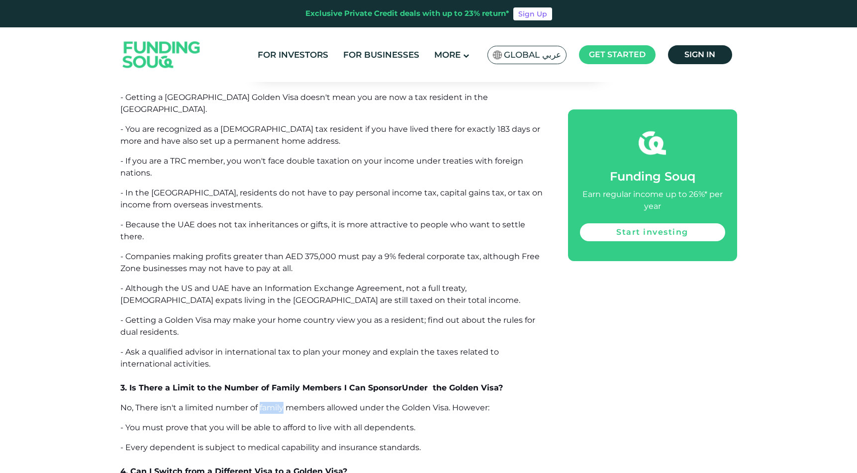
click at [274, 403] on span "No, There isn't a limited number of family members allowed under the Golden Vis…" at bounding box center [304, 407] width 369 height 9
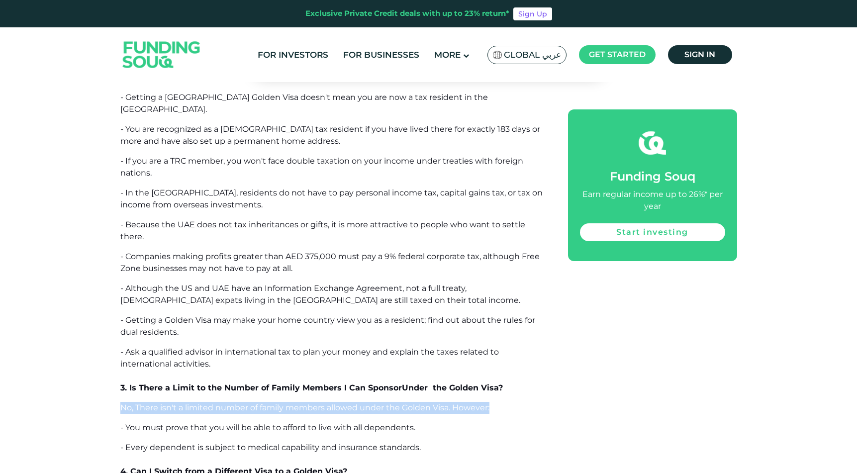
click at [274, 403] on span "No, There isn't a limited number of family members allowed under the Golden Vis…" at bounding box center [304, 407] width 369 height 9
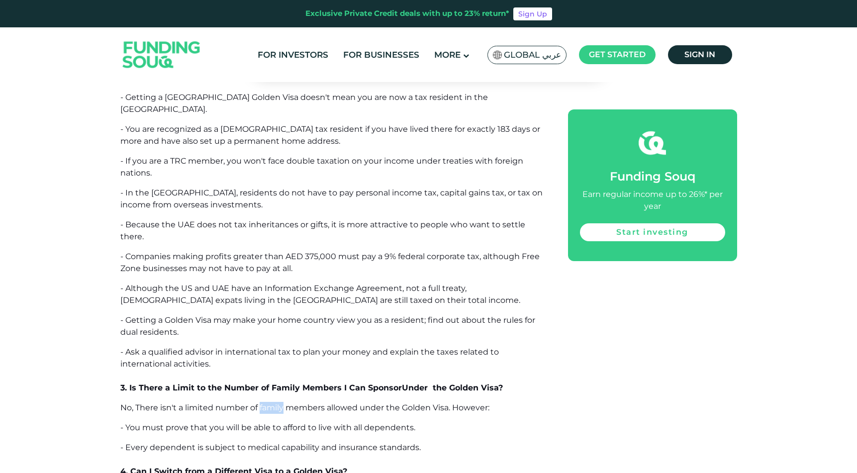
click at [274, 403] on span "No, There isn't a limited number of family members allowed under the Golden Vis…" at bounding box center [304, 407] width 369 height 9
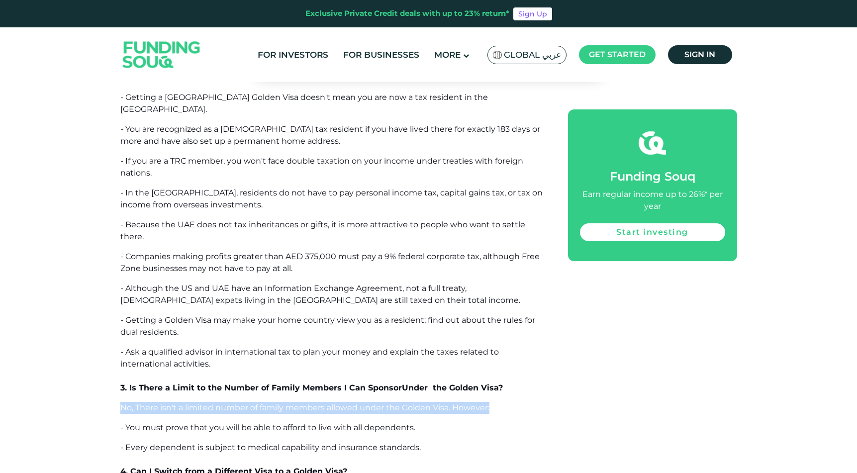
click at [274, 403] on span "No, There isn't a limited number of family members allowed under the Golden Vis…" at bounding box center [304, 407] width 369 height 9
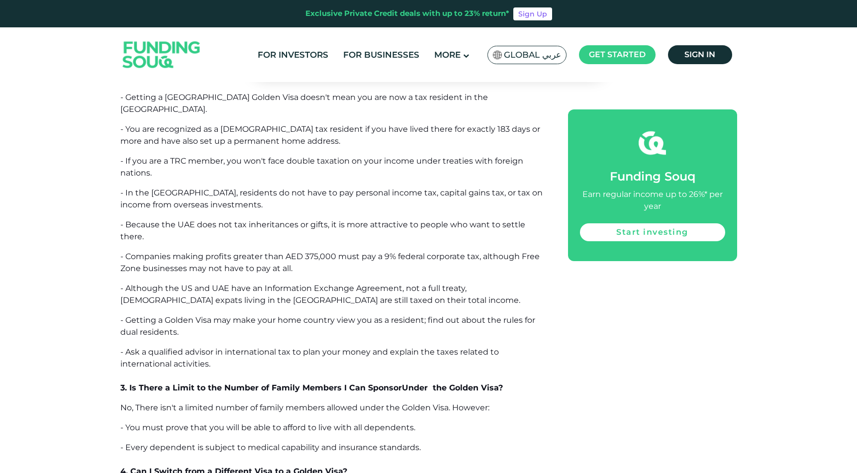
click at [285, 423] on span "- You must prove that you will be able to afford to live with all dependents." at bounding box center [267, 427] width 295 height 9
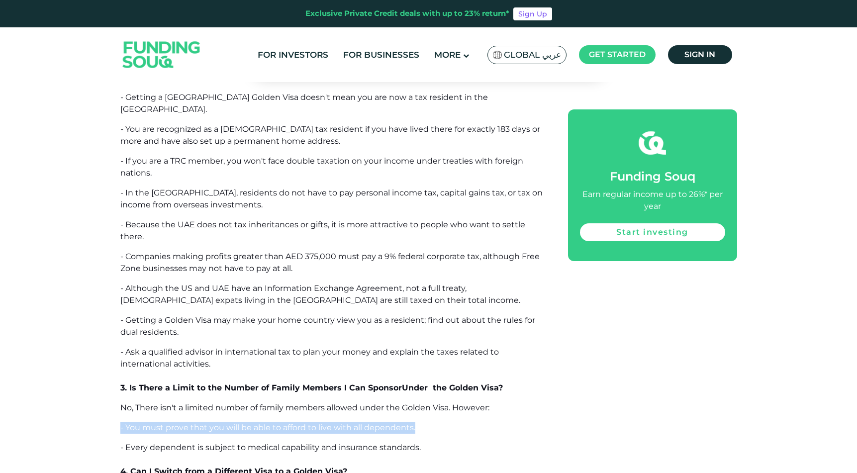
click at [285, 423] on span "- You must prove that you will be able to afford to live with all dependents." at bounding box center [267, 427] width 295 height 9
click at [289, 443] on span "- Every dependent is subject to medical capability and insurance standards." at bounding box center [270, 447] width 301 height 9
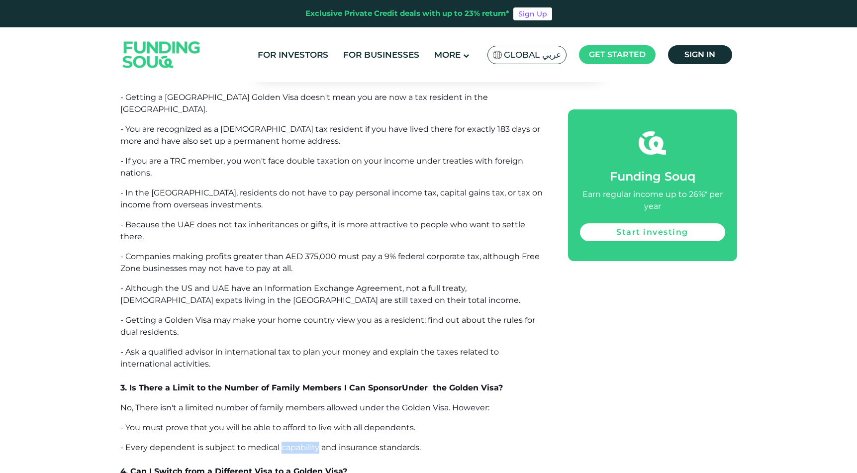
click at [289, 443] on span "- Every dependent is subject to medical capability and insurance standards." at bounding box center [270, 447] width 301 height 9
click at [279, 423] on span "- You must prove that you will be able to afford to live with all dependents." at bounding box center [267, 427] width 295 height 9
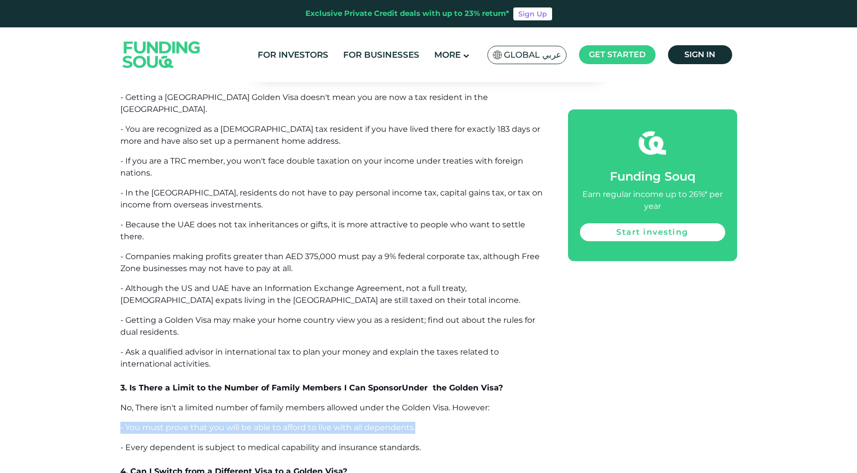
click at [279, 423] on span "- You must prove that you will be able to afford to live with all dependents." at bounding box center [267, 427] width 295 height 9
click at [288, 443] on span "- Every dependent is subject to medical capability and insurance standards." at bounding box center [270, 447] width 301 height 9
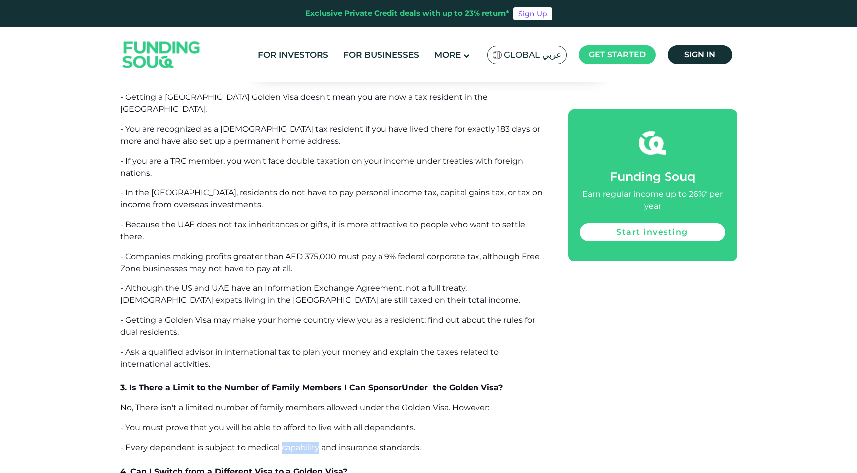
click at [288, 443] on span "- Every dependent is subject to medical capability and insurance standards." at bounding box center [270, 447] width 301 height 9
click at [295, 443] on span "- Every dependent is subject to medical capability and insurance standards." at bounding box center [270, 447] width 301 height 9
click at [294, 443] on span "- Every dependent is subject to medical capability and insurance standards." at bounding box center [270, 447] width 301 height 9
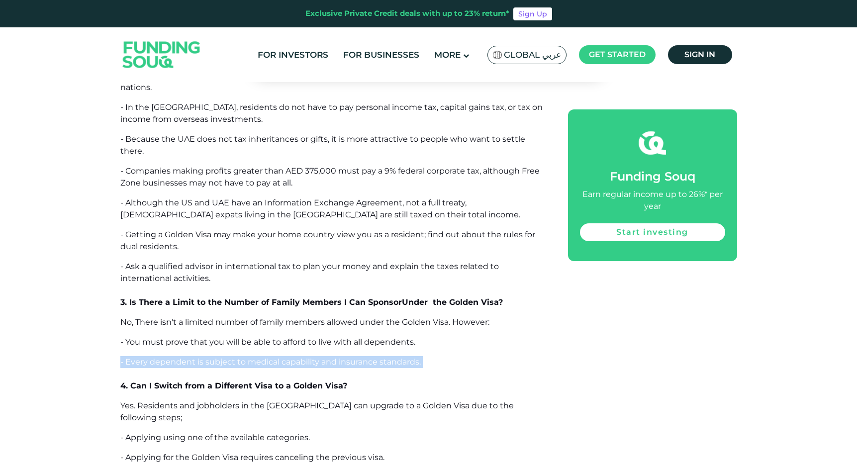
scroll to position [7163, 0]
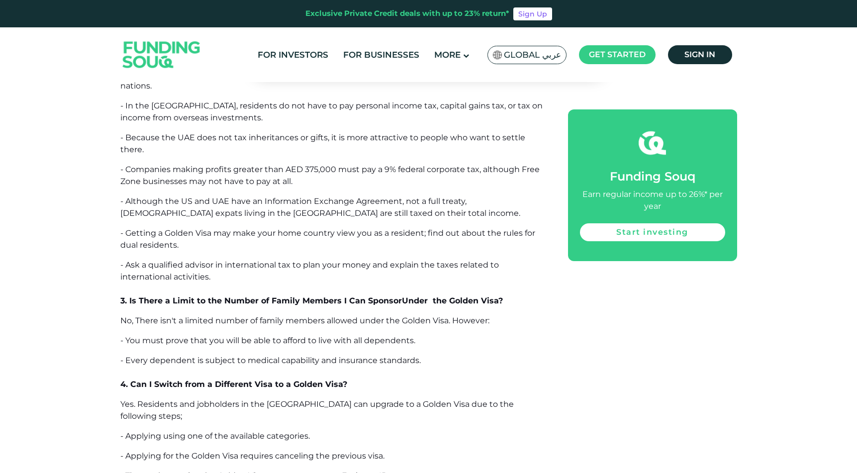
click at [284, 400] on span "Yes. Residents and jobholders in the [GEOGRAPHIC_DATA] can upgrade to a Golden …" at bounding box center [317, 410] width 394 height 21
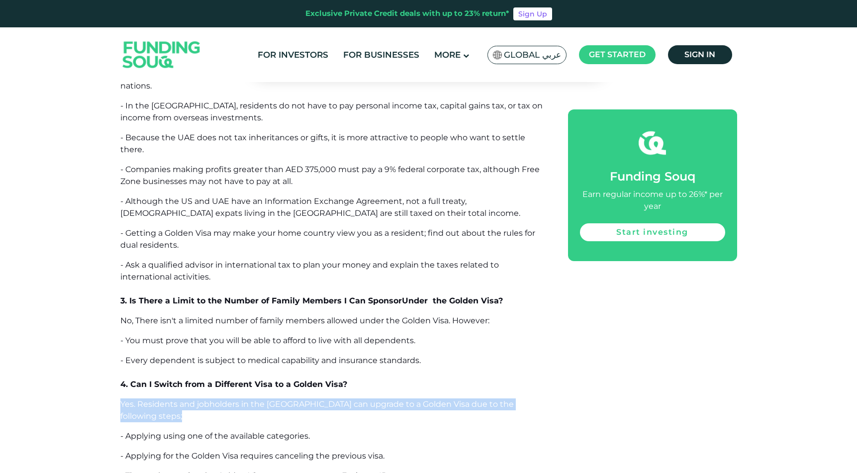
click at [284, 400] on span "Yes. Residents and jobholders in the [GEOGRAPHIC_DATA] can upgrade to a Golden …" at bounding box center [317, 410] width 394 height 21
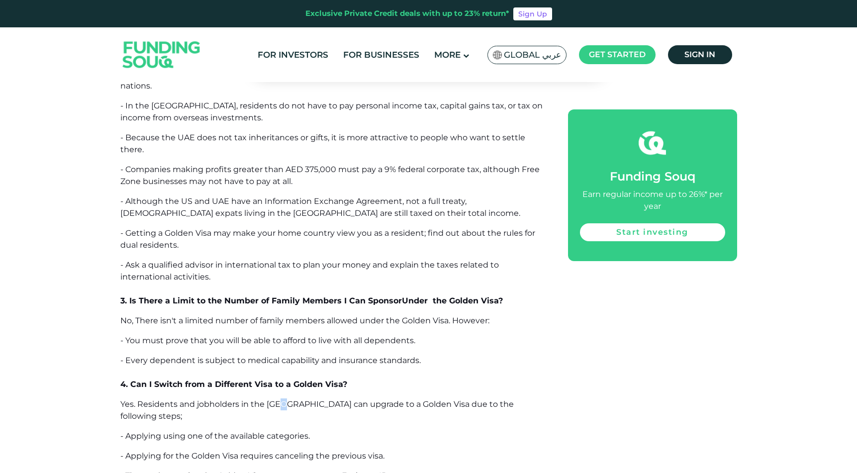
click at [284, 400] on span "Yes. Residents and jobholders in the [GEOGRAPHIC_DATA] can upgrade to a Golden …" at bounding box center [317, 410] width 394 height 21
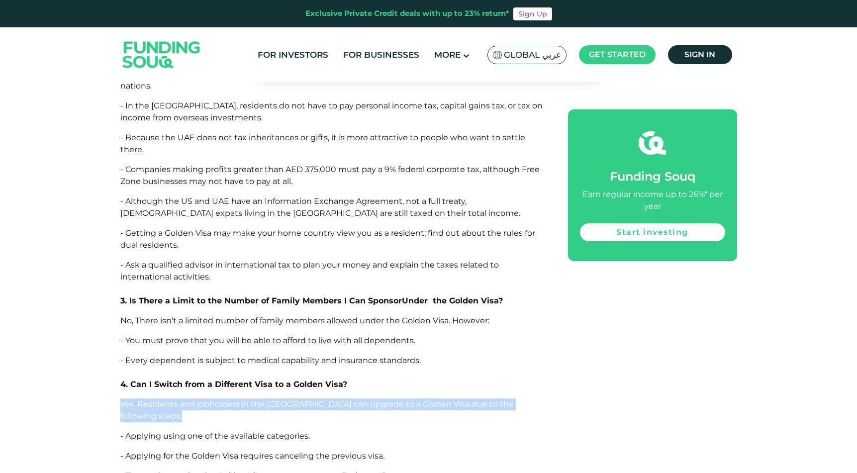
click at [284, 400] on span "Yes. Residents and jobholders in the [GEOGRAPHIC_DATA] can upgrade to a Golden …" at bounding box center [317, 410] width 394 height 21
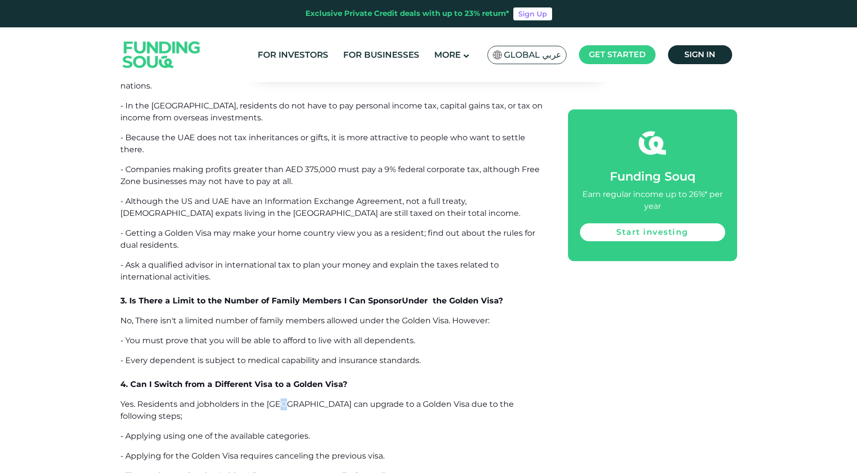
click at [284, 400] on span "Yes. Residents and jobholders in the [GEOGRAPHIC_DATA] can upgrade to a Golden …" at bounding box center [317, 410] width 394 height 21
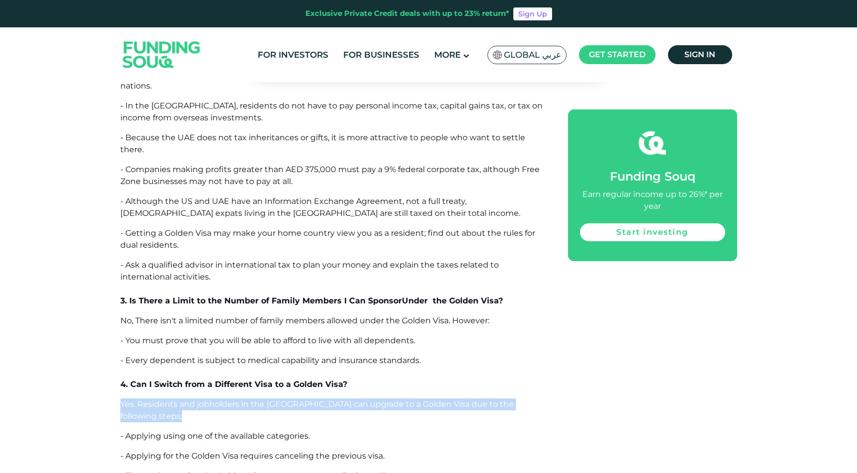
click at [284, 400] on span "Yes. Residents and jobholders in the [GEOGRAPHIC_DATA] can upgrade to a Golden …" at bounding box center [317, 410] width 394 height 21
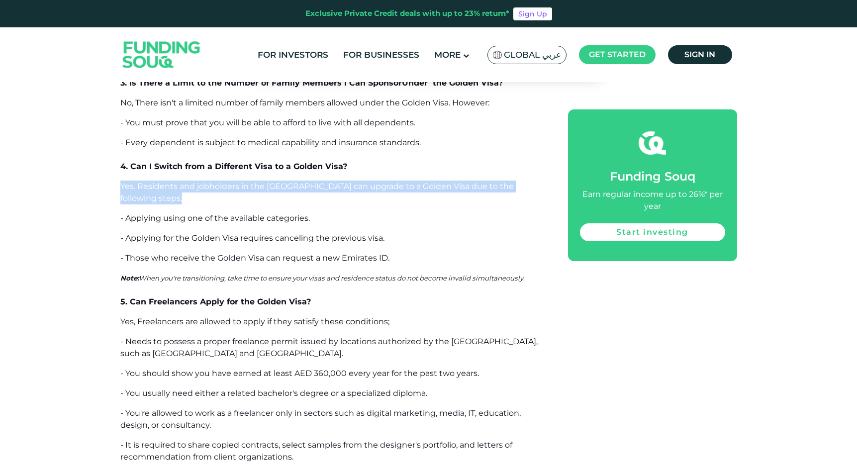
scroll to position [7383, 0]
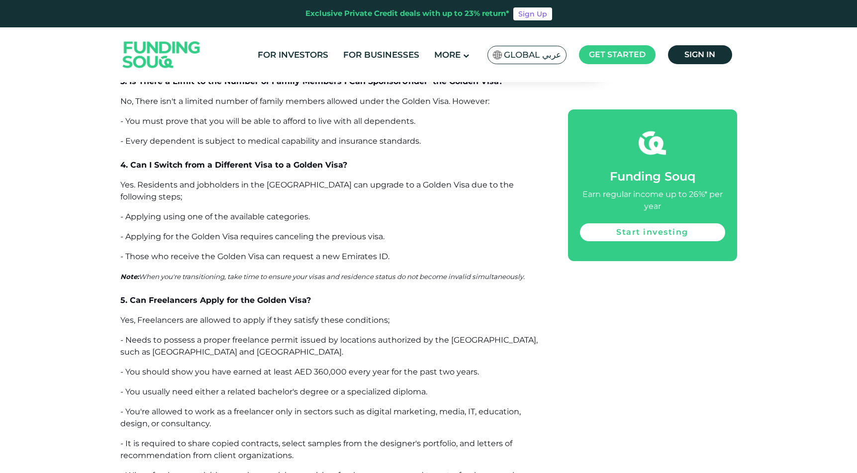
click at [291, 334] on p "- Needs to possess a proper freelance permit issued by locations authorized by …" at bounding box center [332, 346] width 425 height 24
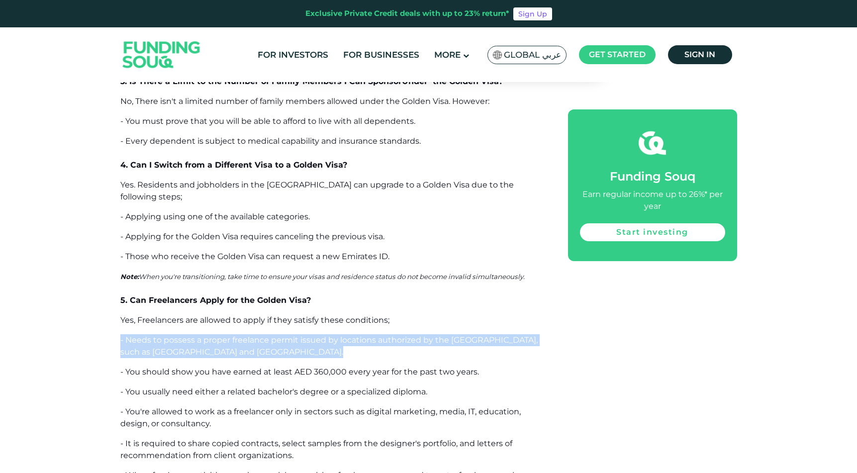
click at [291, 334] on p "- Needs to possess a proper freelance permit issued by locations authorized by …" at bounding box center [332, 346] width 425 height 24
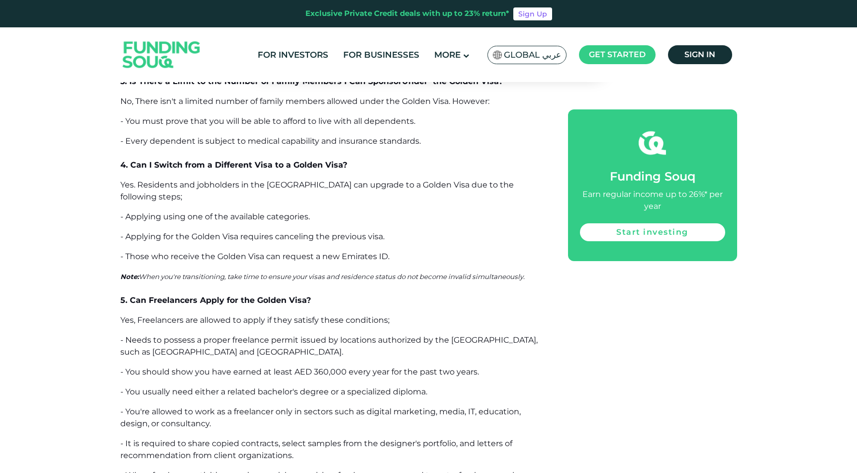
click at [292, 367] on span "- You should show you have earned at least AED 360,000 every year for the past …" at bounding box center [299, 371] width 359 height 9
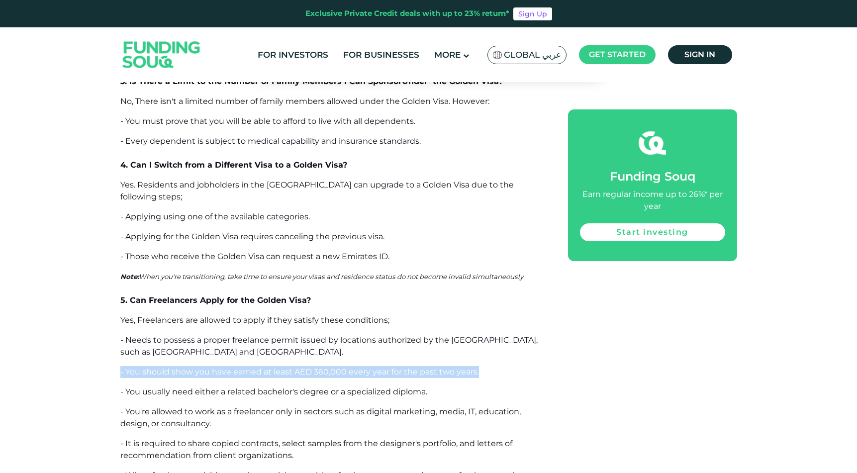
click at [292, 367] on span "- You should show you have earned at least AED 360,000 every year for the past …" at bounding box center [299, 371] width 359 height 9
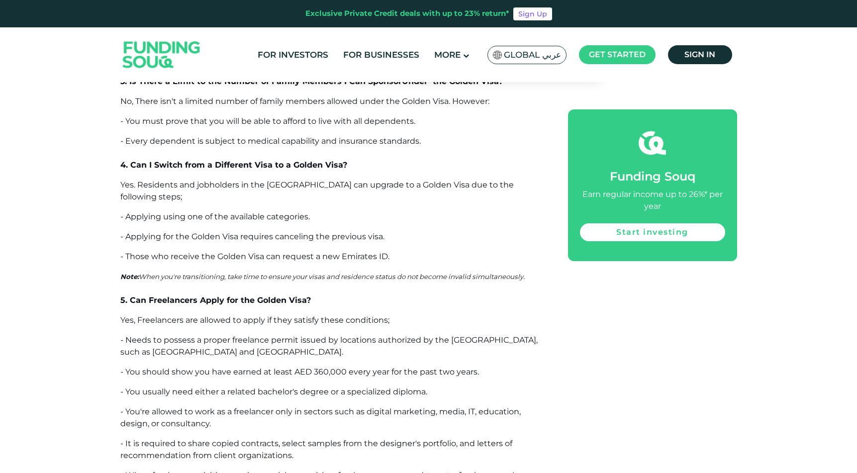
click at [294, 406] on p "- You're allowed to work as a freelancer only in sectors such as digital market…" at bounding box center [332, 418] width 425 height 24
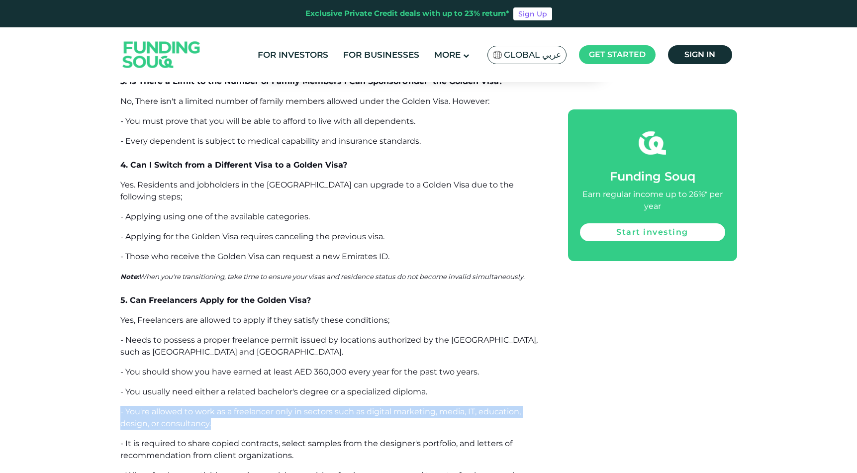
click at [294, 406] on p "- You're allowed to work as a freelancer only in sectors such as digital market…" at bounding box center [332, 418] width 425 height 24
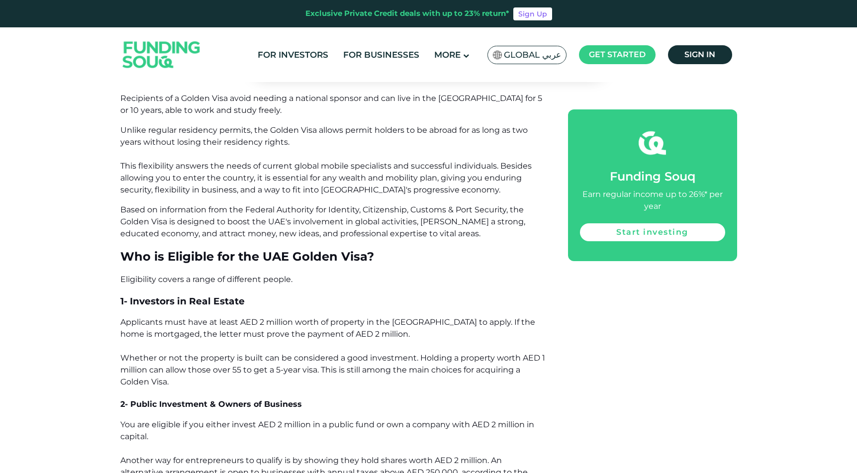
scroll to position [706, 0]
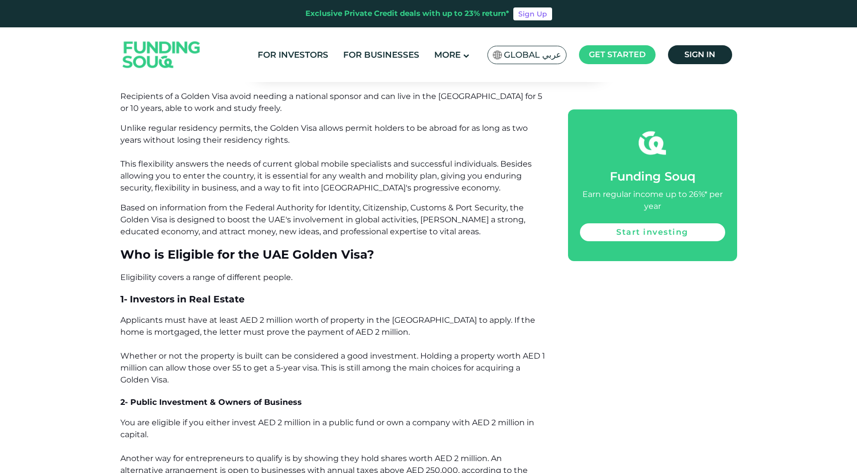
click at [263, 251] on span "Who is Eligible for the UAE Golden Visa?" at bounding box center [247, 254] width 254 height 14
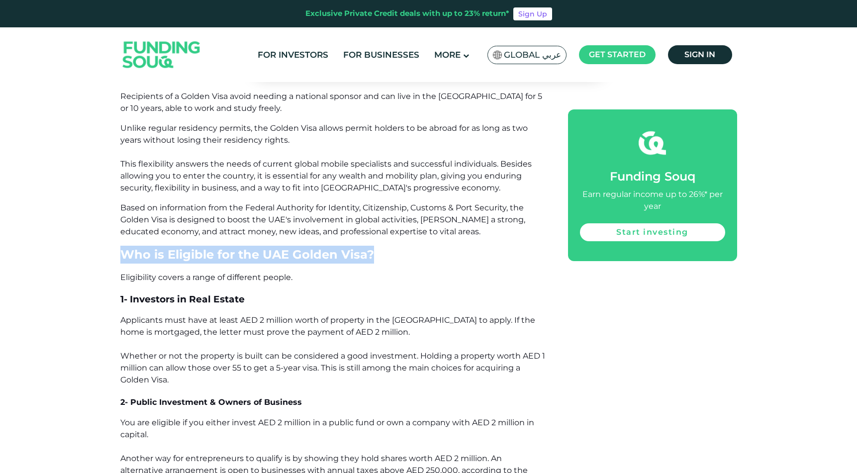
click at [263, 251] on span "Who is Eligible for the UAE Golden Visa?" at bounding box center [247, 254] width 254 height 14
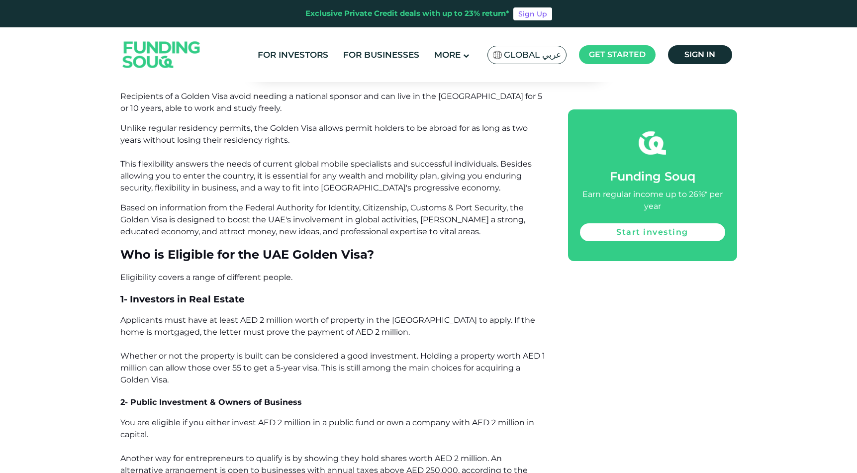
click at [287, 248] on span "Who is Eligible for the UAE Golden Visa?" at bounding box center [247, 254] width 254 height 14
drag, startPoint x: 264, startPoint y: 257, endPoint x: 365, endPoint y: 257, distance: 101.0
click at [365, 257] on span "Who is Eligible for the UAE Golden Visa?" at bounding box center [247, 254] width 254 height 14
copy span "UAE Golden Visa"
